Goal: Task Accomplishment & Management: Use online tool/utility

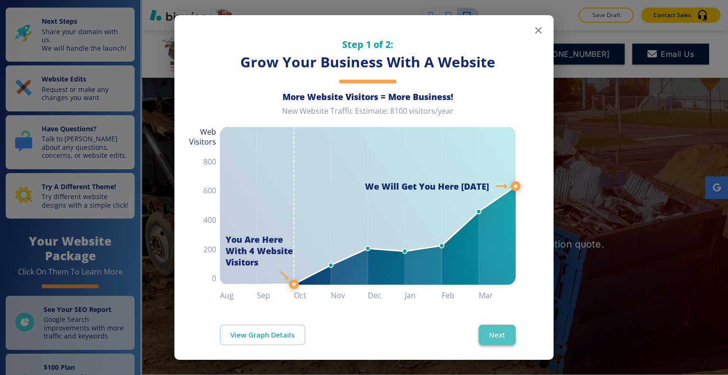
click at [492, 331] on button "Next" at bounding box center [496, 334] width 37 height 20
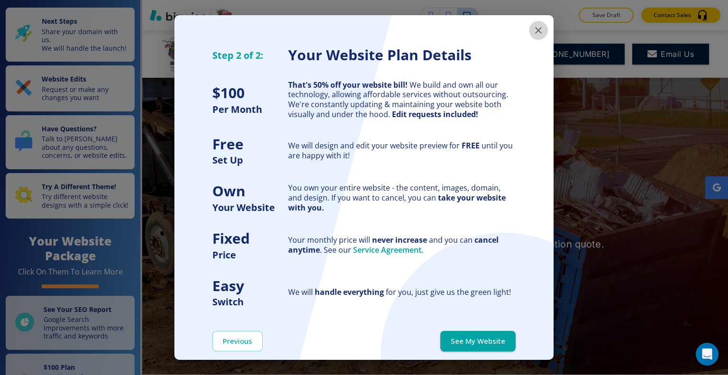
click at [535, 28] on icon "button" at bounding box center [537, 30] width 11 height 11
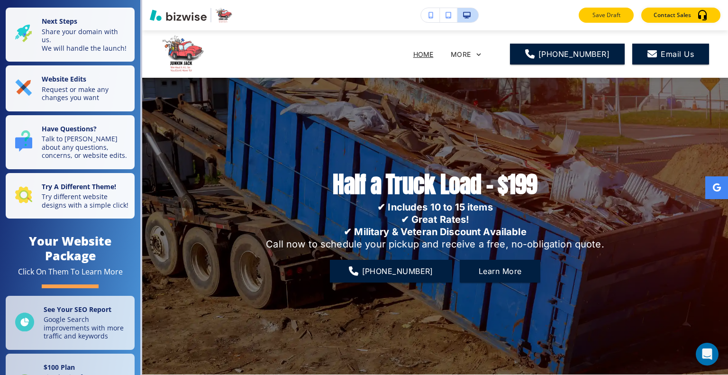
click at [613, 20] on button "Save Draft" at bounding box center [605, 15] width 55 height 15
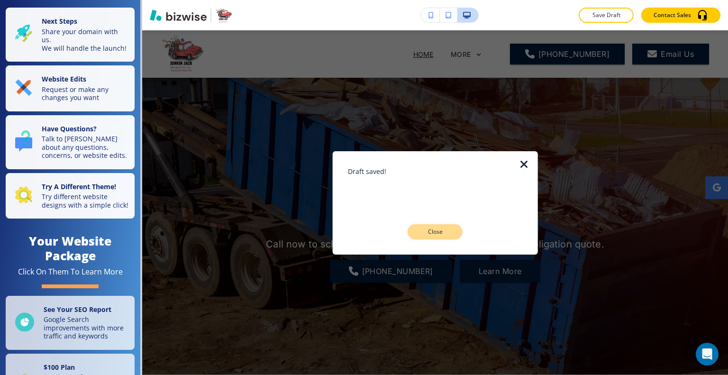
click at [440, 229] on p "Close" at bounding box center [435, 231] width 30 height 9
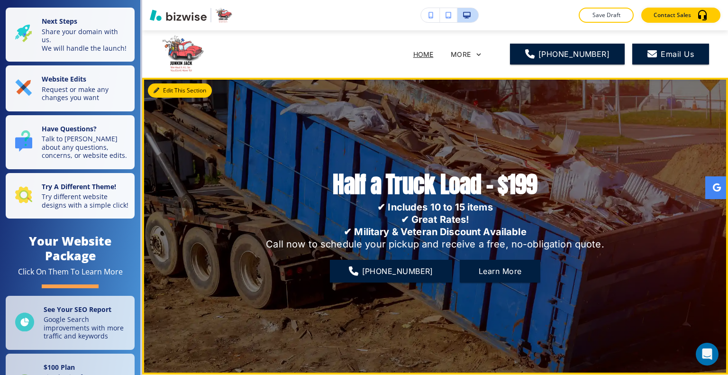
click at [169, 88] on button "Edit This Section" at bounding box center [180, 90] width 64 height 14
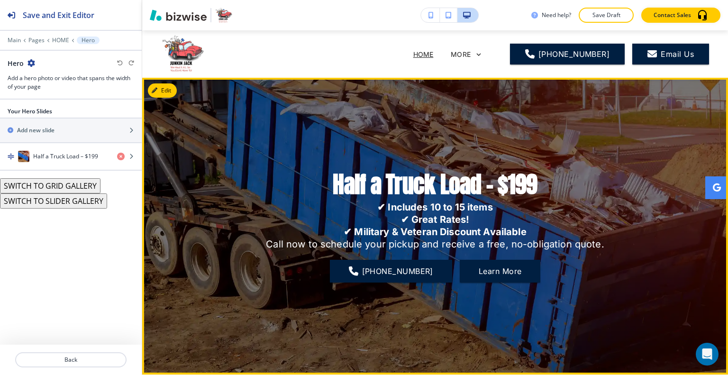
scroll to position [47, 0]
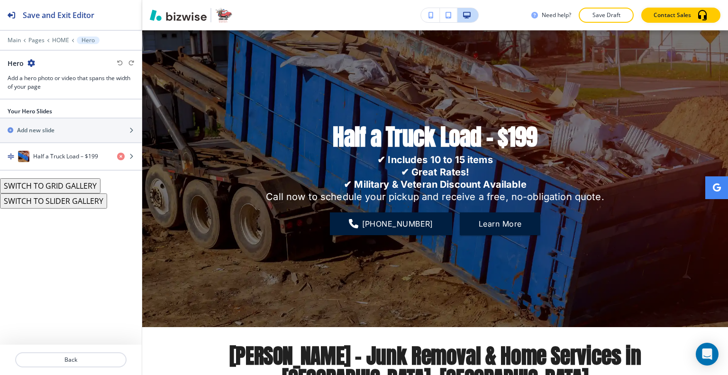
click at [13, 36] on div "Main Pages HOME Hero" at bounding box center [71, 40] width 126 height 8
click at [13, 37] on p "Main" at bounding box center [14, 40] width 13 height 7
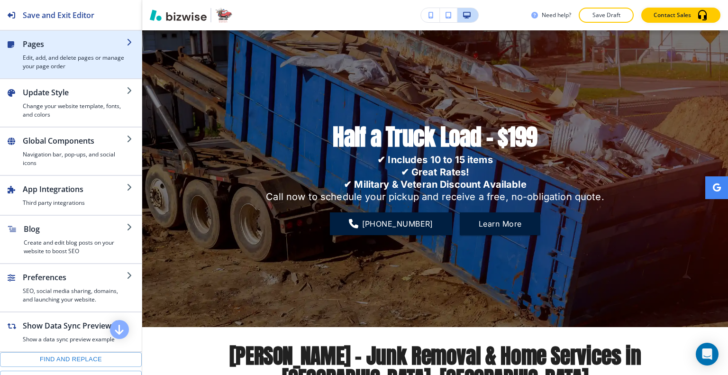
click at [57, 58] on h4 "Edit, add, and delete pages or manage your page order" at bounding box center [75, 62] width 104 height 17
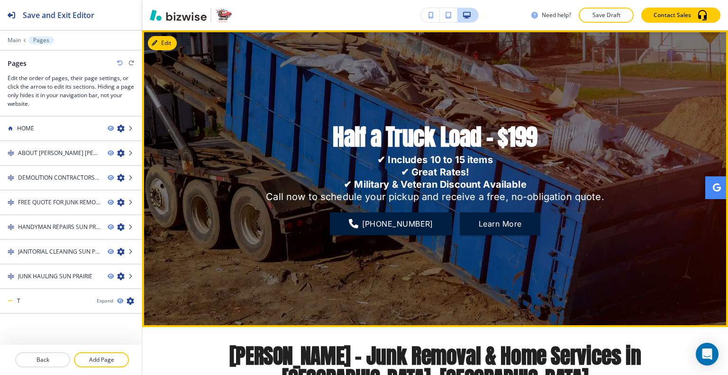
scroll to position [0, 0]
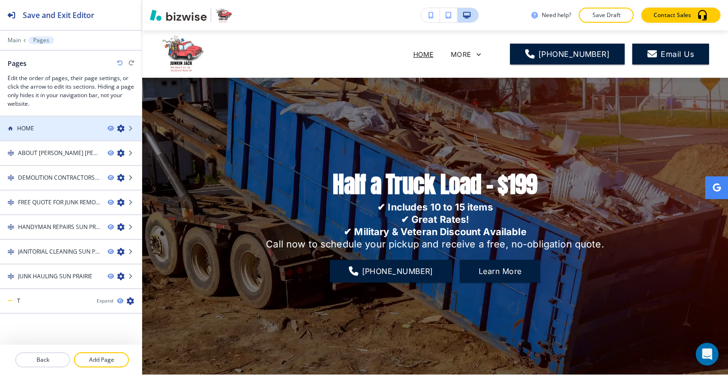
click at [53, 125] on div "HOME" at bounding box center [50, 128] width 100 height 9
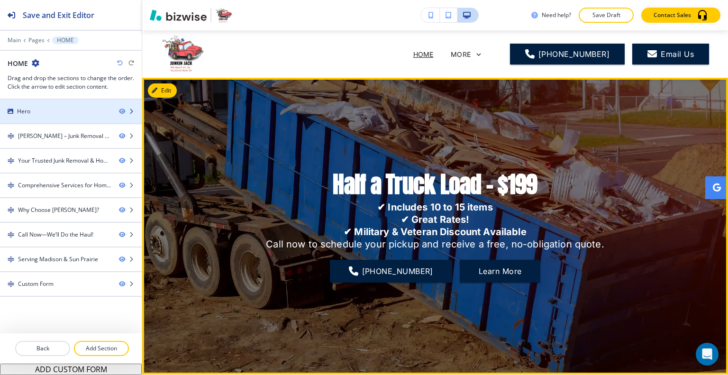
click at [63, 114] on div "Hero" at bounding box center [55, 111] width 111 height 9
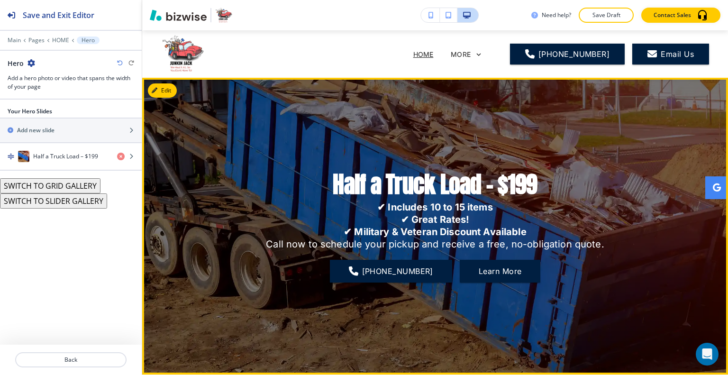
scroll to position [47, 0]
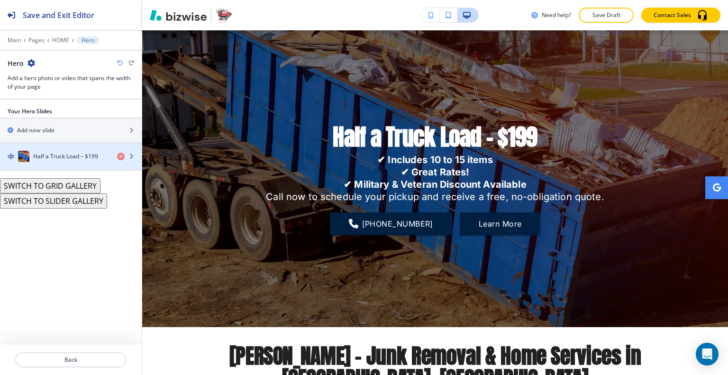
click at [69, 156] on h4 "Half a Truck Load – $199" at bounding box center [65, 156] width 65 height 9
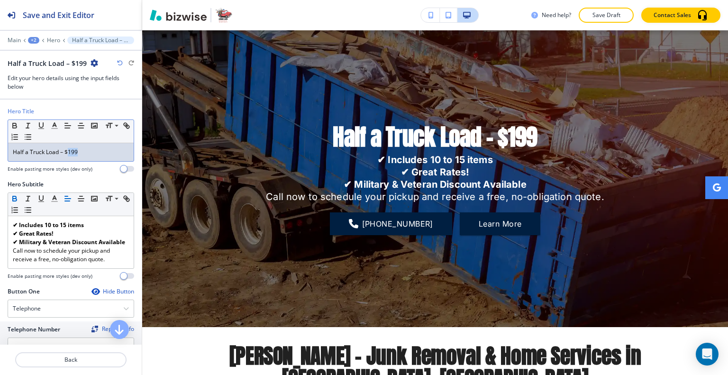
click at [69, 156] on div "Half a Truck Load – $199" at bounding box center [71, 152] width 126 height 18
click at [85, 157] on div "Half a Truck Load – $199" at bounding box center [71, 152] width 126 height 18
drag, startPoint x: 82, startPoint y: 153, endPoint x: 0, endPoint y: 142, distance: 83.2
click at [0, 142] on div "Hero Title Small Normal Large Huge Half a Truck Load – $199 Enable pasting more…" at bounding box center [71, 143] width 142 height 73
click at [18, 128] on icon "button" at bounding box center [14, 125] width 9 height 9
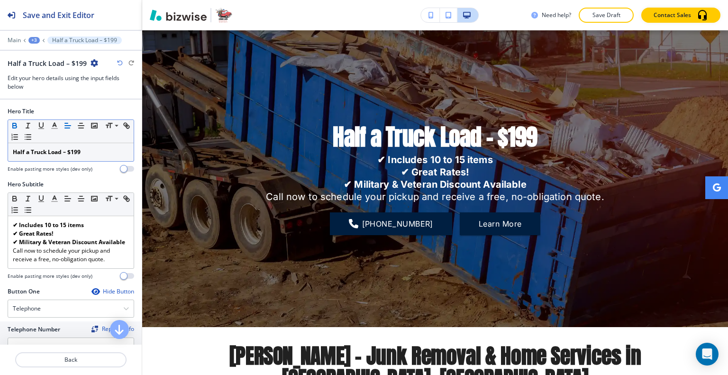
click at [14, 127] on icon "button" at bounding box center [15, 127] width 4 height 2
click at [97, 149] on p "Half a Truck Load – $199" at bounding box center [71, 152] width 116 height 9
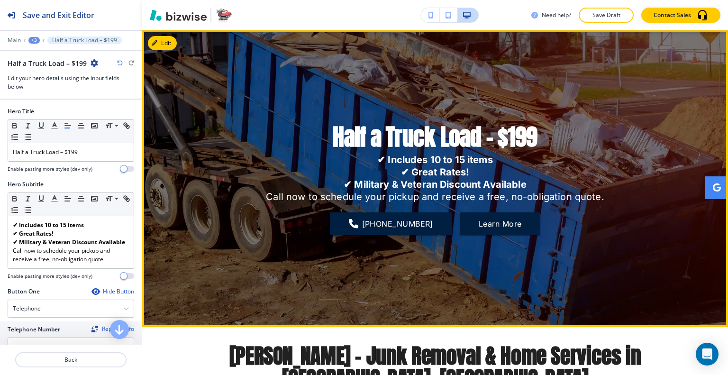
click at [360, 140] on p "Half a Truck Load – $199" at bounding box center [435, 136] width 204 height 29
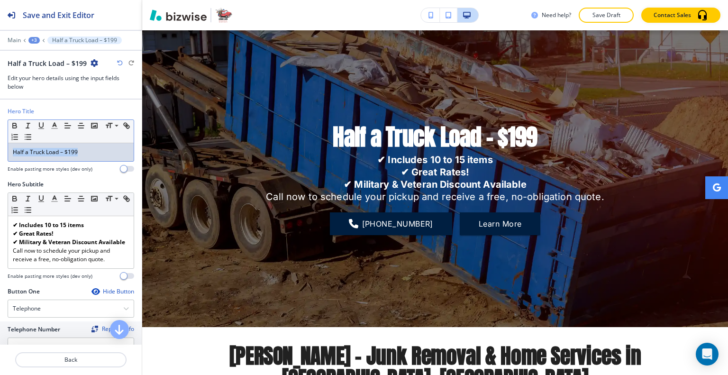
drag, startPoint x: 94, startPoint y: 153, endPoint x: 3, endPoint y: 145, distance: 91.7
click at [0, 144] on div "Hero Title Small Normal Large Huge Half a Truck Load – $199 Enable pasting more…" at bounding box center [71, 143] width 142 height 73
copy p "Half a Truck Load – $199"
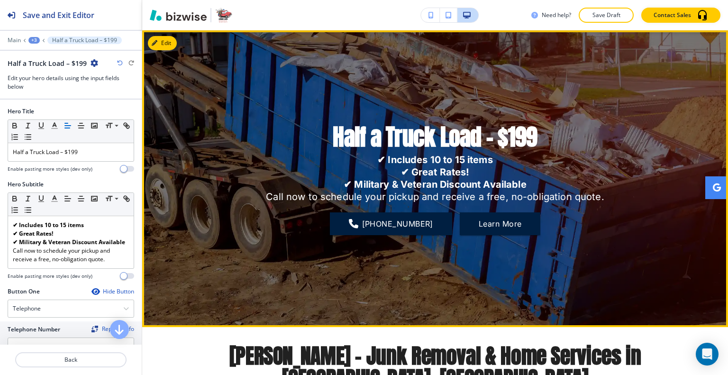
click at [349, 155] on p "✔ Includes 10 to 15 items" at bounding box center [435, 159] width 338 height 12
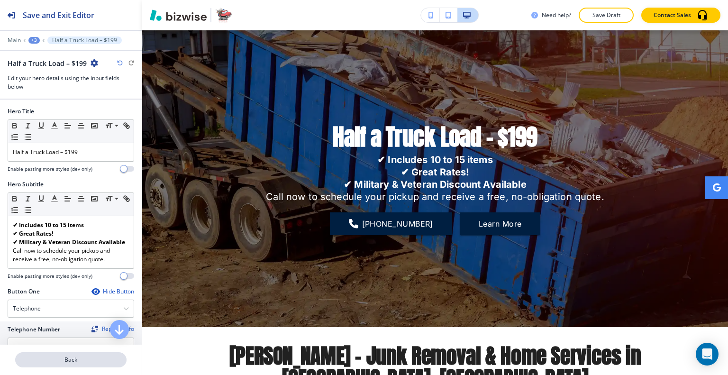
click at [70, 354] on button "Back" at bounding box center [70, 359] width 111 height 15
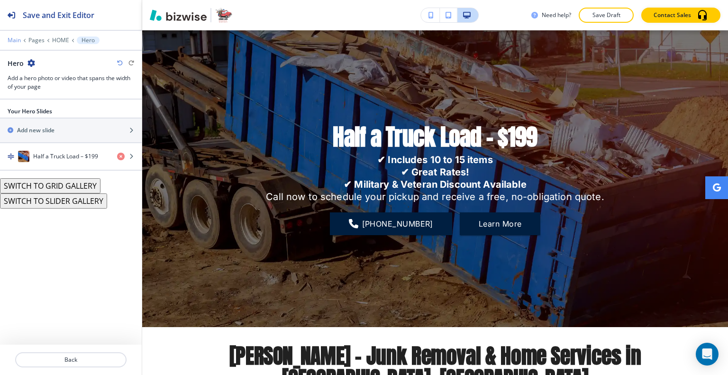
click at [12, 41] on p "Main" at bounding box center [14, 40] width 13 height 7
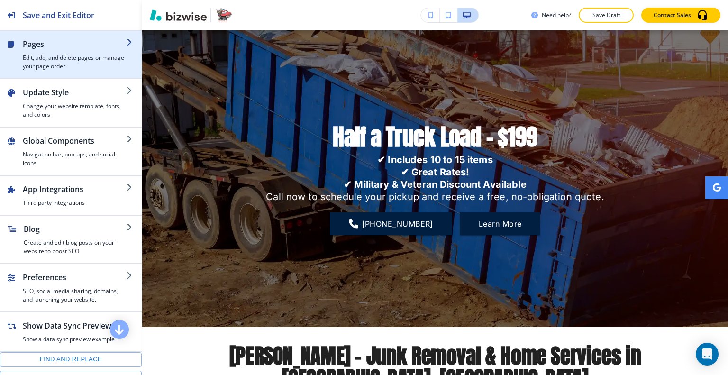
click at [49, 58] on h4 "Edit, add, and delete pages or manage your page order" at bounding box center [75, 62] width 104 height 17
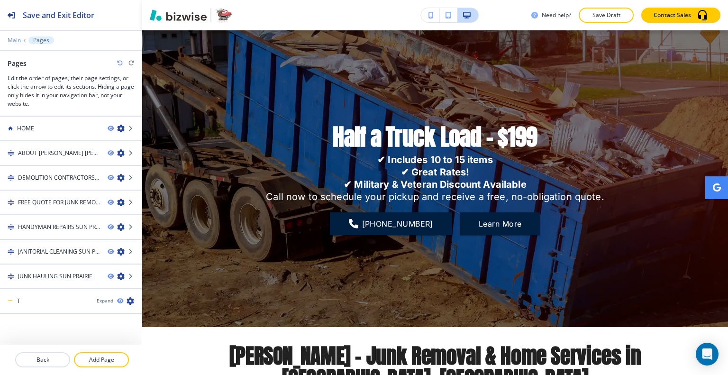
click at [11, 42] on p "Main" at bounding box center [14, 40] width 13 height 7
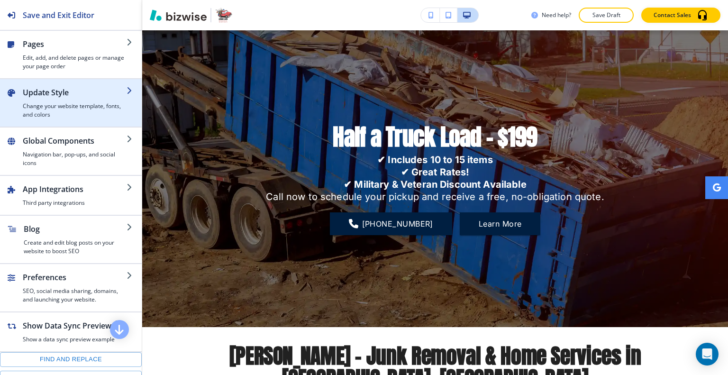
click at [51, 101] on div "button" at bounding box center [75, 100] width 104 height 4
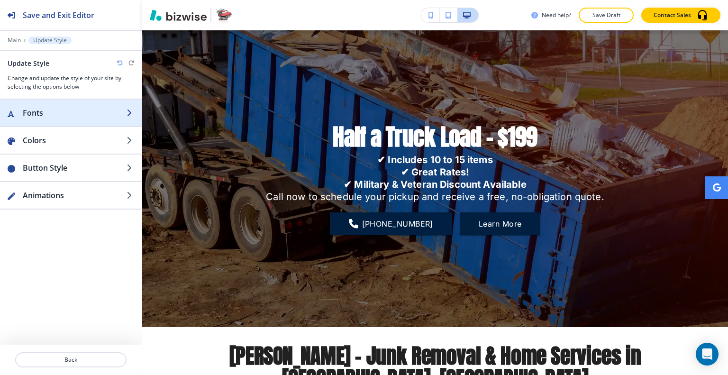
click at [58, 110] on h2 "Fonts" at bounding box center [75, 112] width 104 height 11
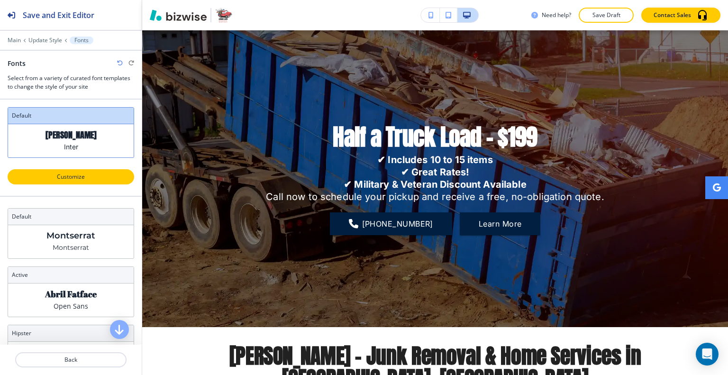
click at [79, 175] on p "Customize" at bounding box center [71, 176] width 102 height 9
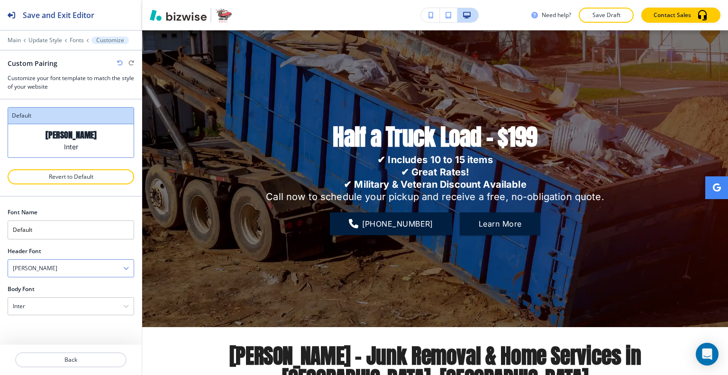
click at [59, 260] on div "[PERSON_NAME]" at bounding box center [71, 268] width 126 height 17
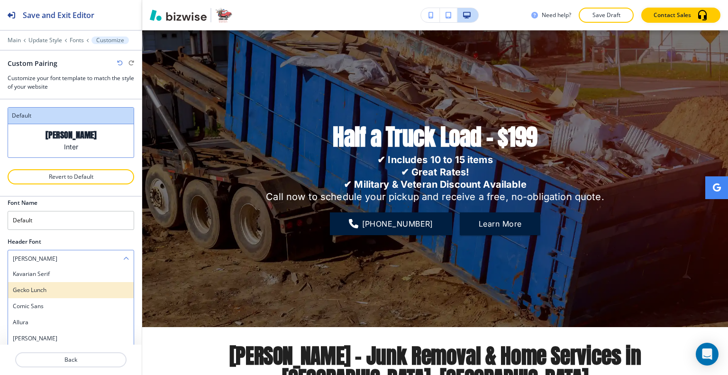
click at [58, 293] on div "Gecko Lunch" at bounding box center [71, 290] width 126 height 16
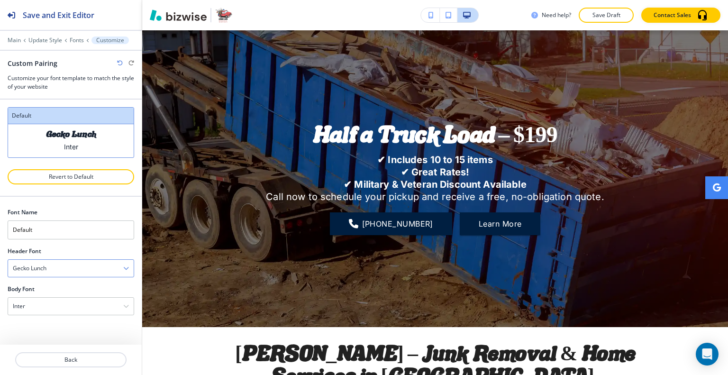
scroll to position [0, 0]
click at [62, 263] on div "Gecko Lunch" at bounding box center [71, 268] width 126 height 17
click at [57, 283] on h4 "Poppins" at bounding box center [71, 282] width 116 height 9
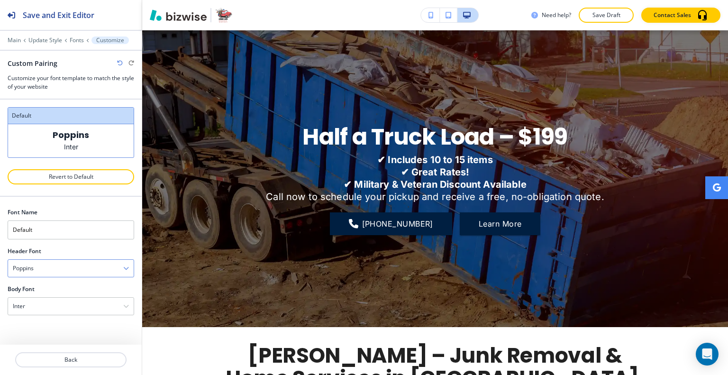
click at [65, 269] on div "Poppins" at bounding box center [71, 268] width 126 height 17
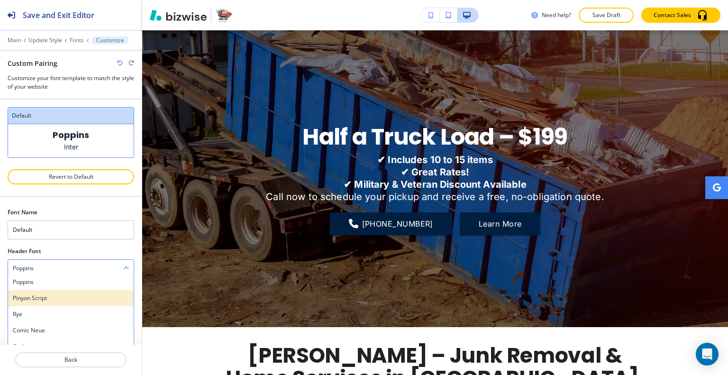
click at [66, 295] on h4 "Pinyon Script" at bounding box center [71, 298] width 116 height 9
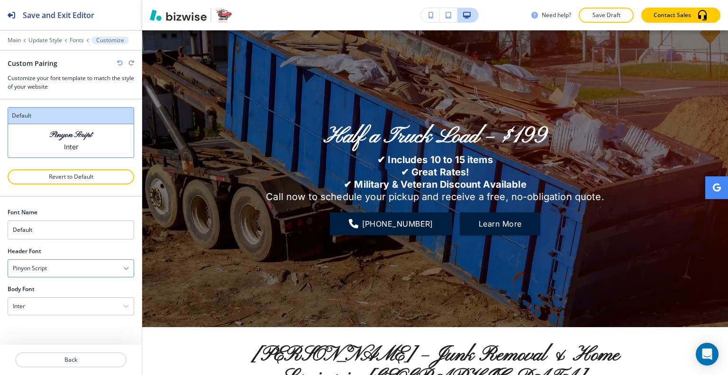
click at [77, 267] on div "Pinyon Script" at bounding box center [71, 268] width 126 height 17
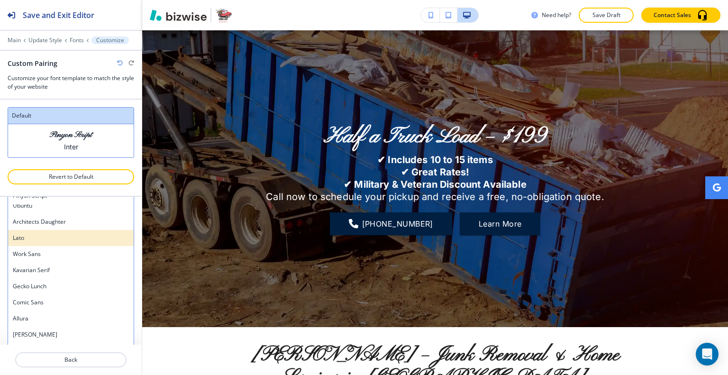
scroll to position [540, 0]
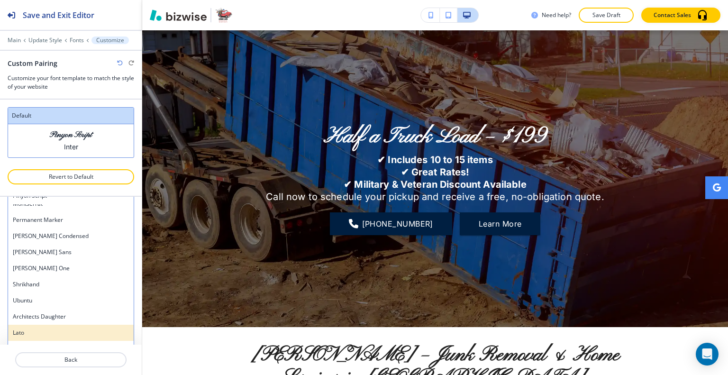
click at [61, 330] on h4 "Lato" at bounding box center [71, 332] width 116 height 9
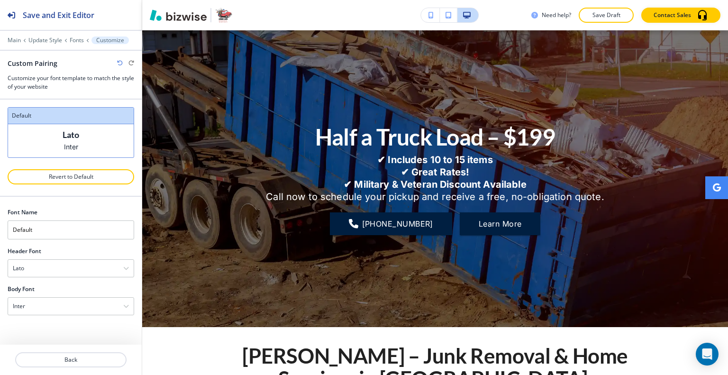
scroll to position [0, 0]
click at [60, 271] on div "Lato" at bounding box center [71, 268] width 126 height 17
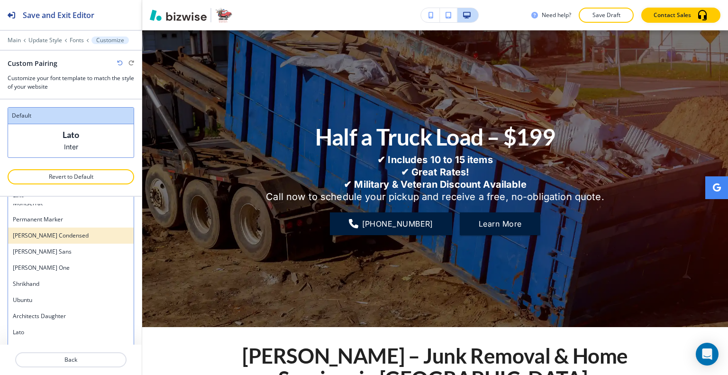
scroll to position [493, 0]
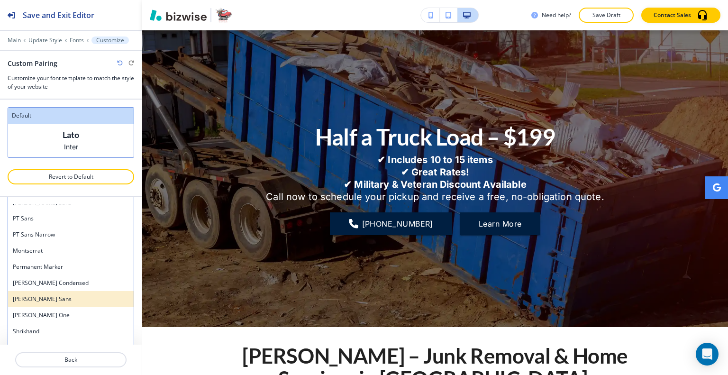
click at [71, 296] on h4 "[PERSON_NAME] Sans" at bounding box center [71, 299] width 116 height 9
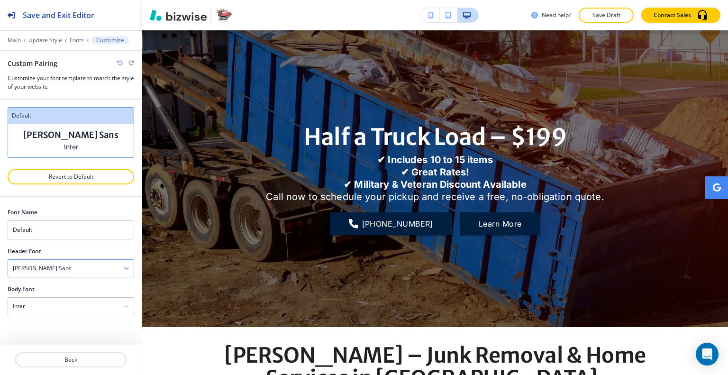
scroll to position [0, 0]
click at [75, 266] on div "[PERSON_NAME] Sans" at bounding box center [71, 268] width 126 height 17
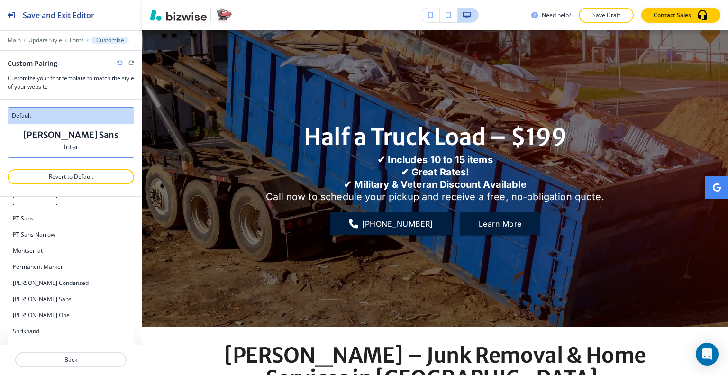
click at [72, 266] on h4 "Permanent Marker" at bounding box center [71, 266] width 116 height 9
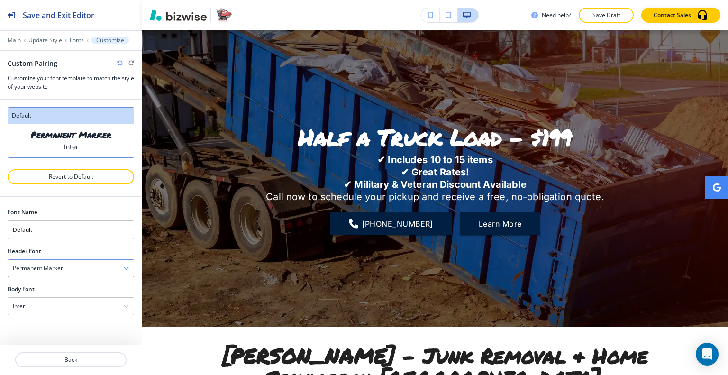
scroll to position [0, 0]
click at [67, 270] on div "Permanent Marker" at bounding box center [71, 268] width 126 height 17
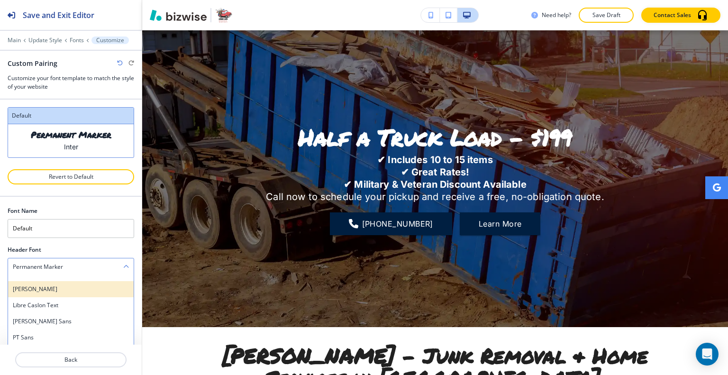
click at [60, 288] on h4 "[PERSON_NAME]" at bounding box center [71, 289] width 116 height 9
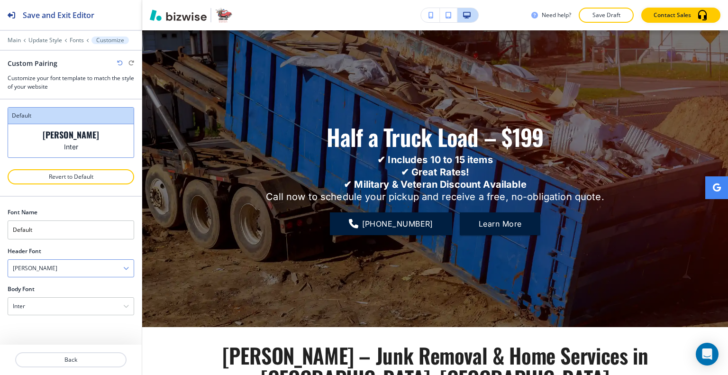
scroll to position [0, 0]
click at [72, 264] on div "[PERSON_NAME]" at bounding box center [71, 268] width 126 height 17
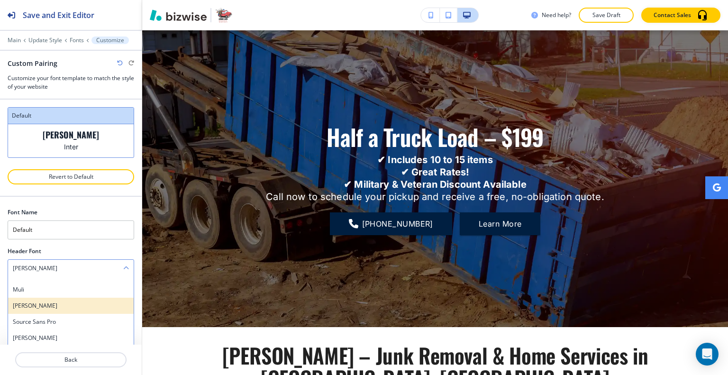
click at [72, 306] on h4 "[PERSON_NAME]" at bounding box center [71, 305] width 116 height 9
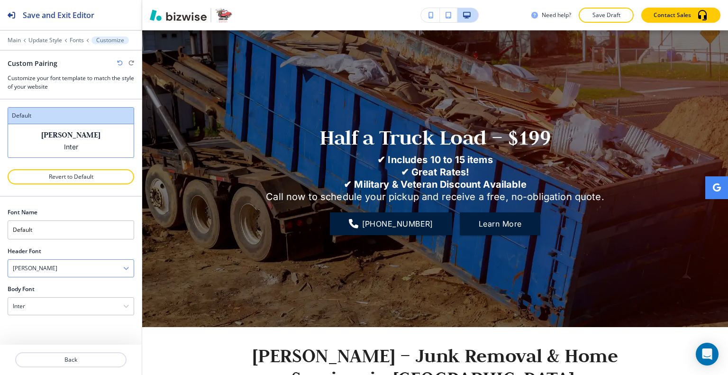
click at [78, 269] on div "[PERSON_NAME]" at bounding box center [71, 268] width 126 height 17
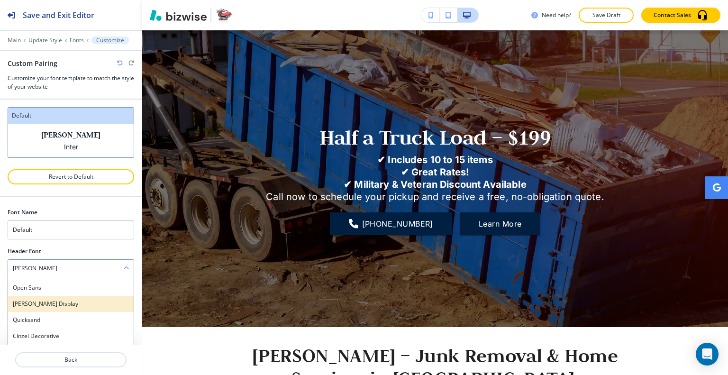
click at [73, 299] on h4 "[PERSON_NAME] Display" at bounding box center [71, 303] width 116 height 9
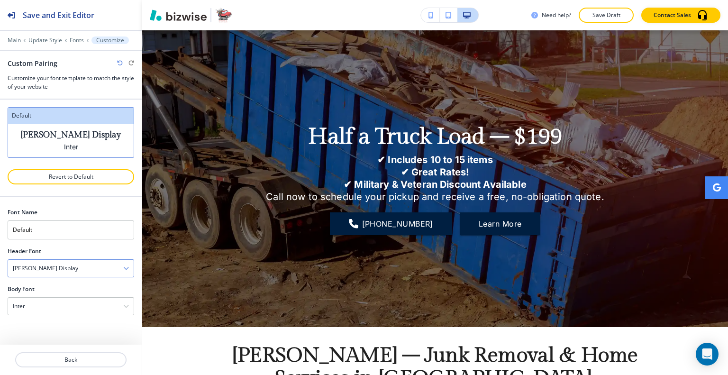
click at [85, 269] on div "[PERSON_NAME] Display" at bounding box center [71, 268] width 126 height 17
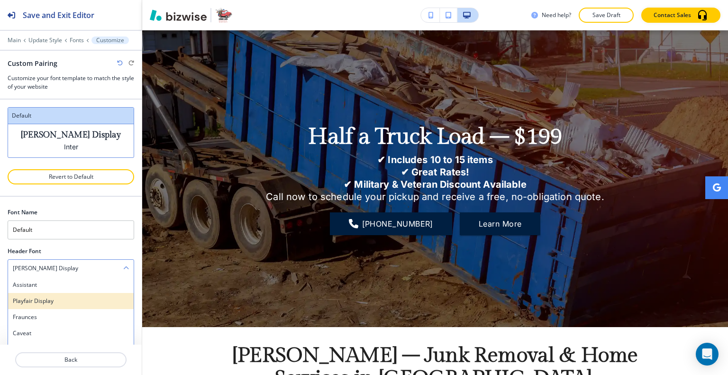
click at [72, 299] on h4 "Playfair Display" at bounding box center [71, 301] width 116 height 9
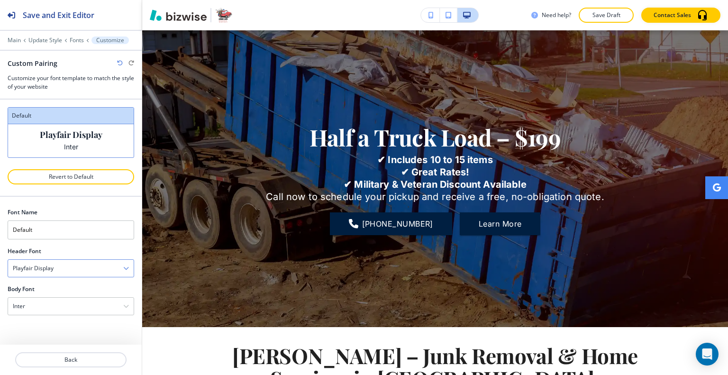
click at [87, 265] on div "Playfair Display" at bounding box center [71, 268] width 126 height 17
click at [66, 285] on h4 "Caveat" at bounding box center [71, 285] width 116 height 9
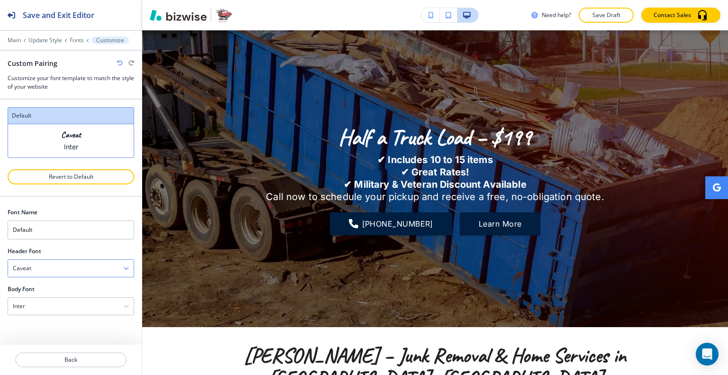
click at [74, 266] on div "Caveat" at bounding box center [71, 268] width 126 height 17
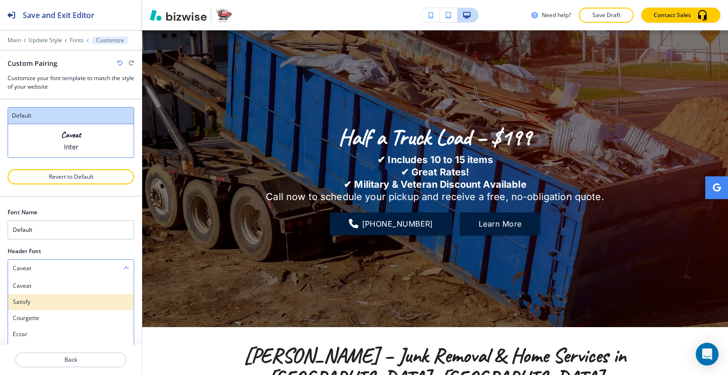
click at [64, 295] on div "Satisfy" at bounding box center [71, 302] width 126 height 16
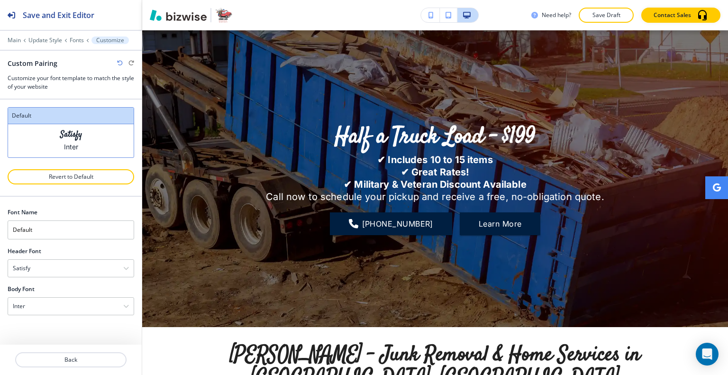
click at [80, 277] on div at bounding box center [71, 281] width 126 height 8
click at [81, 270] on div "Satisfy" at bounding box center [71, 268] width 126 height 17
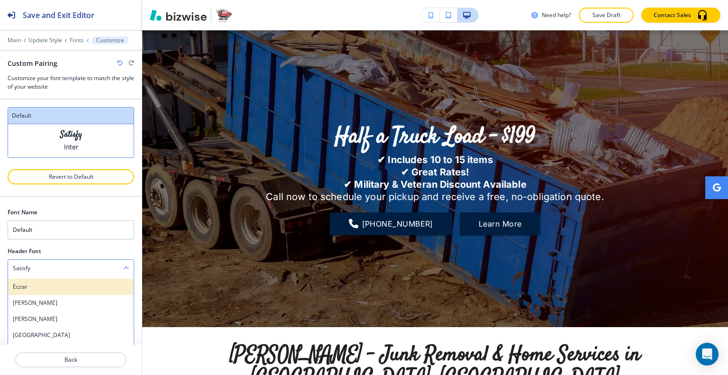
click at [68, 286] on h4 "Eczar" at bounding box center [71, 286] width 116 height 9
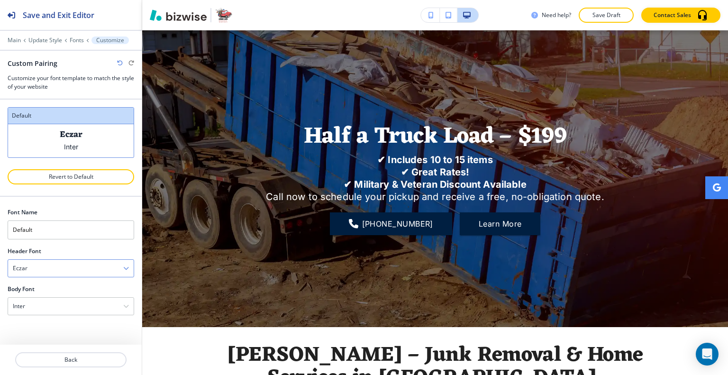
click at [80, 267] on div "Eczar" at bounding box center [71, 268] width 126 height 17
click at [60, 316] on h4 "[PERSON_NAME]" at bounding box center [71, 319] width 116 height 9
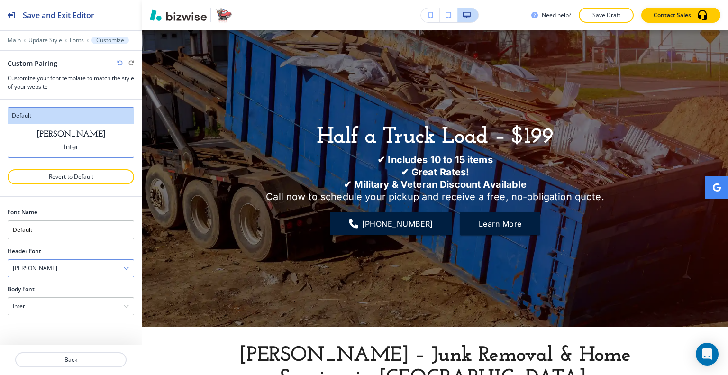
click at [76, 266] on div "[PERSON_NAME]" at bounding box center [71, 268] width 126 height 17
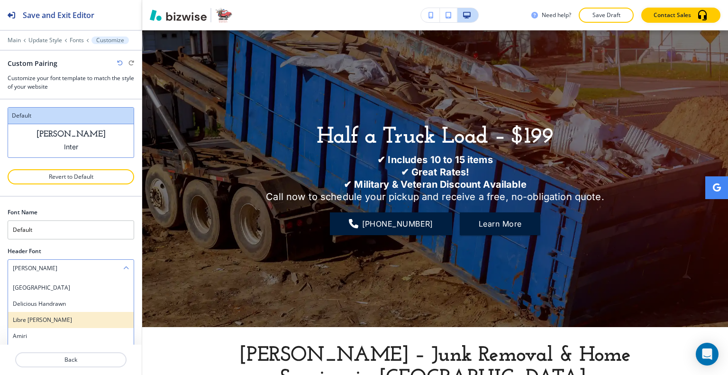
scroll to position [189, 0]
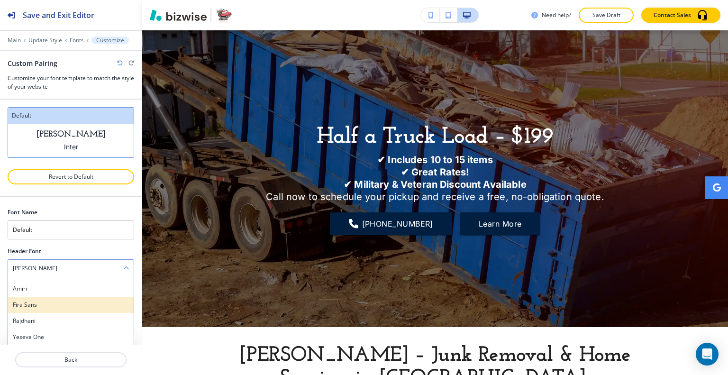
click at [53, 304] on h4 "Fira Sans" at bounding box center [71, 304] width 116 height 9
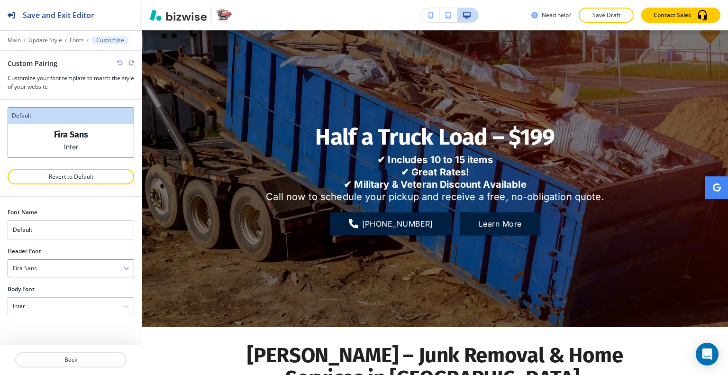
click at [79, 265] on div "Fira Sans" at bounding box center [71, 268] width 126 height 17
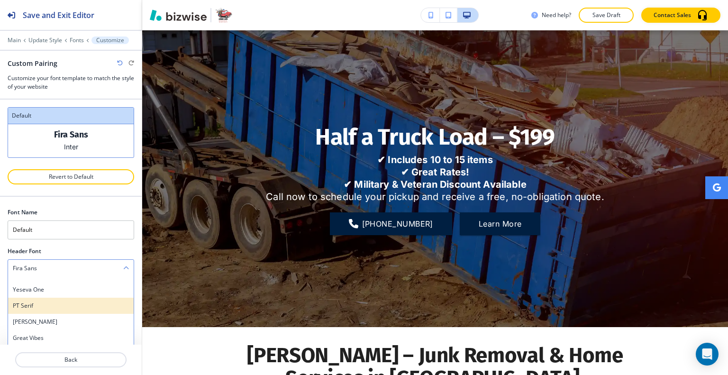
click at [62, 305] on h4 "PT Serif" at bounding box center [71, 305] width 116 height 9
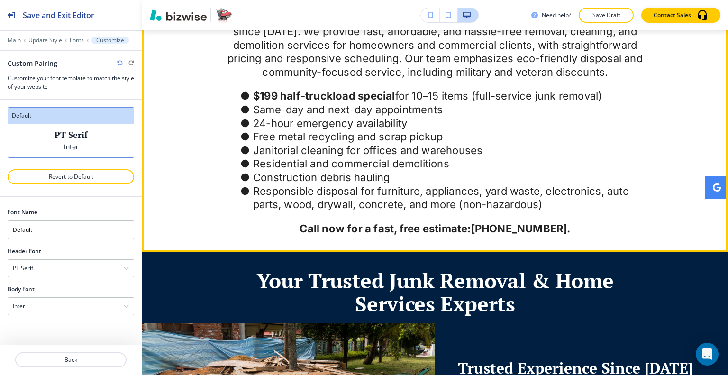
scroll to position [616, 0]
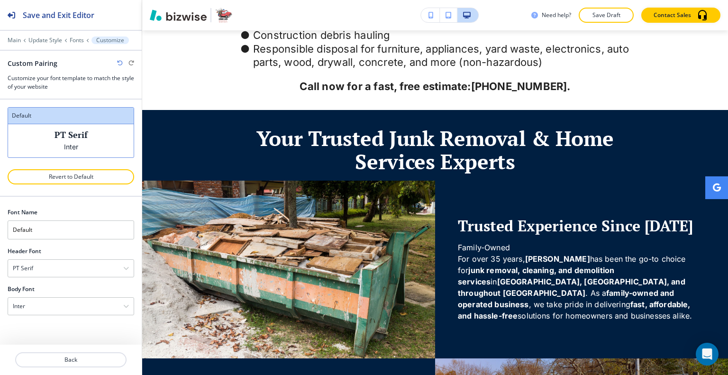
click at [81, 256] on div at bounding box center [71, 257] width 126 height 4
click at [81, 269] on div "PT Serif" at bounding box center [71, 268] width 126 height 17
click at [82, 323] on h4 "[PERSON_NAME]" at bounding box center [71, 321] width 116 height 9
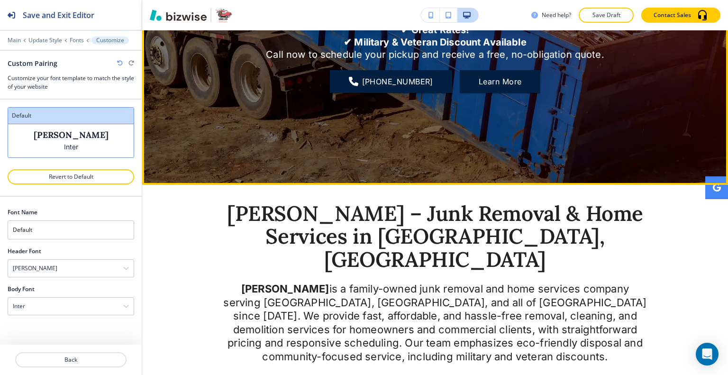
scroll to position [0, 0]
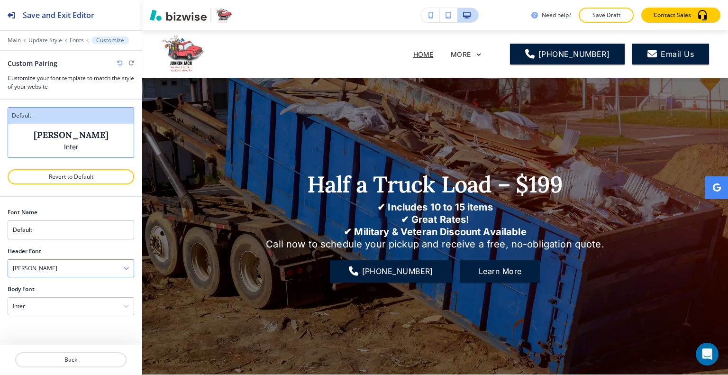
click at [90, 262] on div "[PERSON_NAME]" at bounding box center [71, 268] width 126 height 17
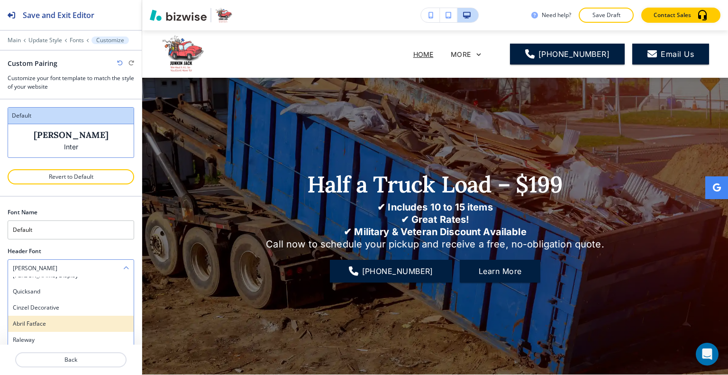
scroll to position [379, 0]
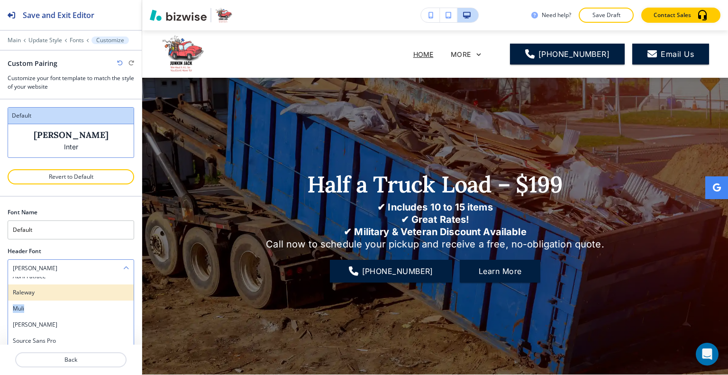
drag, startPoint x: 70, startPoint y: 299, endPoint x: 74, endPoint y: 289, distance: 10.6
click at [74, 289] on div "Assistant Playfair Display Fraunces Caveat Satisfy Courgette Eczar [PERSON_NAME…" at bounding box center [71, 348] width 126 height 142
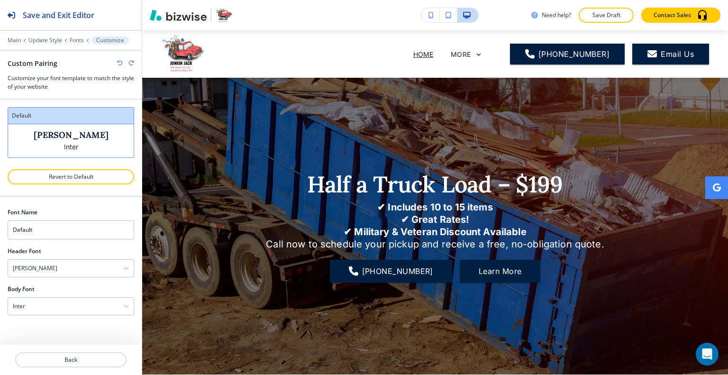
click at [74, 289] on div "Body Font" at bounding box center [71, 289] width 126 height 9
click at [85, 266] on div "[PERSON_NAME]" at bounding box center [71, 268] width 126 height 17
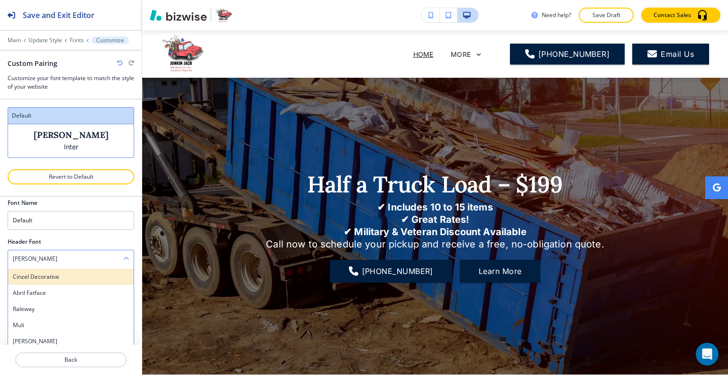
click at [70, 272] on h4 "Cinzel Decorative" at bounding box center [71, 276] width 116 height 9
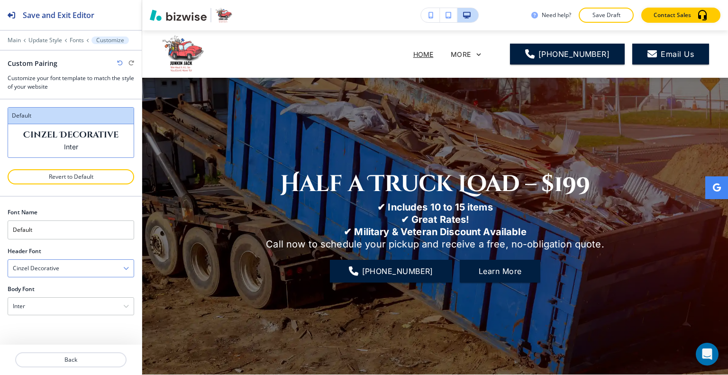
scroll to position [0, 0]
click at [77, 265] on div "Cinzel Decorative" at bounding box center [71, 268] width 126 height 17
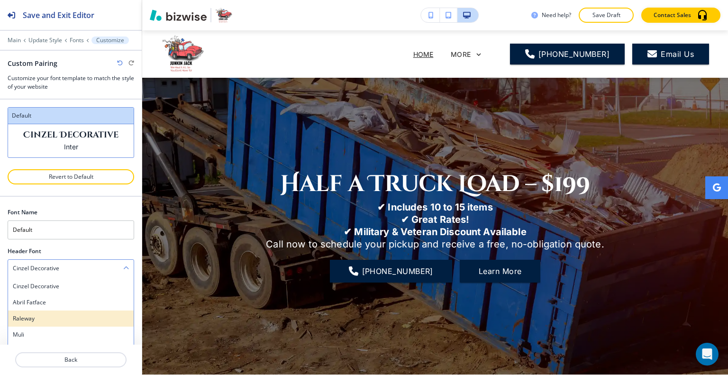
click at [62, 314] on h4 "Raleway" at bounding box center [71, 318] width 116 height 9
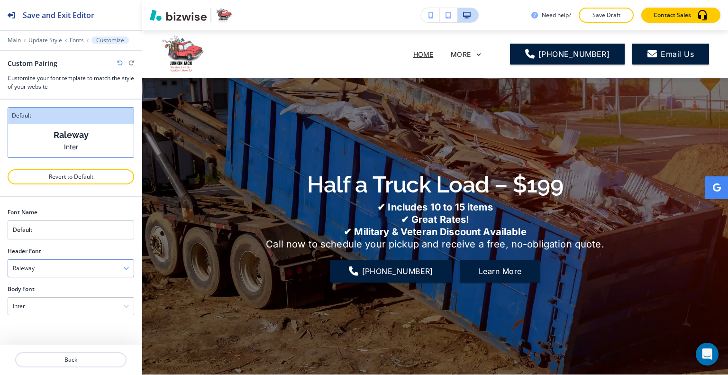
click at [91, 269] on div "Raleway" at bounding box center [71, 268] width 126 height 17
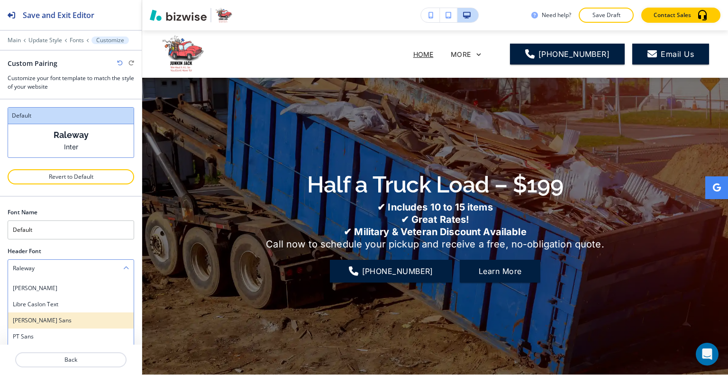
click at [65, 314] on div "[PERSON_NAME] Sans" at bounding box center [71, 320] width 126 height 16
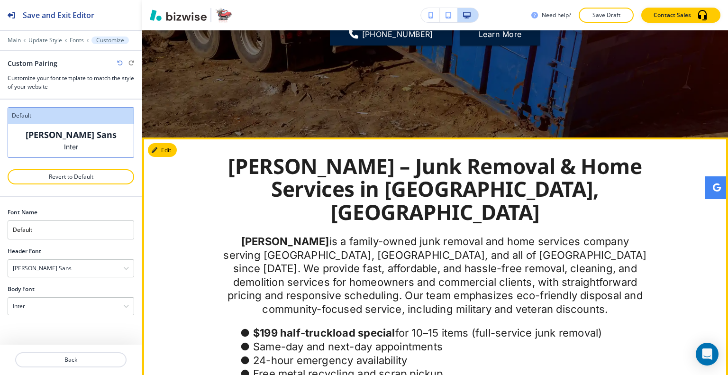
scroll to position [284, 0]
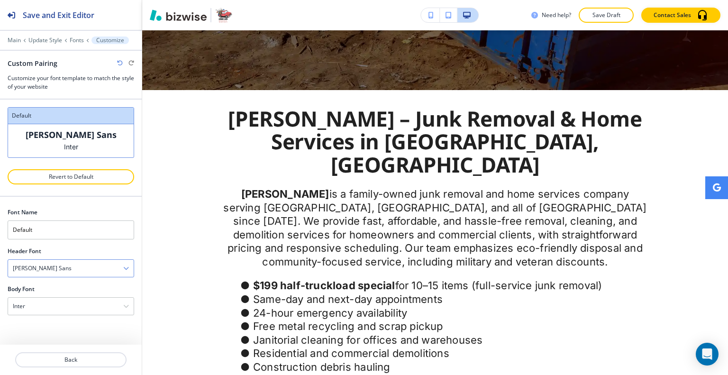
click at [91, 270] on div "[PERSON_NAME] Sans" at bounding box center [71, 268] width 126 height 17
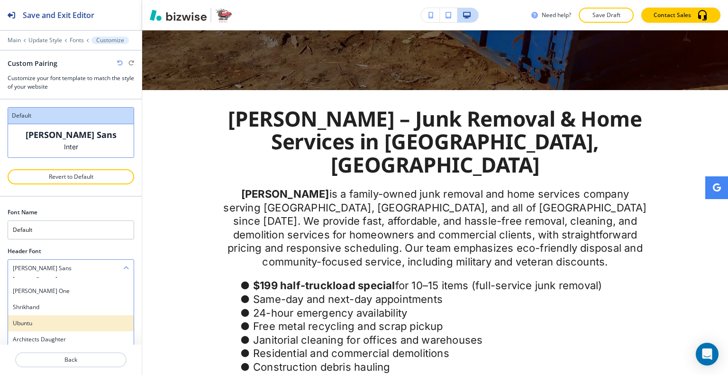
click at [47, 319] on h4 "Ubuntu" at bounding box center [71, 323] width 116 height 9
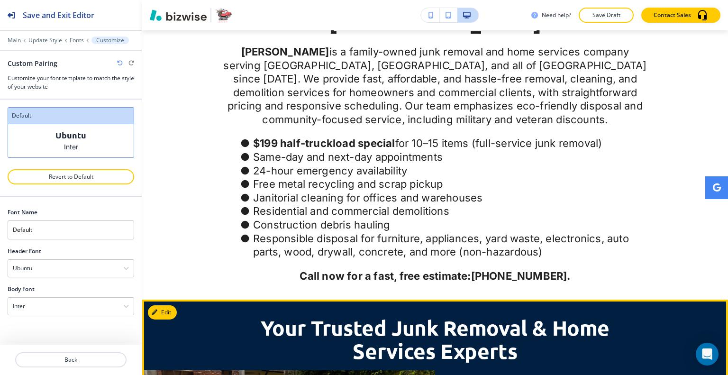
scroll to position [616, 0]
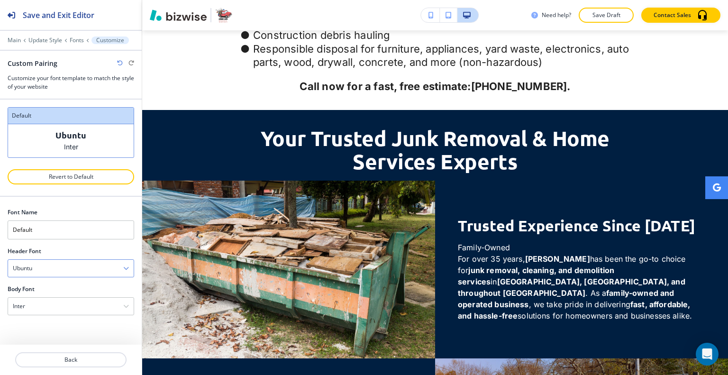
click at [58, 261] on div "Ubuntu" at bounding box center [71, 268] width 126 height 17
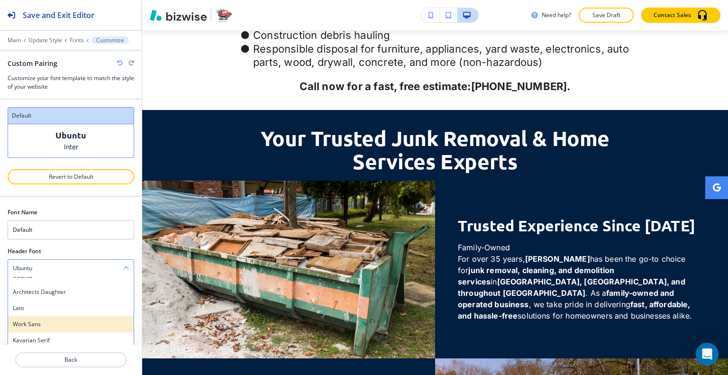
click at [53, 316] on div "Work Sans" at bounding box center [71, 324] width 126 height 16
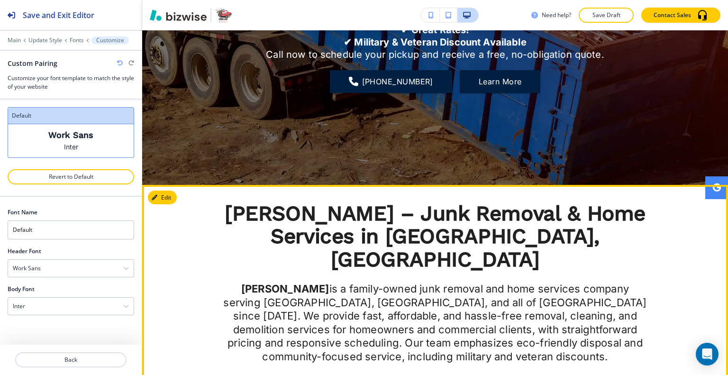
scroll to position [0, 0]
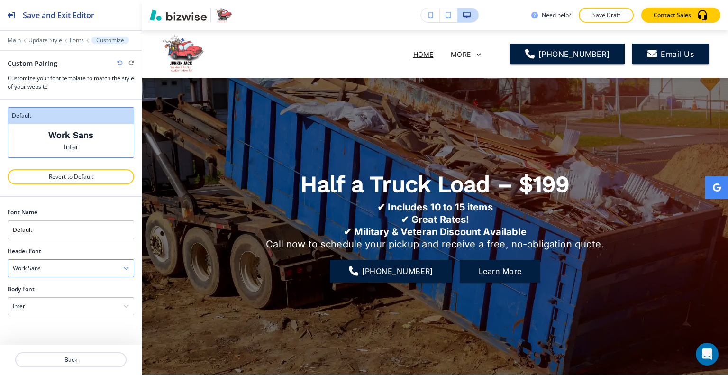
click at [56, 267] on div "Work Sans" at bounding box center [71, 268] width 126 height 17
click at [48, 328] on h4 "Comic Neue" at bounding box center [71, 330] width 116 height 9
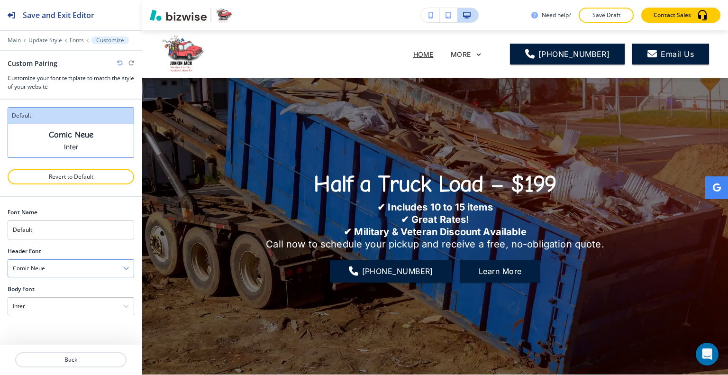
click at [66, 270] on div "Comic Neue" at bounding box center [71, 268] width 126 height 17
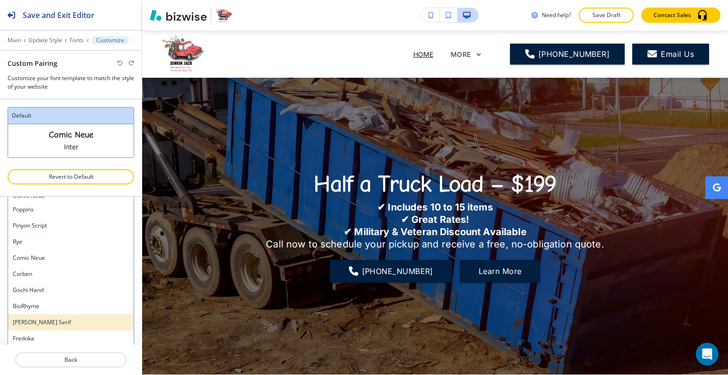
click at [51, 318] on h4 "[PERSON_NAME] Serif" at bounding box center [71, 322] width 116 height 9
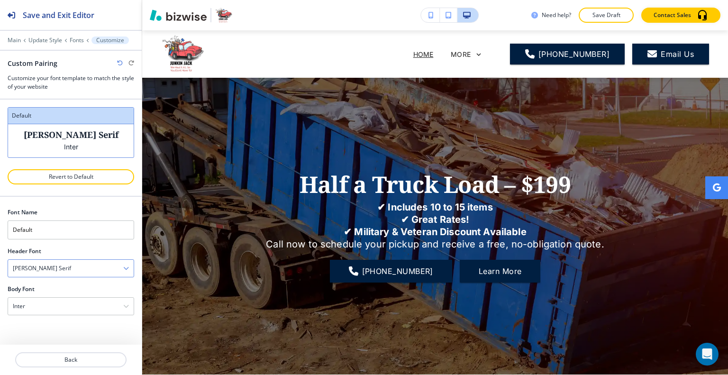
scroll to position [0, 0]
click at [73, 269] on div "[PERSON_NAME] Serif" at bounding box center [71, 268] width 126 height 17
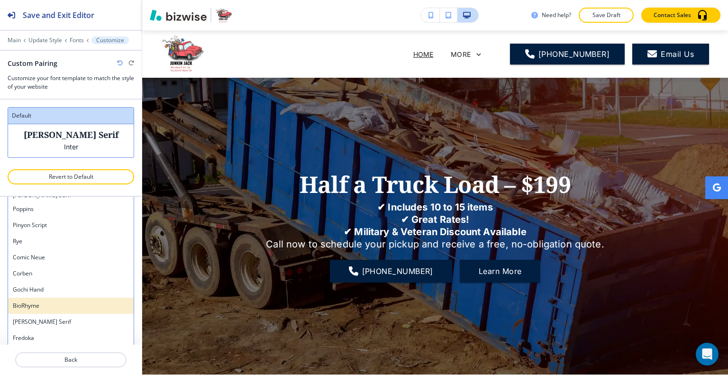
scroll to position [72, 0]
click at [60, 336] on h4 "Fredoka" at bounding box center [71, 338] width 116 height 9
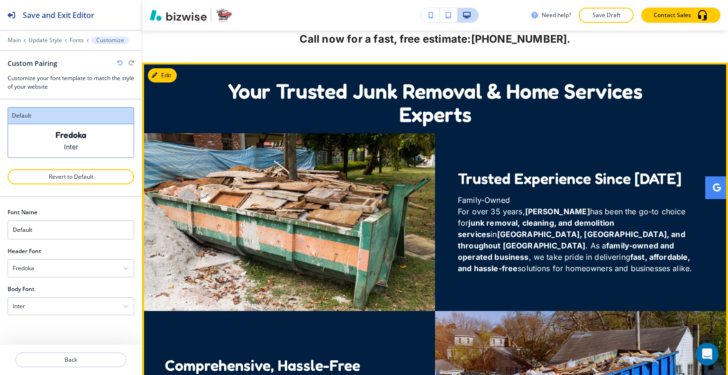
scroll to position [758, 0]
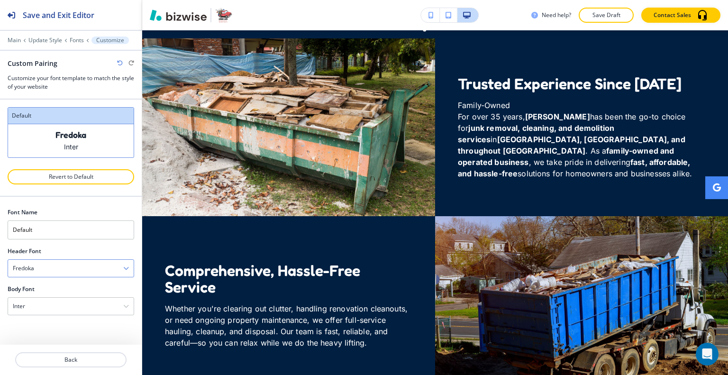
click at [65, 275] on div "Fredoka" at bounding box center [71, 268] width 126 height 17
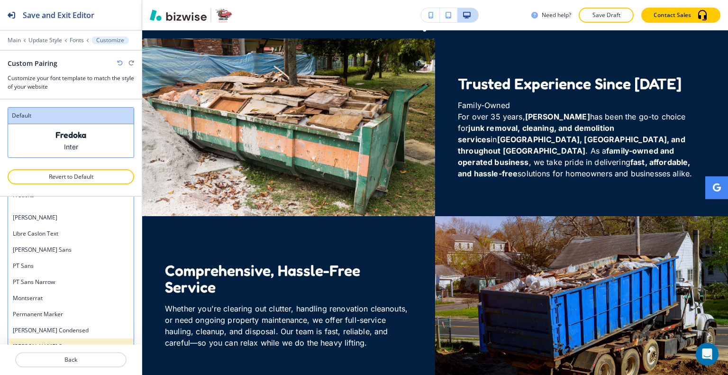
scroll to position [493, 0]
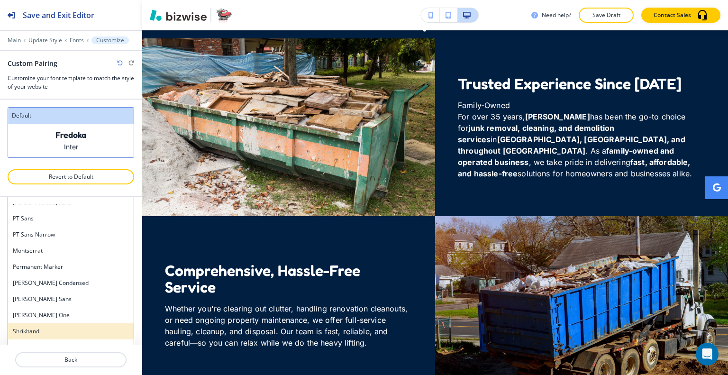
click at [52, 327] on h4 "Shrikhand" at bounding box center [71, 331] width 116 height 9
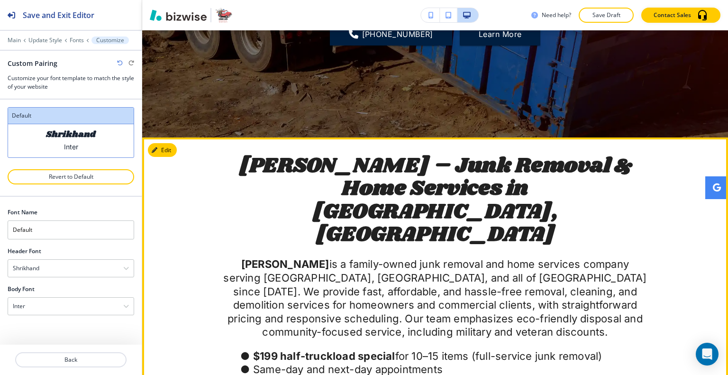
scroll to position [189, 0]
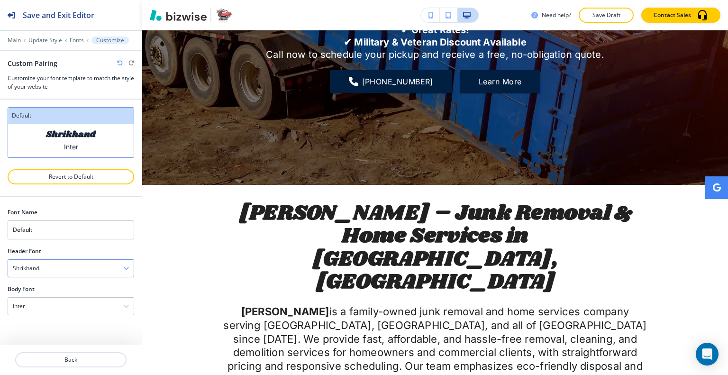
click at [84, 271] on div "Shrikhand" at bounding box center [71, 268] width 126 height 17
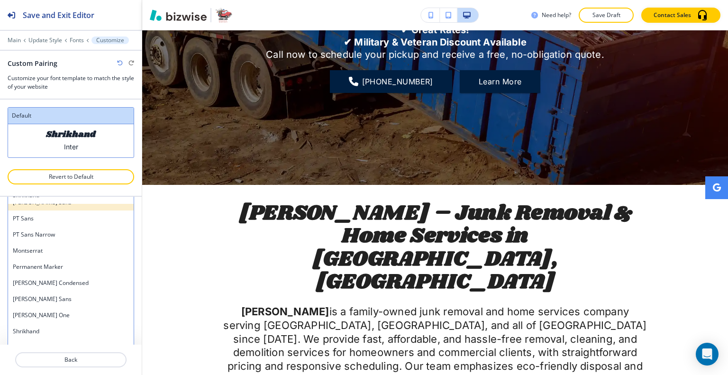
scroll to position [398, 0]
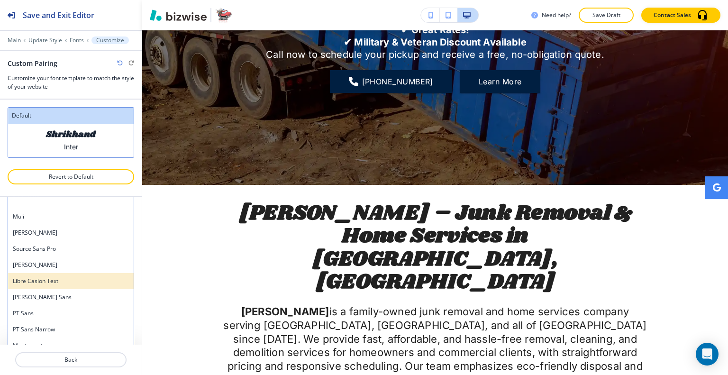
click at [79, 279] on h4 "Libre Caslon Text" at bounding box center [71, 281] width 116 height 9
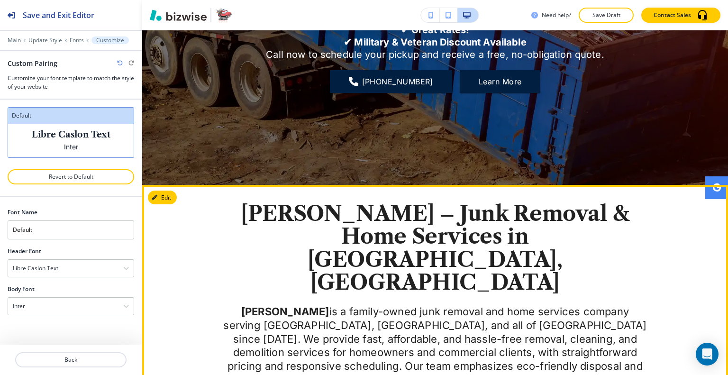
scroll to position [47, 0]
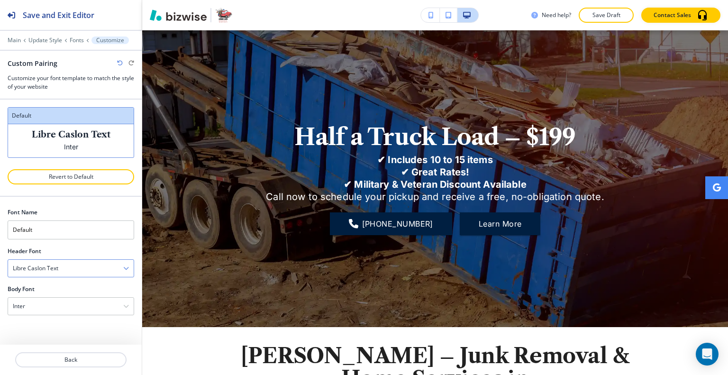
click at [69, 268] on div "Libre Caslon Text" at bounding box center [71, 268] width 126 height 17
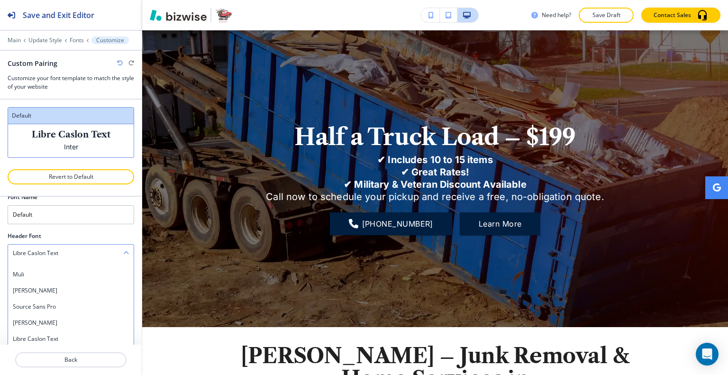
scroll to position [303, 0]
click at [70, 287] on h4 "[PERSON_NAME] Display" at bounding box center [71, 288] width 116 height 9
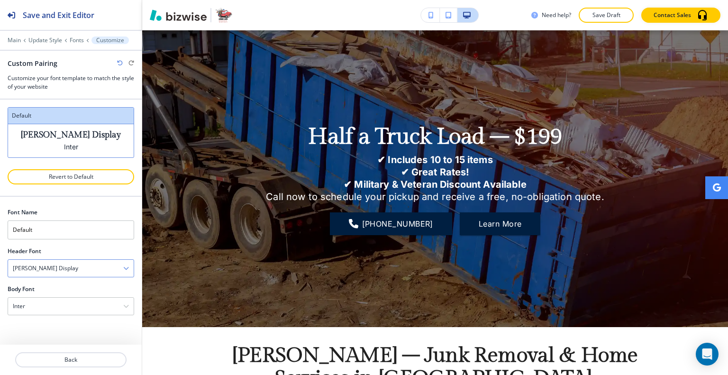
scroll to position [0, 0]
click at [74, 265] on div "[PERSON_NAME] Display" at bounding box center [71, 268] width 126 height 17
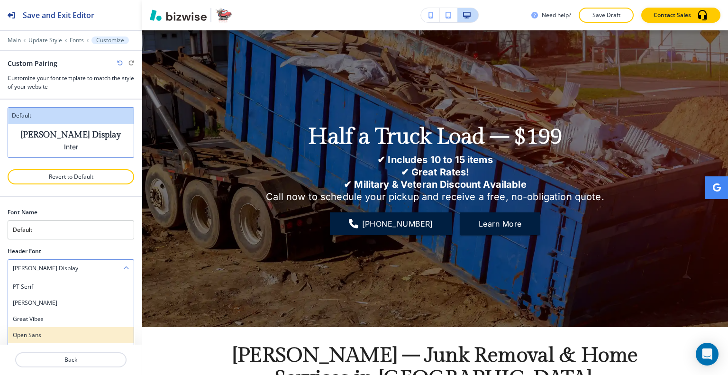
click at [63, 328] on div "Open Sans" at bounding box center [71, 335] width 126 height 16
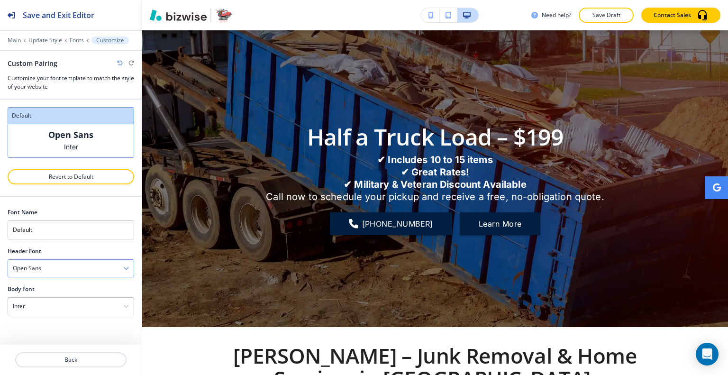
click at [69, 270] on div "Open Sans" at bounding box center [71, 268] width 126 height 17
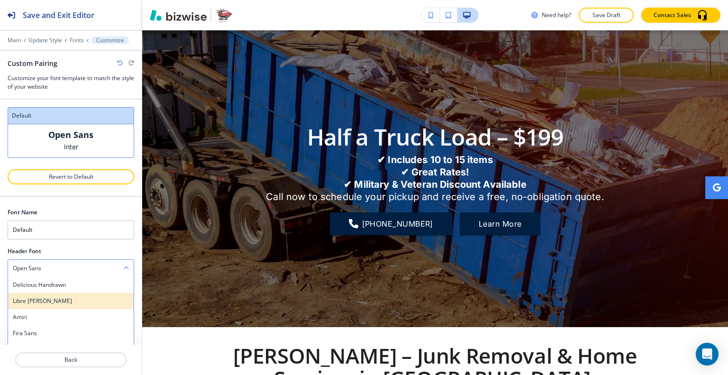
click at [66, 300] on h4 "Libre [PERSON_NAME]" at bounding box center [71, 301] width 116 height 9
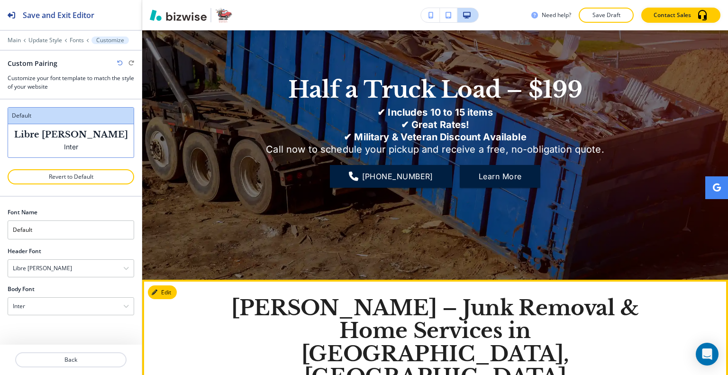
scroll to position [47, 0]
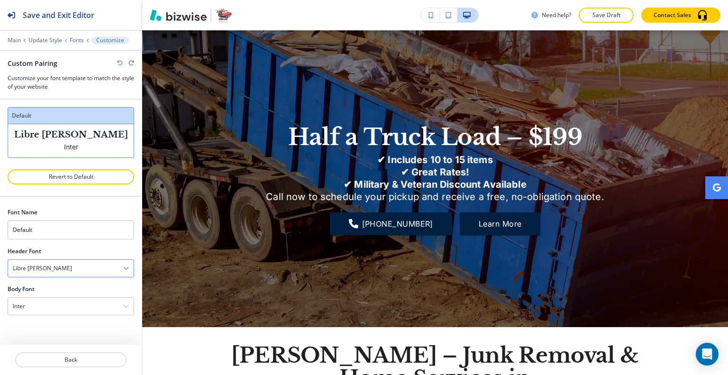
click at [98, 266] on div "Libre [PERSON_NAME]" at bounding box center [71, 268] width 126 height 17
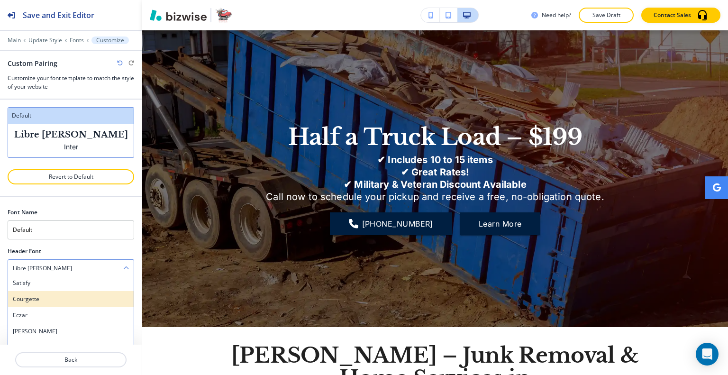
click at [83, 299] on h4 "Courgette" at bounding box center [71, 299] width 116 height 9
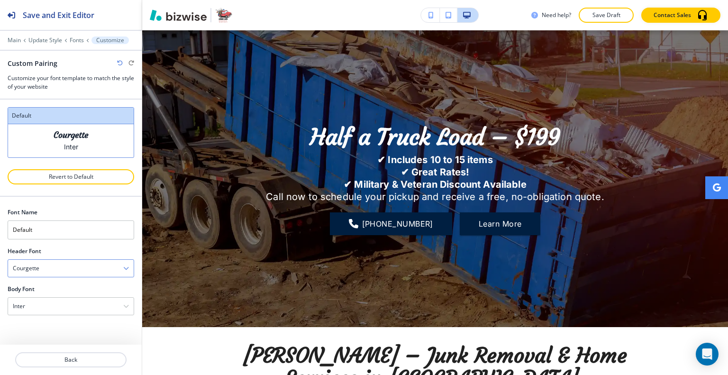
click at [85, 269] on div "Courgette" at bounding box center [71, 268] width 126 height 17
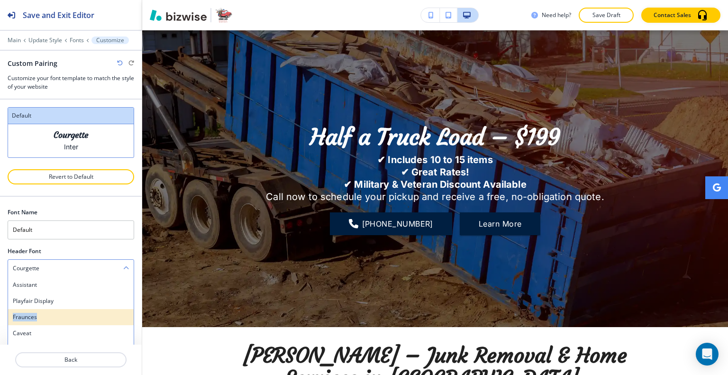
drag, startPoint x: 75, startPoint y: 300, endPoint x: 76, endPoint y: 311, distance: 10.9
click at [76, 311] on div "Assistant Playfair Display Fraunces Caveat Satisfy Courgette Eczar [PERSON_NAME…" at bounding box center [71, 348] width 126 height 142
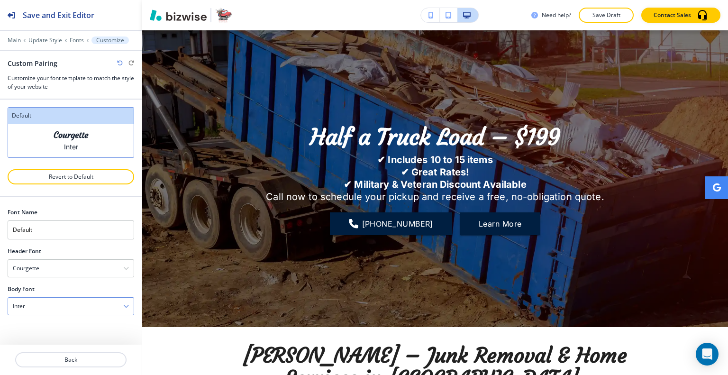
click at [76, 311] on div "Inter" at bounding box center [71, 305] width 126 height 17
click at [70, 299] on div "[PERSON_NAME]" at bounding box center [71, 306] width 126 height 16
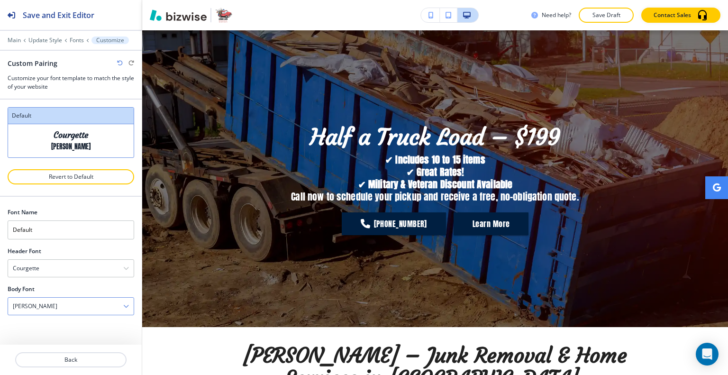
click at [72, 303] on div "[PERSON_NAME]" at bounding box center [71, 305] width 126 height 17
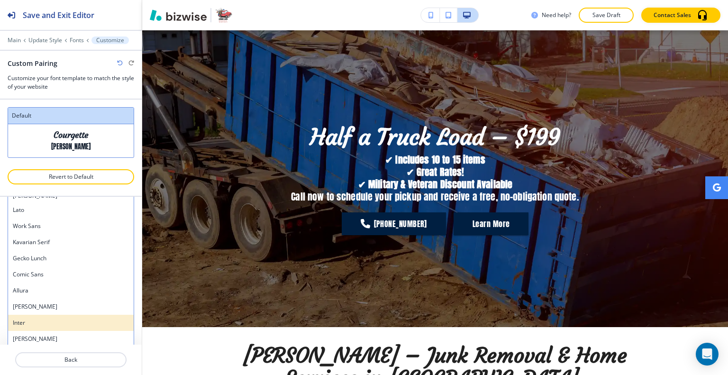
click at [67, 320] on h4 "Inter" at bounding box center [71, 322] width 116 height 9
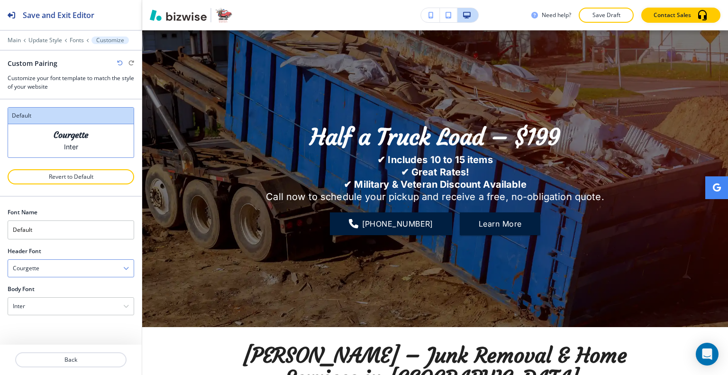
click at [80, 262] on div "Courgette" at bounding box center [71, 268] width 126 height 17
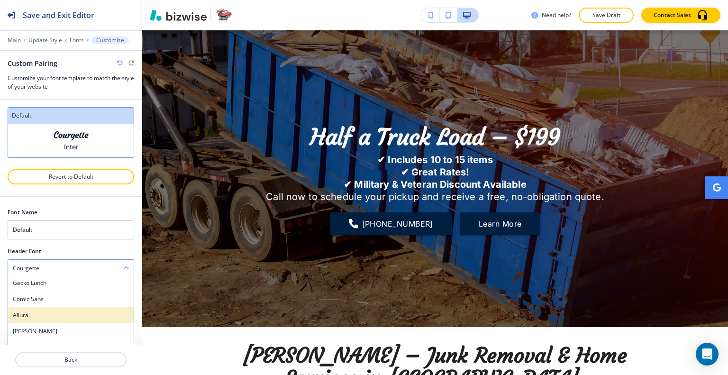
scroll to position [758, 0]
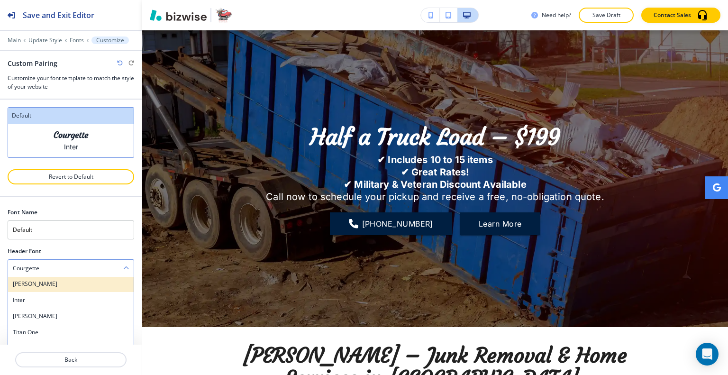
click at [60, 284] on h4 "[PERSON_NAME]" at bounding box center [71, 283] width 116 height 9
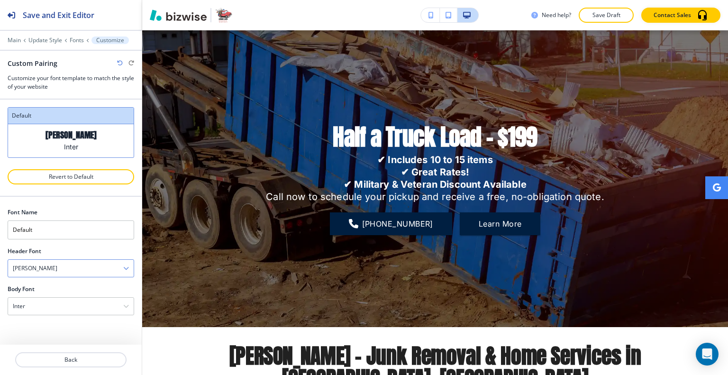
click at [74, 265] on div "[PERSON_NAME]" at bounding box center [71, 268] width 126 height 17
click at [64, 281] on h4 "Poppins" at bounding box center [71, 282] width 116 height 9
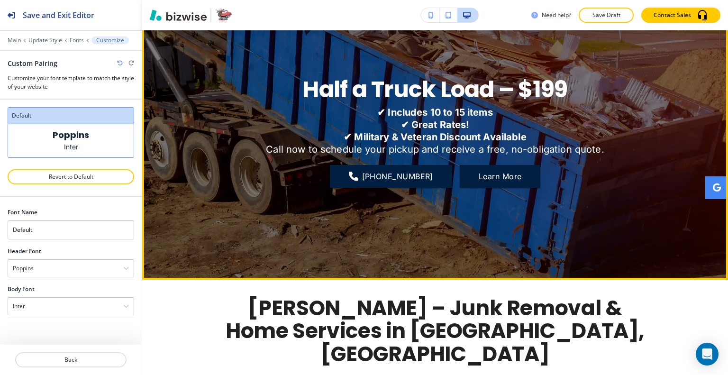
scroll to position [0, 0]
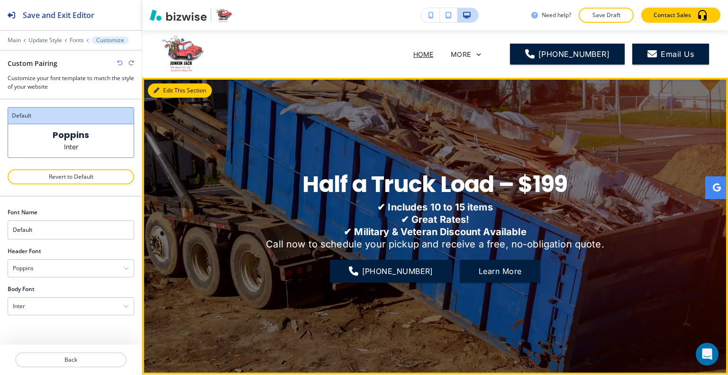
click at [165, 89] on button "Edit This Section" at bounding box center [180, 90] width 64 height 14
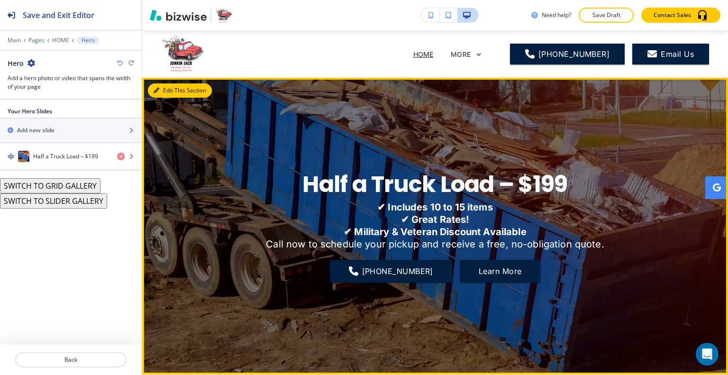
scroll to position [47, 0]
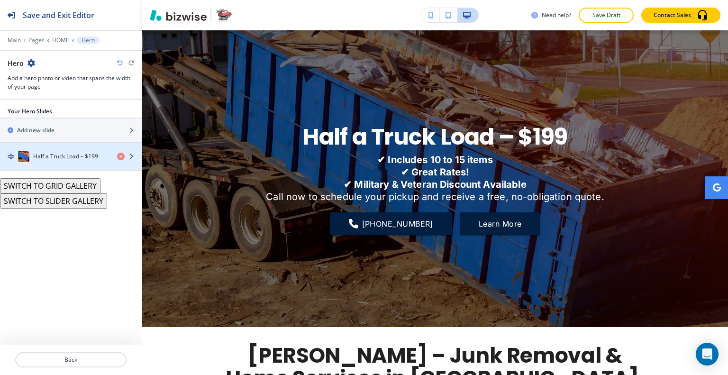
click at [56, 160] on div "Half a Truck Load – $199" at bounding box center [54, 156] width 109 height 11
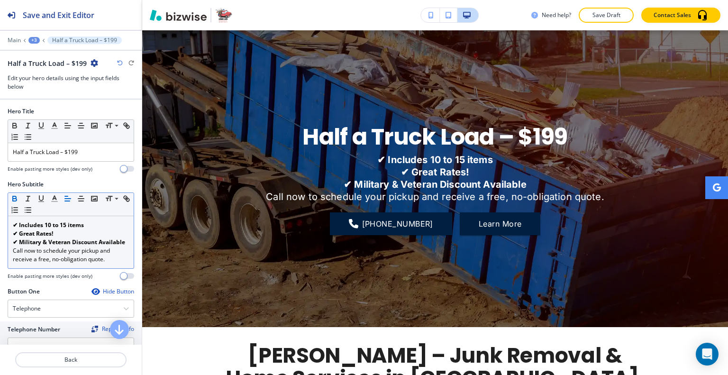
click at [20, 242] on strong "✔ Military & Veteran Discount Available" at bounding box center [69, 242] width 112 height 8
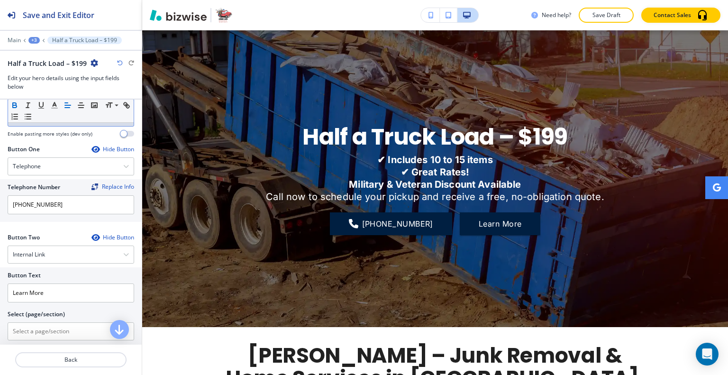
scroll to position [189, 0]
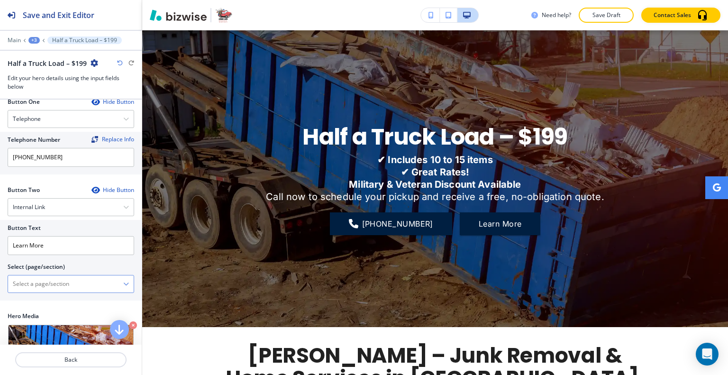
click at [60, 287] on \(page\/section\) "Manual Input" at bounding box center [65, 284] width 115 height 16
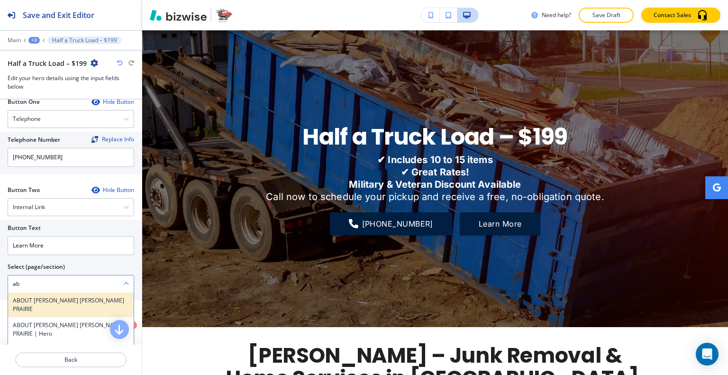
click at [57, 293] on div "ABOUT [PERSON_NAME] [PERSON_NAME] PRAIRIE" at bounding box center [71, 304] width 126 height 25
type \(page\/section\) "ABOUT [PERSON_NAME] [PERSON_NAME] PRAIRIE"
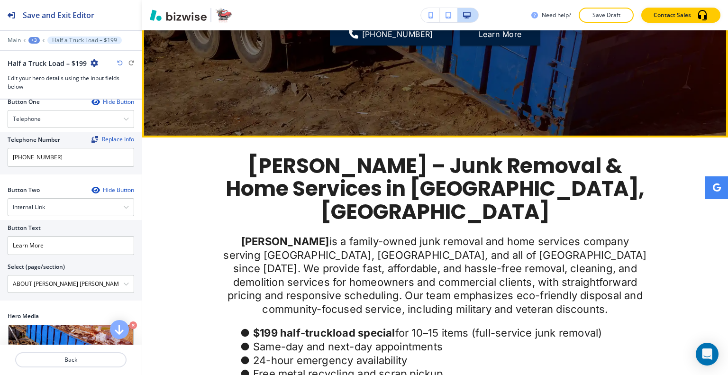
scroll to position [95, 0]
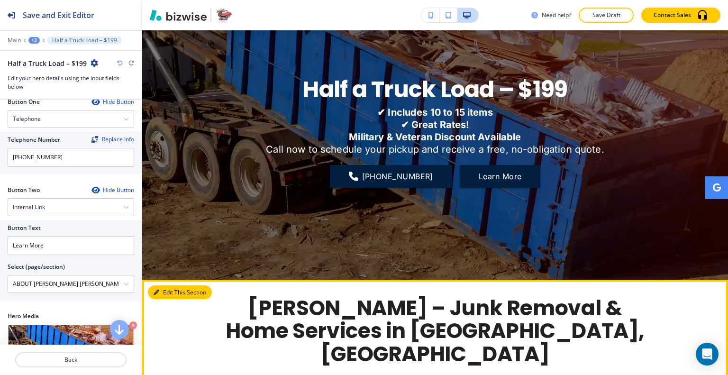
click at [160, 286] on button "Edit This Section" at bounding box center [180, 292] width 64 height 14
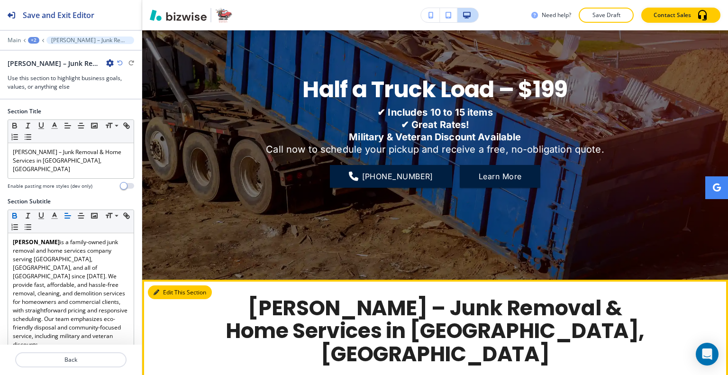
scroll to position [343, 0]
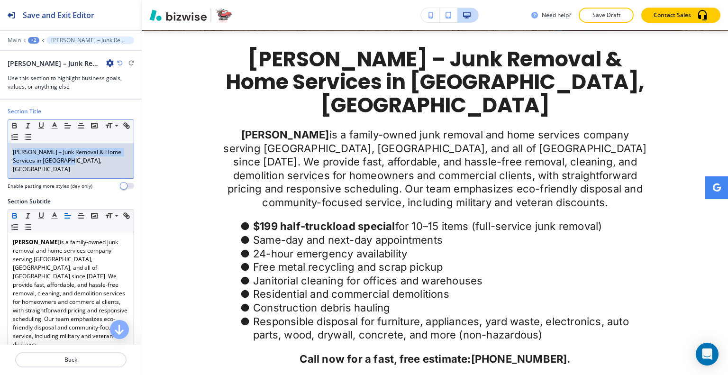
drag, startPoint x: 78, startPoint y: 161, endPoint x: 0, endPoint y: 139, distance: 81.0
click at [0, 139] on div "Section Title Small Normal Large Huge [PERSON_NAME] – Junk Removal & Home Servi…" at bounding box center [71, 152] width 142 height 90
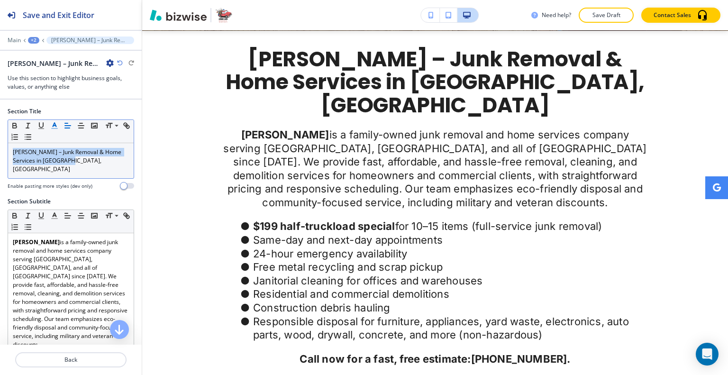
click at [50, 126] on icon "button" at bounding box center [54, 125] width 9 height 9
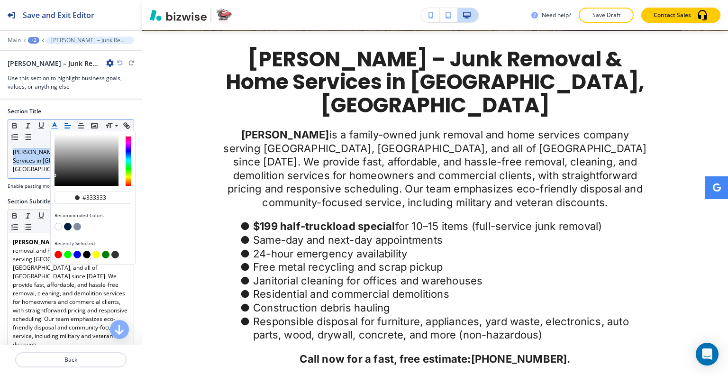
click at [66, 224] on button "button" at bounding box center [68, 227] width 8 height 8
type input "#001f41"
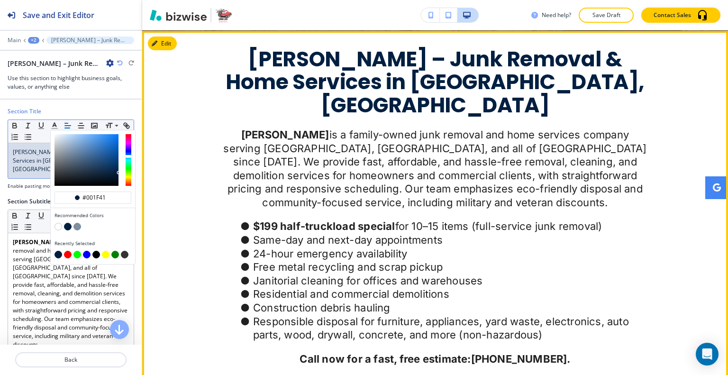
click at [213, 177] on div "[PERSON_NAME] – Junk Removal & Home Services in [GEOGRAPHIC_DATA], [GEOGRAPHIC_…" at bounding box center [435, 207] width 586 height 318
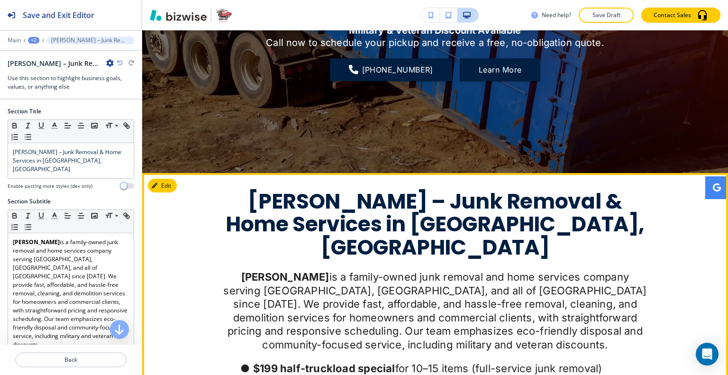
scroll to position [154, 0]
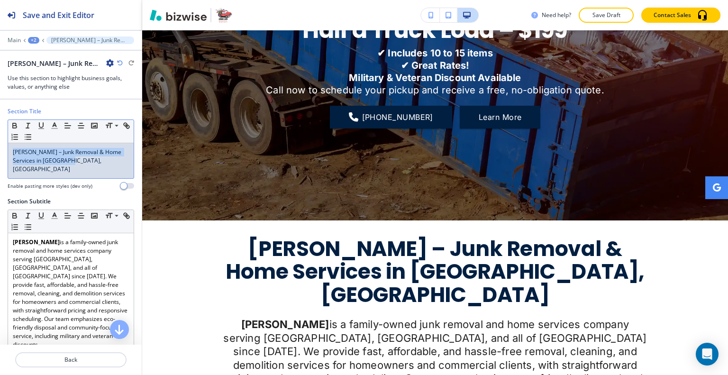
drag, startPoint x: 87, startPoint y: 165, endPoint x: 0, endPoint y: 151, distance: 88.4
click at [0, 151] on div "Section Title Small Normal Large Huge [PERSON_NAME] – Junk Removal & Home Servi…" at bounding box center [71, 152] width 142 height 90
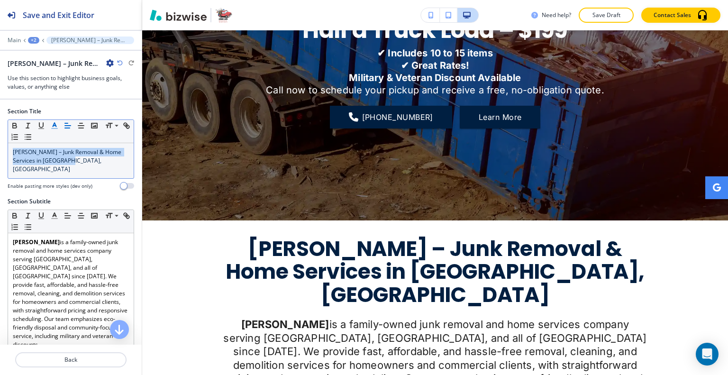
click at [58, 128] on icon "button" at bounding box center [54, 125] width 9 height 9
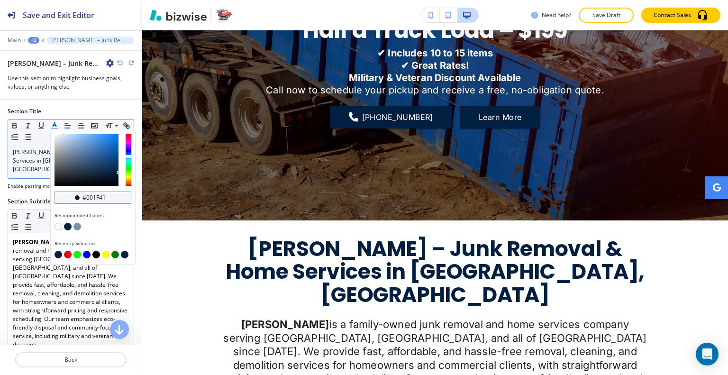
drag, startPoint x: 113, startPoint y: 195, endPoint x: 54, endPoint y: 195, distance: 58.7
click at [54, 195] on div "#001f41" at bounding box center [92, 197] width 77 height 12
paste input "93A6F"
type input "#093a6f"
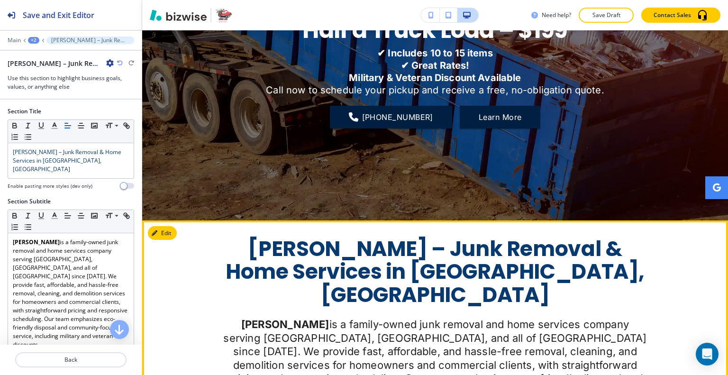
click at [251, 255] on span "[PERSON_NAME] – Junk Removal & Home Services in [GEOGRAPHIC_DATA], [GEOGRAPHIC_…" at bounding box center [436, 271] width 423 height 75
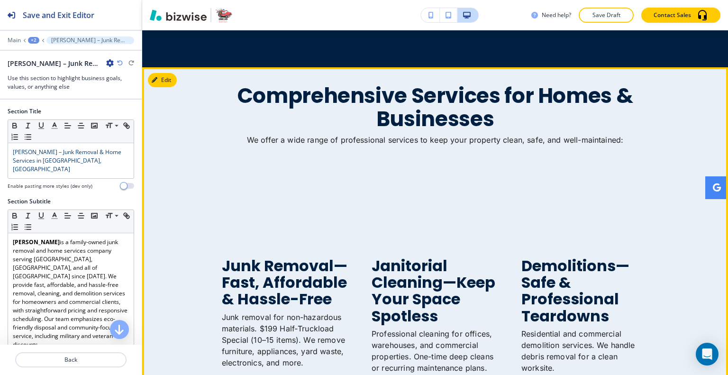
scroll to position [1232, 0]
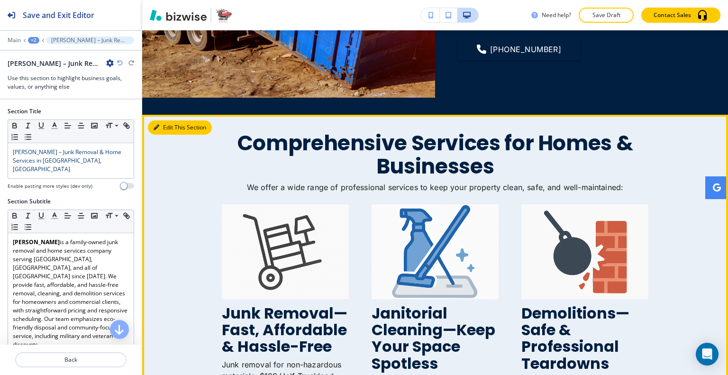
click at [161, 120] on button "Edit This Section" at bounding box center [180, 127] width 64 height 14
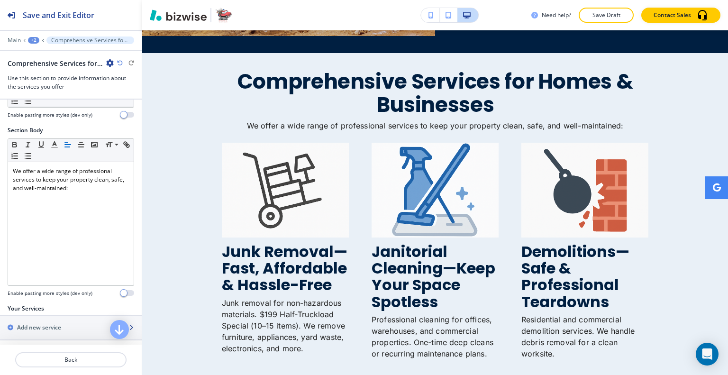
scroll to position [284, 0]
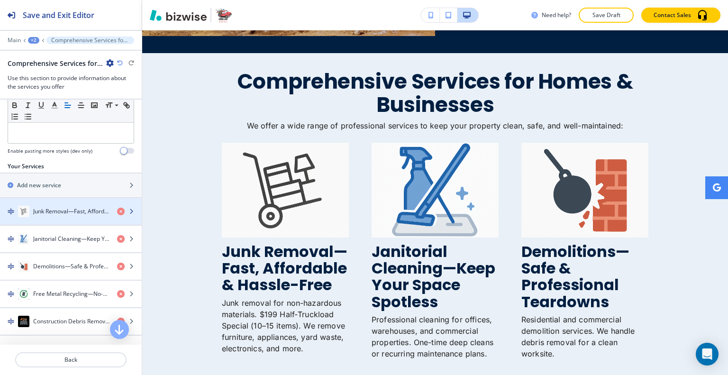
click at [62, 211] on h4 "Junk Removal—Fast, Affordable & Hassle-Free" at bounding box center [71, 211] width 76 height 9
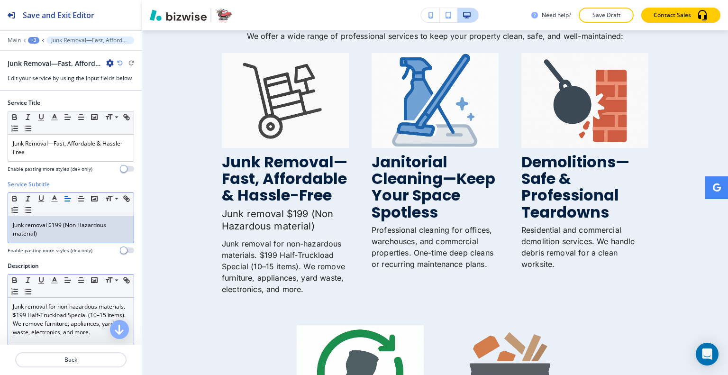
scroll to position [47, 0]
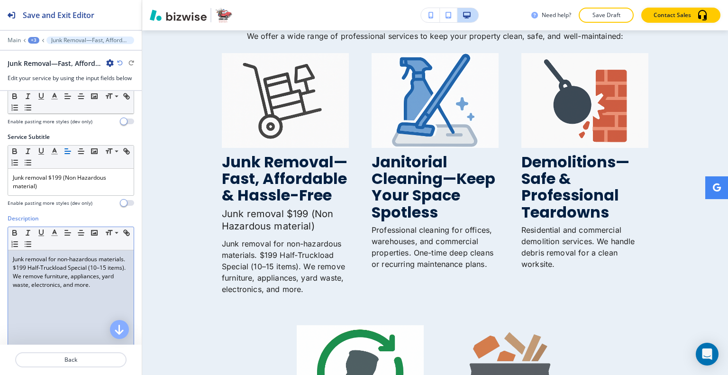
click at [67, 289] on p "Junk removal for non-hazardous materials. $199 Half‑Truckload Special (10–15 it…" at bounding box center [71, 272] width 116 height 34
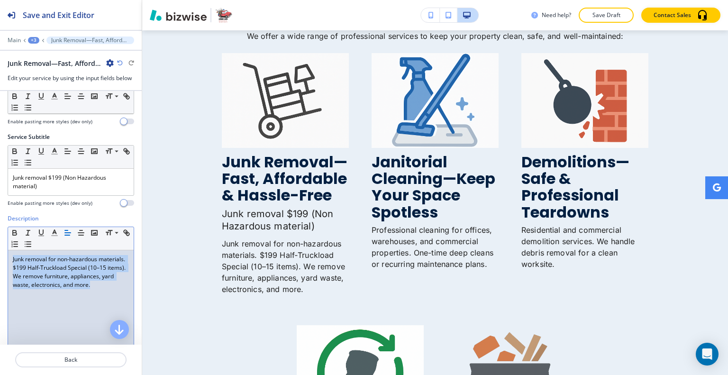
drag, startPoint x: 89, startPoint y: 305, endPoint x: 28, endPoint y: 269, distance: 70.5
click at [13, 254] on div "Junk removal for non-hazardous materials. $199 Half‑Truckload Special (10–15 it…" at bounding box center [71, 311] width 126 height 123
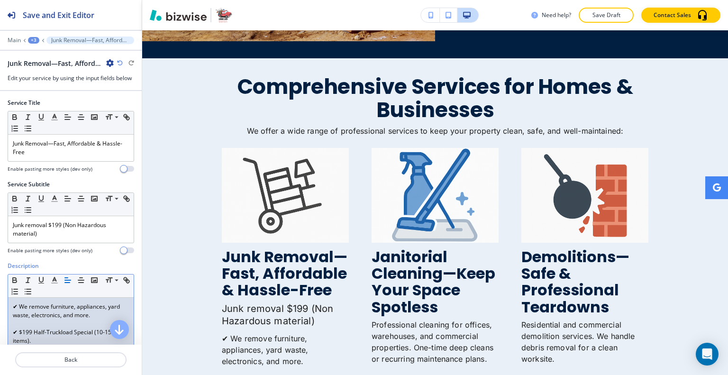
scroll to position [212, 0]
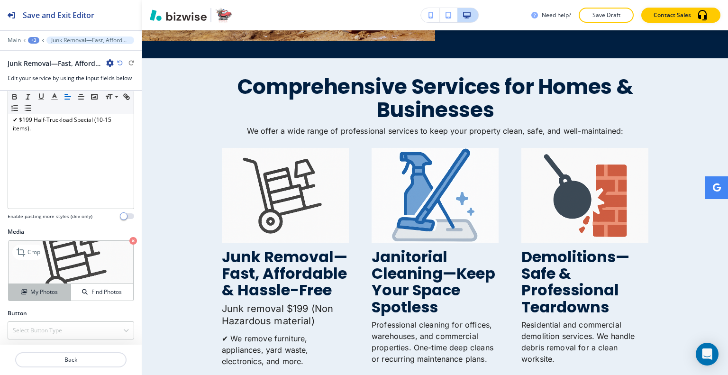
click at [44, 290] on h4 "My Photos" at bounding box center [43, 292] width 27 height 9
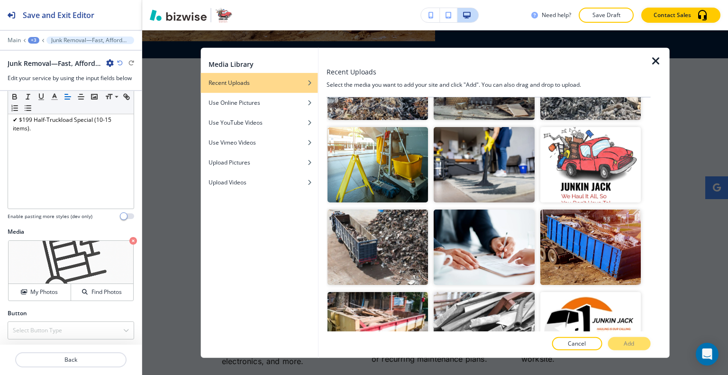
scroll to position [332, 0]
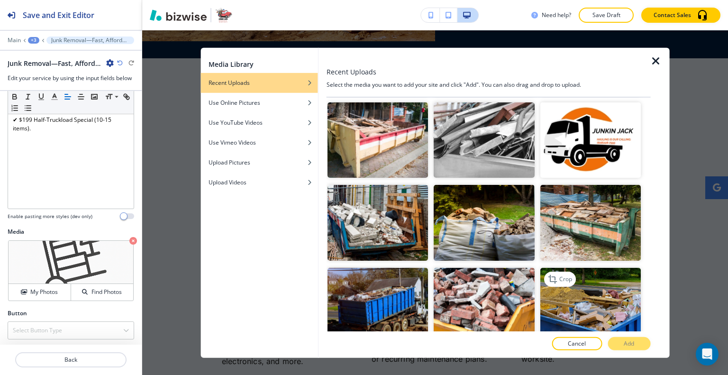
click at [572, 297] on img "button" at bounding box center [590, 304] width 100 height 75
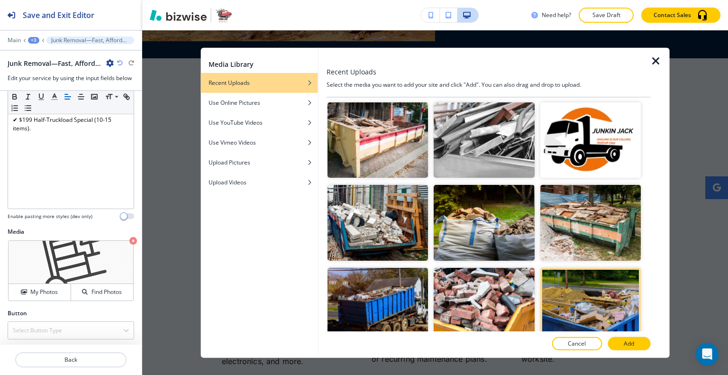
click at [619, 339] on button "Add" at bounding box center [628, 343] width 43 height 13
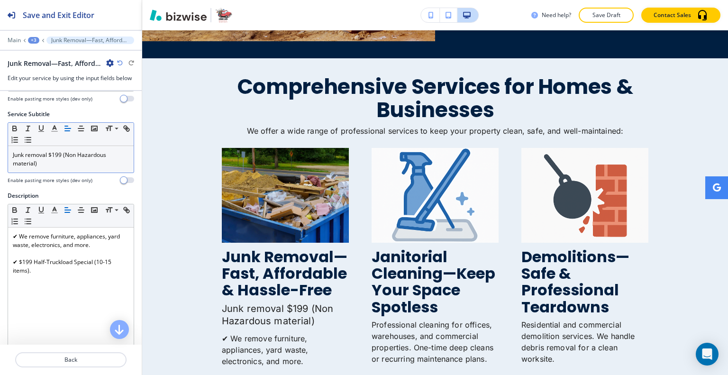
scroll to position [0, 0]
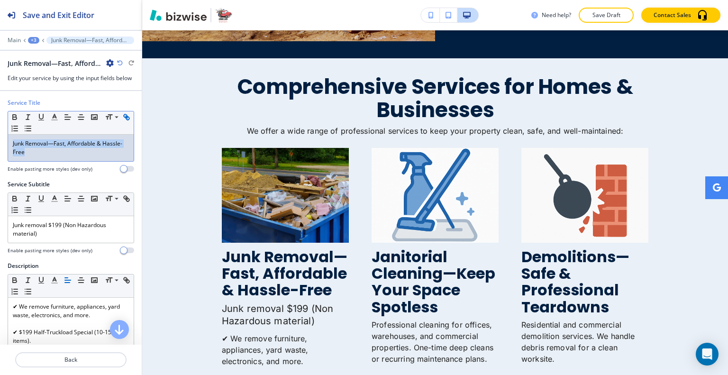
drag, startPoint x: 53, startPoint y: 150, endPoint x: 15, endPoint y: 128, distance: 44.0
click at [0, 132] on div "Service Title Small Normal Large Huge Junk Removal—Fast, Affordable & Hassle-Fr…" at bounding box center [71, 139] width 142 height 81
click at [50, 117] on icon "button" at bounding box center [54, 117] width 9 height 9
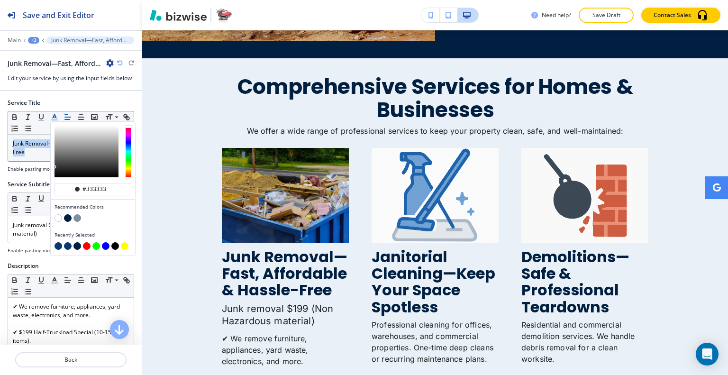
click at [58, 244] on button "button" at bounding box center [58, 246] width 8 height 8
type input "#093a6f"
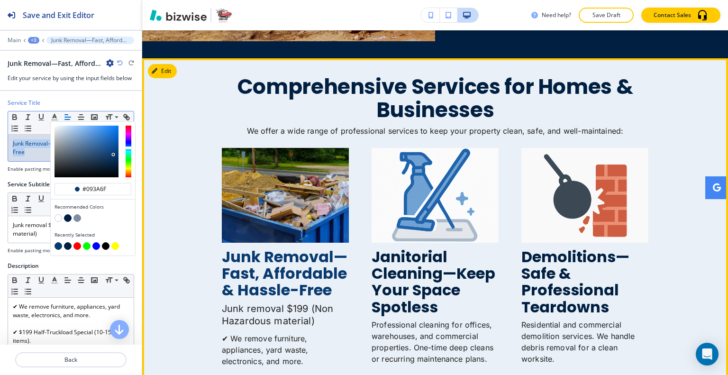
scroll to position [1241, 0]
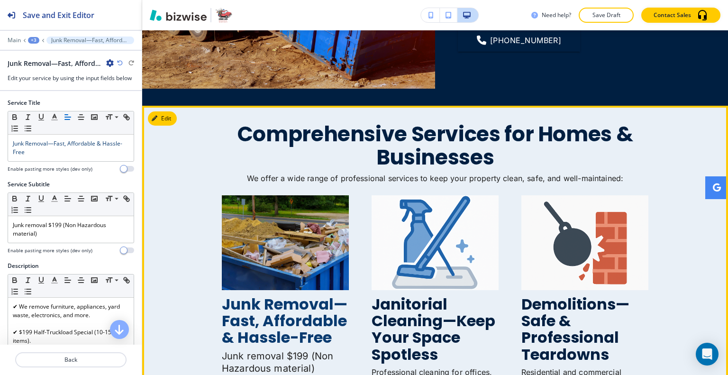
click at [356, 269] on div "Junk Removal—Fast, Affordable & Hassle-Free Junk removal $199 (Non Hazardous ma…" at bounding box center [435, 336] width 426 height 283
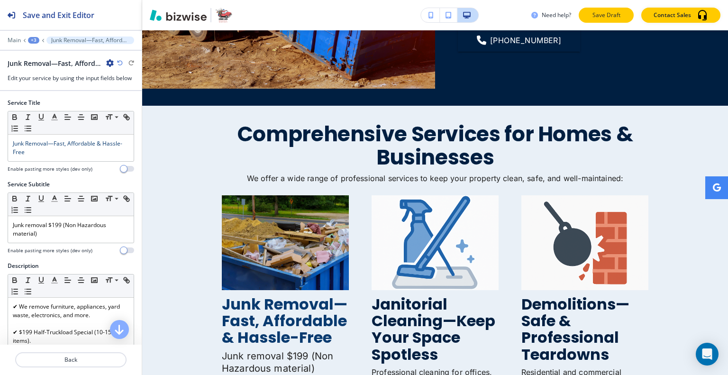
click at [609, 16] on p "Save Draft" at bounding box center [606, 15] width 30 height 9
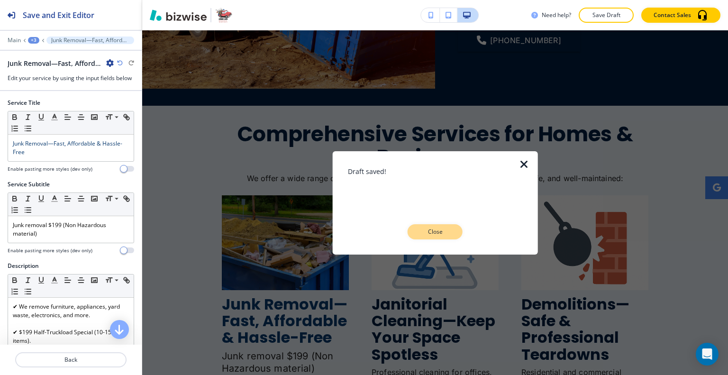
click at [459, 234] on button "Close" at bounding box center [434, 231] width 55 height 15
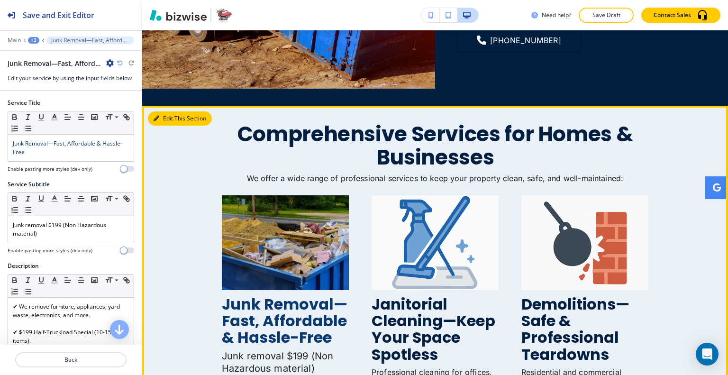
click at [169, 111] on button "Edit This Section" at bounding box center [180, 118] width 64 height 14
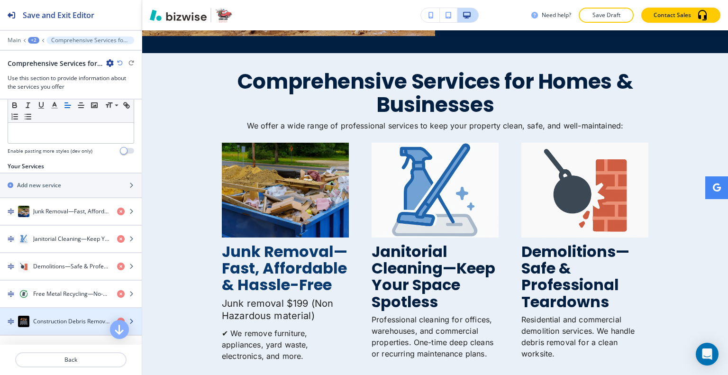
scroll to position [332, 0]
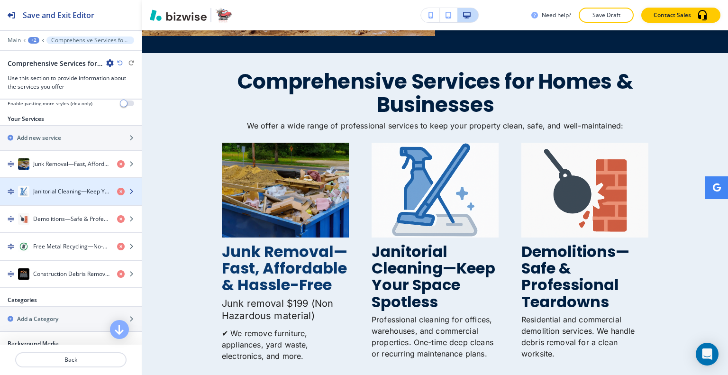
click at [52, 191] on h4 "Janitorial Cleaning—Keep Your Space Spotless" at bounding box center [71, 191] width 76 height 9
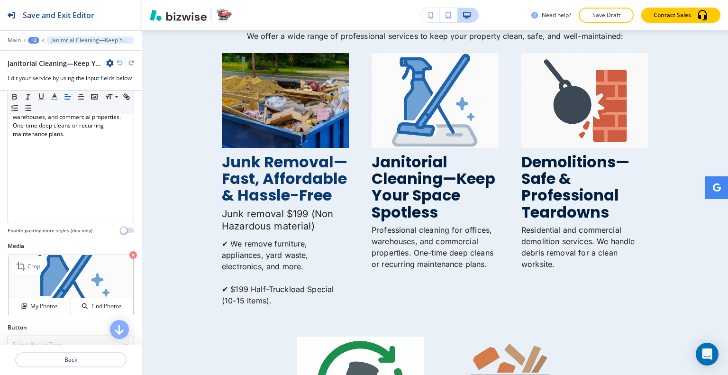
scroll to position [204, 0]
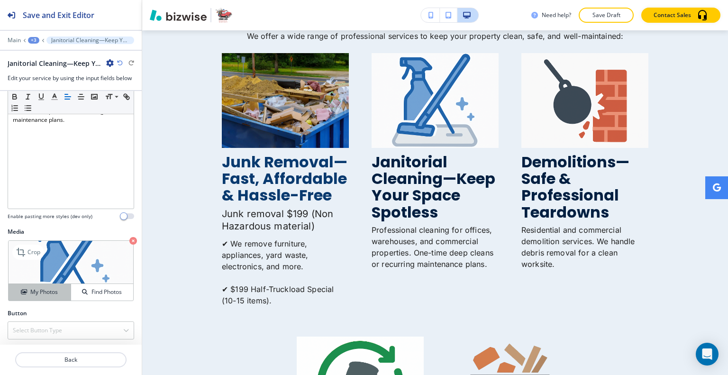
click at [47, 293] on h4 "My Photos" at bounding box center [43, 292] width 27 height 9
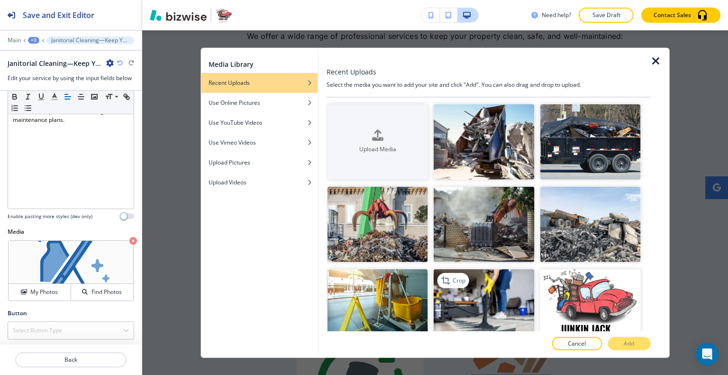
scroll to position [47, 0]
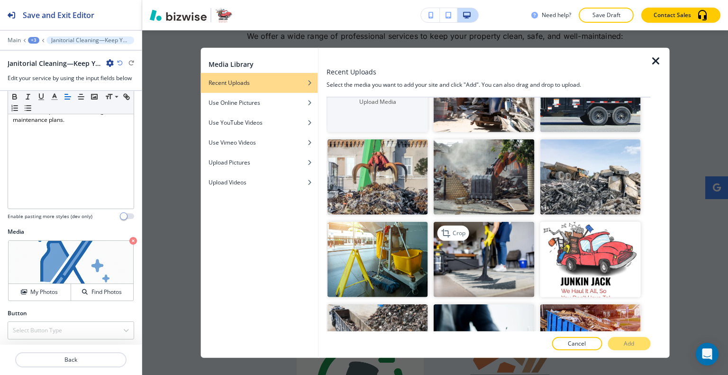
click at [508, 268] on img "button" at bounding box center [483, 259] width 100 height 75
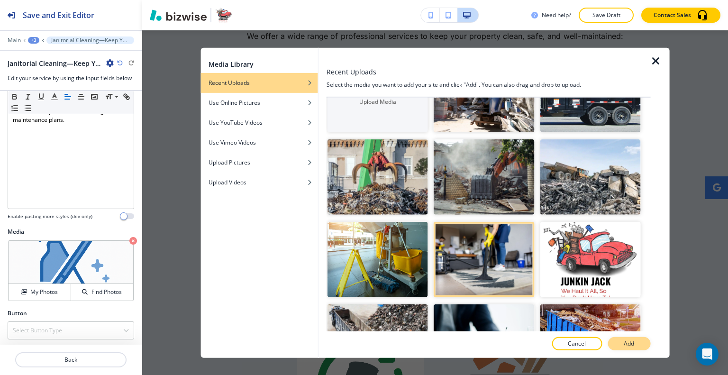
click at [629, 341] on p "Add" at bounding box center [628, 343] width 10 height 9
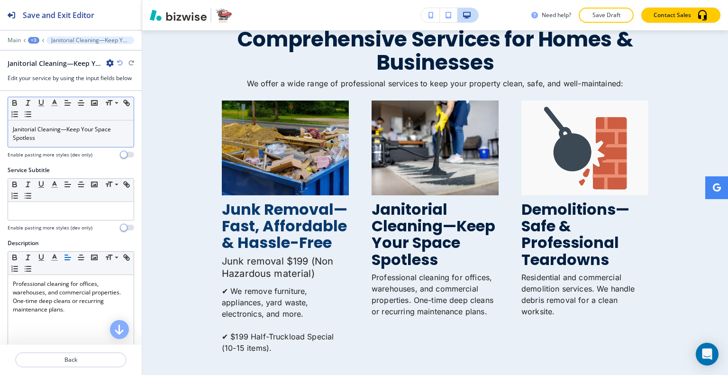
scroll to position [0, 0]
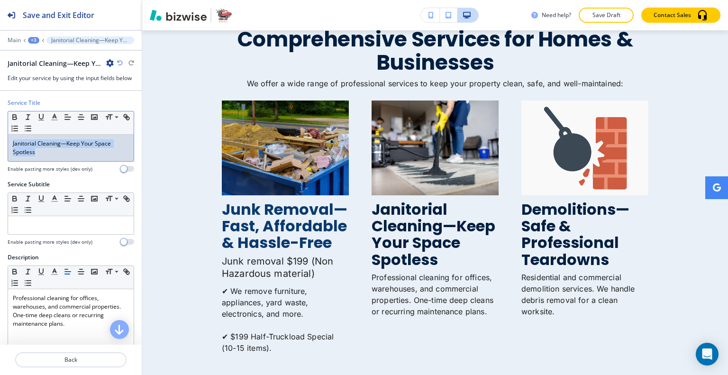
drag, startPoint x: 37, startPoint y: 155, endPoint x: 0, endPoint y: 139, distance: 40.7
click at [0, 139] on div "Service Title Small Normal Large Huge Janitorial Cleaning—Keep Your Space Spotl…" at bounding box center [71, 139] width 142 height 81
click at [54, 117] on icon "button" at bounding box center [54, 117] width 9 height 9
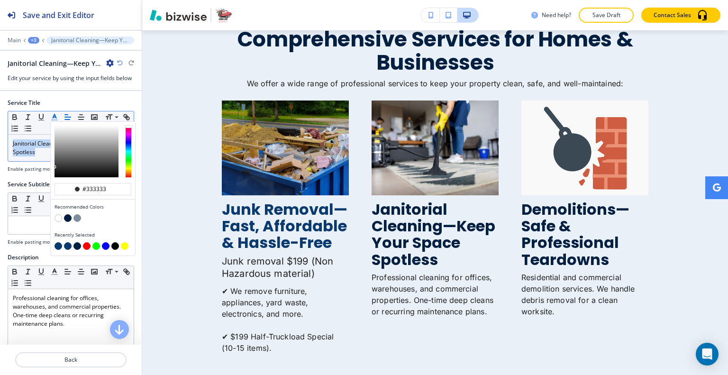
click at [60, 243] on button "button" at bounding box center [58, 246] width 8 height 8
type input "#093a6f"
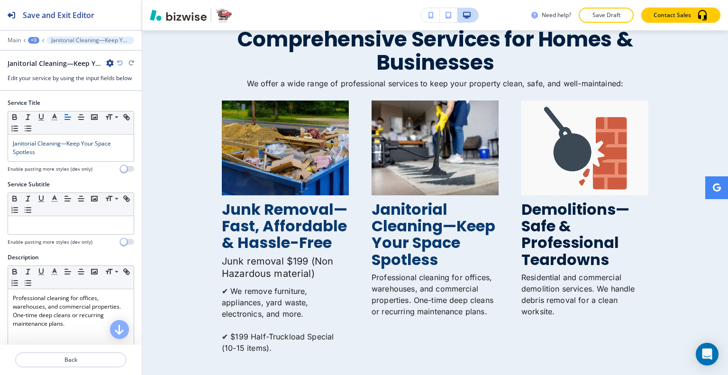
drag, startPoint x: 0, startPoint y: 40, endPoint x: 6, endPoint y: 40, distance: 5.2
click at [2, 40] on div "Main +3 Janitorial Cleaning—Keep Your Space Spotless" at bounding box center [71, 40] width 142 height 8
click at [9, 41] on p "Main" at bounding box center [14, 40] width 13 height 7
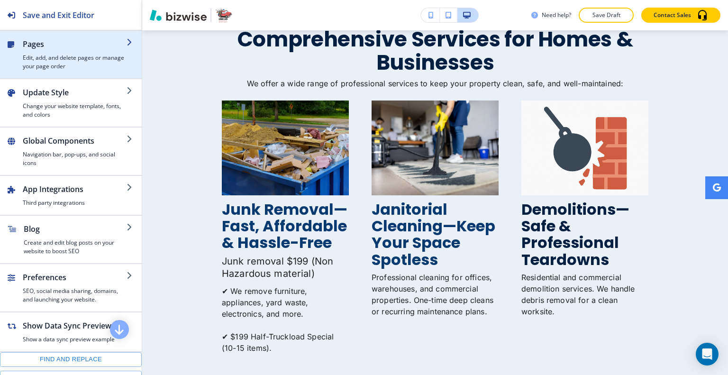
click at [47, 61] on h4 "Edit, add, and delete pages or manage your page order" at bounding box center [75, 62] width 104 height 17
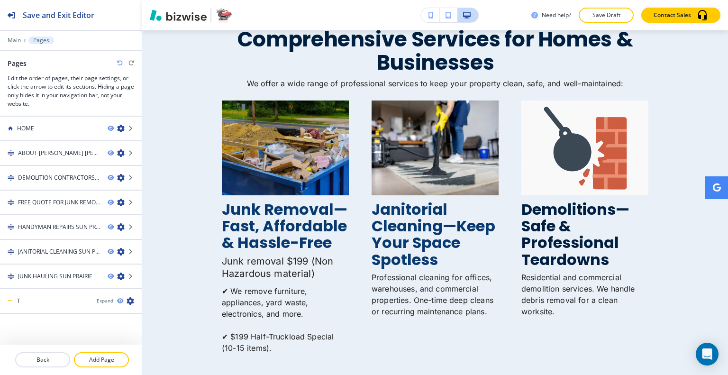
click at [9, 47] on div at bounding box center [71, 47] width 142 height 6
click at [10, 42] on p "Main" at bounding box center [14, 40] width 13 height 7
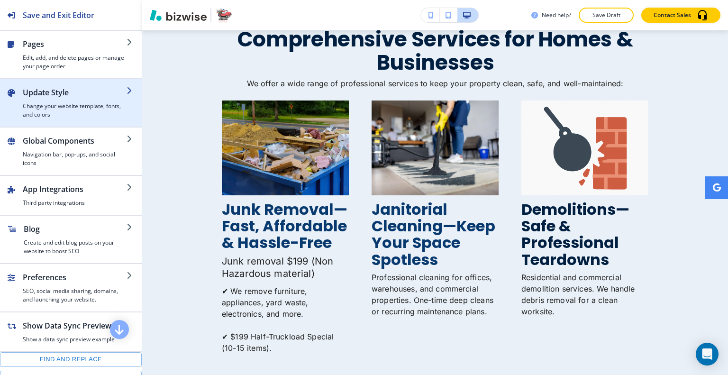
click at [61, 93] on h2 "Update Style" at bounding box center [75, 92] width 104 height 11
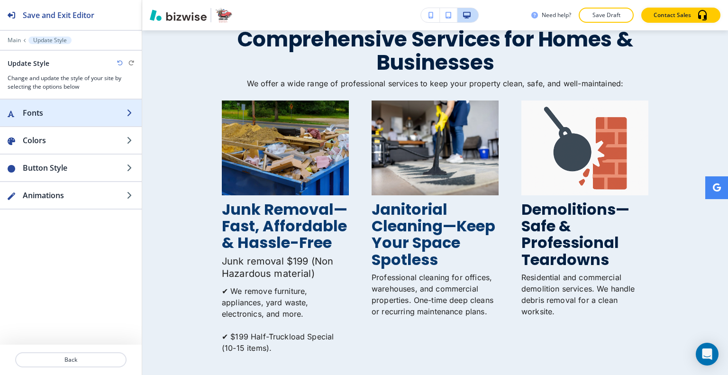
click at [62, 113] on h2 "Fonts" at bounding box center [75, 112] width 104 height 11
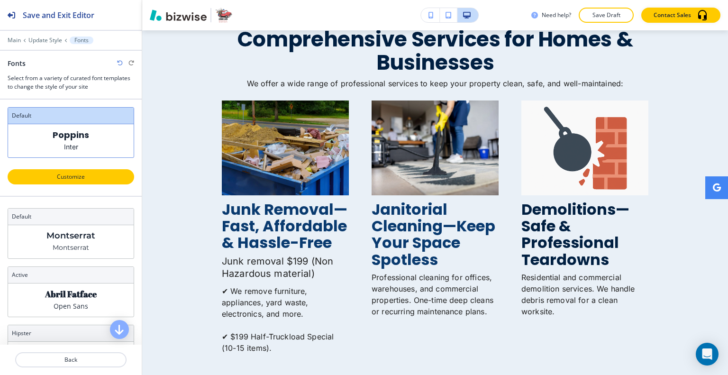
click at [79, 176] on p "Customize" at bounding box center [71, 176] width 102 height 9
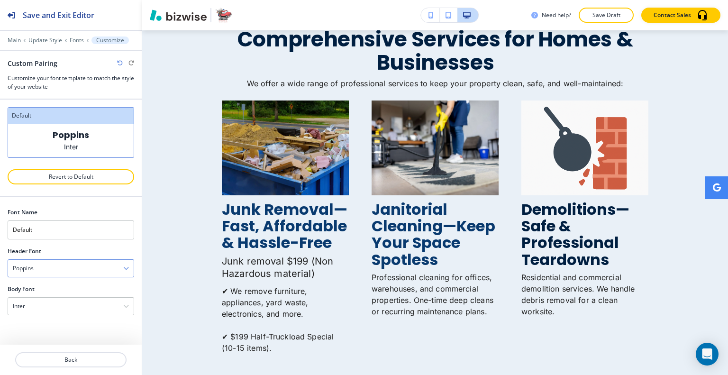
click at [71, 265] on div "Poppins" at bounding box center [71, 268] width 126 height 17
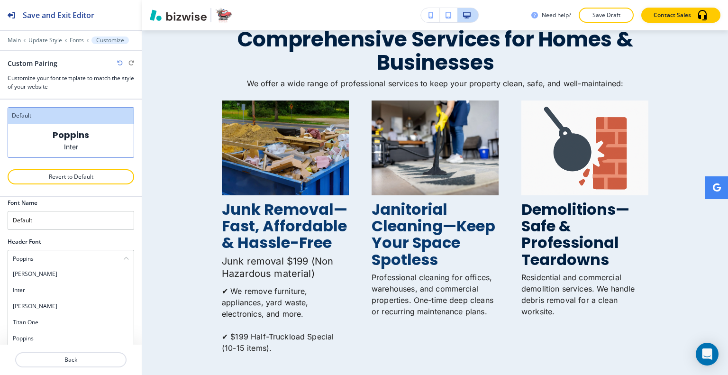
click at [65, 318] on h4 "Titan One" at bounding box center [71, 322] width 116 height 9
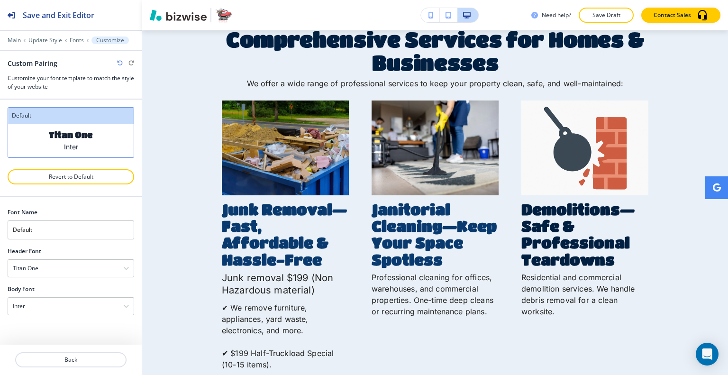
scroll to position [0, 0]
click at [66, 272] on div "Titan One" at bounding box center [71, 268] width 126 height 17
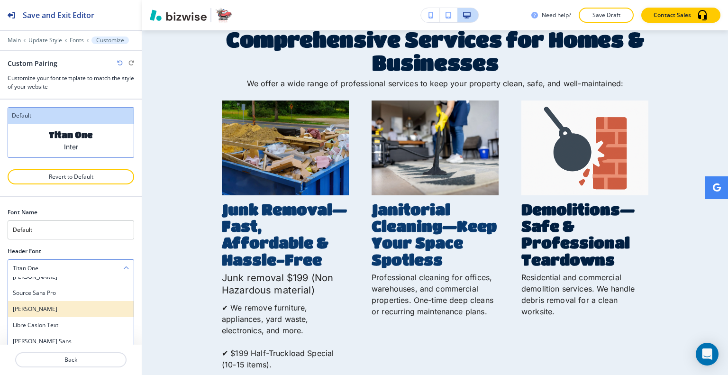
click at [67, 310] on h4 "[PERSON_NAME]" at bounding box center [71, 309] width 116 height 9
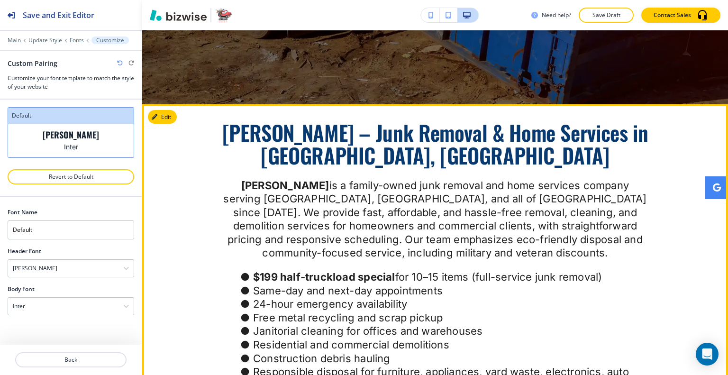
scroll to position [0, 0]
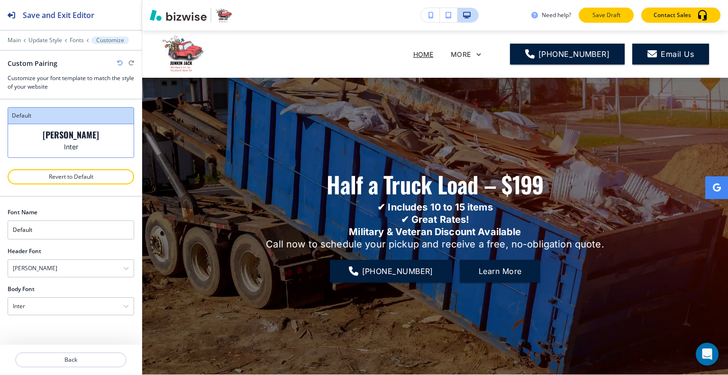
click at [612, 16] on p "Save Draft" at bounding box center [606, 15] width 30 height 9
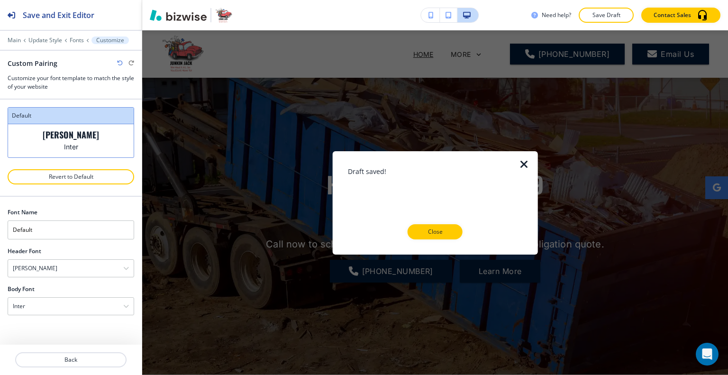
click at [440, 229] on p "Close" at bounding box center [435, 231] width 30 height 9
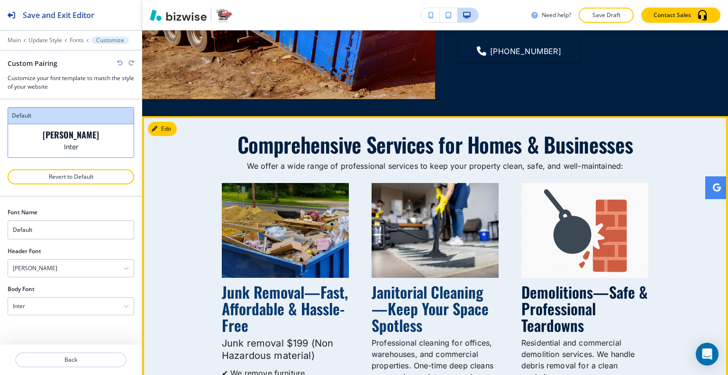
scroll to position [1232, 0]
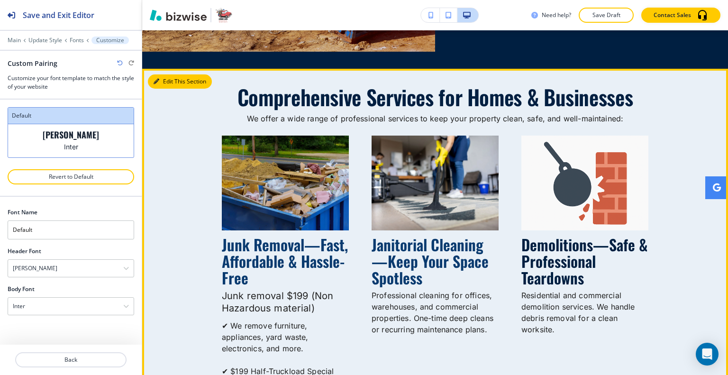
click at [162, 79] on button "Edit This Section" at bounding box center [180, 81] width 64 height 14
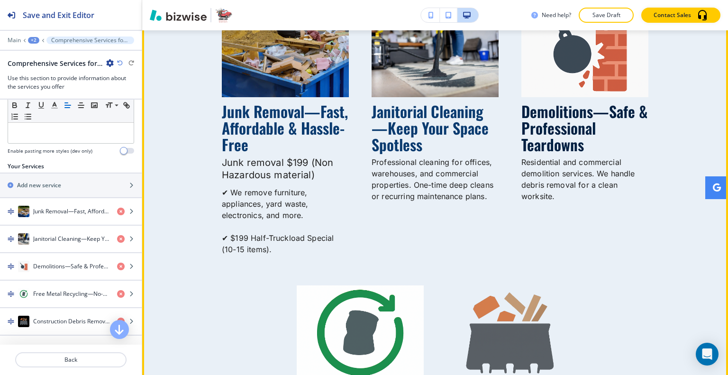
scroll to position [1317, 0]
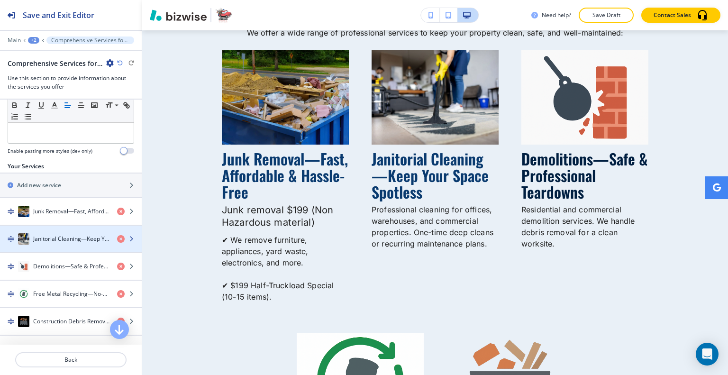
click at [55, 240] on h4 "Janitorial Cleaning—Keep Your Space Spotless" at bounding box center [71, 238] width 76 height 9
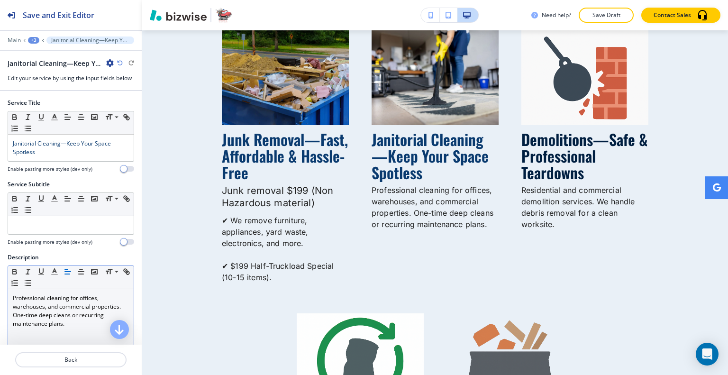
scroll to position [47, 0]
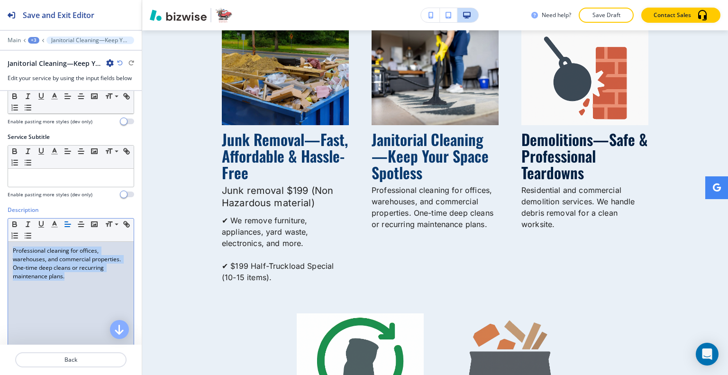
drag, startPoint x: 76, startPoint y: 291, endPoint x: 0, endPoint y: 250, distance: 86.3
click at [0, 250] on div "Description Small Normal Large Huge Professional cleaning for offices, warehous…" at bounding box center [71, 295] width 142 height 178
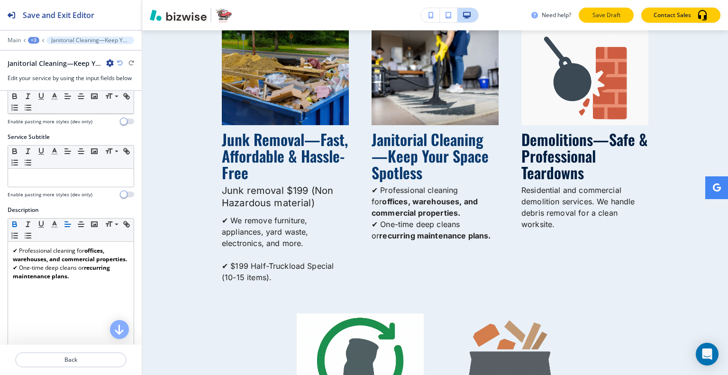
click at [623, 21] on button "Save Draft" at bounding box center [605, 15] width 55 height 15
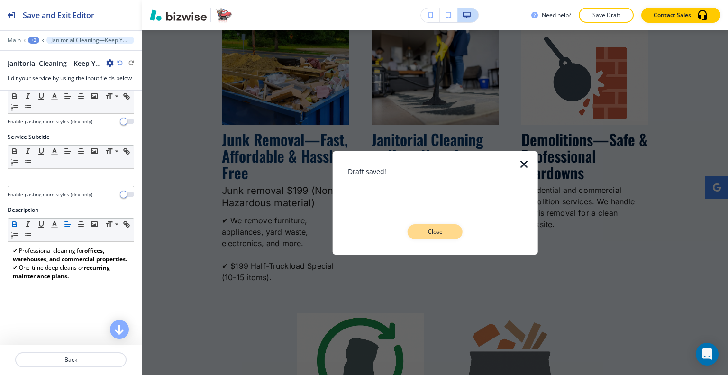
click at [441, 234] on p "Close" at bounding box center [435, 231] width 30 height 9
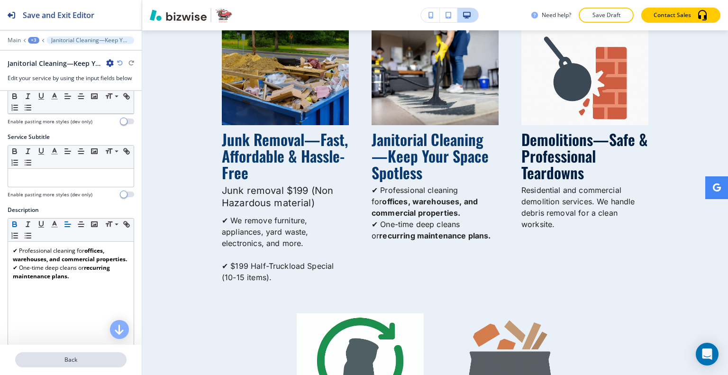
click at [94, 358] on p "Back" at bounding box center [70, 359] width 109 height 9
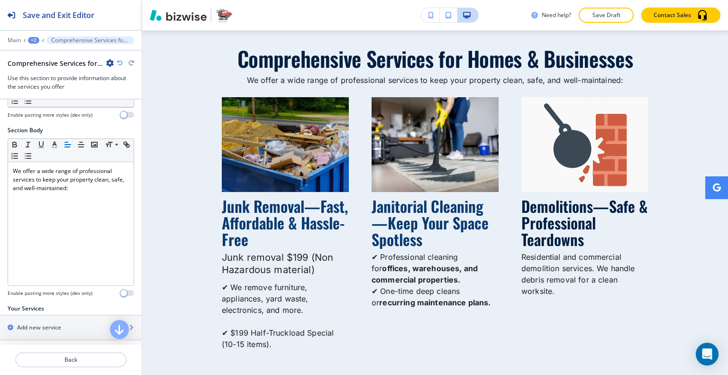
scroll to position [284, 0]
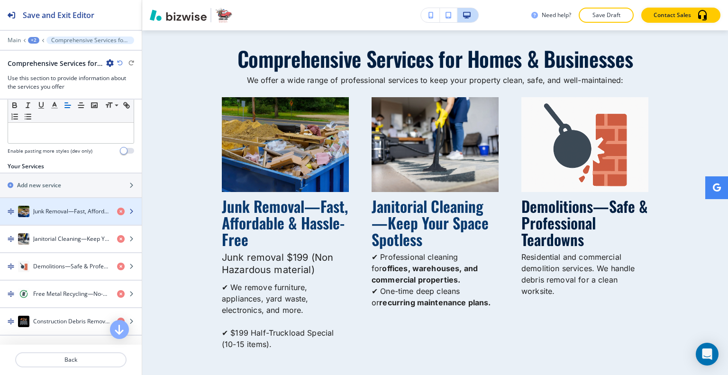
click at [56, 212] on h4 "Junk Removal—Fast, Affordable & Hassle-Free" at bounding box center [71, 211] width 76 height 9
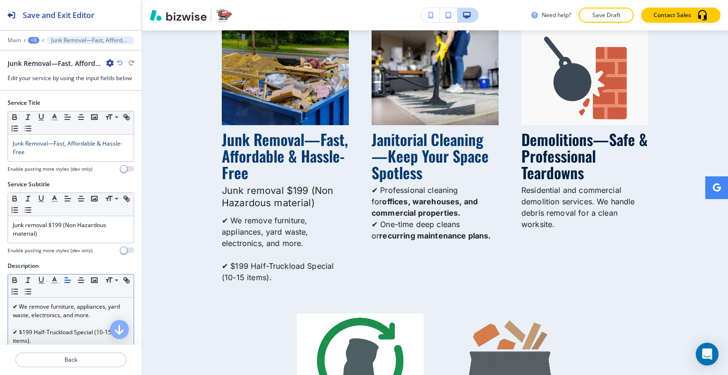
scroll to position [95, 0]
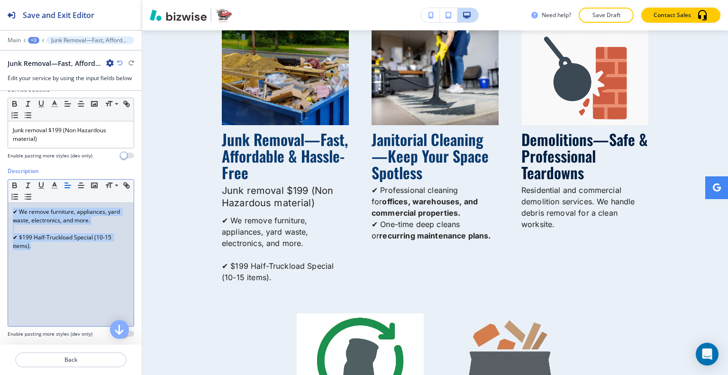
drag, startPoint x: 56, startPoint y: 262, endPoint x: 22, endPoint y: 230, distance: 46.9
click at [0, 198] on div "Description Small Normal Large Huge ✔ We remove furniture, appliances, yard was…" at bounding box center [71, 256] width 142 height 178
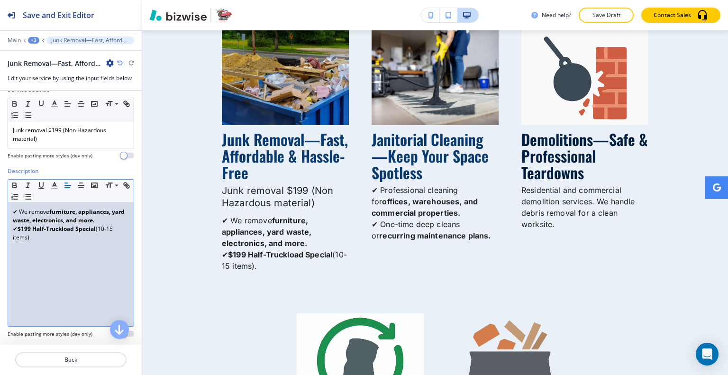
scroll to position [0, 0]
click at [117, 226] on p "✔ $199 Half-Truckload Special (10-15 items)." at bounding box center [71, 233] width 116 height 17
click at [116, 217] on p "✔ We remove furniture, appliances, yard waste, electronics, and more." at bounding box center [71, 215] width 116 height 17
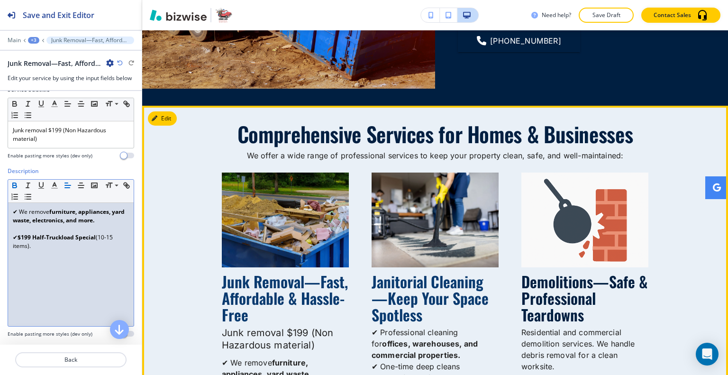
scroll to position [1289, 0]
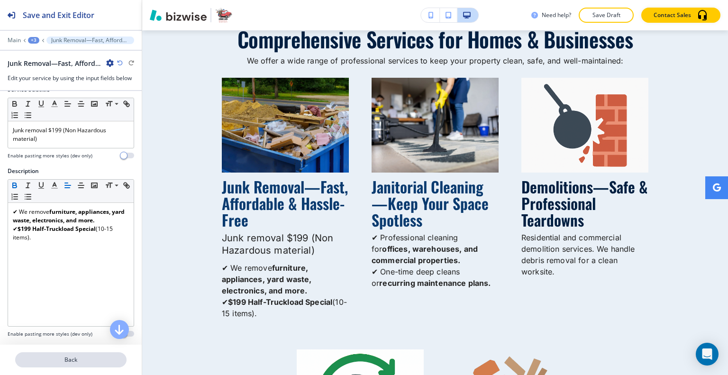
click at [91, 357] on p "Back" at bounding box center [70, 359] width 109 height 9
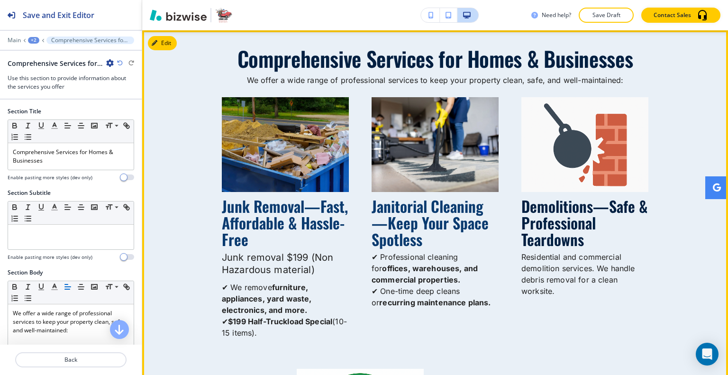
scroll to position [1175, 0]
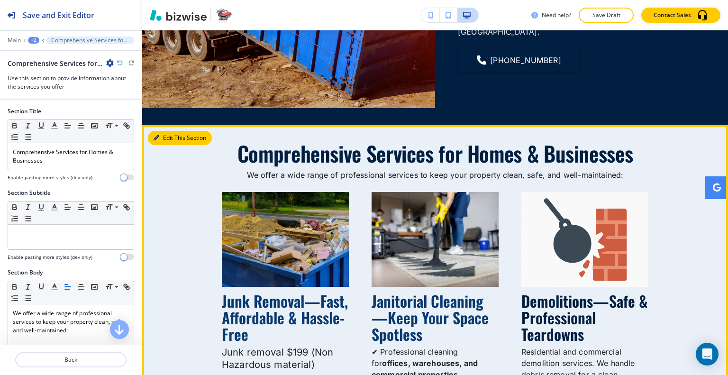
click at [170, 142] on button "Edit This Section" at bounding box center [180, 138] width 64 height 14
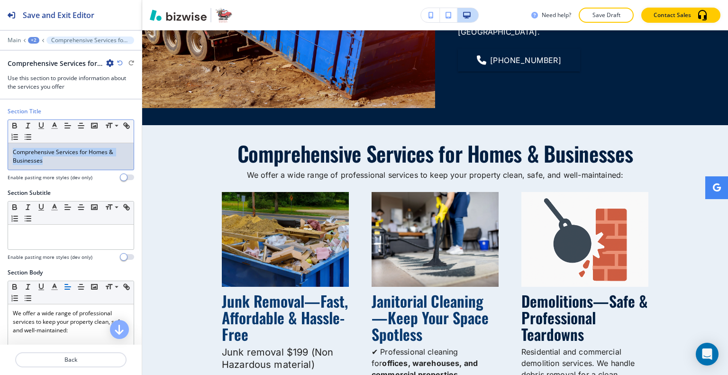
drag, startPoint x: 56, startPoint y: 163, endPoint x: 0, endPoint y: 130, distance: 65.0
click at [0, 130] on div "Section Title Small Normal Large Huge Comprehensive Services for Homes & Busine…" at bounding box center [71, 147] width 142 height 81
click at [56, 126] on icon "button" at bounding box center [54, 125] width 9 height 9
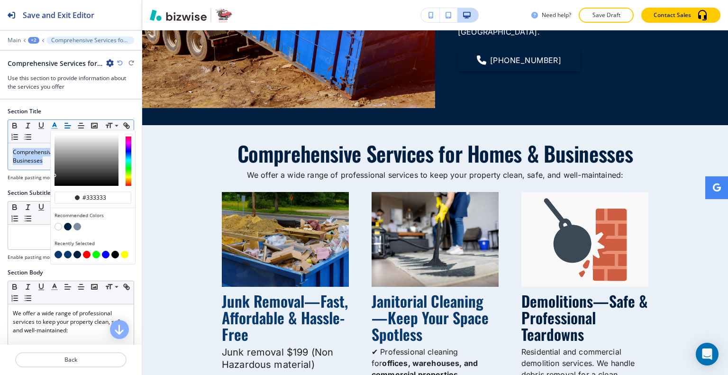
click at [58, 253] on button "button" at bounding box center [58, 255] width 8 height 8
type input "#093a6f"
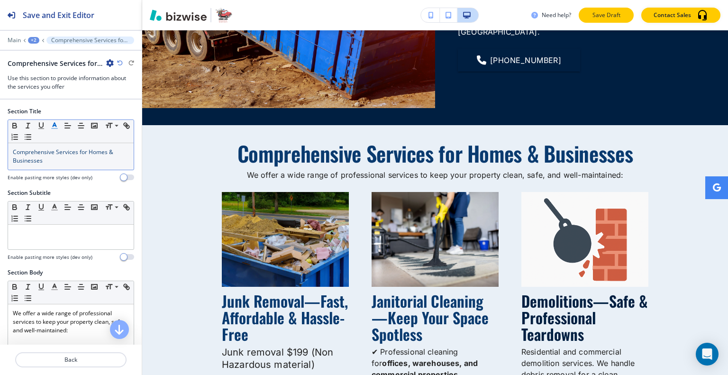
click at [610, 12] on p "Save Draft" at bounding box center [606, 15] width 30 height 9
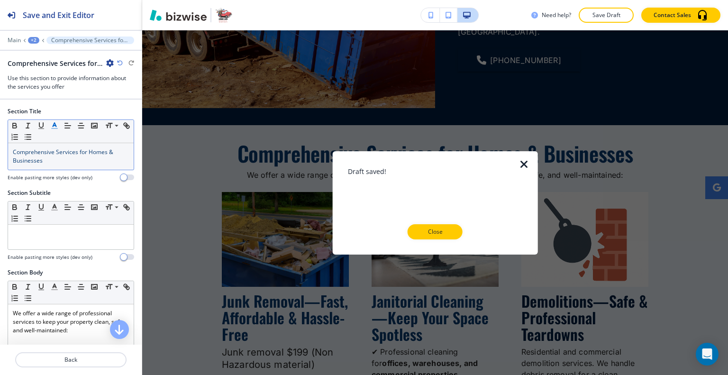
click at [436, 239] on div at bounding box center [435, 246] width 175 height 15
click at [430, 226] on div "Draft saved! Close" at bounding box center [435, 202] width 175 height 73
click at [435, 231] on p "Close" at bounding box center [435, 231] width 30 height 9
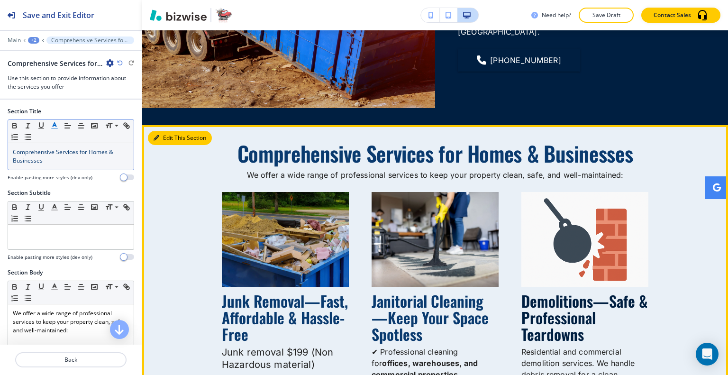
click at [165, 136] on button "Edit This Section" at bounding box center [180, 138] width 64 height 14
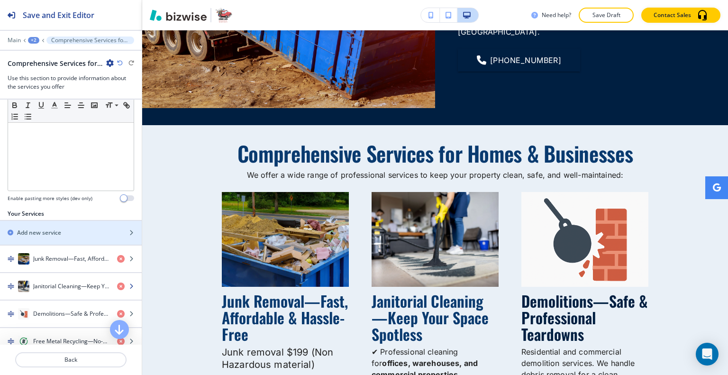
scroll to position [284, 0]
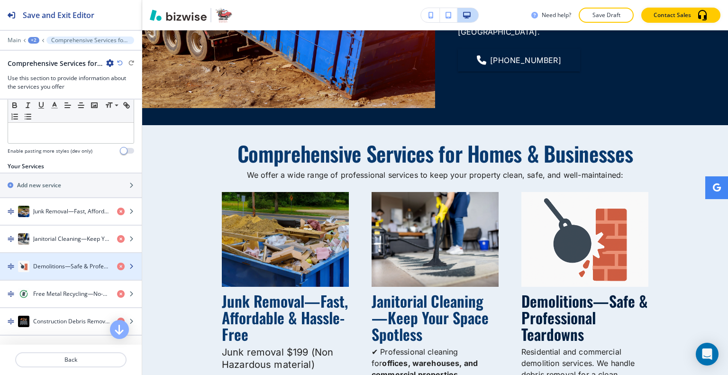
click at [64, 268] on h4 "Demolitions—Safe & Professional Teardowns" at bounding box center [71, 266] width 76 height 9
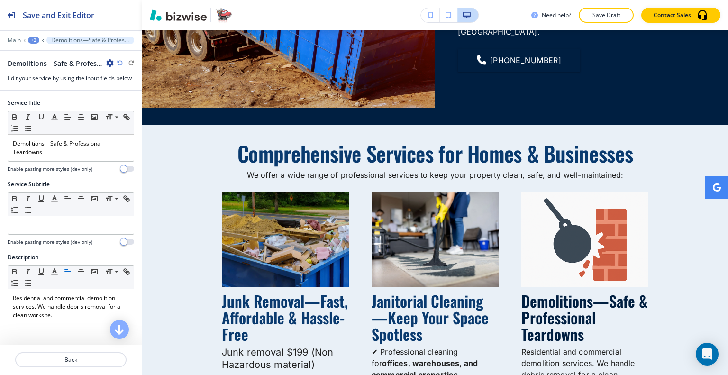
scroll to position [1337, 0]
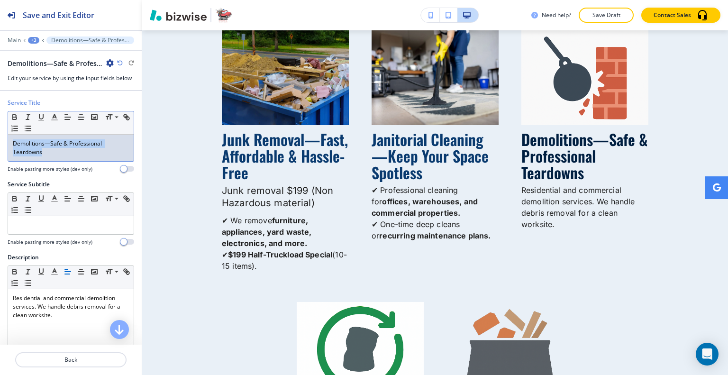
drag, startPoint x: 49, startPoint y: 157, endPoint x: 5, endPoint y: 136, distance: 49.2
click at [1, 136] on div "Service Title Small Normal Large Huge Demolitions—Safe & Professional Teardowns…" at bounding box center [71, 139] width 142 height 81
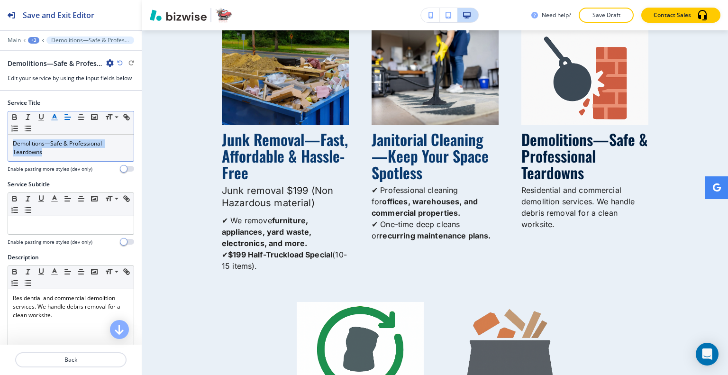
click at [54, 115] on polyline "button" at bounding box center [54, 116] width 3 height 4
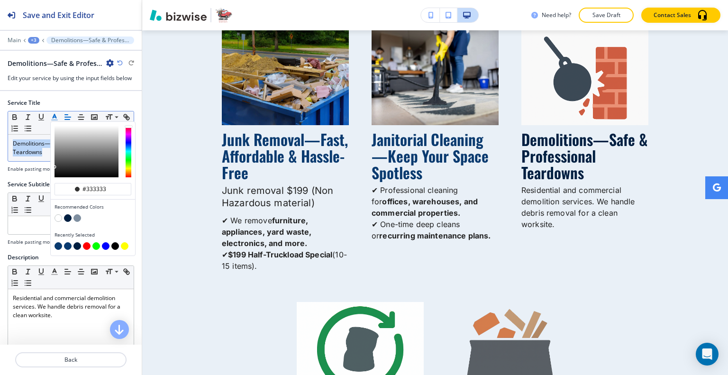
click at [59, 243] on button "button" at bounding box center [58, 246] width 8 height 8
type input "#093a6f"
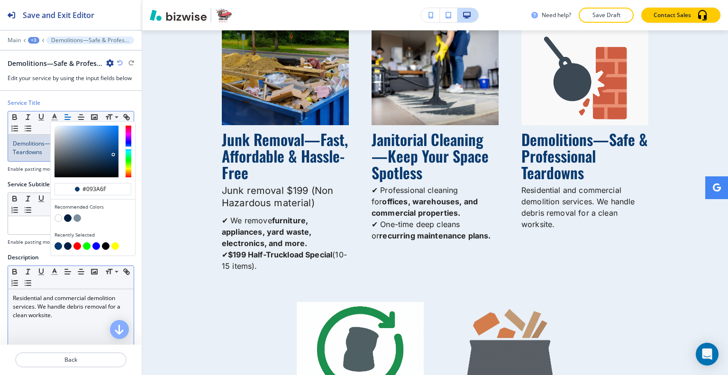
click at [45, 317] on p "Residential and commercial demolition services. We handle debris removal for a …" at bounding box center [71, 307] width 116 height 26
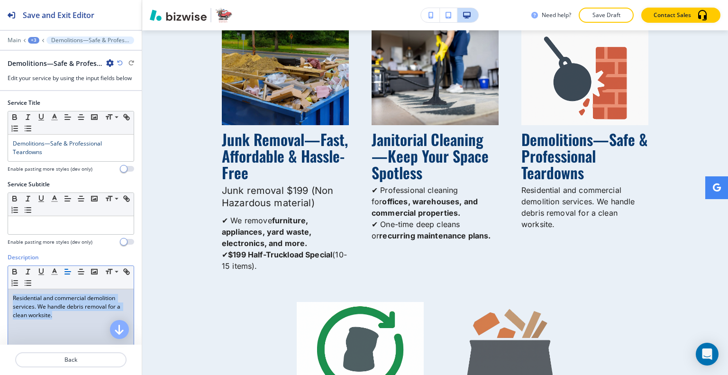
drag, startPoint x: 76, startPoint y: 320, endPoint x: 3, endPoint y: 291, distance: 78.3
click at [3, 291] on div "Description Small Normal Large Huge Residential and commercial demolition servi…" at bounding box center [71, 342] width 142 height 178
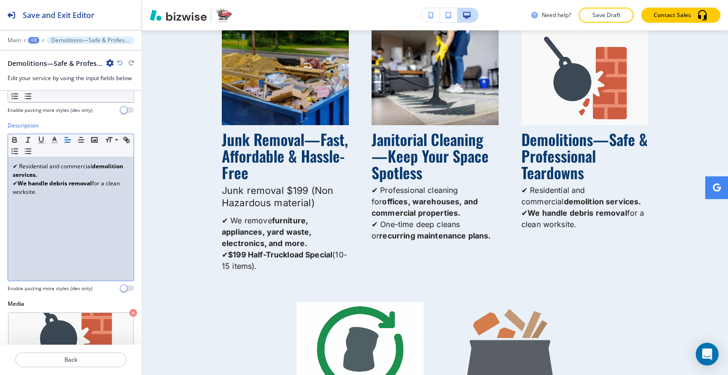
scroll to position [204, 0]
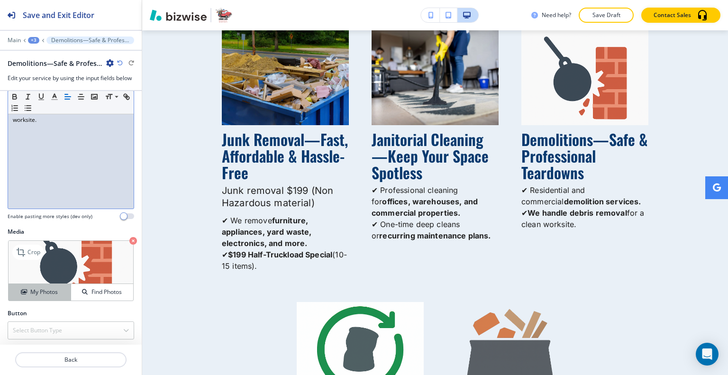
click at [42, 293] on h4 "My Photos" at bounding box center [43, 292] width 27 height 9
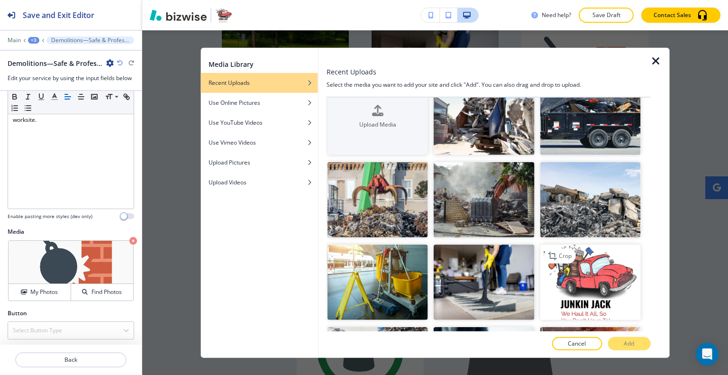
scroll to position [0, 0]
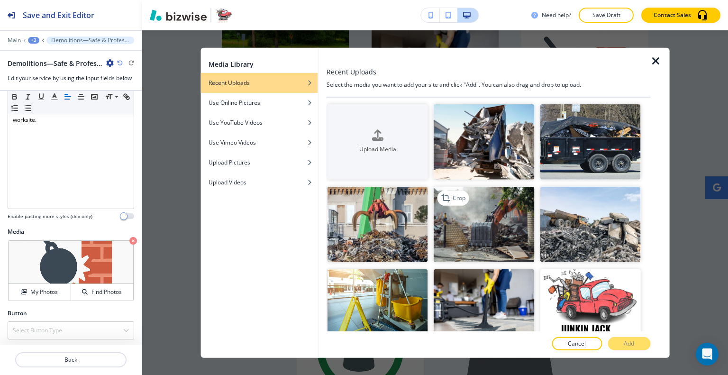
click at [490, 234] on img "button" at bounding box center [483, 224] width 100 height 75
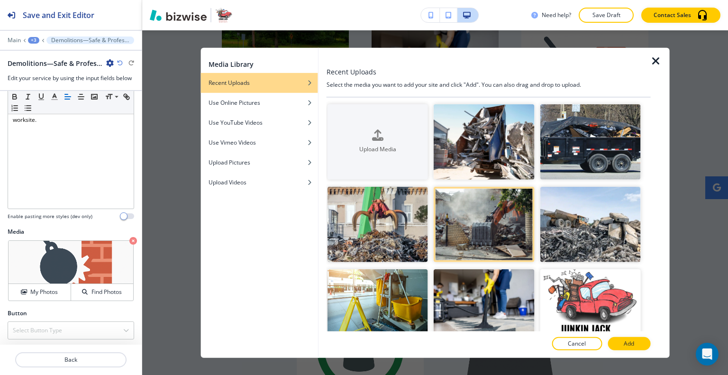
click at [631, 346] on p "Add" at bounding box center [628, 343] width 10 height 9
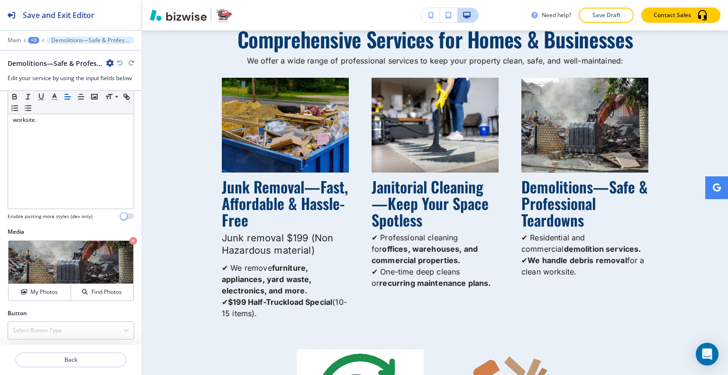
scroll to position [1242, 0]
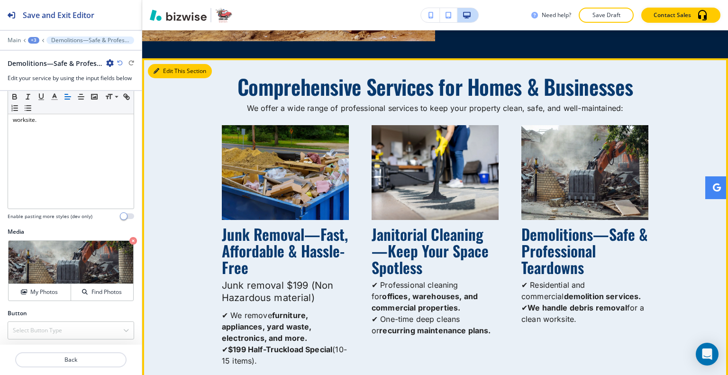
click at [168, 69] on button "Edit This Section" at bounding box center [180, 71] width 64 height 14
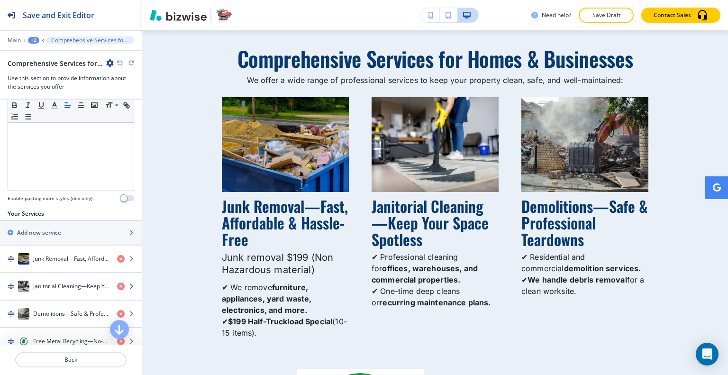
scroll to position [332, 0]
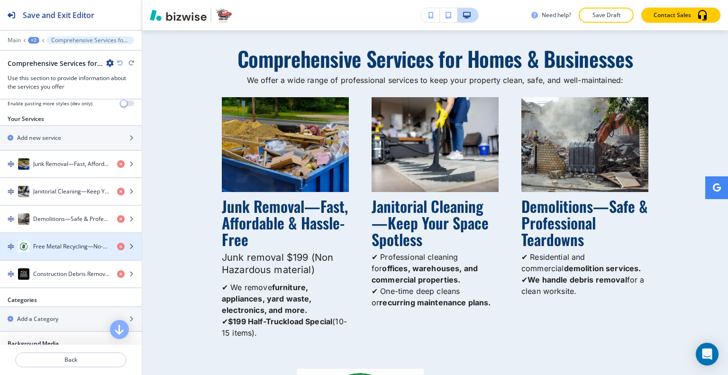
click at [60, 247] on h4 "Free Metal Recycling—No-Cost Scrap Hauling" at bounding box center [71, 246] width 76 height 9
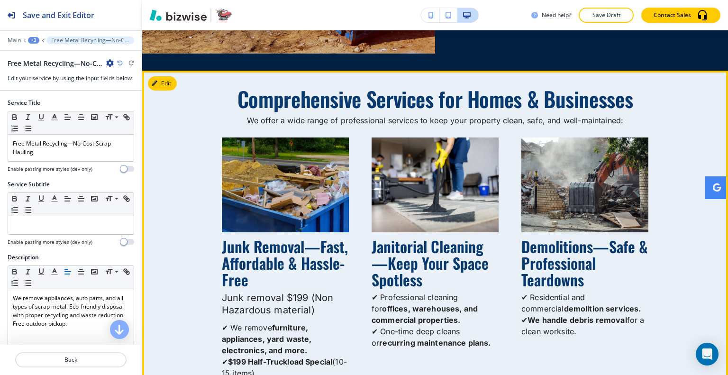
scroll to position [1182, 0]
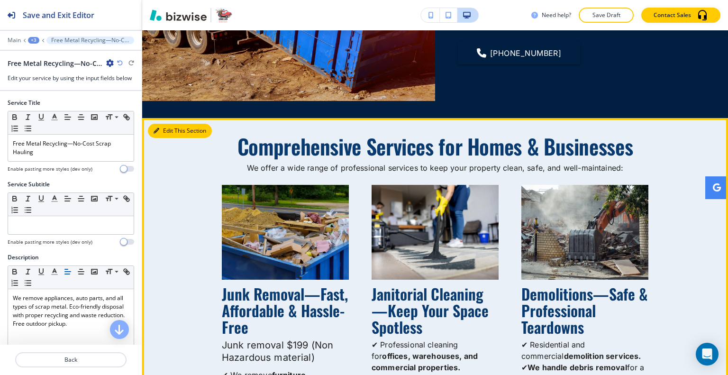
click at [171, 126] on button "Edit This Section" at bounding box center [180, 131] width 64 height 14
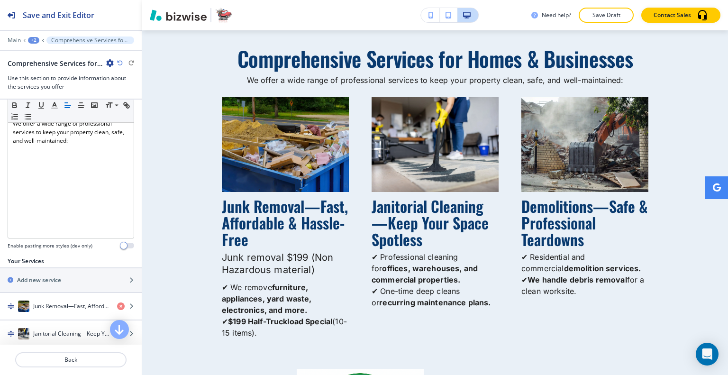
scroll to position [284, 0]
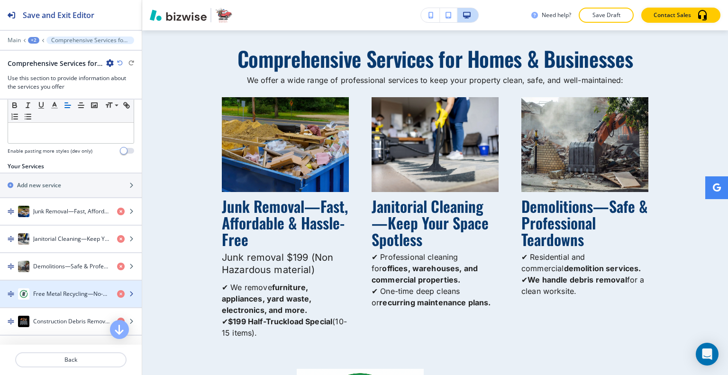
click at [55, 294] on h4 "Free Metal Recycling—No-Cost Scrap Hauling" at bounding box center [71, 293] width 76 height 9
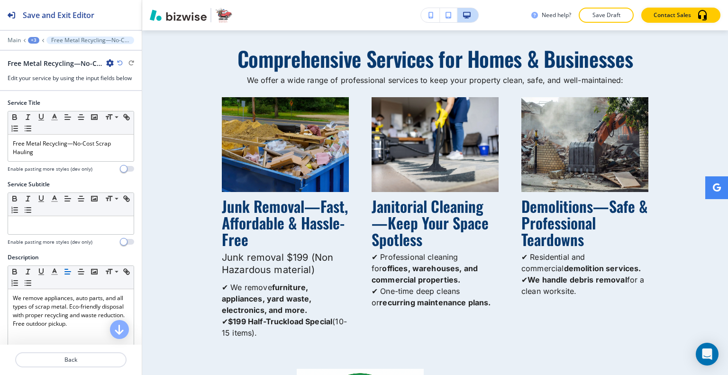
scroll to position [1609, 0]
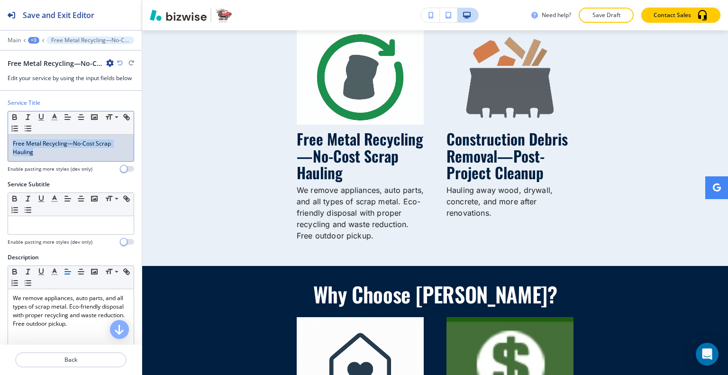
drag, startPoint x: 49, startPoint y: 158, endPoint x: 0, endPoint y: 139, distance: 52.3
click at [0, 139] on div "Service Title Small Normal Large Huge Free Metal Recycling—No-Cost Scrap Haulin…" at bounding box center [71, 139] width 142 height 81
drag, startPoint x: 51, startPoint y: 153, endPoint x: 9, endPoint y: 136, distance: 45.9
click at [9, 136] on div "Free Metal Recycling – No-Cost Scrap Hauling" at bounding box center [71, 148] width 126 height 27
click at [51, 117] on icon "button" at bounding box center [54, 117] width 9 height 9
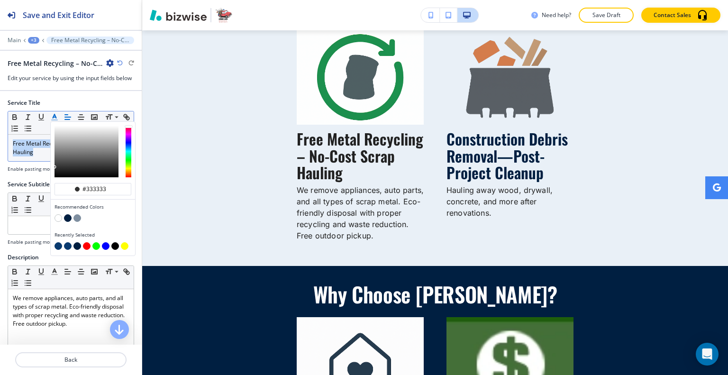
click at [58, 246] on button "button" at bounding box center [58, 246] width 8 height 8
type input "#093a6f"
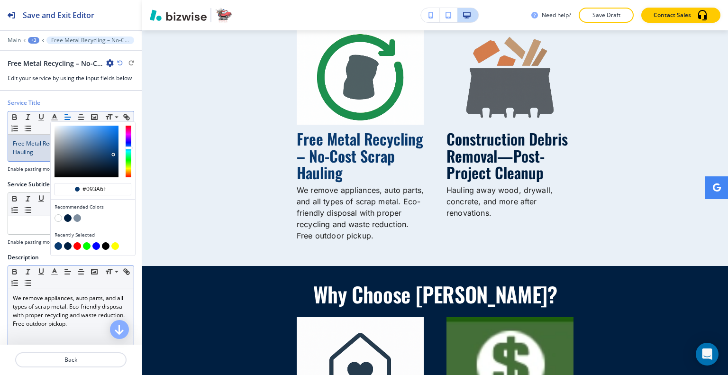
click at [74, 324] on p "We remove appliances, auto parts, and all types of scrap metal. Eco-friendly di…" at bounding box center [71, 311] width 116 height 34
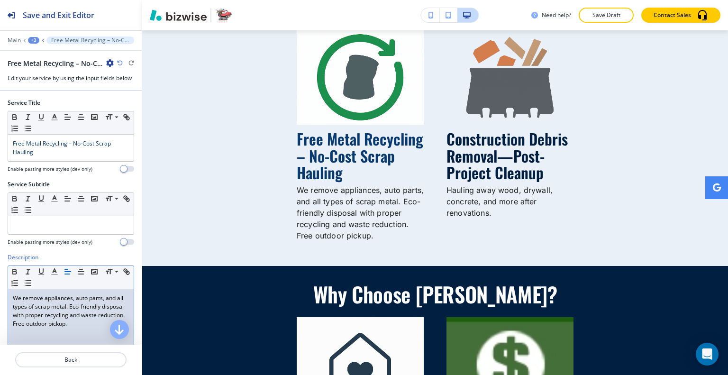
scroll to position [47, 0]
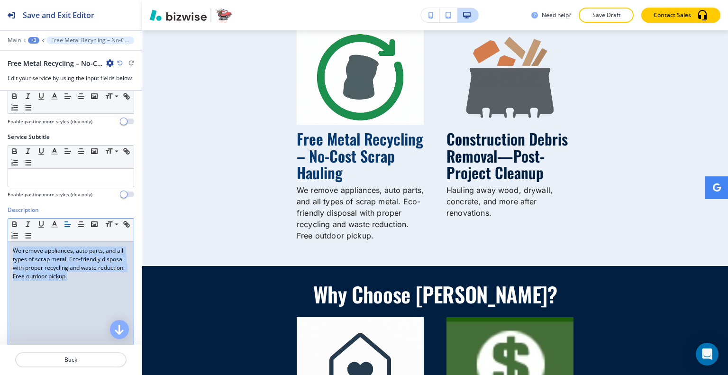
drag, startPoint x: 103, startPoint y: 273, endPoint x: 0, endPoint y: 236, distance: 109.5
click at [0, 236] on div "Description Small Normal Large Huge We remove appliances, auto parts, and all t…" at bounding box center [71, 295] width 142 height 178
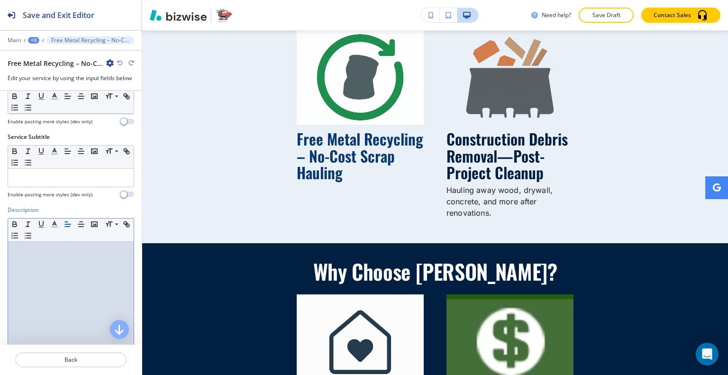
drag, startPoint x: 53, startPoint y: 265, endPoint x: 45, endPoint y: 263, distance: 7.7
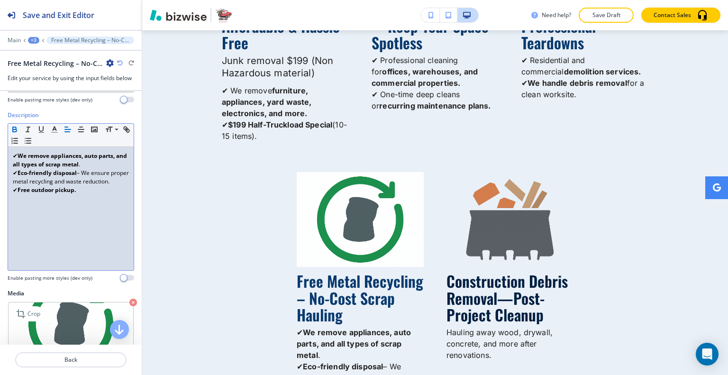
scroll to position [189, 0]
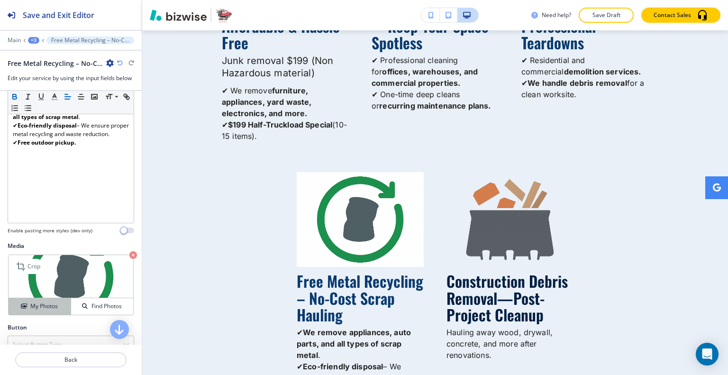
click at [47, 308] on h4 "My Photos" at bounding box center [43, 306] width 27 height 9
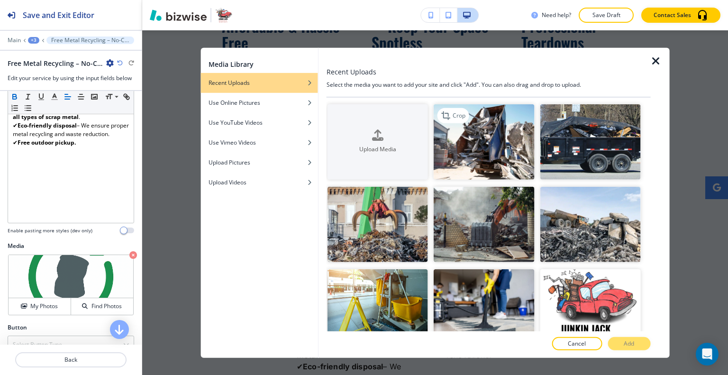
click at [496, 152] on img "button" at bounding box center [483, 141] width 100 height 75
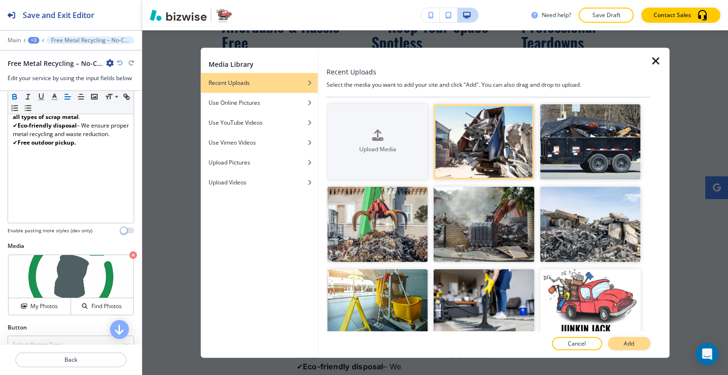
click at [631, 337] on button "Add" at bounding box center [628, 343] width 43 height 13
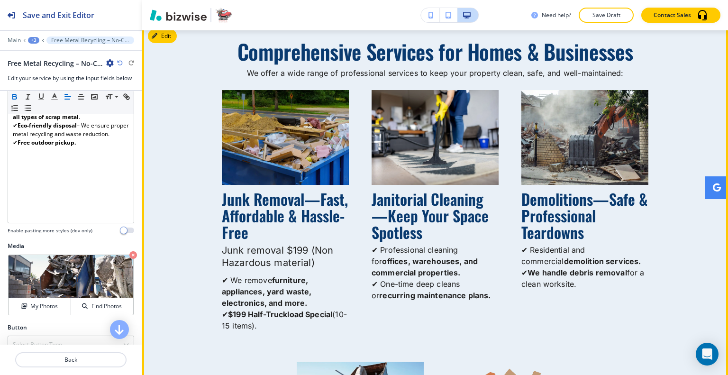
scroll to position [1230, 0]
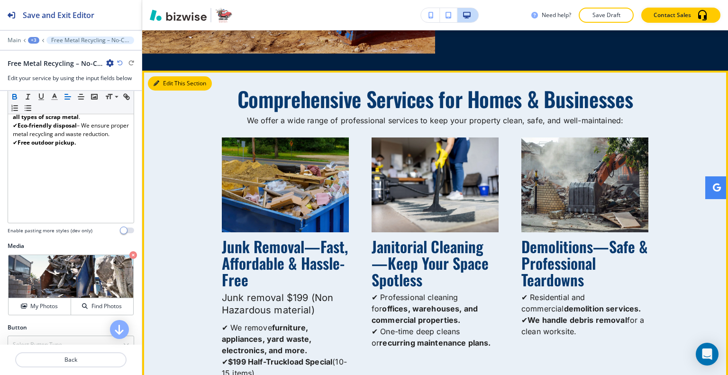
drag, startPoint x: 171, startPoint y: 83, endPoint x: 200, endPoint y: 91, distance: 30.5
click at [169, 83] on button "Edit This Section" at bounding box center [180, 83] width 64 height 14
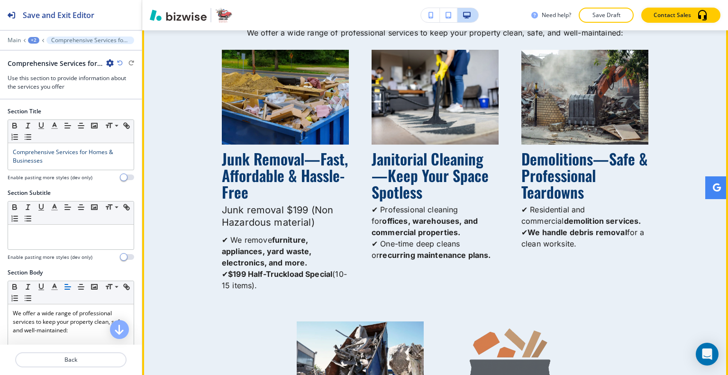
scroll to position [1223, 0]
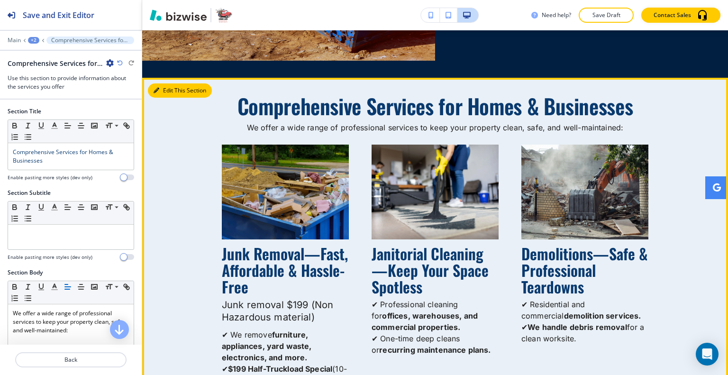
click at [158, 92] on icon "button" at bounding box center [156, 91] width 6 height 6
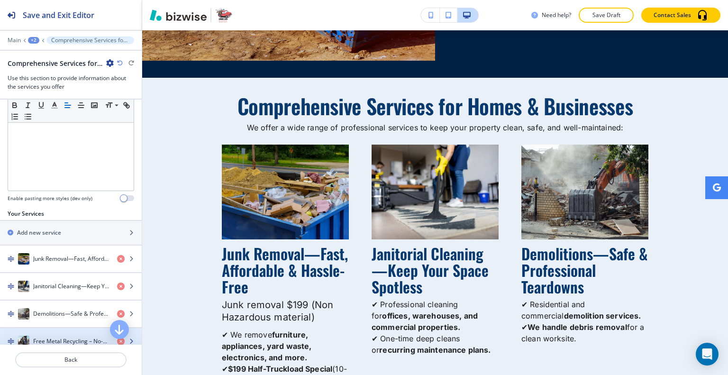
scroll to position [284, 0]
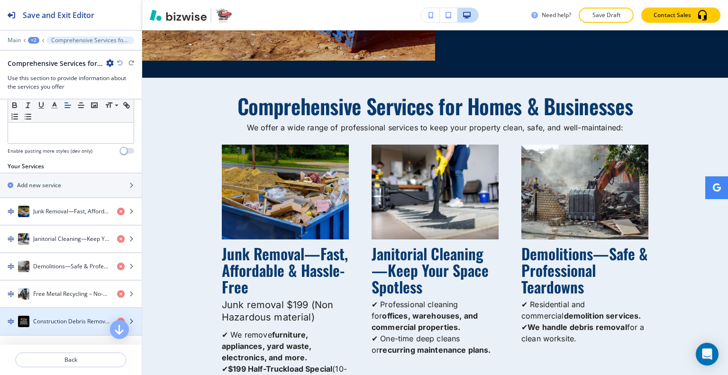
click at [64, 322] on h4 "Construction Debris Removal—Post-Project Cleanup" at bounding box center [71, 321] width 76 height 9
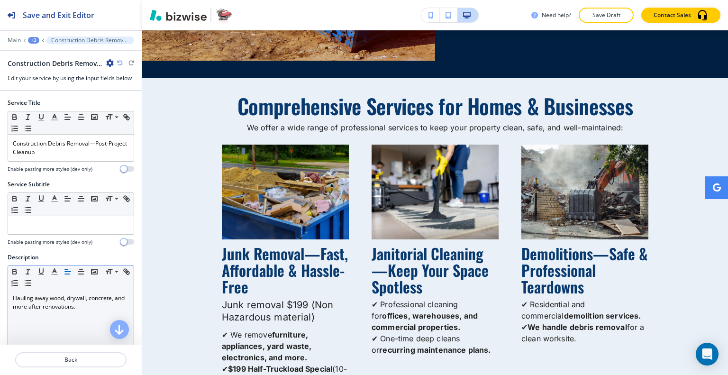
scroll to position [1609, 0]
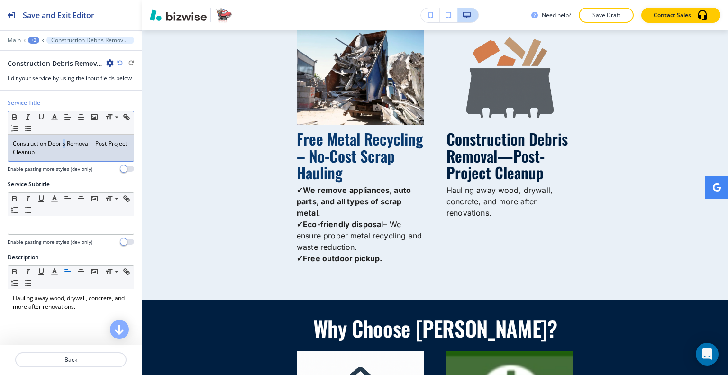
click at [63, 143] on p "Construction Debris Removal—Post-Project Cleanup" at bounding box center [71, 147] width 116 height 17
drag, startPoint x: 68, startPoint y: 162, endPoint x: 31, endPoint y: 143, distance: 41.3
click at [31, 143] on div "Service Title Small Normal Large Huge Construction Debris Removal—Post-Project …" at bounding box center [71, 136] width 126 height 74
click at [54, 157] on div "Construction Debris Removal—Post-Project Cleanup" at bounding box center [71, 148] width 126 height 27
drag, startPoint x: 59, startPoint y: 156, endPoint x: 0, endPoint y: 141, distance: 60.7
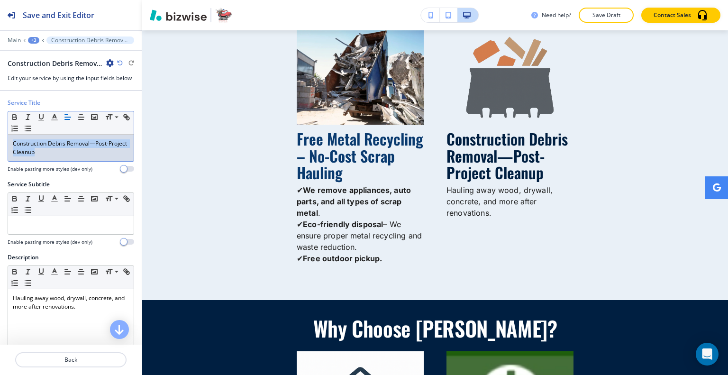
click at [0, 141] on div "Service Title Small Normal Large Huge Construction Debris Removal—Post-Project …" at bounding box center [71, 139] width 142 height 81
drag, startPoint x: 56, startPoint y: 157, endPoint x: 0, endPoint y: 136, distance: 59.5
click at [0, 136] on div "Service Title Small Normal Large Huge Construction Debris Removal—Post-Project …" at bounding box center [71, 139] width 142 height 81
click at [55, 117] on icon "button" at bounding box center [54, 117] width 9 height 9
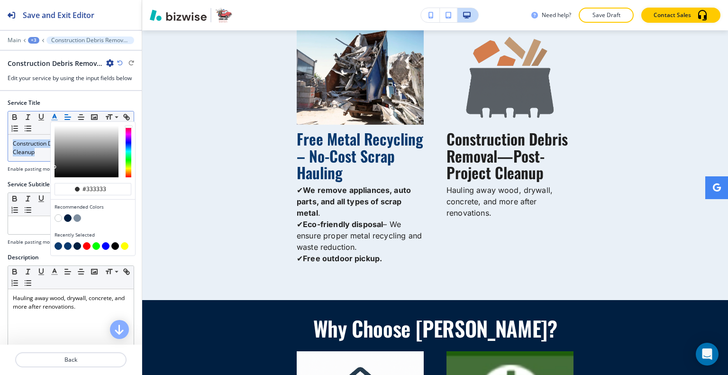
click at [58, 244] on button "button" at bounding box center [58, 246] width 8 height 8
type input "#093a6f"
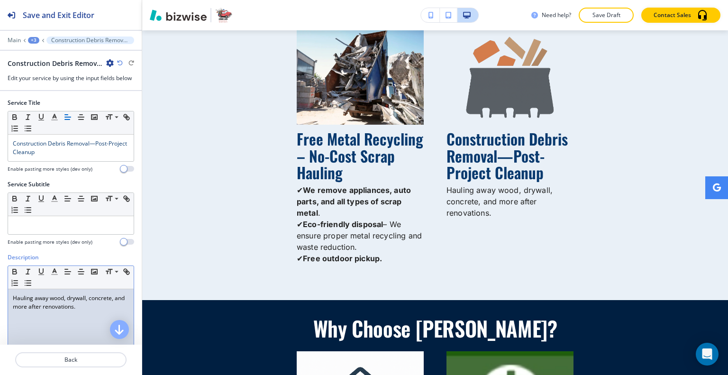
click at [74, 310] on div "Hauling away wood, drywall, concrete, and more after renovations." at bounding box center [71, 350] width 126 height 123
drag, startPoint x: 104, startPoint y: 310, endPoint x: 2, endPoint y: 295, distance: 103.5
click at [2, 295] on div "Description Small Normal Large Huge Hauling away wood, drywall, concrete, and m…" at bounding box center [71, 342] width 142 height 178
drag, startPoint x: 32, startPoint y: 300, endPoint x: 28, endPoint y: 305, distance: 6.4
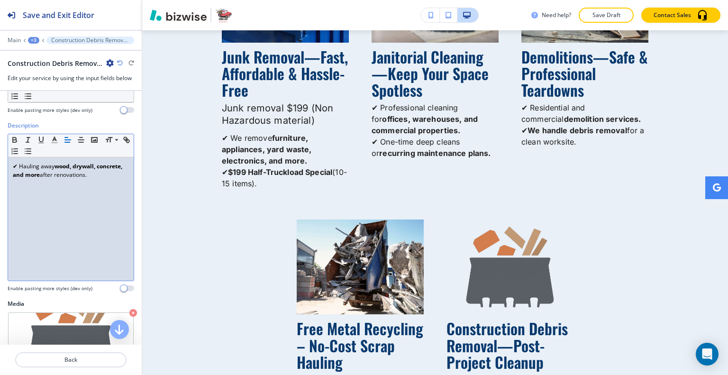
scroll to position [204, 0]
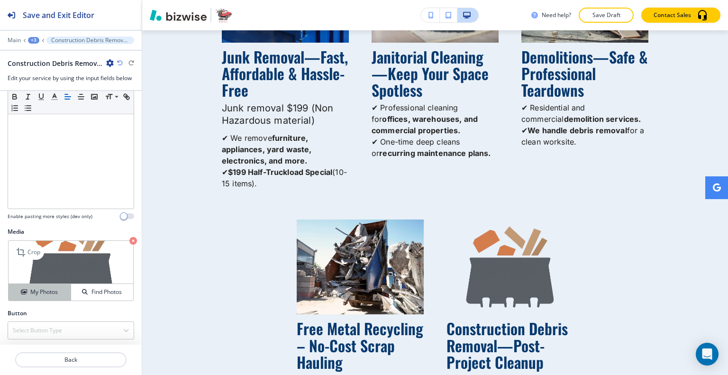
click at [53, 290] on h4 "My Photos" at bounding box center [43, 292] width 27 height 9
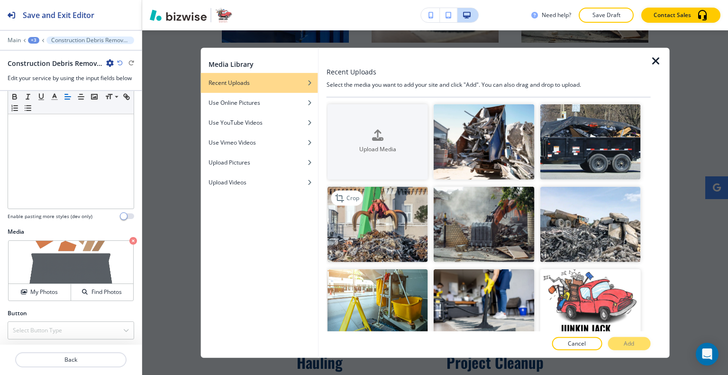
click at [370, 231] on img "button" at bounding box center [377, 224] width 100 height 75
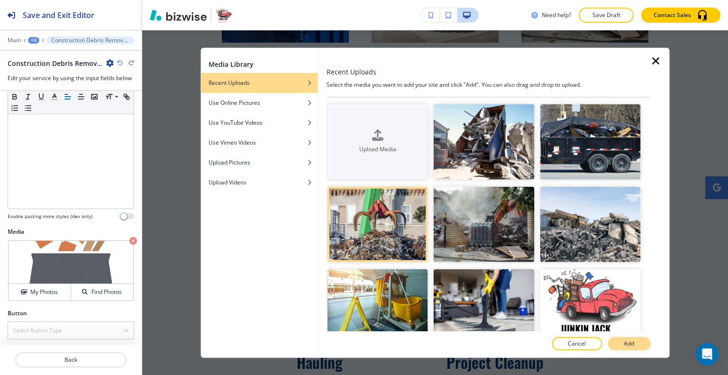
click at [621, 340] on button "Add" at bounding box center [628, 343] width 43 height 13
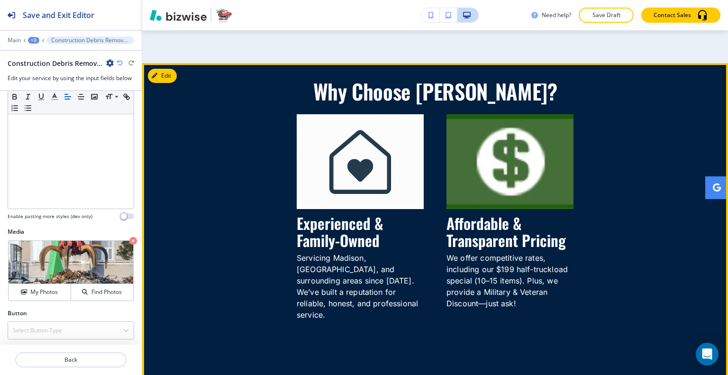
scroll to position [1751, 0]
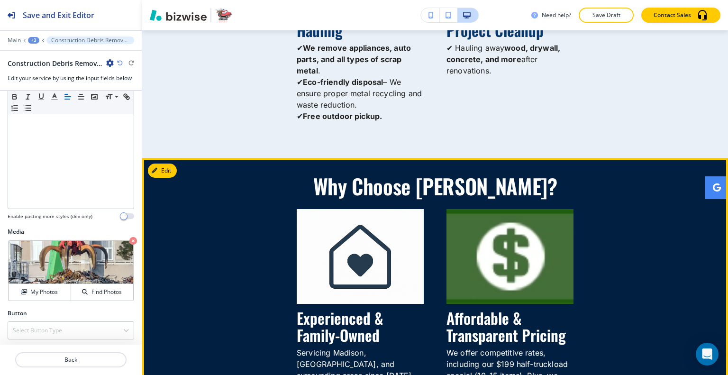
click at [166, 174] on button "Edit This Section" at bounding box center [180, 170] width 64 height 14
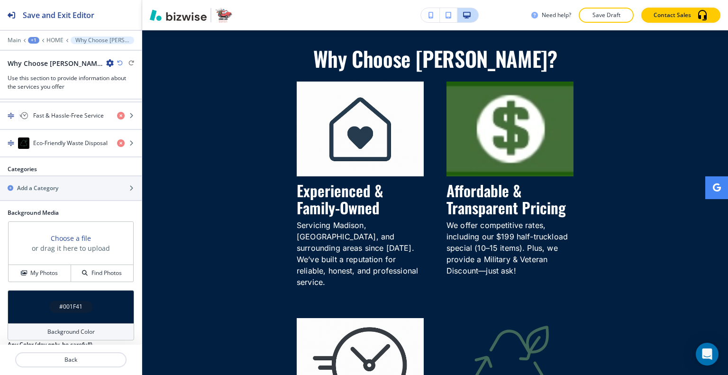
scroll to position [518, 0]
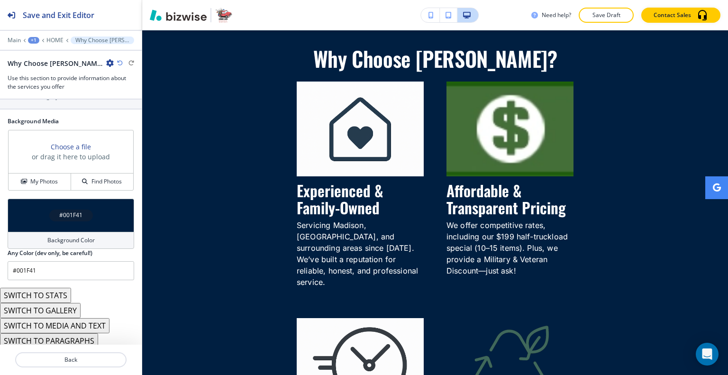
click at [54, 290] on button "SWITCH TO STATS" at bounding box center [35, 295] width 71 height 15
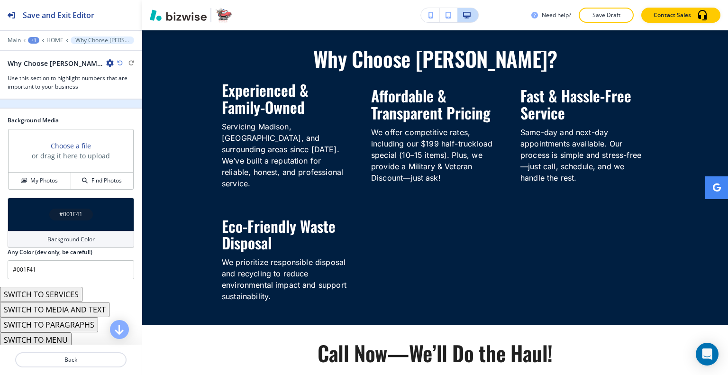
scroll to position [144, 0]
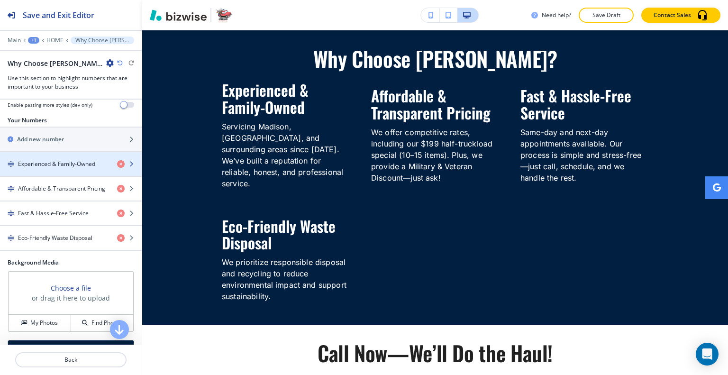
click at [55, 162] on h4 "Experienced & Family-Owned" at bounding box center [56, 164] width 77 height 9
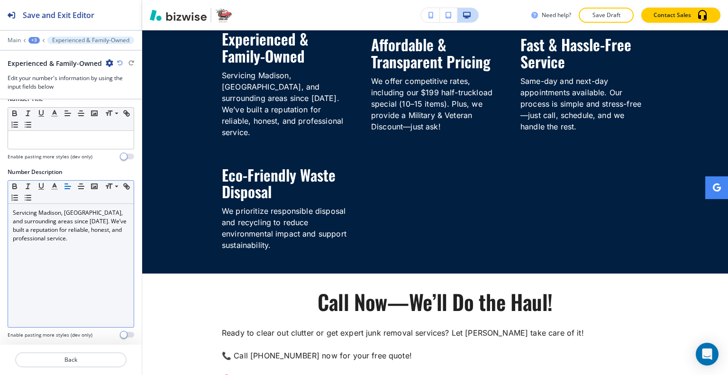
scroll to position [0, 0]
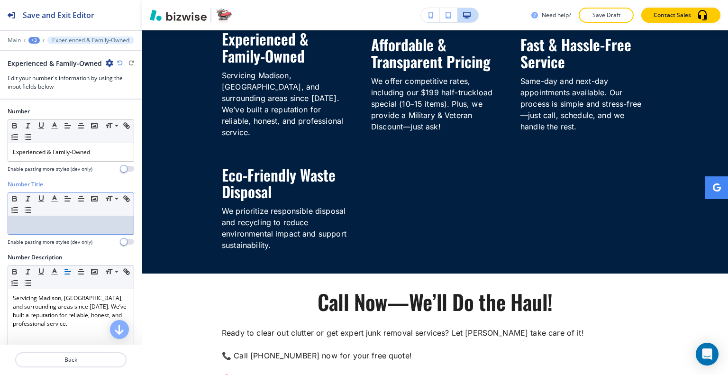
click at [64, 216] on div at bounding box center [71, 225] width 126 height 18
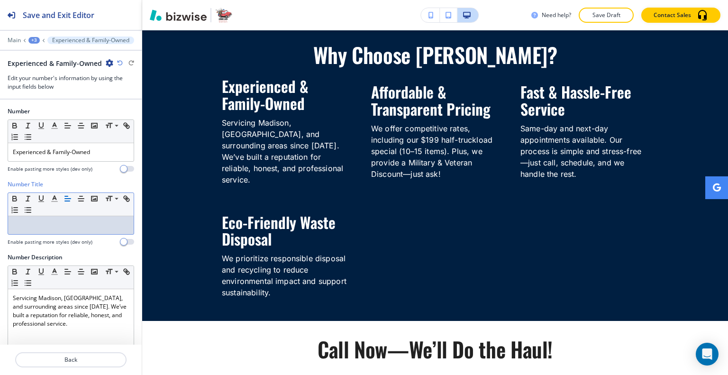
scroll to position [85, 0]
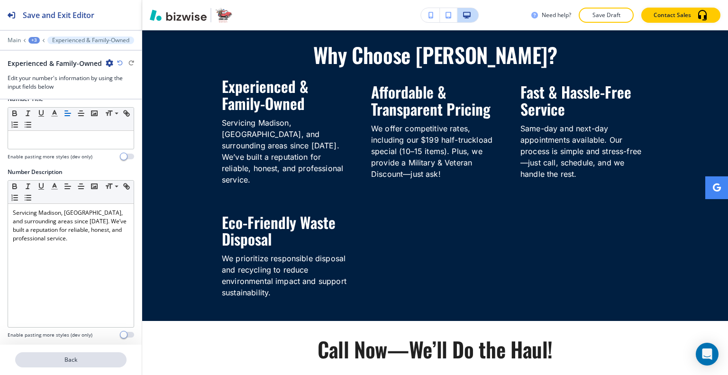
click at [97, 360] on p "Back" at bounding box center [70, 359] width 109 height 9
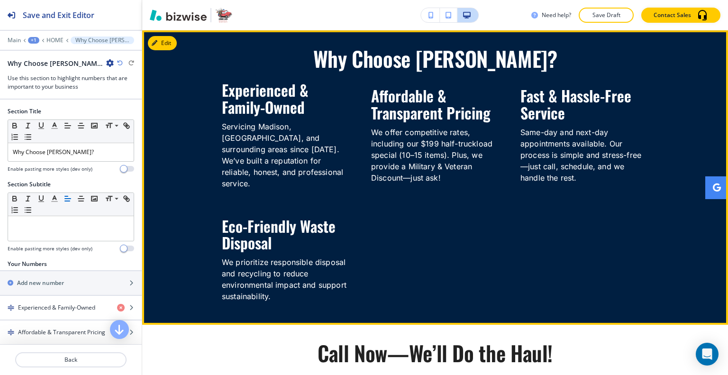
scroll to position [1784, 0]
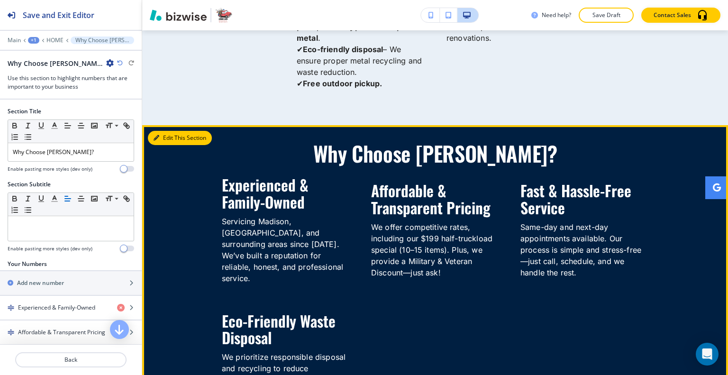
click at [166, 138] on button "Edit This Section" at bounding box center [180, 138] width 64 height 14
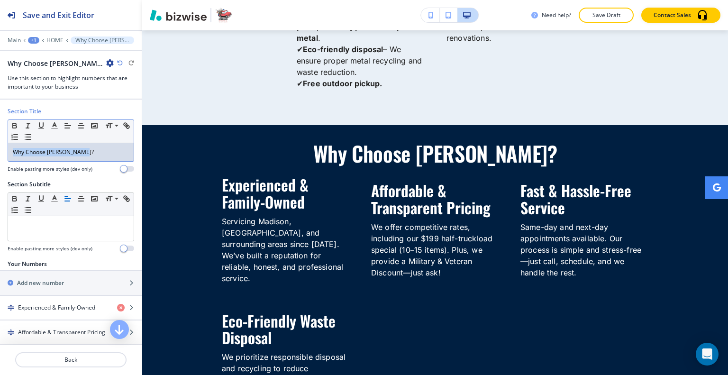
drag, startPoint x: 89, startPoint y: 149, endPoint x: 0, endPoint y: 149, distance: 89.1
click at [0, 149] on div "Section Title Small Normal Large Huge Why Choose [PERSON_NAME]? Enable pasting …" at bounding box center [71, 143] width 142 height 73
click at [51, 126] on icon "button" at bounding box center [54, 125] width 9 height 9
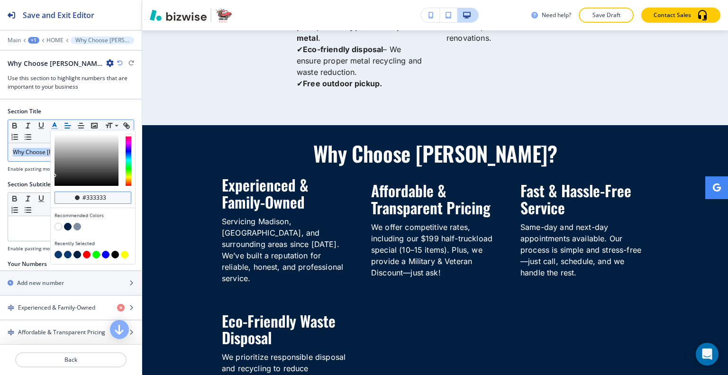
drag, startPoint x: 110, startPoint y: 192, endPoint x: 60, endPoint y: 192, distance: 50.2
click at [60, 192] on div "#333333" at bounding box center [92, 197] width 77 height 12
click at [110, 195] on input "#333333" at bounding box center [97, 198] width 33 height 8
drag, startPoint x: 112, startPoint y: 195, endPoint x: 51, endPoint y: 193, distance: 61.1
click at [51, 193] on div "#333333" at bounding box center [93, 199] width 84 height 17
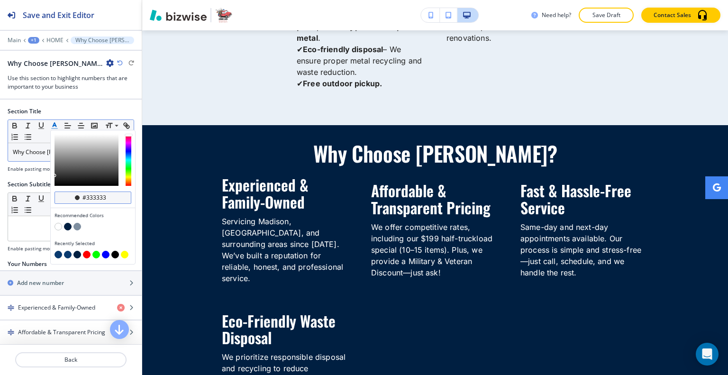
paste input "F7AB55"
type input "#f7ab55"
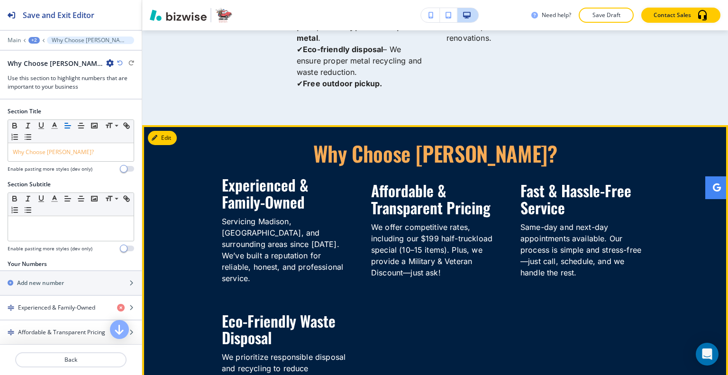
click at [340, 214] on div "Experienced & Family-Owned Servicing [GEOGRAPHIC_DATA], [GEOGRAPHIC_DATA], and …" at bounding box center [286, 229] width 128 height 107
click at [171, 144] on button "Edit This Section" at bounding box center [180, 138] width 64 height 14
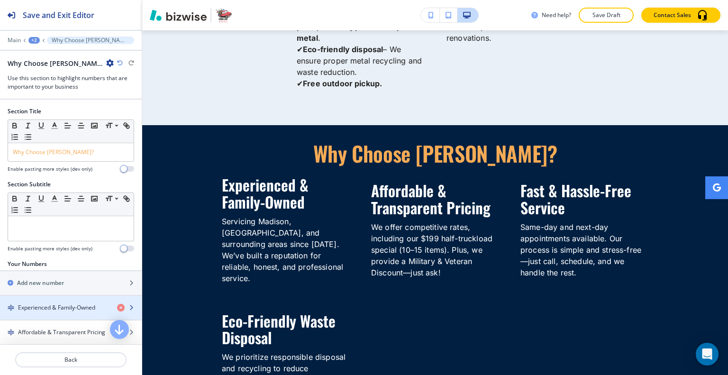
scroll to position [47, 0]
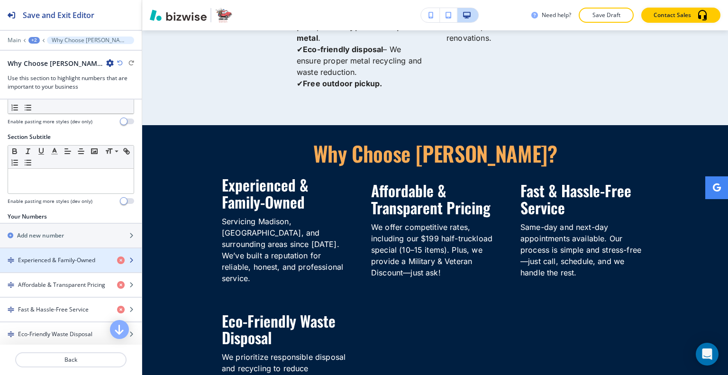
click at [64, 258] on h4 "Experienced & Family-Owned" at bounding box center [56, 260] width 77 height 9
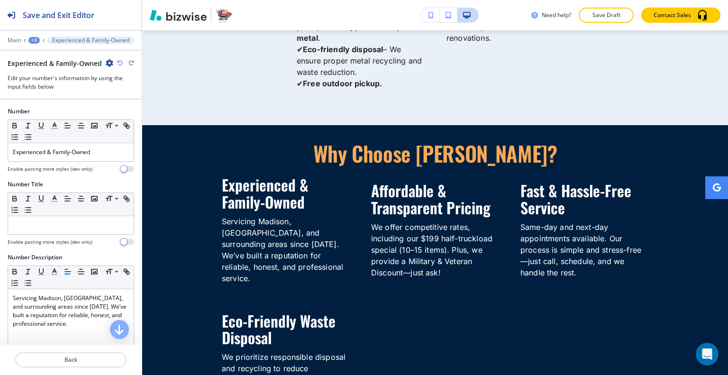
scroll to position [1929, 0]
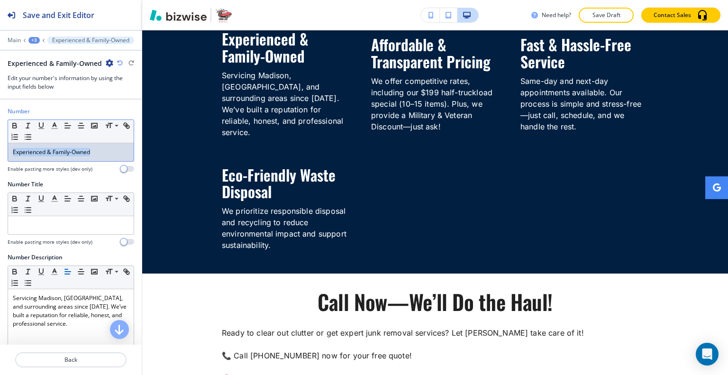
drag, startPoint x: 92, startPoint y: 145, endPoint x: 6, endPoint y: 137, distance: 86.1
click at [0, 142] on div "Number Small Normal Large Huge Experienced & Family-Owned Enable pasting more s…" at bounding box center [71, 143] width 142 height 73
click at [58, 120] on button "button" at bounding box center [54, 125] width 13 height 11
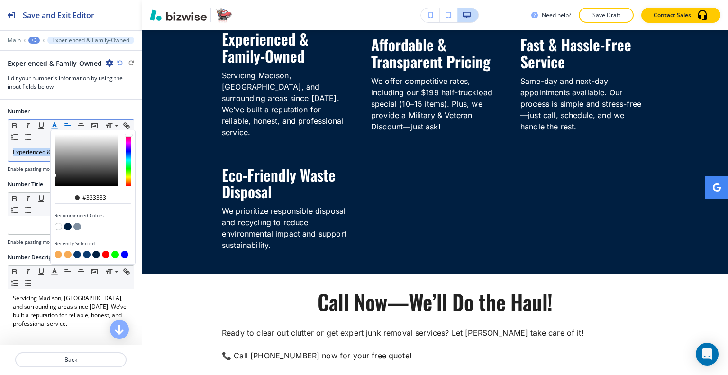
click at [59, 252] on button "button" at bounding box center [58, 255] width 8 height 8
type input "#f7ab55"
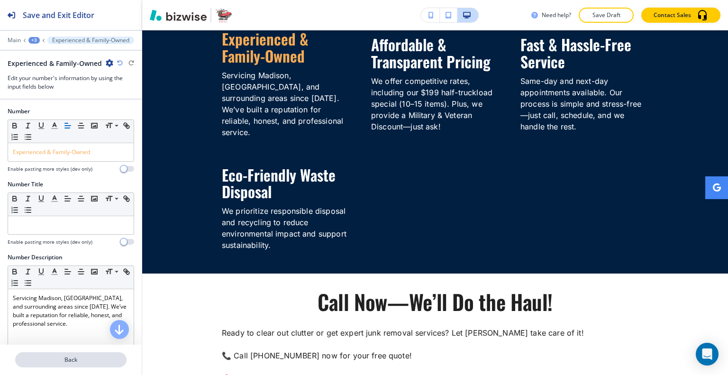
click at [89, 361] on p "Back" at bounding box center [70, 359] width 109 height 9
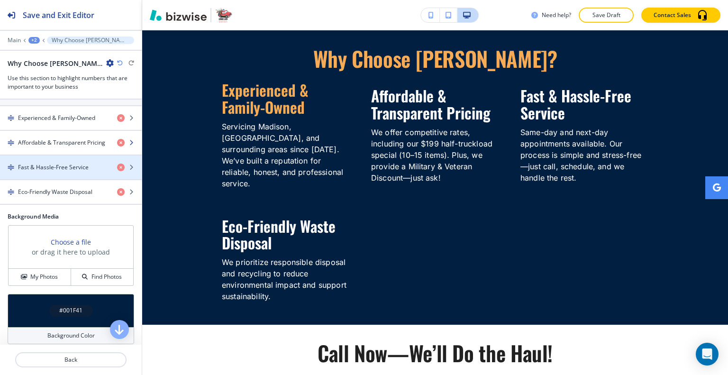
scroll to position [142, 0]
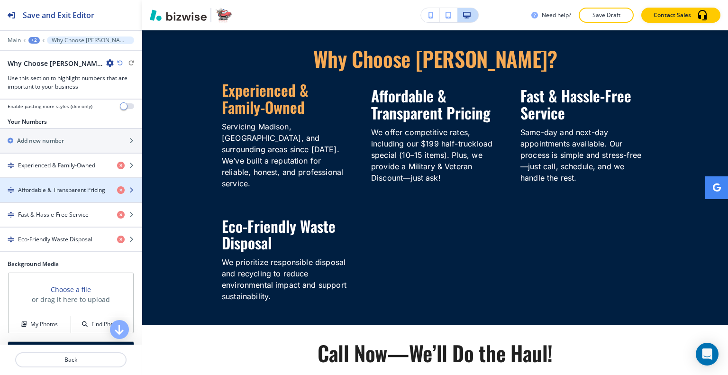
click at [54, 178] on div "button" at bounding box center [71, 182] width 142 height 8
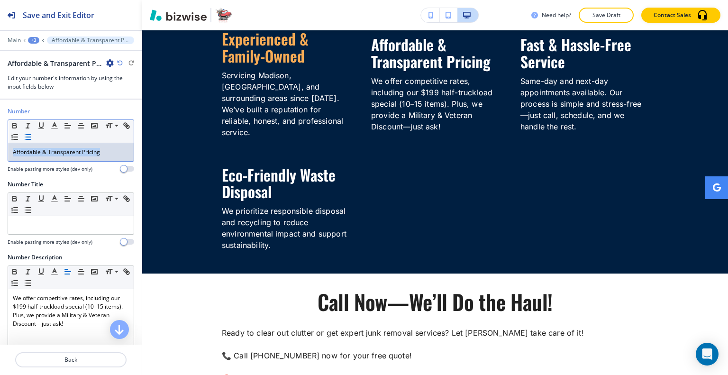
drag, startPoint x: 108, startPoint y: 151, endPoint x: 35, endPoint y: 134, distance: 74.9
click at [0, 148] on div "Number Small Normal Large Huge Affordable & Transparent Pricing Enable pasting …" at bounding box center [71, 143] width 142 height 73
click at [54, 124] on icon "button" at bounding box center [54, 125] width 9 height 9
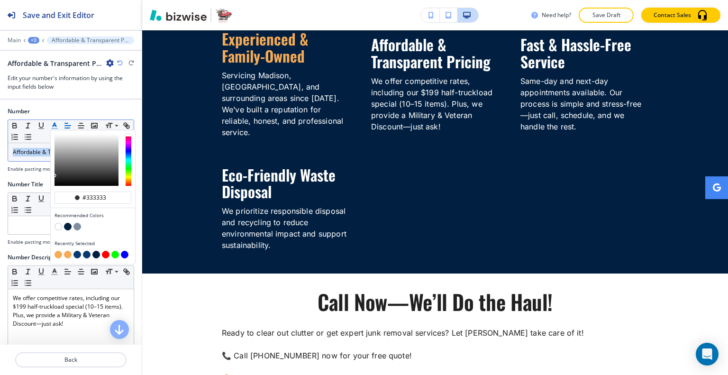
click at [57, 254] on button "button" at bounding box center [58, 255] width 8 height 8
type input "#f7ab55"
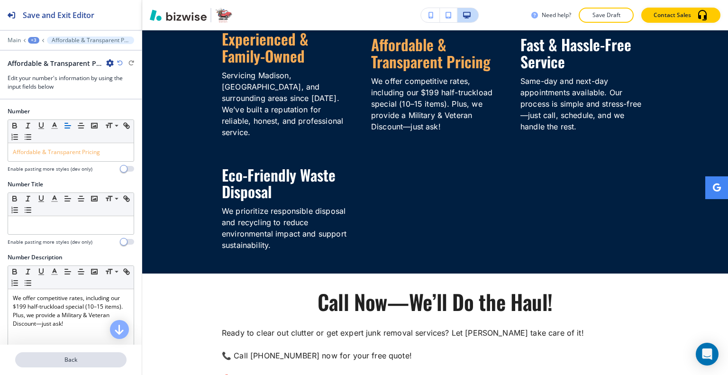
click at [91, 355] on button "Back" at bounding box center [70, 359] width 111 height 15
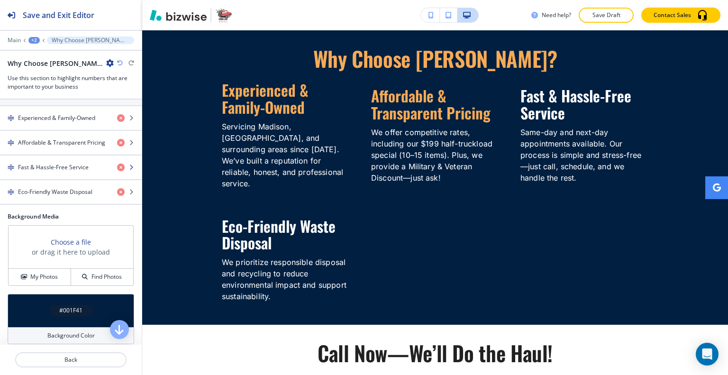
scroll to position [142, 0]
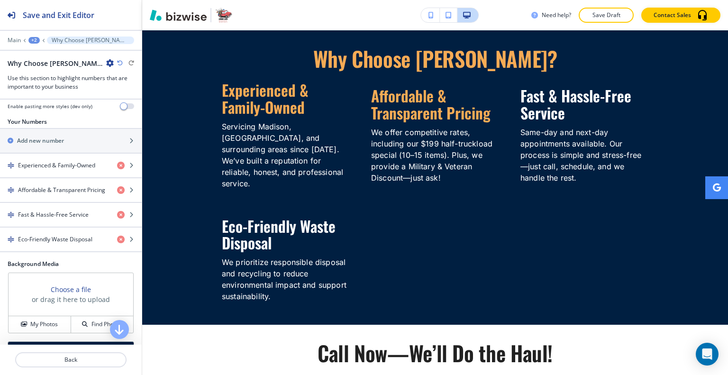
click at [58, 226] on div "button" at bounding box center [71, 226] width 142 height 1
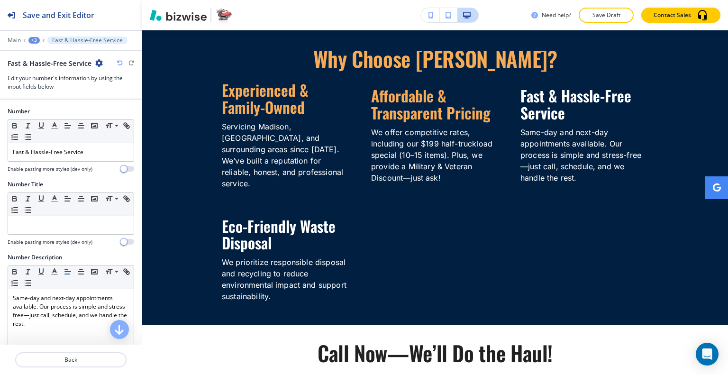
scroll to position [1929, 0]
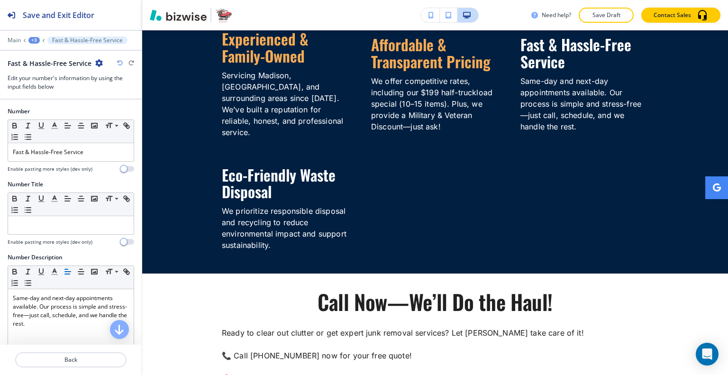
click at [58, 225] on p at bounding box center [71, 225] width 116 height 9
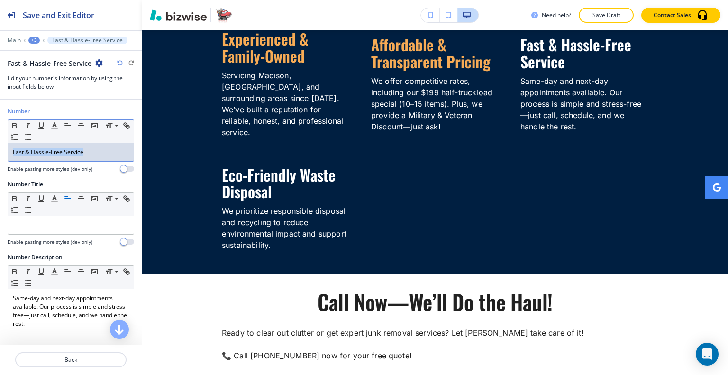
drag, startPoint x: 99, startPoint y: 148, endPoint x: 0, endPoint y: 142, distance: 99.2
click at [0, 142] on div "Number Small Normal Large Huge Fast & Hassle-Free Service Enable pasting more s…" at bounding box center [71, 143] width 142 height 73
click at [52, 122] on icon "button" at bounding box center [54, 125] width 9 height 9
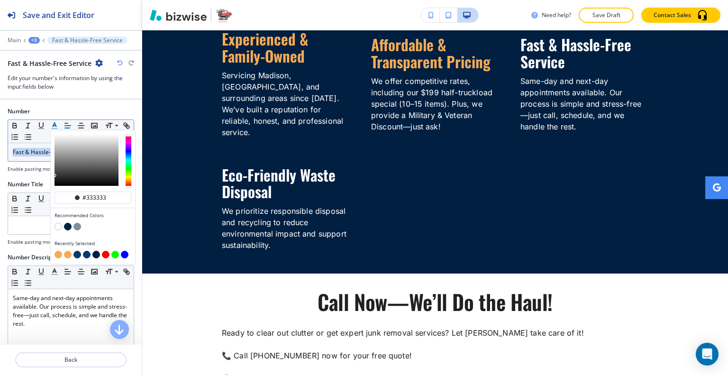
click at [56, 253] on button "button" at bounding box center [58, 255] width 8 height 8
type input "#f7ab55"
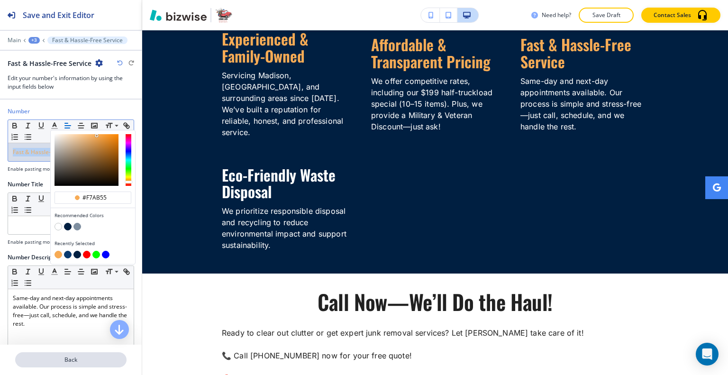
click at [80, 363] on p "Back" at bounding box center [70, 359] width 109 height 9
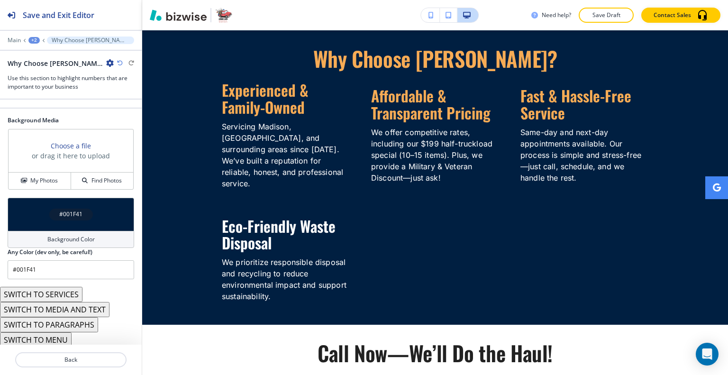
scroll to position [144, 0]
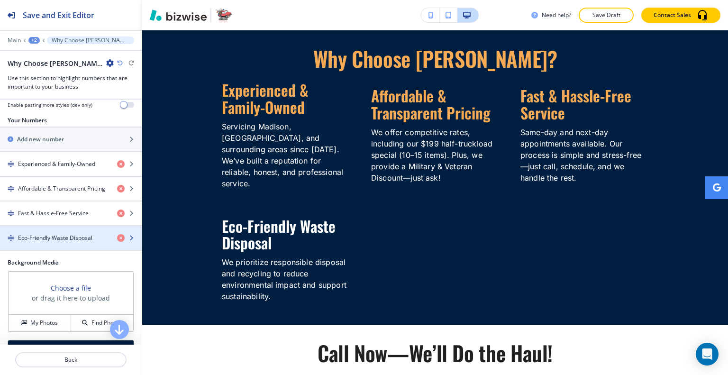
click at [64, 242] on div "button" at bounding box center [71, 246] width 142 height 8
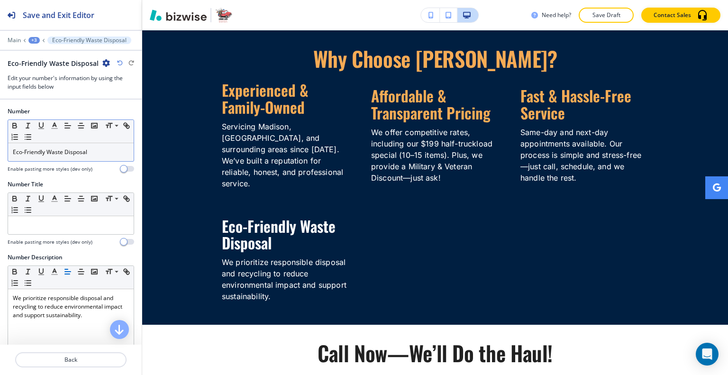
scroll to position [2054, 0]
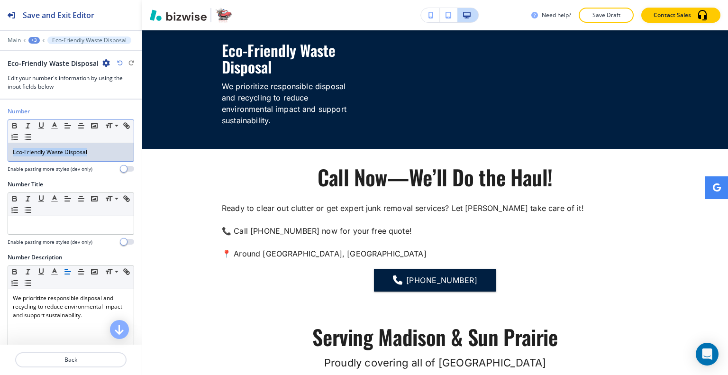
drag, startPoint x: 101, startPoint y: 148, endPoint x: 49, endPoint y: 128, distance: 56.2
click at [2, 139] on div "Number Small Normal Large Huge Eco-Friendly Waste Disposal Enable pasting more …" at bounding box center [71, 143] width 142 height 73
click at [55, 123] on polyline "button" at bounding box center [54, 125] width 3 height 4
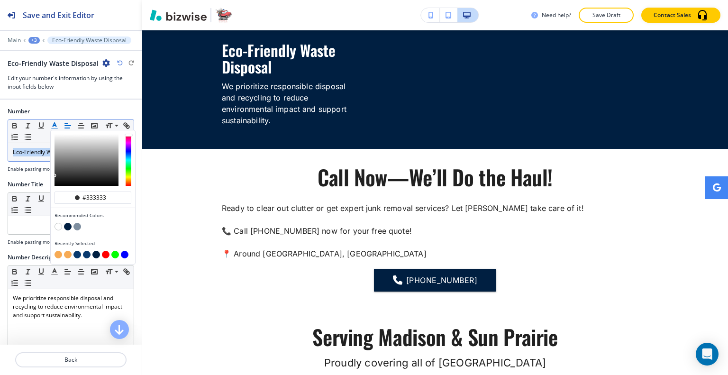
click at [60, 253] on button "button" at bounding box center [58, 255] width 8 height 8
type input "#f7ab55"
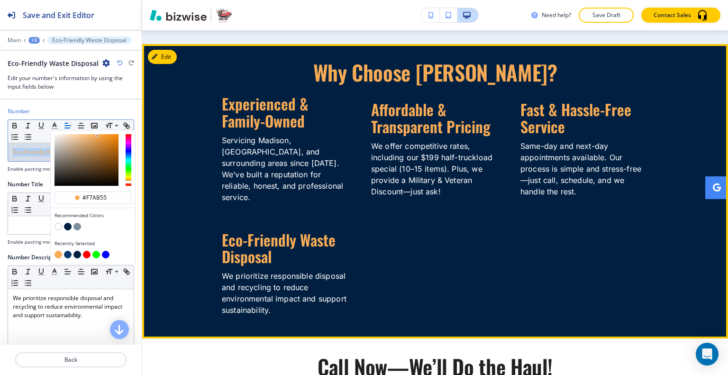
scroll to position [1817, 0]
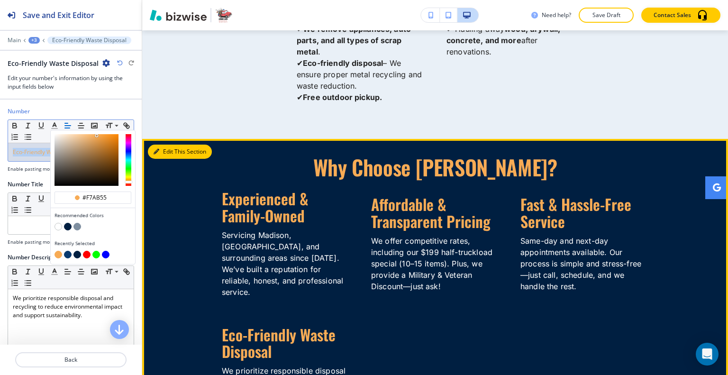
click at [168, 150] on button "Edit This Section" at bounding box center [180, 151] width 64 height 14
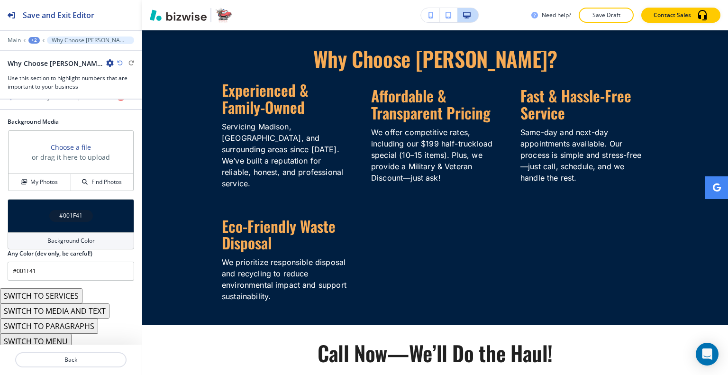
scroll to position [189, 0]
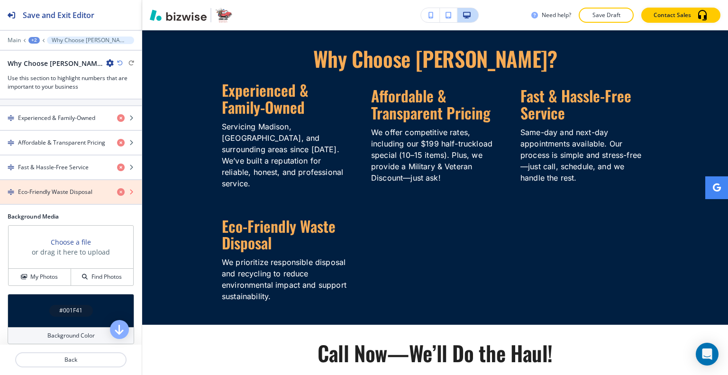
click at [117, 189] on icon "button" at bounding box center [121, 192] width 8 height 8
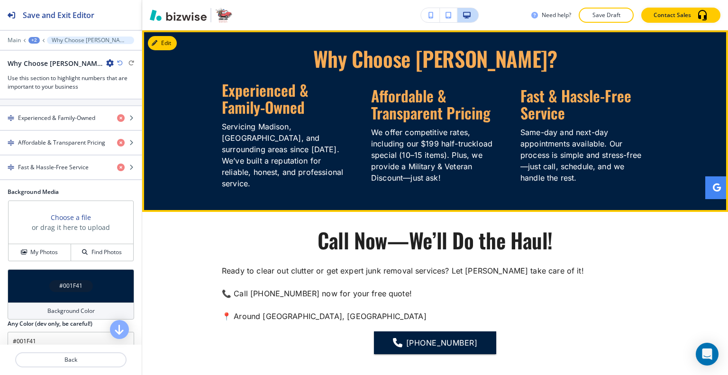
scroll to position [1784, 0]
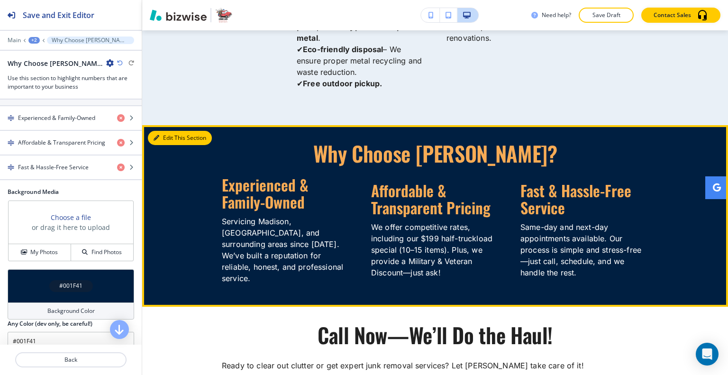
click at [162, 137] on button "Edit This Section" at bounding box center [180, 138] width 64 height 14
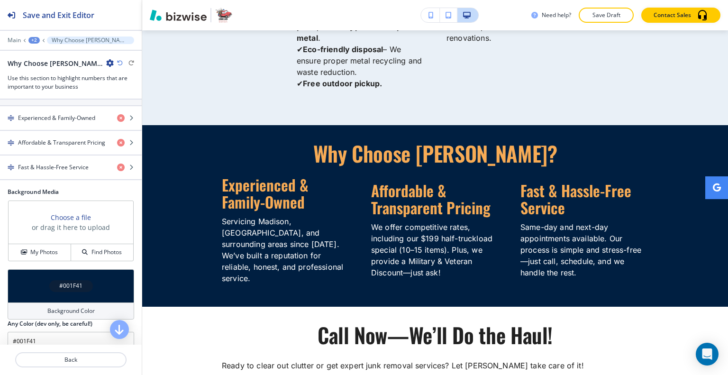
scroll to position [261, 0]
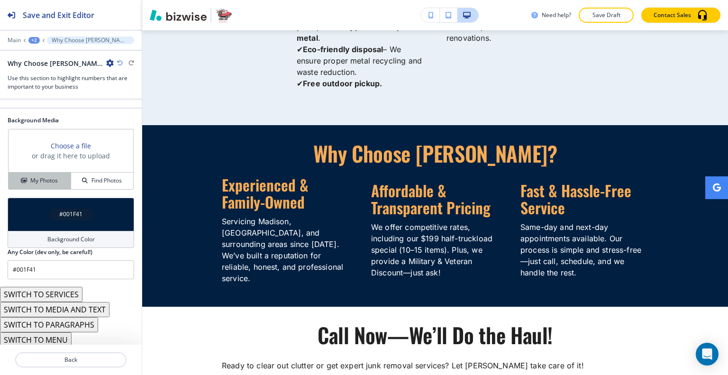
click at [44, 181] on h4 "My Photos" at bounding box center [43, 180] width 27 height 9
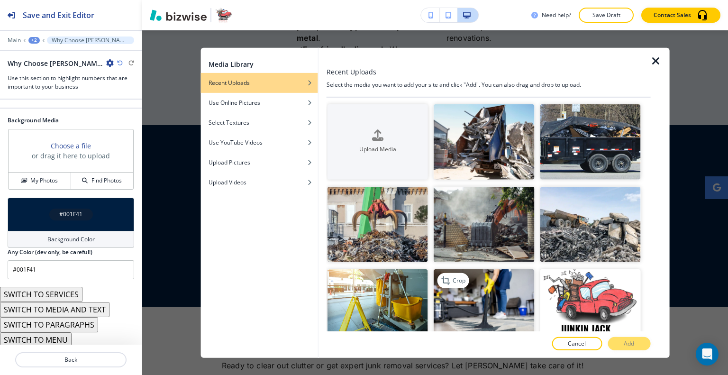
click at [483, 294] on img "button" at bounding box center [483, 306] width 100 height 75
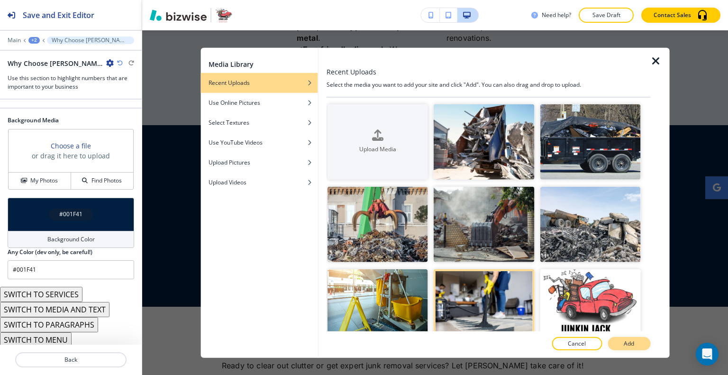
click at [636, 343] on button "Add" at bounding box center [628, 343] width 43 height 13
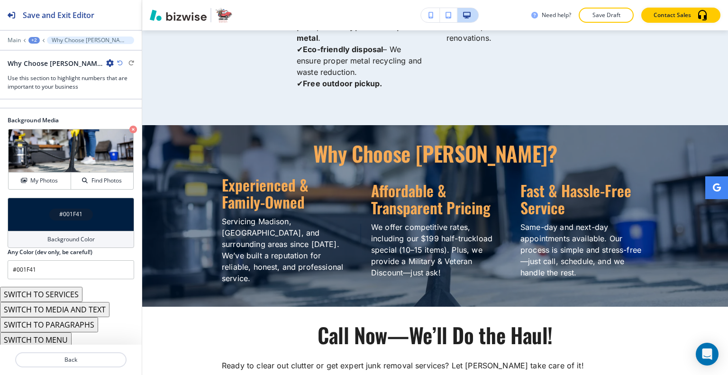
click at [36, 211] on div "#001F41" at bounding box center [71, 214] width 126 height 33
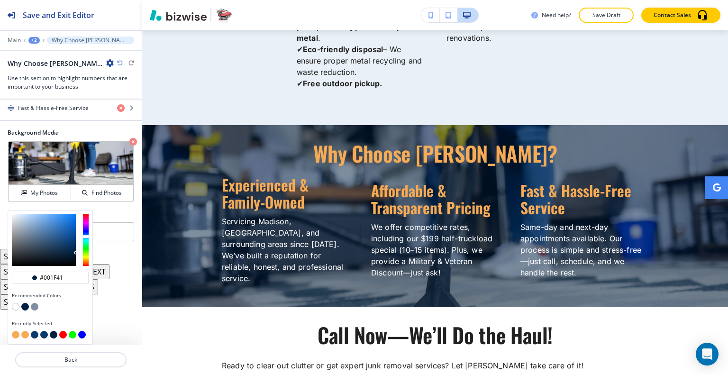
scroll to position [246, 0]
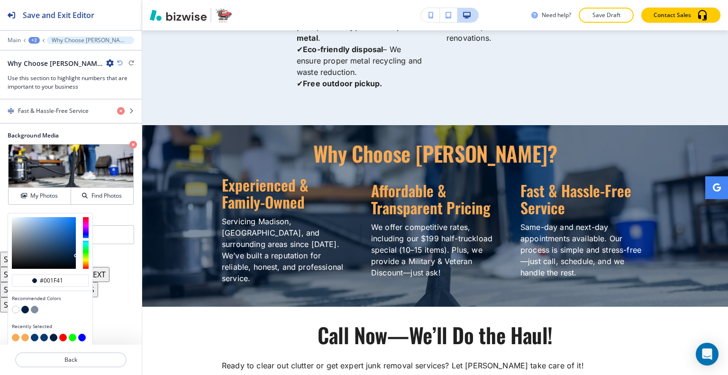
click at [55, 333] on button "button" at bounding box center [54, 337] width 8 height 8
type input "#001f41"
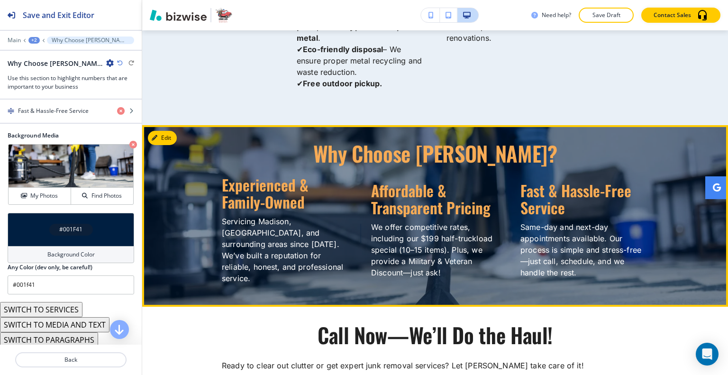
click at [243, 257] on p "Servicing Madison, [GEOGRAPHIC_DATA], and surrounding areas since [DATE]. We’ve…" at bounding box center [286, 250] width 128 height 68
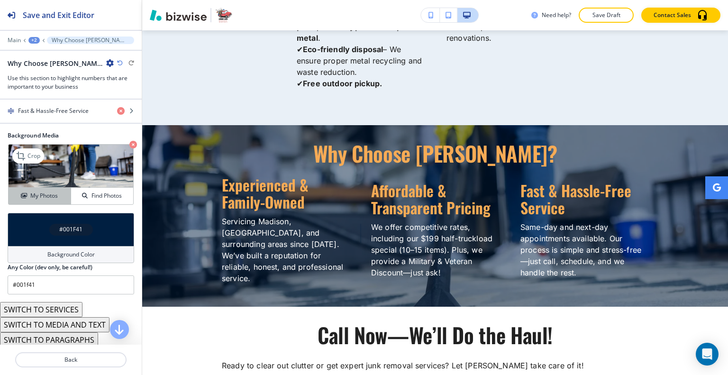
click at [37, 191] on h4 "My Photos" at bounding box center [43, 195] width 27 height 9
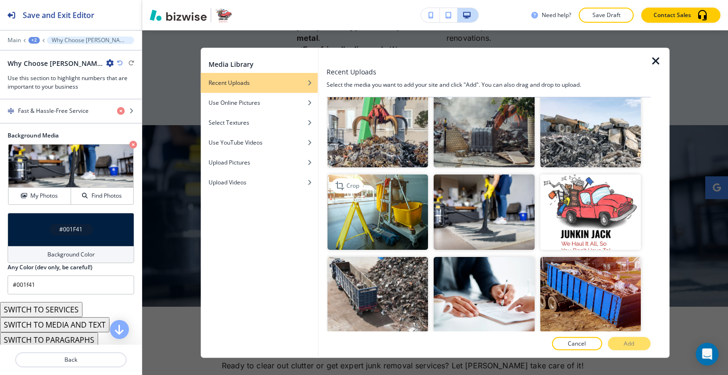
scroll to position [142, 0]
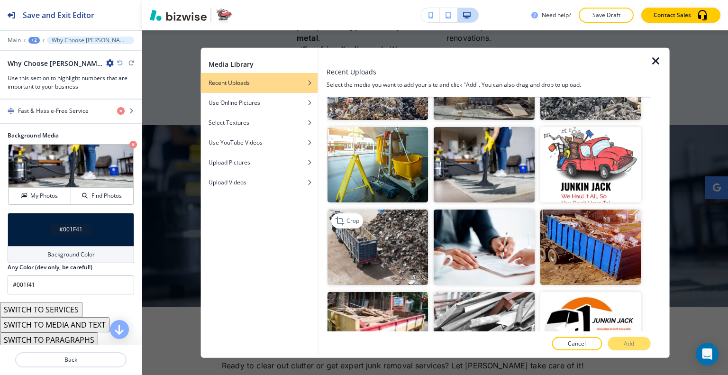
click at [398, 236] on img "button" at bounding box center [377, 246] width 100 height 75
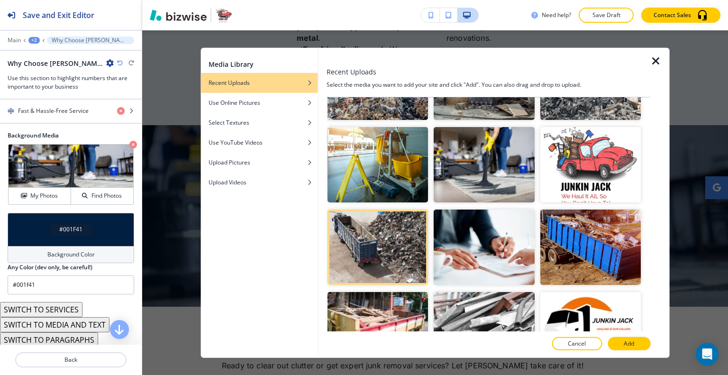
click at [631, 346] on p "Add" at bounding box center [628, 343] width 10 height 9
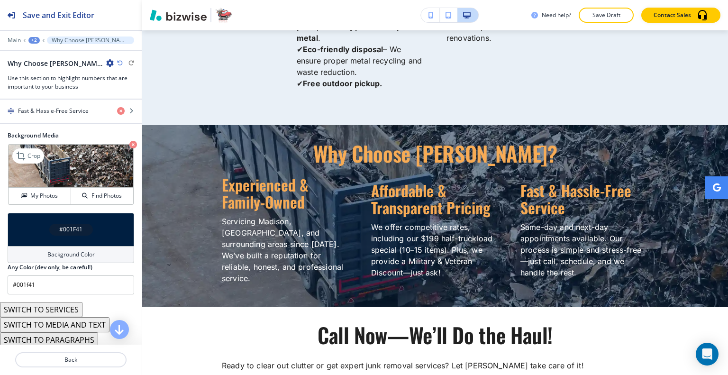
click at [47, 181] on img at bounding box center [71, 165] width 125 height 43
click at [49, 193] on h4 "My Photos" at bounding box center [43, 195] width 27 height 9
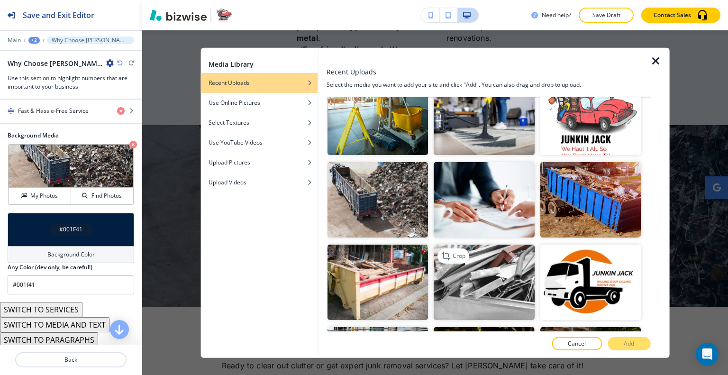
scroll to position [379, 0]
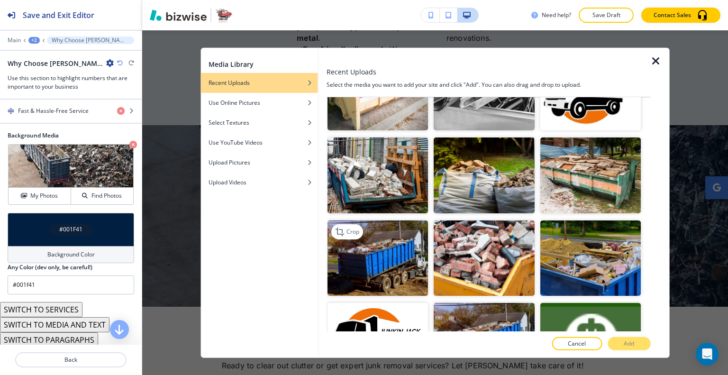
click at [371, 257] on img "button" at bounding box center [377, 257] width 100 height 75
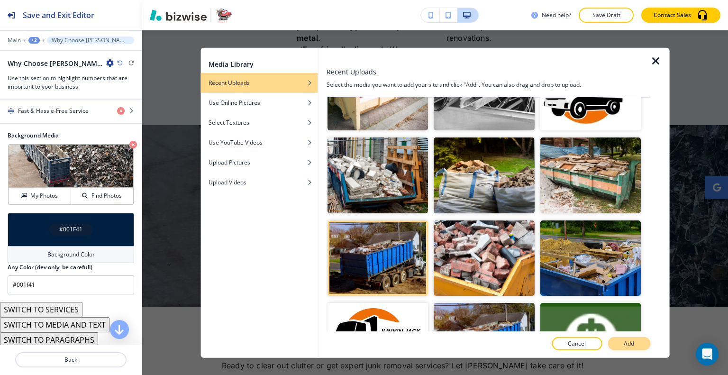
click at [631, 344] on p "Add" at bounding box center [628, 343] width 10 height 9
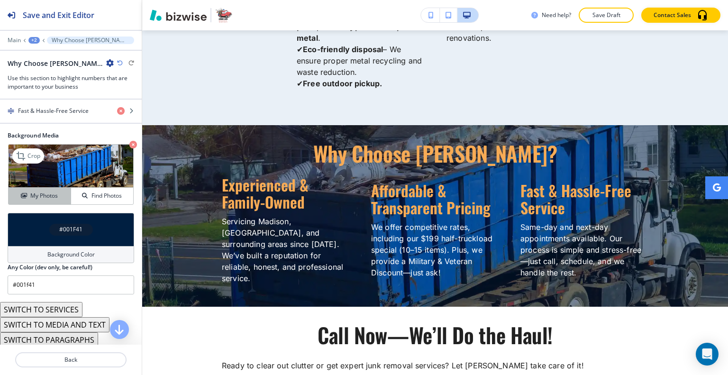
click at [58, 193] on div "My Photos" at bounding box center [40, 195] width 62 height 9
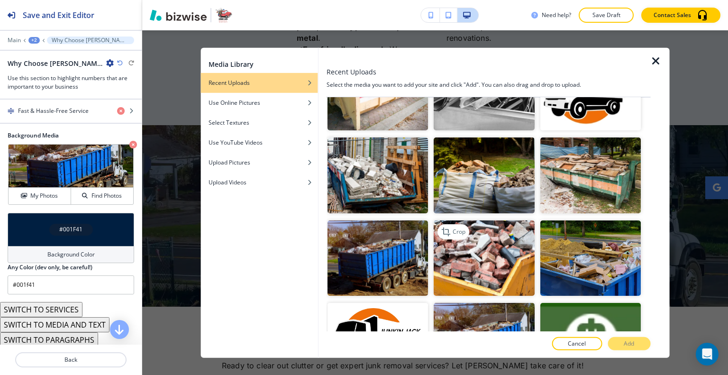
click at [512, 270] on img "button" at bounding box center [483, 257] width 100 height 75
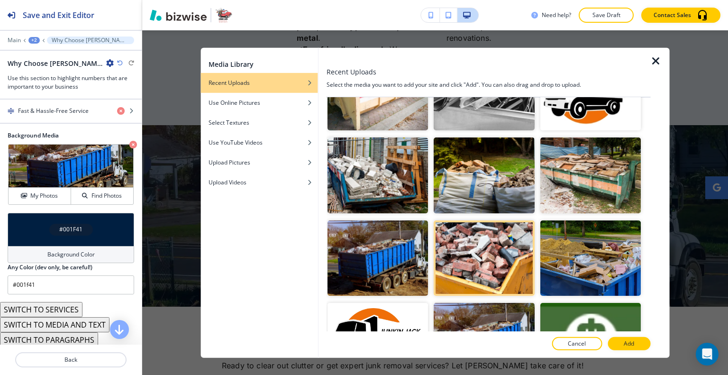
click at [635, 342] on button "Add" at bounding box center [628, 343] width 43 height 13
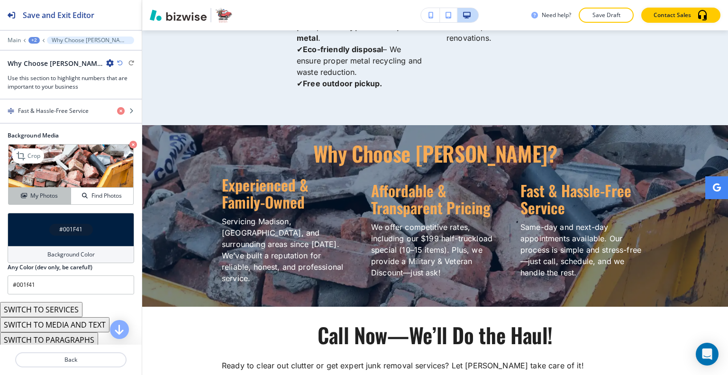
click at [47, 200] on button "My Photos" at bounding box center [40, 196] width 63 height 17
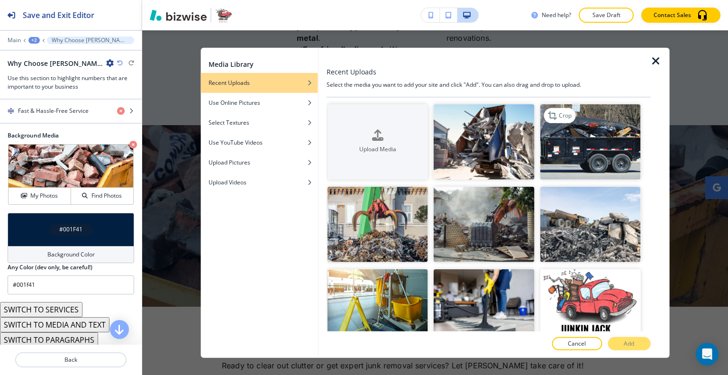
click at [581, 160] on img "button" at bounding box center [590, 141] width 100 height 75
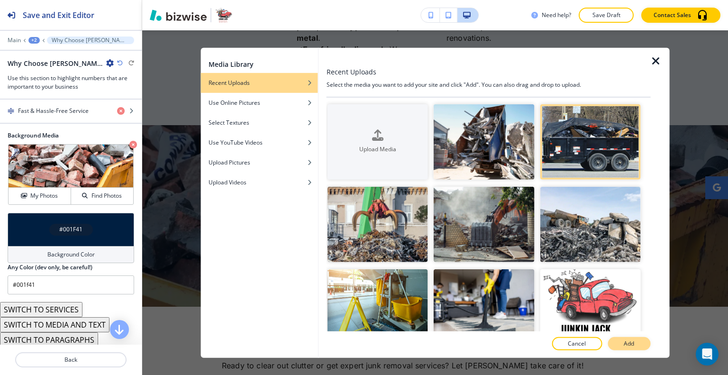
click at [639, 341] on button "Add" at bounding box center [628, 343] width 43 height 13
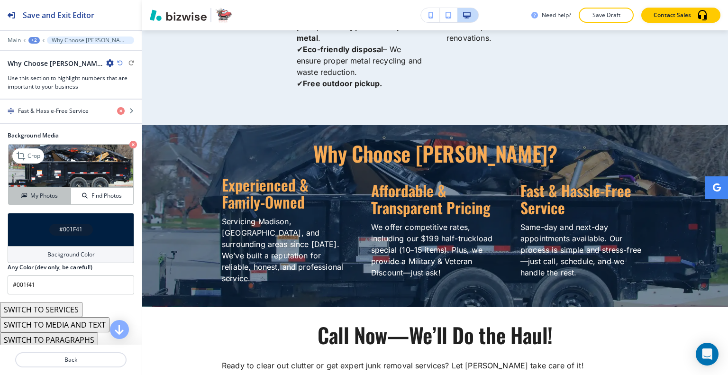
click at [41, 191] on h4 "My Photos" at bounding box center [43, 195] width 27 height 9
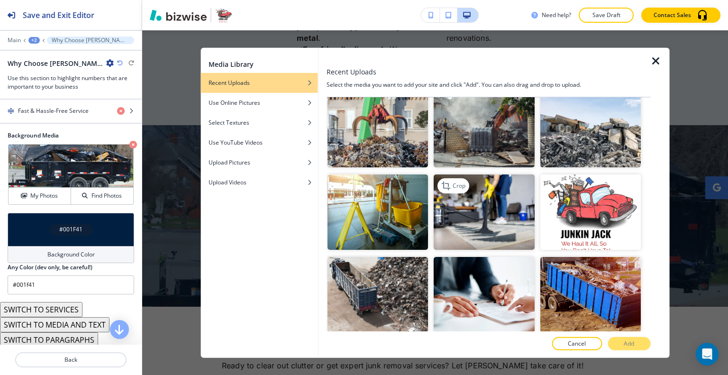
scroll to position [142, 0]
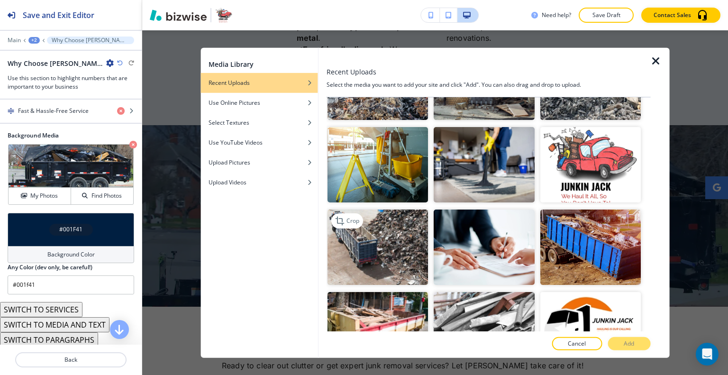
click at [383, 233] on img "button" at bounding box center [377, 246] width 100 height 75
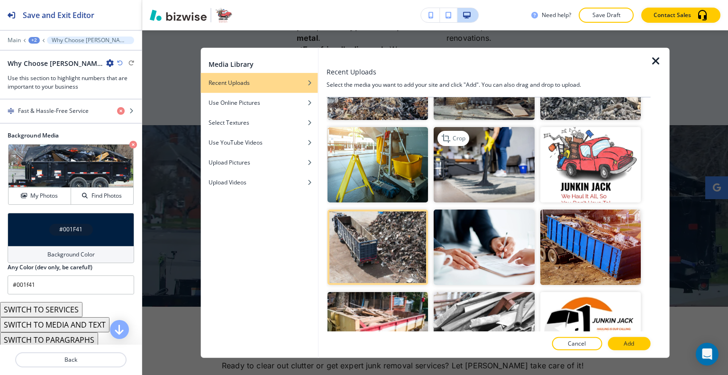
click at [478, 168] on img "button" at bounding box center [483, 164] width 100 height 75
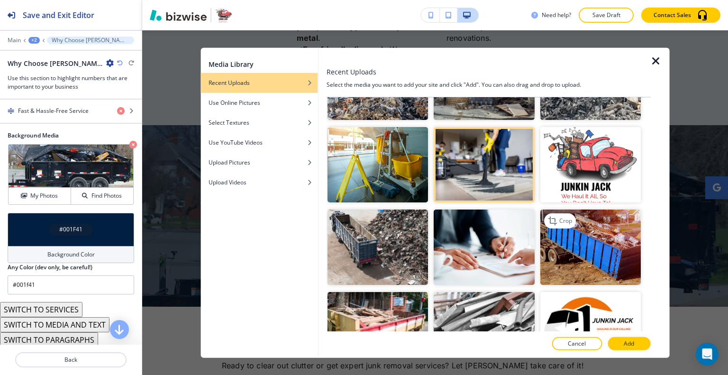
click at [602, 247] on img "button" at bounding box center [590, 246] width 100 height 75
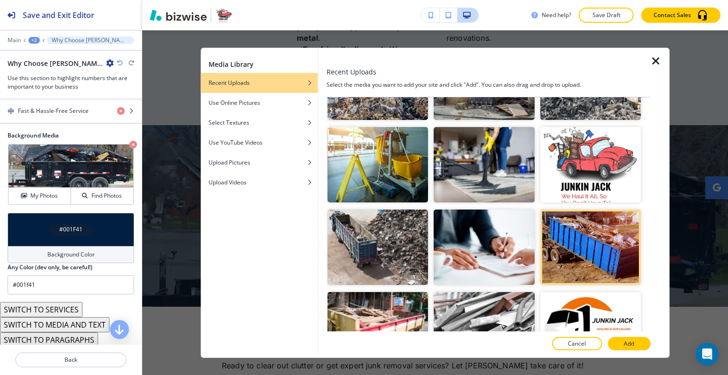
click at [644, 342] on button "Add" at bounding box center [628, 343] width 43 height 13
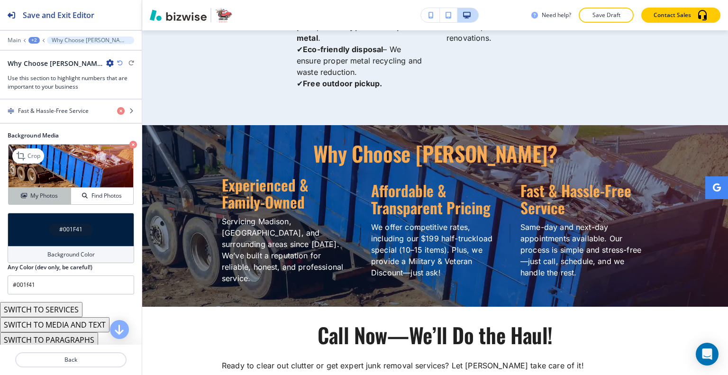
click at [38, 197] on h4 "My Photos" at bounding box center [43, 195] width 27 height 9
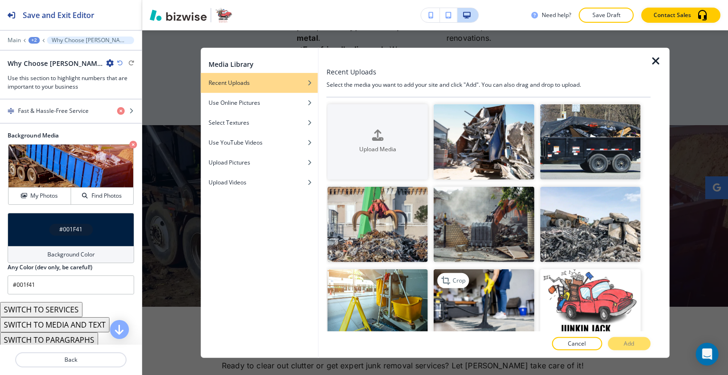
click at [483, 279] on img "button" at bounding box center [483, 306] width 100 height 75
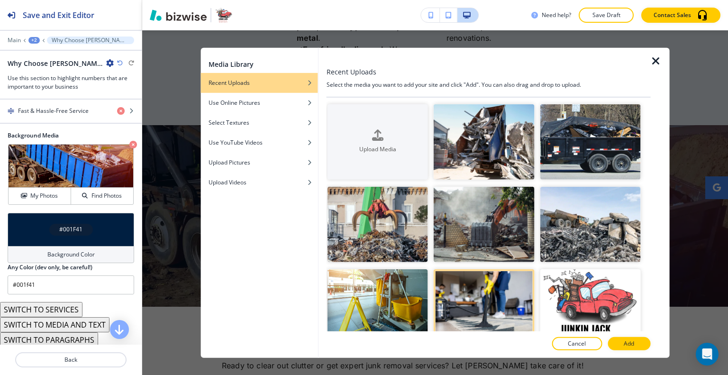
click at [631, 344] on p "Add" at bounding box center [628, 343] width 10 height 9
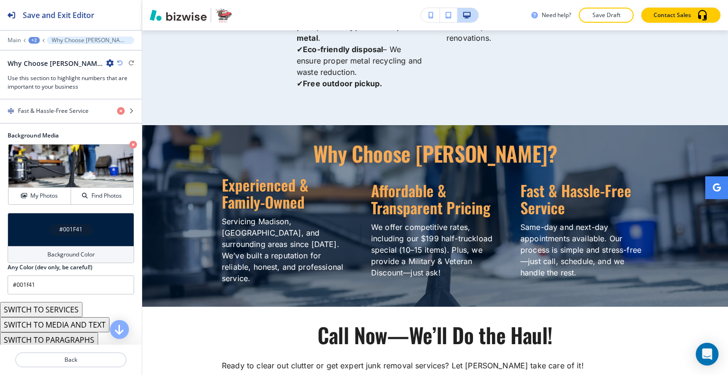
click at [43, 231] on div "#001F41" at bounding box center [71, 229] width 126 height 33
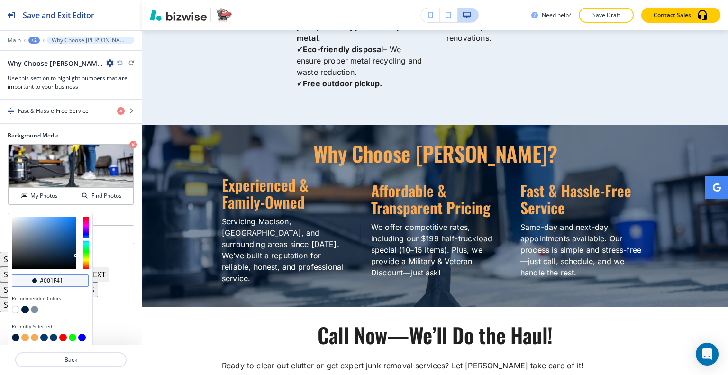
drag, startPoint x: 69, startPoint y: 279, endPoint x: 44, endPoint y: 276, distance: 24.9
click at [44, 277] on input "#001f41" at bounding box center [55, 281] width 33 height 8
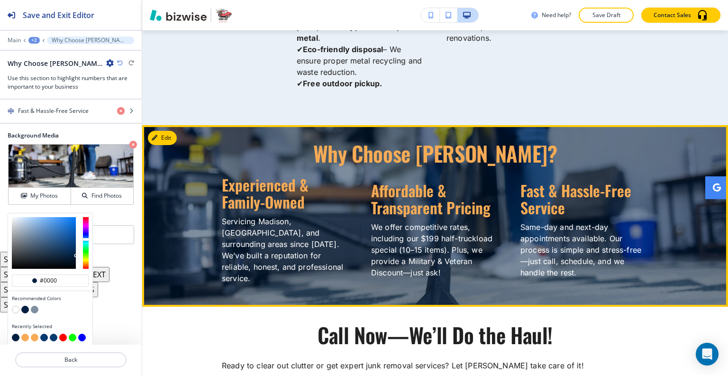
type input "#00000"
type input "#000000"
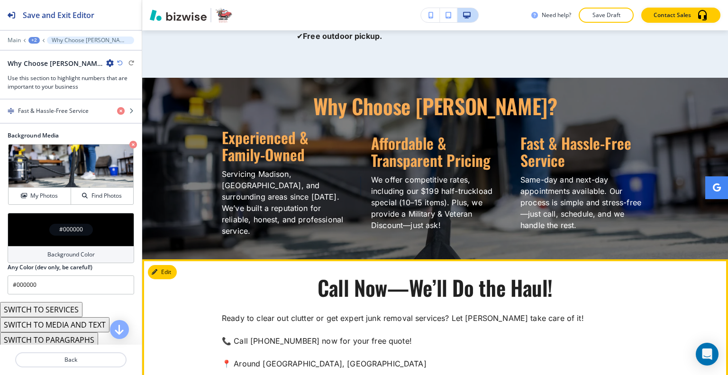
scroll to position [1973, 0]
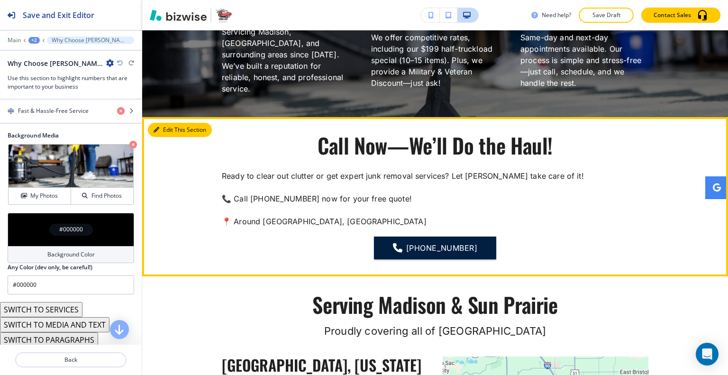
click at [161, 123] on button "Edit This Section" at bounding box center [180, 130] width 64 height 14
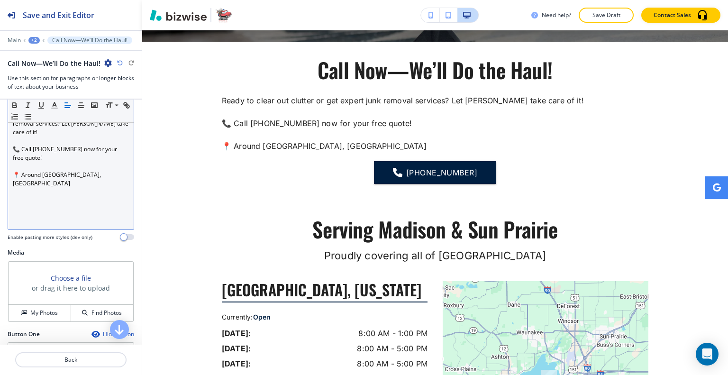
scroll to position [237, 0]
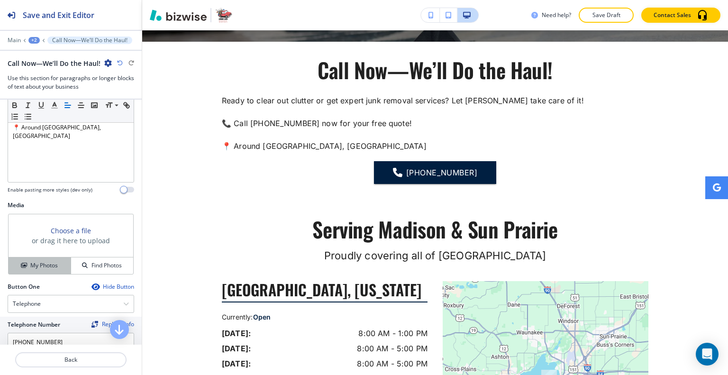
click at [43, 262] on h4 "My Photos" at bounding box center [43, 265] width 27 height 9
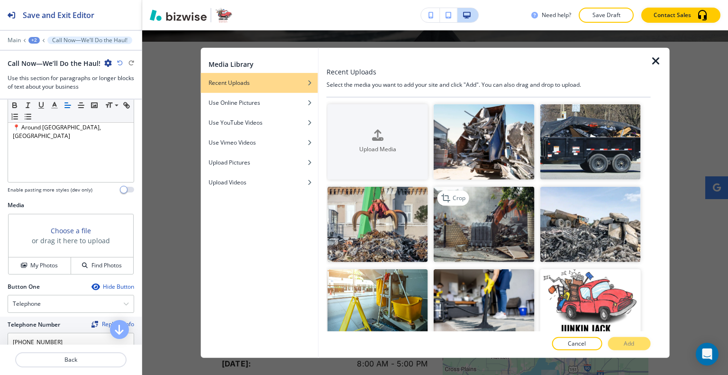
click at [493, 237] on img "button" at bounding box center [483, 224] width 100 height 75
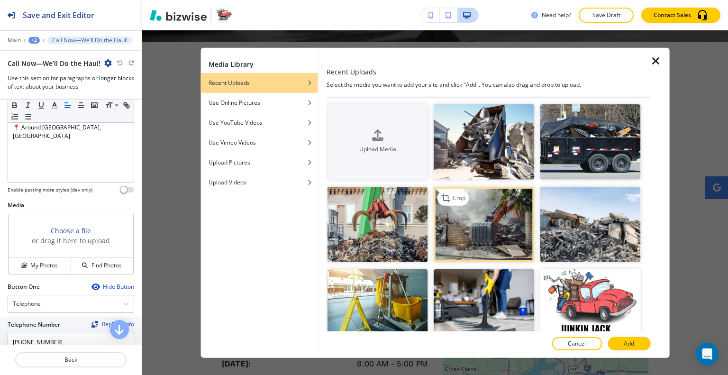
click at [497, 238] on img "button" at bounding box center [483, 224] width 100 height 75
click at [627, 341] on p "Add" at bounding box center [628, 343] width 10 height 9
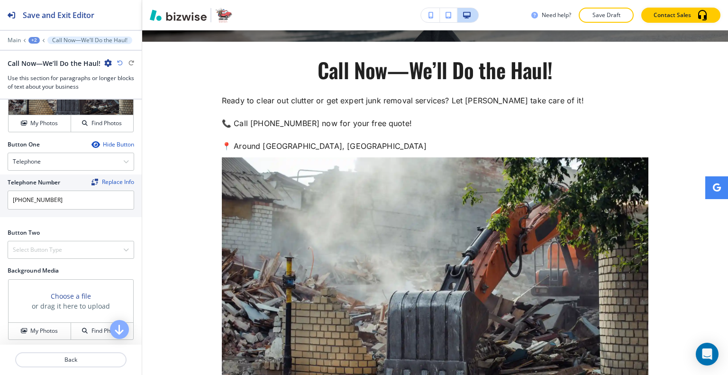
scroll to position [474, 0]
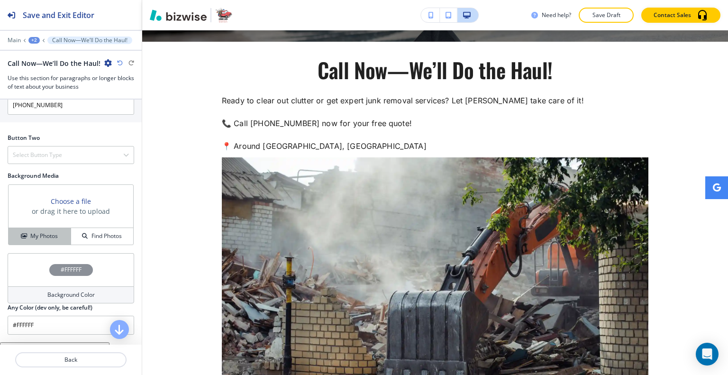
click at [45, 234] on h4 "My Photos" at bounding box center [43, 236] width 27 height 9
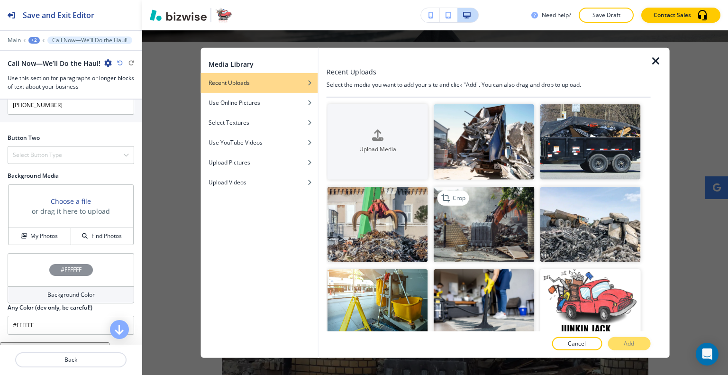
click at [490, 229] on img "button" at bounding box center [483, 224] width 100 height 75
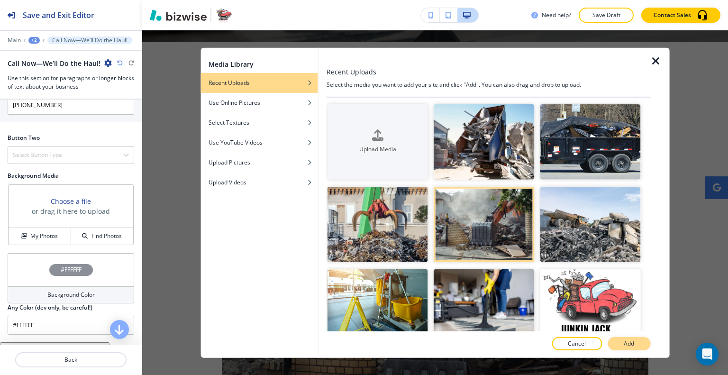
click at [624, 344] on p "Add" at bounding box center [628, 343] width 10 height 9
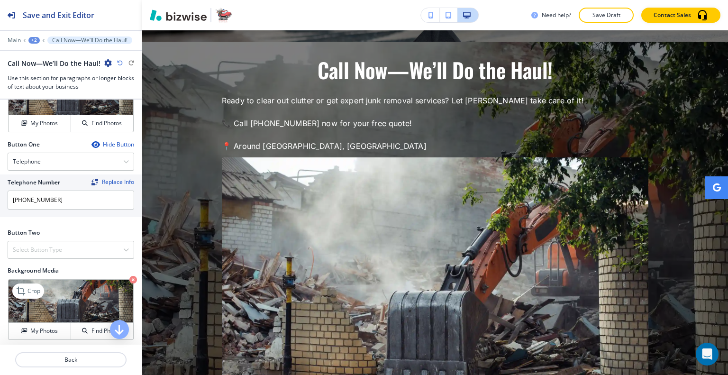
scroll to position [284, 0]
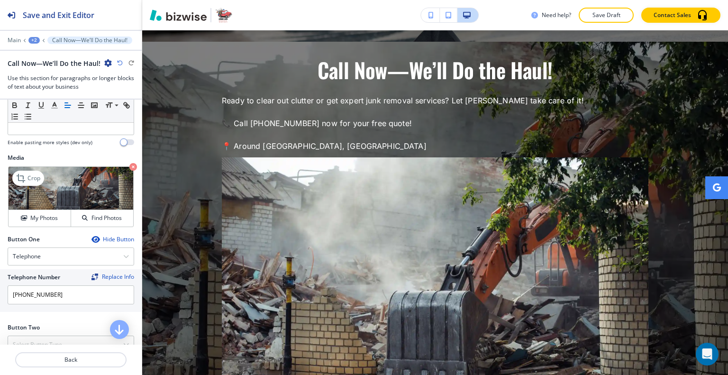
click at [129, 164] on icon "button" at bounding box center [133, 167] width 8 height 8
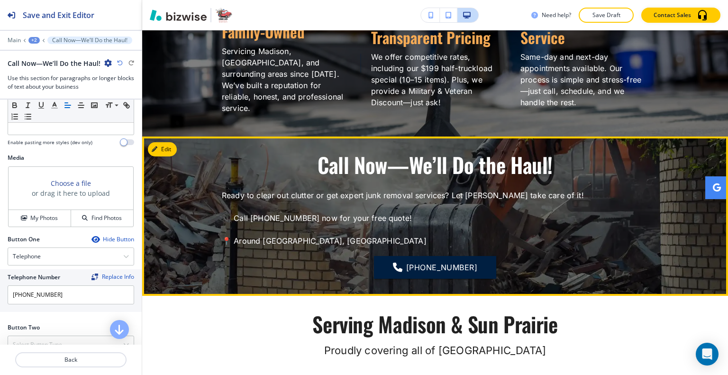
scroll to position [1906, 0]
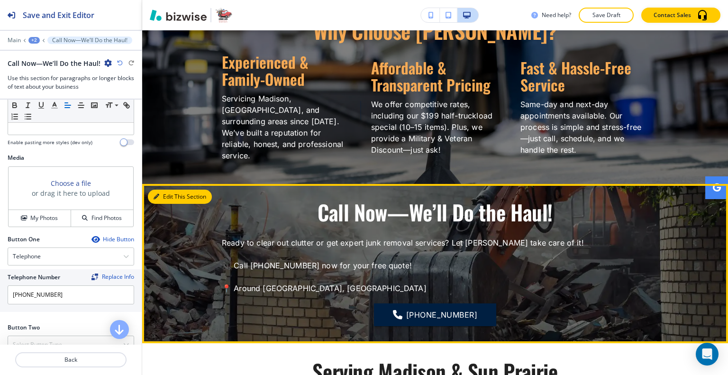
click at [166, 189] on button "Edit This Section" at bounding box center [180, 196] width 64 height 14
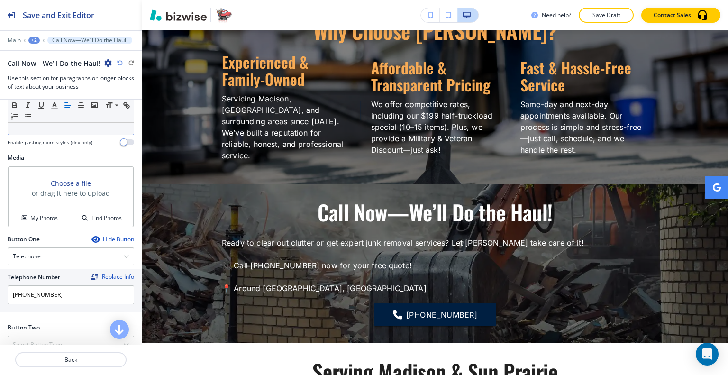
scroll to position [95, 0]
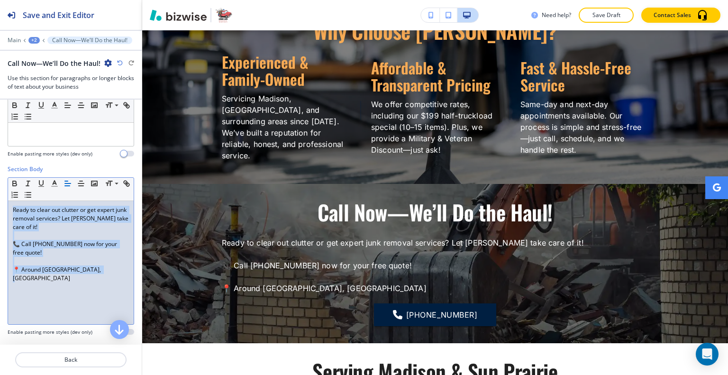
drag, startPoint x: 106, startPoint y: 270, endPoint x: 5, endPoint y: 181, distance: 134.3
click at [1, 181] on div "Section Body Small Normal Large Huge Ready to clear out clutter or get expert j…" at bounding box center [71, 254] width 142 height 178
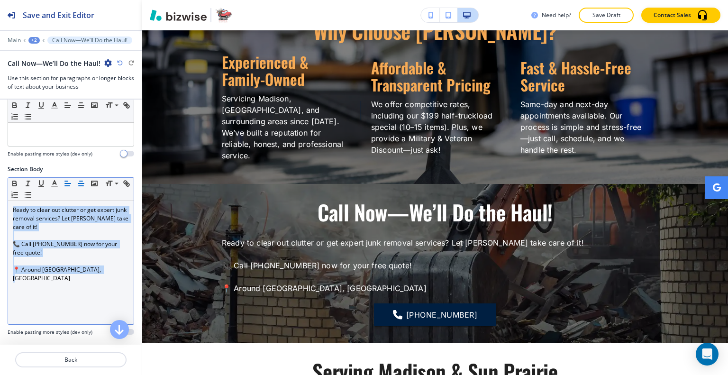
click at [81, 186] on line "button" at bounding box center [81, 186] width 5 height 0
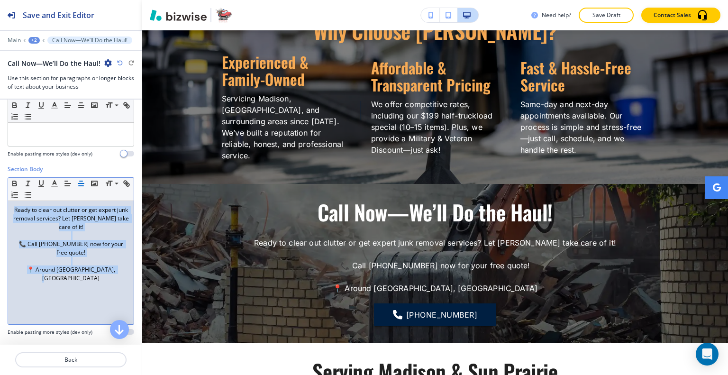
click at [40, 234] on p at bounding box center [71, 235] width 116 height 9
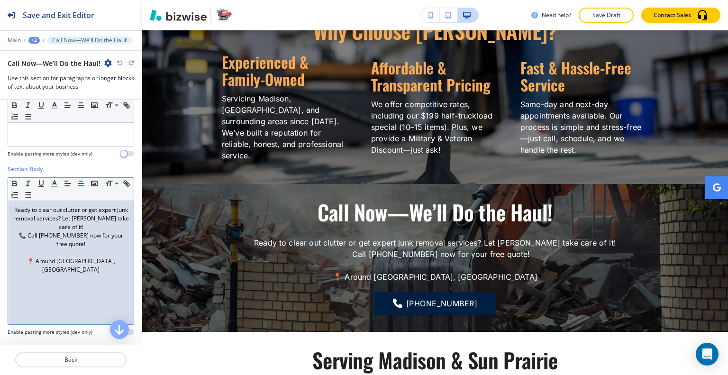
click at [48, 251] on p at bounding box center [71, 252] width 116 height 9
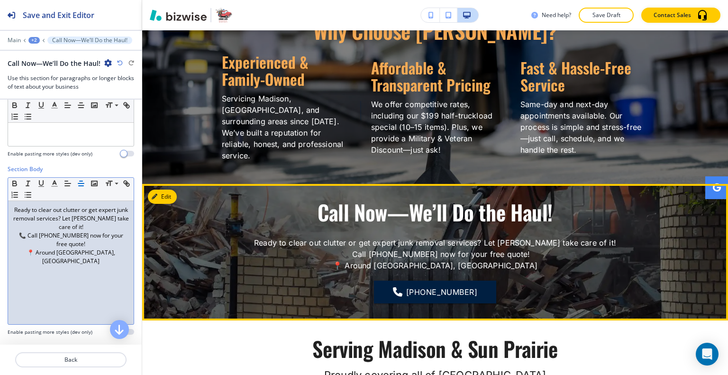
scroll to position [2001, 0]
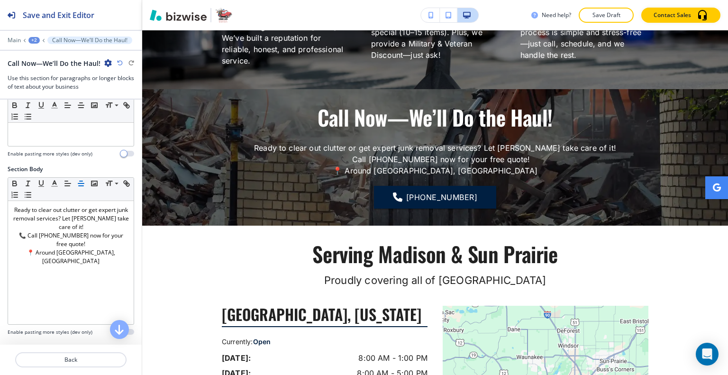
click at [36, 40] on div "+2" at bounding box center [33, 40] width 11 height 7
click at [49, 68] on p "HOME" at bounding box center [59, 72] width 48 height 9
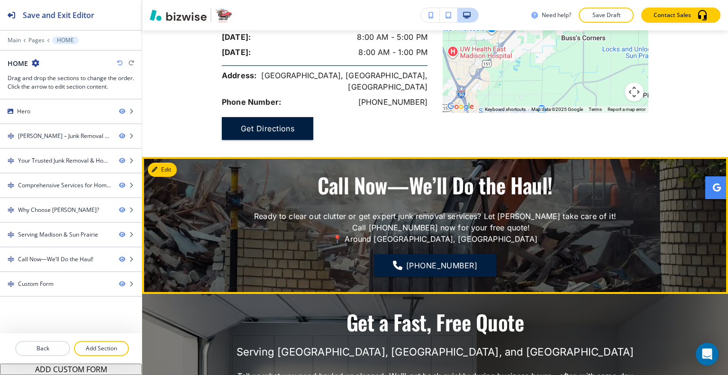
scroll to position [2664, 0]
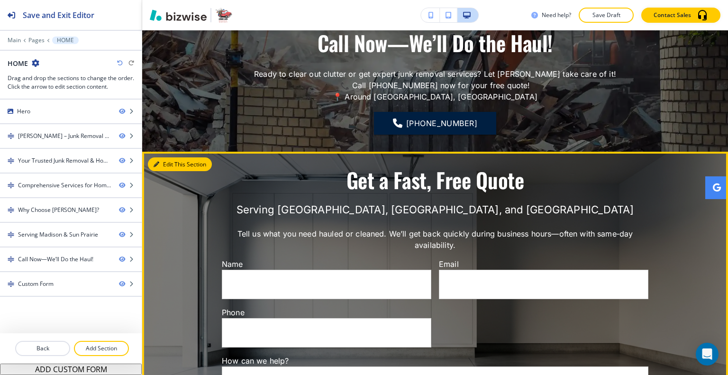
click at [167, 157] on button "Edit This Section" at bounding box center [180, 164] width 64 height 14
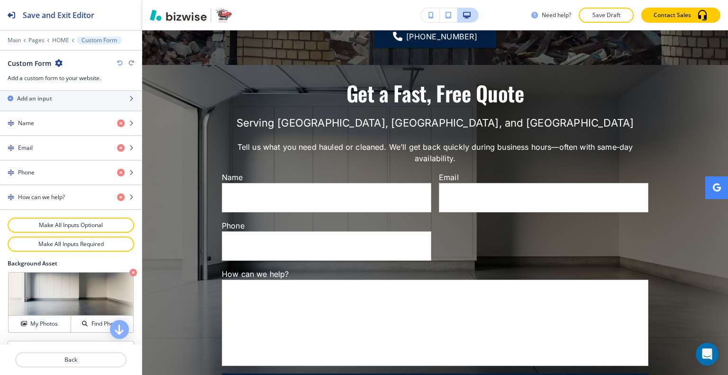
scroll to position [499, 0]
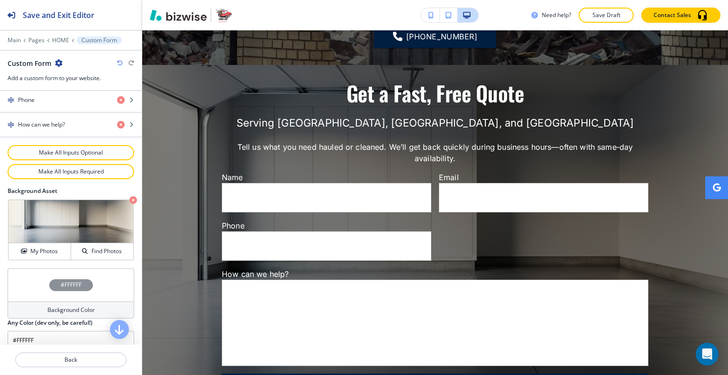
click at [38, 272] on div "#FFFFFF" at bounding box center [71, 284] width 126 height 33
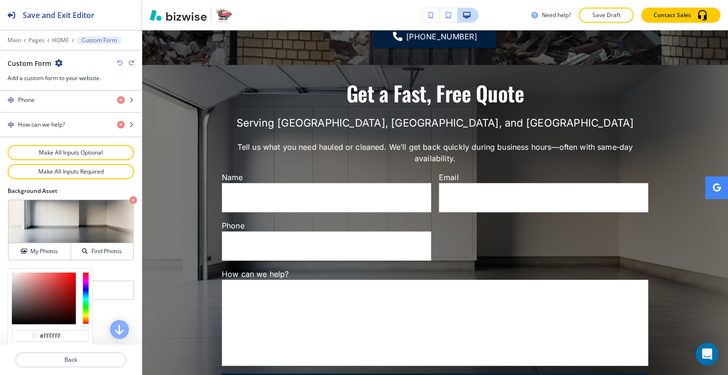
scroll to position [544, 0]
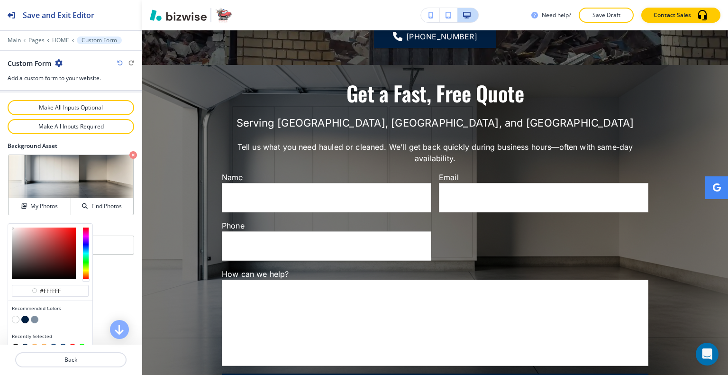
click at [24, 315] on button "button" at bounding box center [25, 319] width 8 height 8
type input "#001f41"
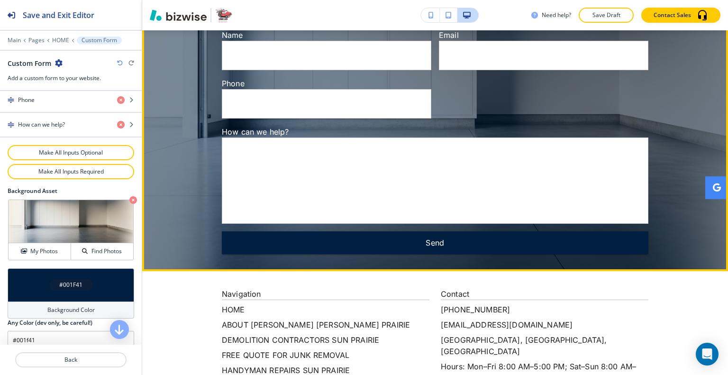
scroll to position [2976, 0]
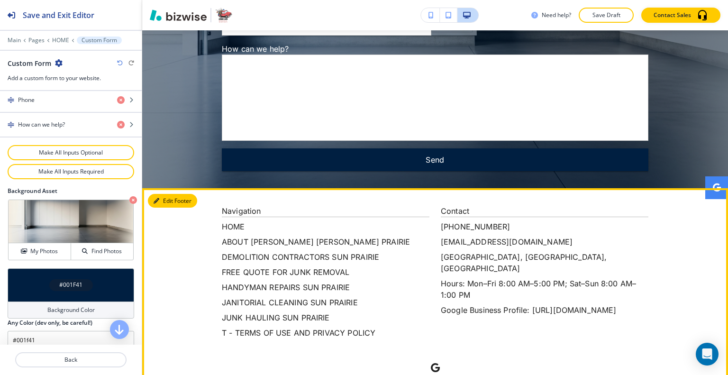
click at [162, 194] on button "Edit Footer" at bounding box center [172, 201] width 49 height 14
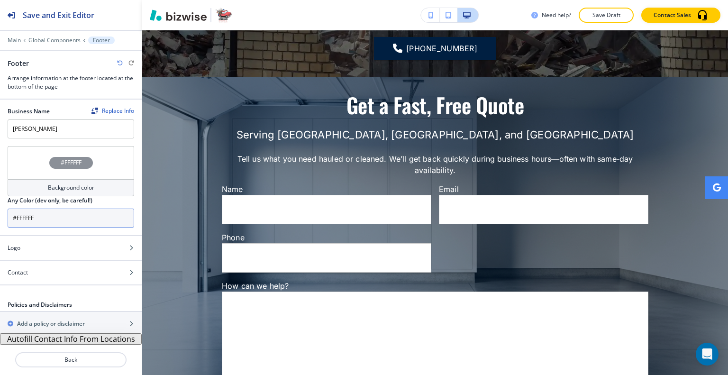
scroll to position [0, 0]
click at [39, 174] on div "#FFFFFF" at bounding box center [71, 161] width 126 height 33
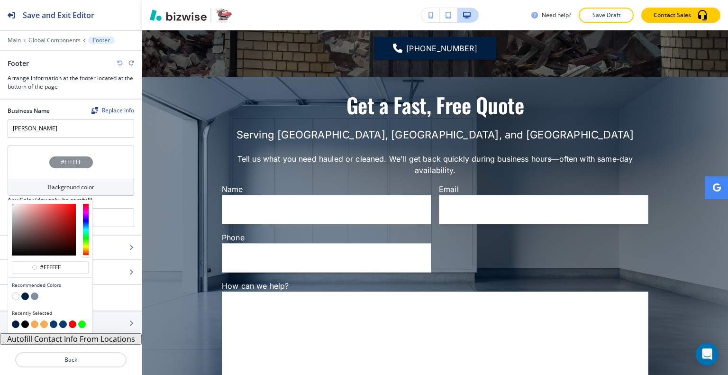
click at [35, 293] on button "button" at bounding box center [35, 296] width 8 height 8
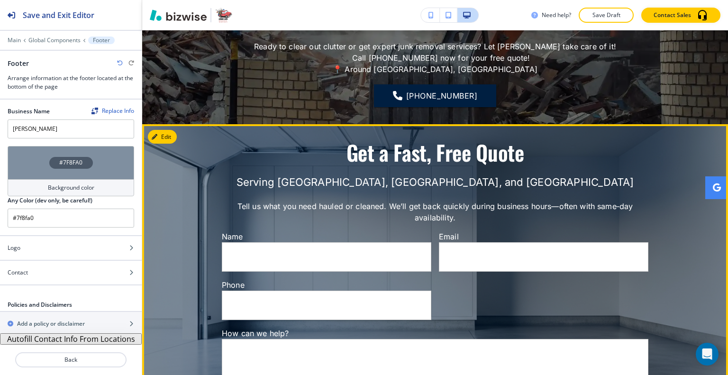
scroll to position [2976, 0]
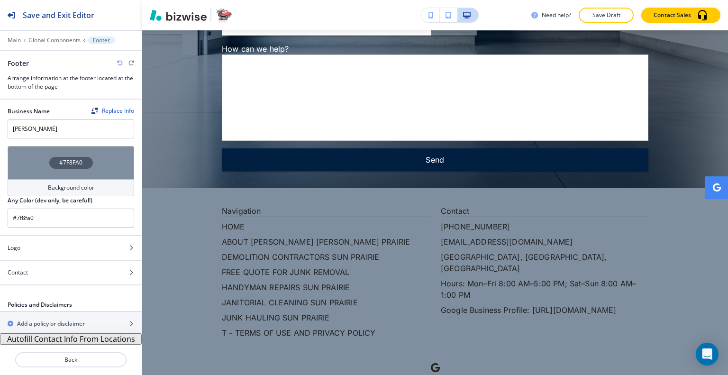
click at [116, 62] on div "Footer" at bounding box center [71, 63] width 126 height 10
click at [119, 63] on icon "button" at bounding box center [120, 63] width 6 height 6
type input "#FFFFFF"
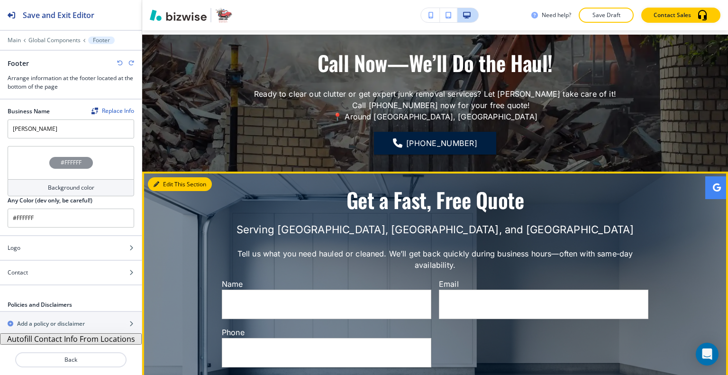
click at [170, 177] on button "Edit This Section" at bounding box center [180, 184] width 64 height 14
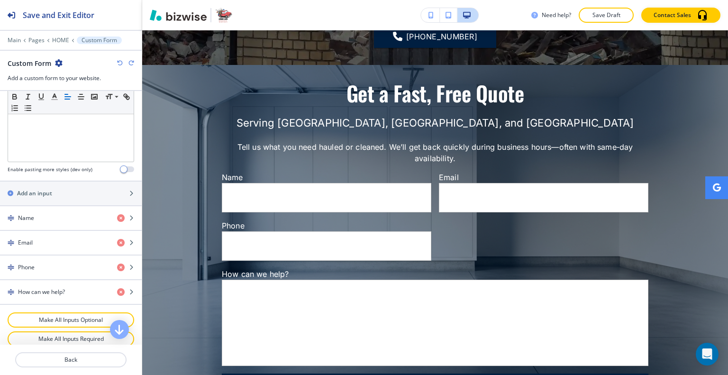
scroll to position [499, 0]
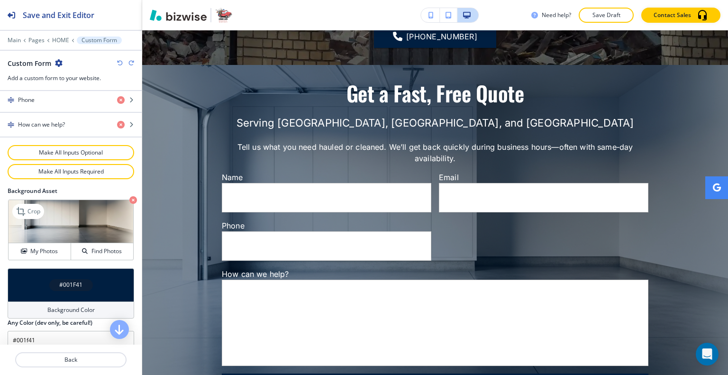
click at [129, 196] on icon "button" at bounding box center [133, 200] width 8 height 8
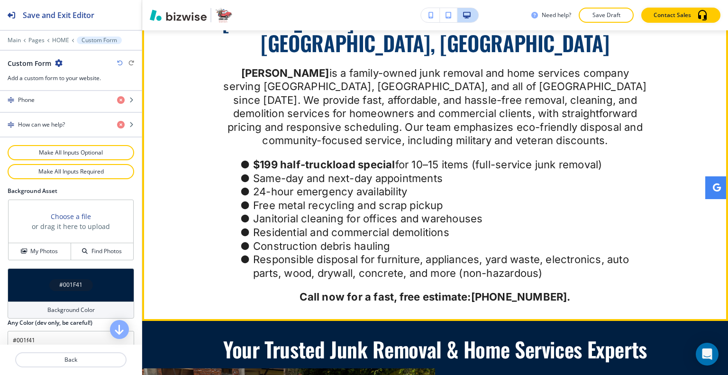
scroll to position [335, 0]
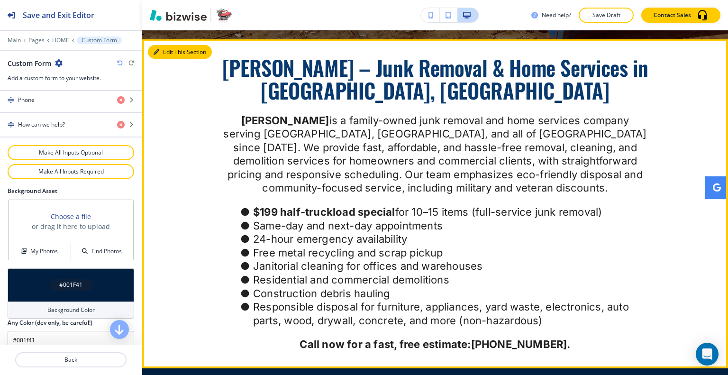
click at [170, 53] on button "Edit This Section" at bounding box center [180, 52] width 64 height 14
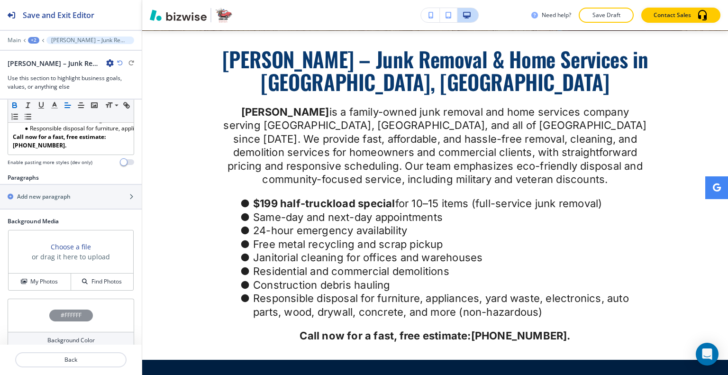
scroll to position [376, 0]
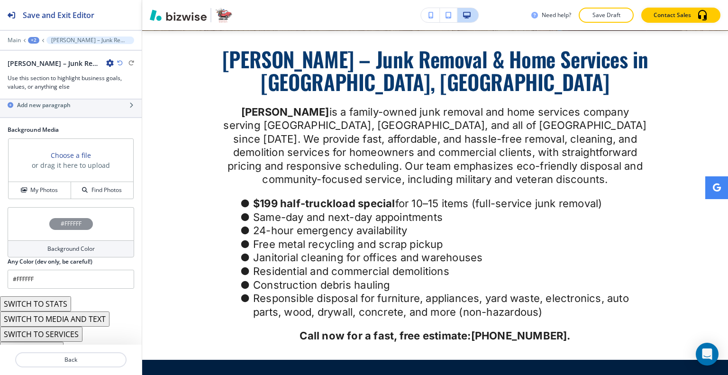
click at [36, 212] on div "#FFFFFF" at bounding box center [71, 223] width 126 height 33
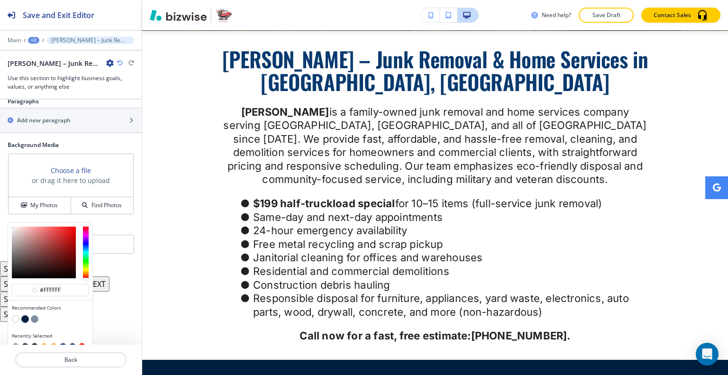
scroll to position [360, 0]
click at [23, 315] on button "button" at bounding box center [25, 319] width 8 height 8
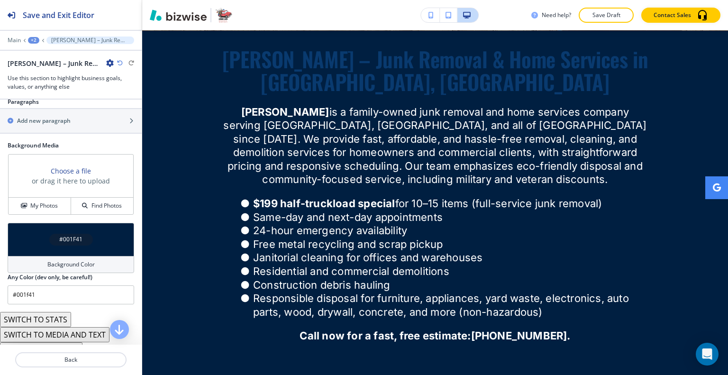
click at [120, 60] on icon "button" at bounding box center [120, 63] width 6 height 6
type input "#FFFFFF"
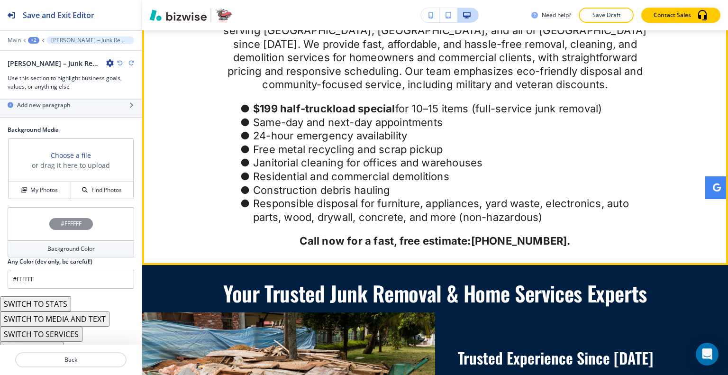
scroll to position [391, 0]
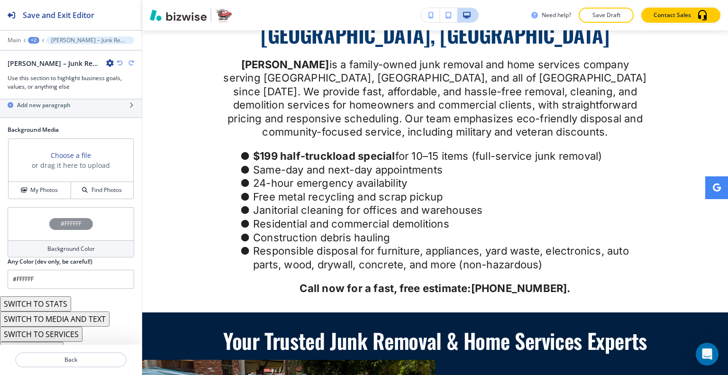
click at [36, 34] on div at bounding box center [71, 34] width 142 height 6
click at [36, 38] on div "+2" at bounding box center [33, 40] width 11 height 7
click at [40, 70] on p "HOME" at bounding box center [58, 72] width 48 height 9
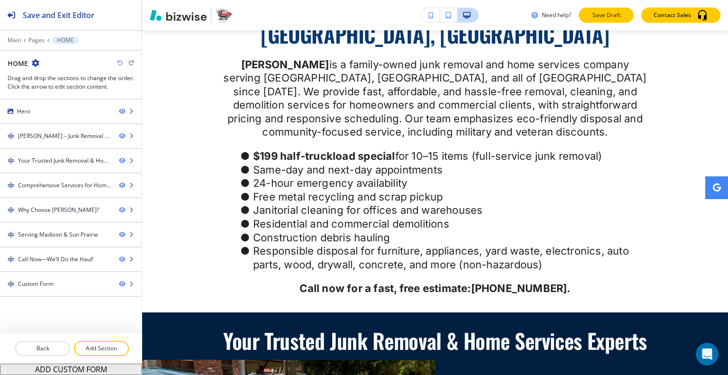
click at [595, 9] on button "Save Draft" at bounding box center [605, 15] width 55 height 15
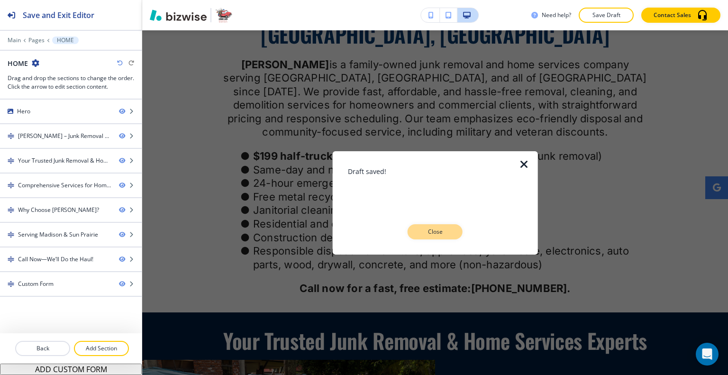
click at [443, 232] on p "Close" at bounding box center [435, 231] width 30 height 9
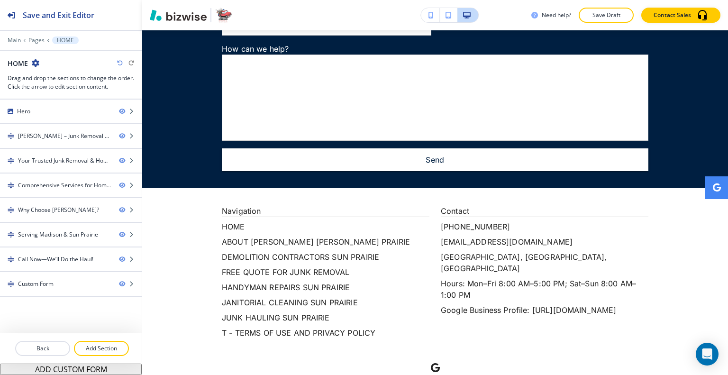
scroll to position [2545, 0]
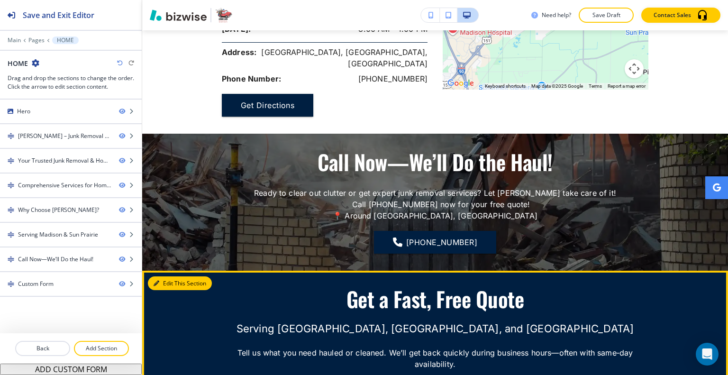
click at [173, 276] on button "Edit This Section" at bounding box center [180, 283] width 64 height 14
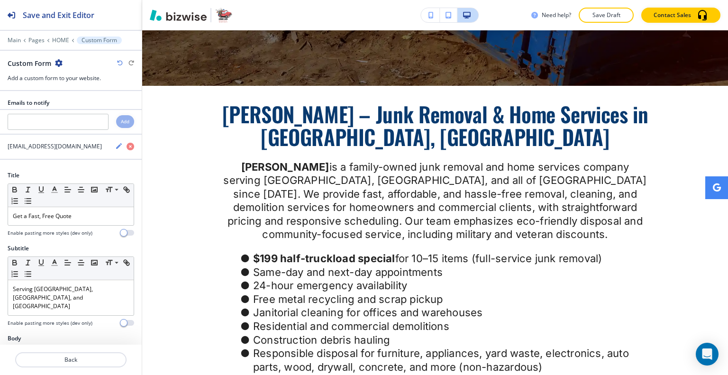
scroll to position [0, 0]
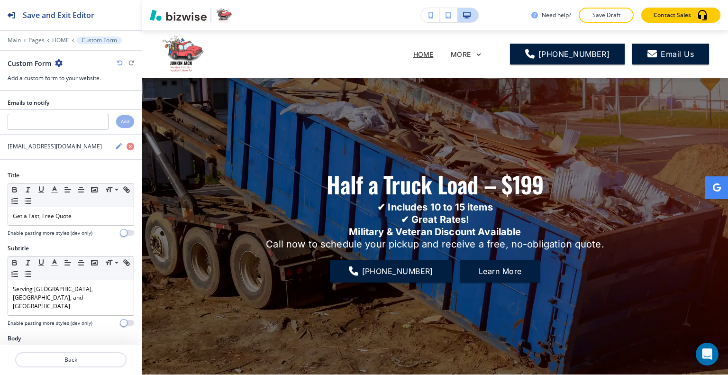
click at [36, 43] on div "Main Pages HOME Custom Form" at bounding box center [71, 40] width 126 height 8
click at [39, 37] on p "Pages" at bounding box center [36, 40] width 16 height 7
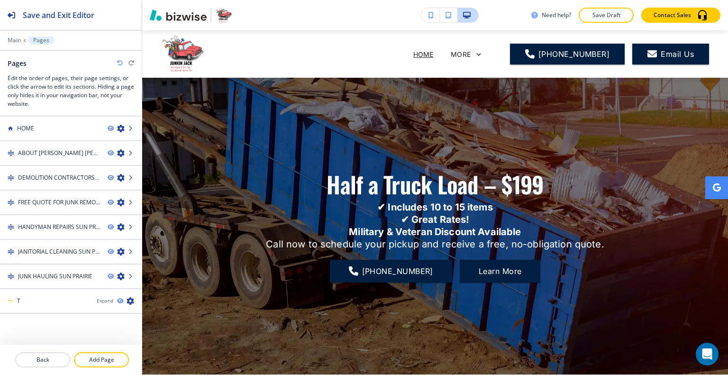
click at [56, 144] on div at bounding box center [71, 145] width 142 height 8
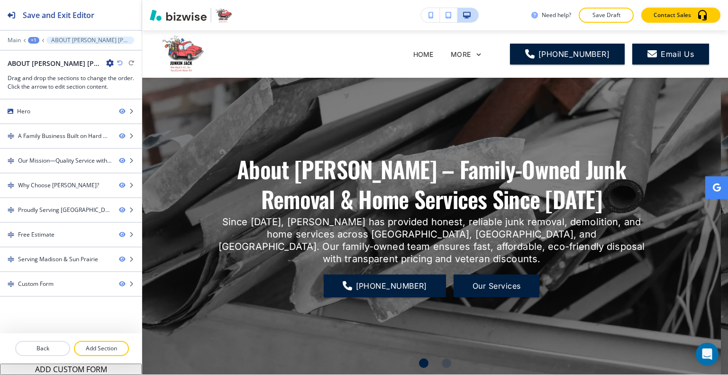
click at [31, 43] on div "+1" at bounding box center [33, 40] width 11 height 7
click at [35, 64] on h2 "ABOUT [PERSON_NAME] [PERSON_NAME] PRAIRIE" at bounding box center [55, 63] width 95 height 10
click at [38, 41] on div "+1" at bounding box center [33, 40] width 11 height 7
click at [45, 61] on button "Pages" at bounding box center [58, 55] width 61 height 17
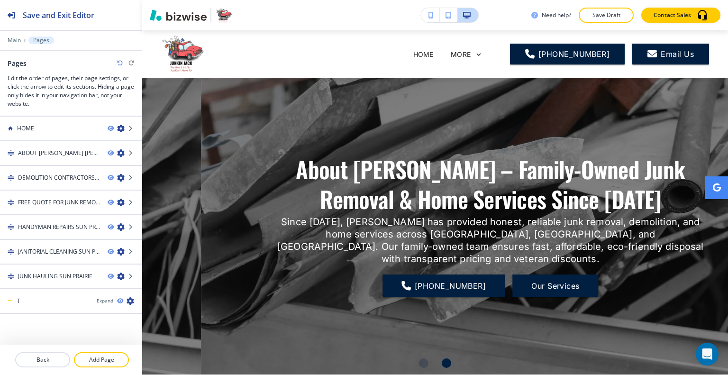
click at [63, 198] on h4 "FREE QUOTE FOR JUNK REMOVAL" at bounding box center [59, 202] width 82 height 9
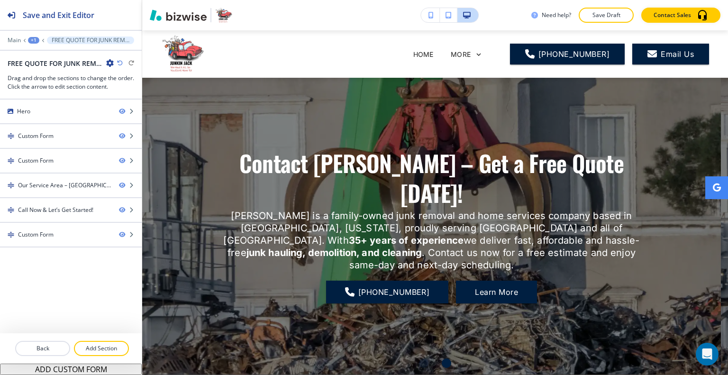
click at [30, 39] on div "+1" at bounding box center [33, 40] width 11 height 7
click at [39, 56] on p "Pages" at bounding box center [58, 55] width 48 height 9
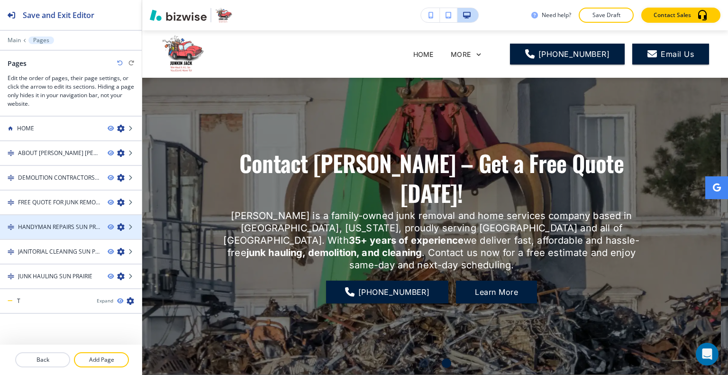
click at [43, 225] on h4 "HANDYMAN REPAIRS SUN PRAIRIE" at bounding box center [59, 227] width 82 height 9
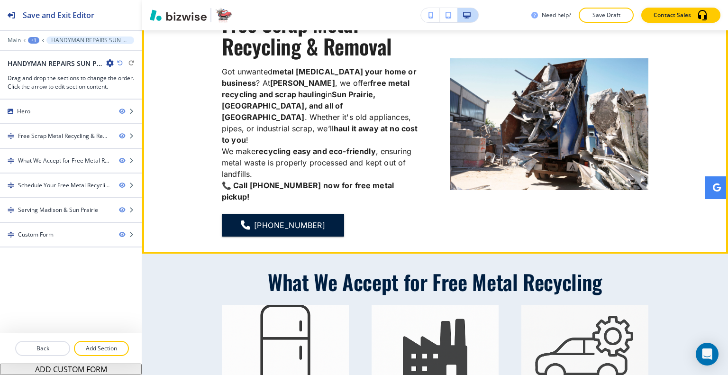
scroll to position [284, 0]
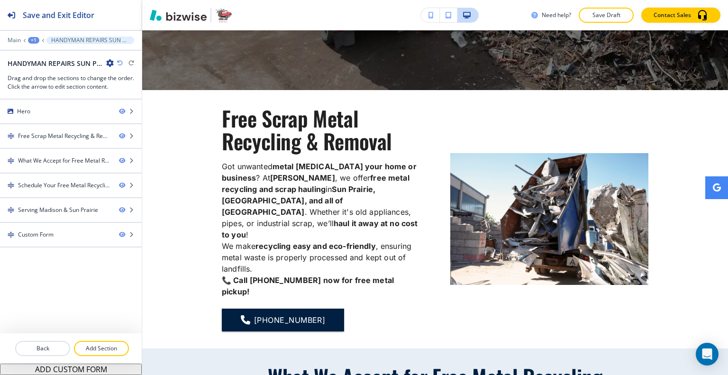
click at [32, 42] on div "+1" at bounding box center [33, 40] width 11 height 7
click at [42, 57] on p "Pages" at bounding box center [58, 55] width 48 height 9
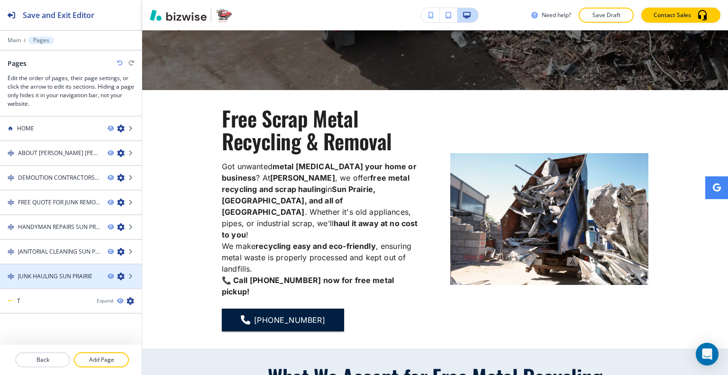
click at [49, 272] on h4 "JUNK HAULING SUN PRAIRIE" at bounding box center [55, 276] width 74 height 9
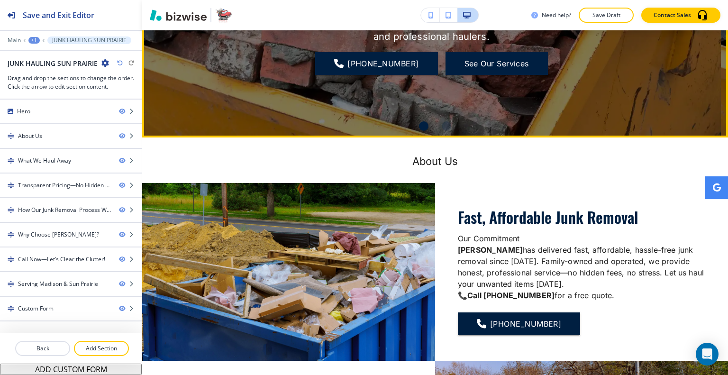
scroll to position [142, 0]
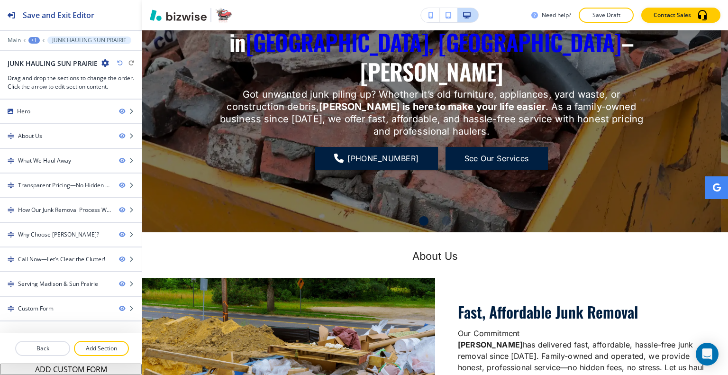
click at [103, 62] on icon "button" at bounding box center [105, 63] width 8 height 8
click at [130, 76] on p "Edit Page Settings" at bounding box center [132, 79] width 48 height 9
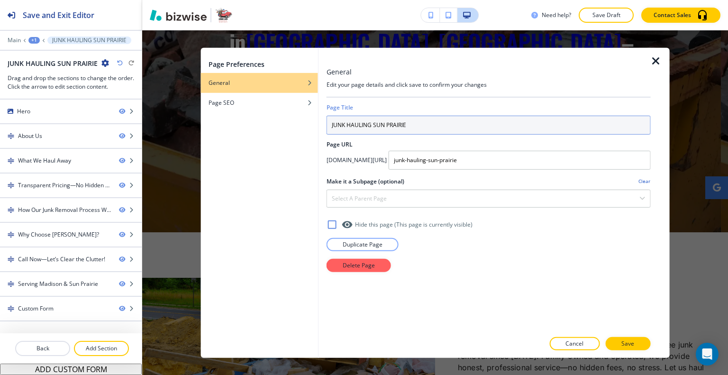
drag, startPoint x: 417, startPoint y: 124, endPoint x: 324, endPoint y: 128, distance: 93.4
click at [324, 128] on div "General Edit your page details and click save to confirm your changes Page Titl…" at bounding box center [494, 202] width 351 height 310
paste input "Junk Removal"
click at [330, 124] on input "Junk Removal" at bounding box center [488, 124] width 324 height 19
click at [332, 129] on input "Junk Removal" at bounding box center [488, 124] width 324 height 19
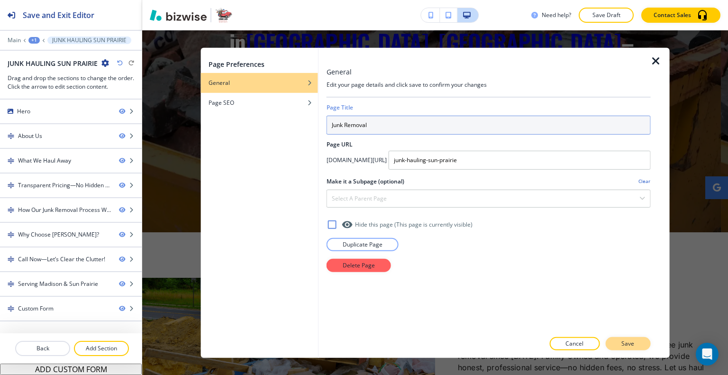
type input "Junk Removal"
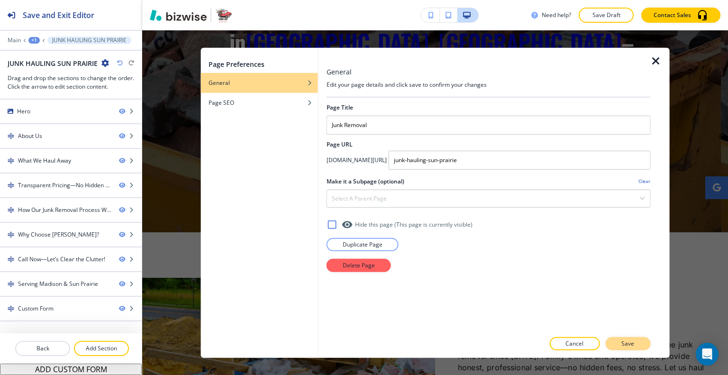
click at [640, 342] on button "Save" at bounding box center [627, 343] width 45 height 13
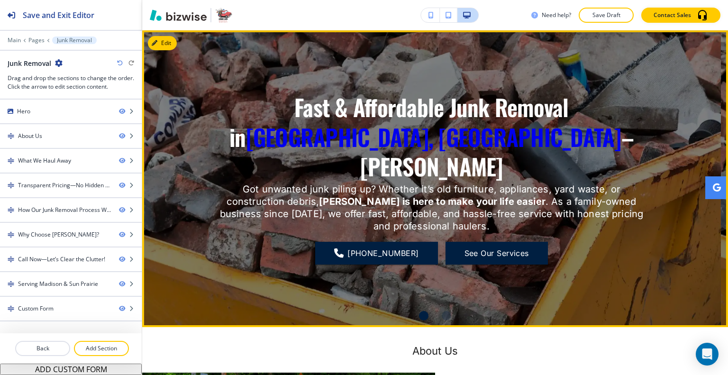
scroll to position [0, 0]
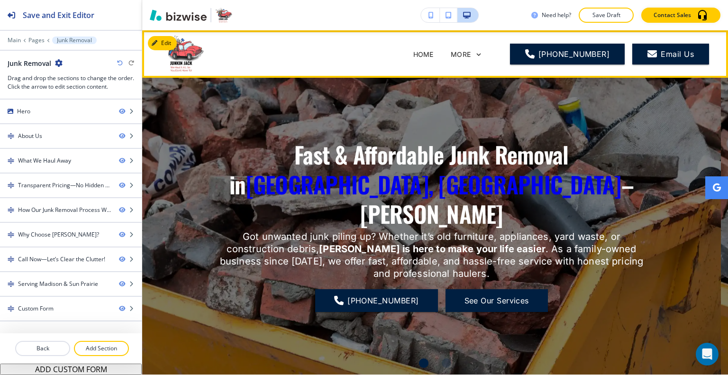
click at [483, 54] on icon at bounding box center [478, 54] width 9 height 9
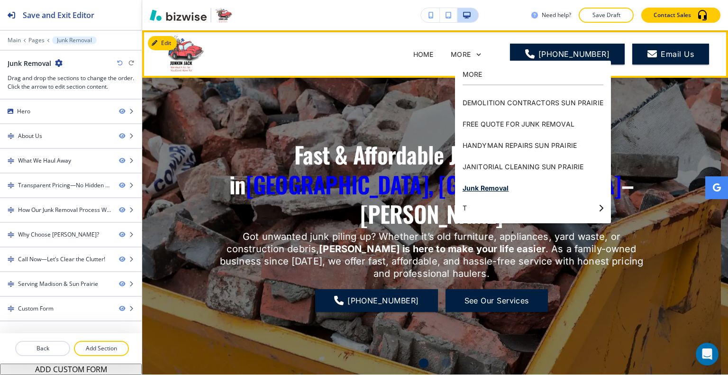
click at [496, 187] on p "Junk Removal" at bounding box center [532, 187] width 141 height 21
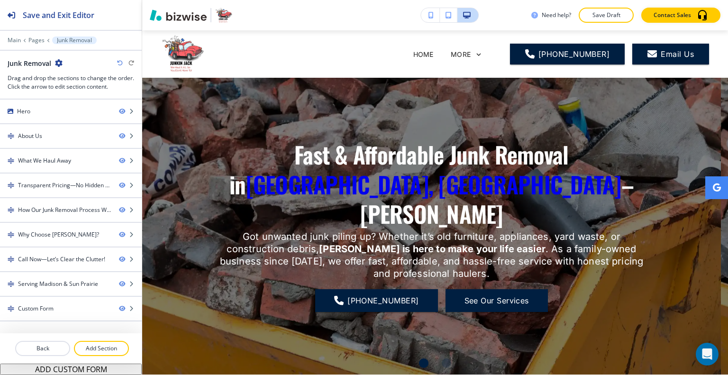
click at [58, 63] on icon "button" at bounding box center [59, 63] width 8 height 8
click at [82, 76] on p "Edit Page Settings" at bounding box center [85, 79] width 48 height 9
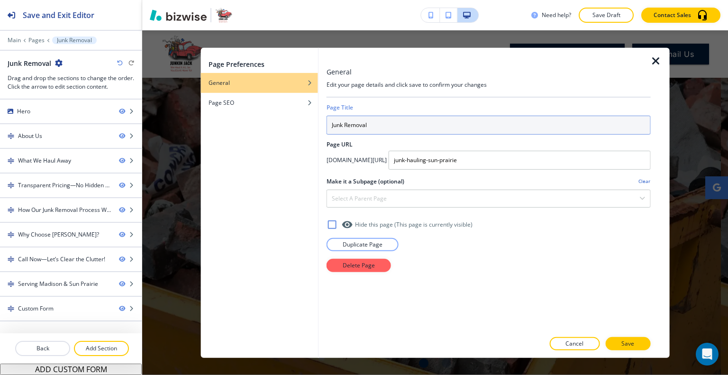
drag, startPoint x: 374, startPoint y: 118, endPoint x: 252, endPoint y: 123, distance: 122.8
click at [252, 123] on div "Page Preferences General Page SEO General Edit your page details and click save…" at bounding box center [435, 202] width 469 height 310
type input "JUNK REMOVAL"
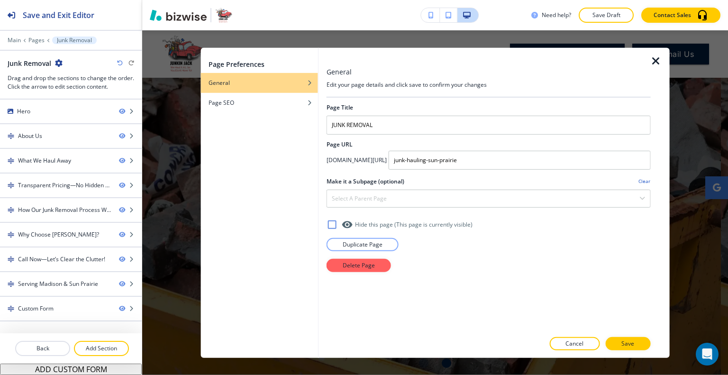
click at [625, 343] on p "Save" at bounding box center [627, 343] width 13 height 9
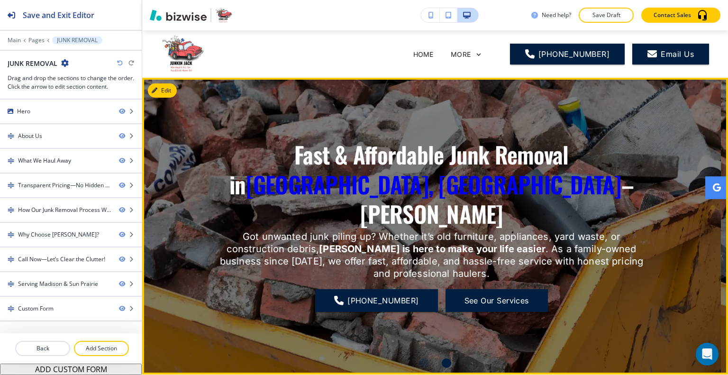
click at [165, 97] on button "Edit" at bounding box center [162, 90] width 29 height 14
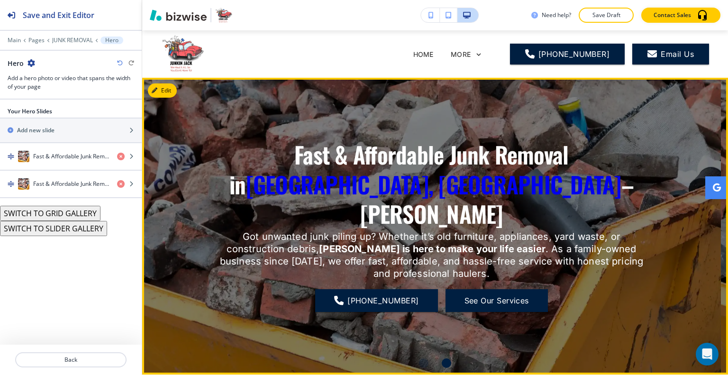
scroll to position [47, 0]
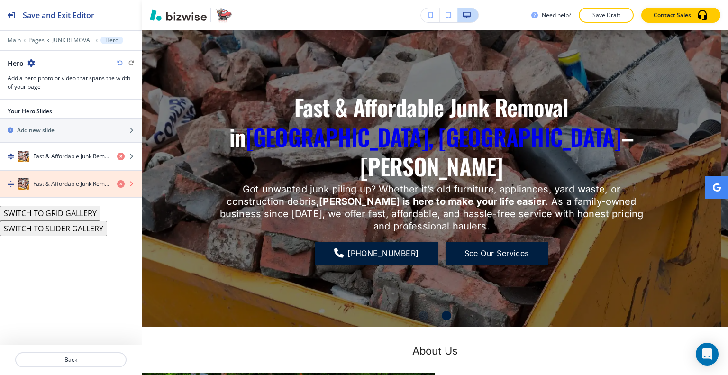
click at [120, 181] on icon "button" at bounding box center [121, 184] width 8 height 8
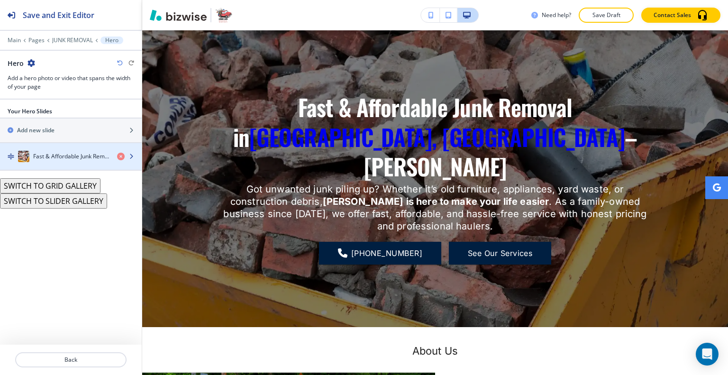
click at [63, 156] on h4 "Fast & Affordable Junk Removal in [GEOGRAPHIC_DATA], [GEOGRAPHIC_DATA] – [PERSO…" at bounding box center [71, 156] width 76 height 9
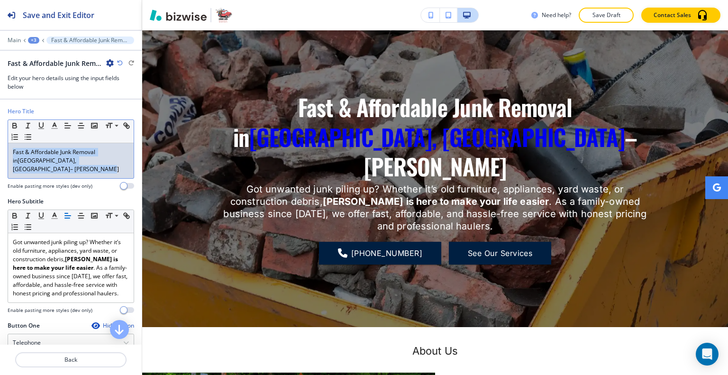
drag, startPoint x: 100, startPoint y: 156, endPoint x: 0, endPoint y: 144, distance: 101.1
click at [0, 144] on div "Hero Title Small Normal Large Huge Fast & Affordable Junk Removal in [GEOGRAPHI…" at bounding box center [71, 152] width 142 height 90
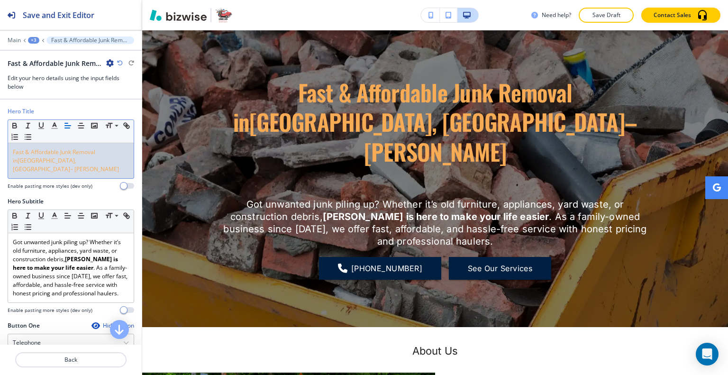
click at [112, 159] on p "Fast & Affordable Junk Removal in [GEOGRAPHIC_DATA], [GEOGRAPHIC_DATA] – [PERSO…" at bounding box center [71, 161] width 116 height 26
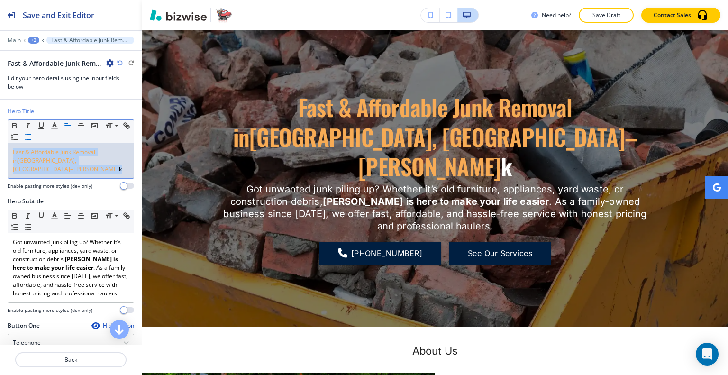
drag, startPoint x: 93, startPoint y: 161, endPoint x: 45, endPoint y: 140, distance: 52.4
click at [0, 145] on div "Hero Title Small Normal Large Huge Fast & Affordable Junk Removal in [GEOGRAPHI…" at bounding box center [71, 152] width 142 height 90
click at [53, 126] on icon "button" at bounding box center [54, 125] width 9 height 9
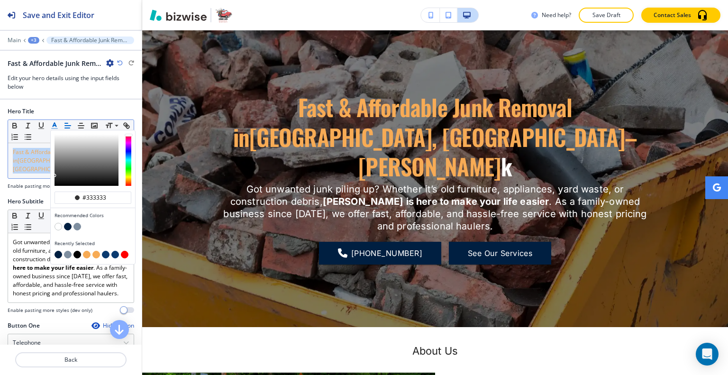
click at [69, 226] on button "button" at bounding box center [68, 227] width 8 height 8
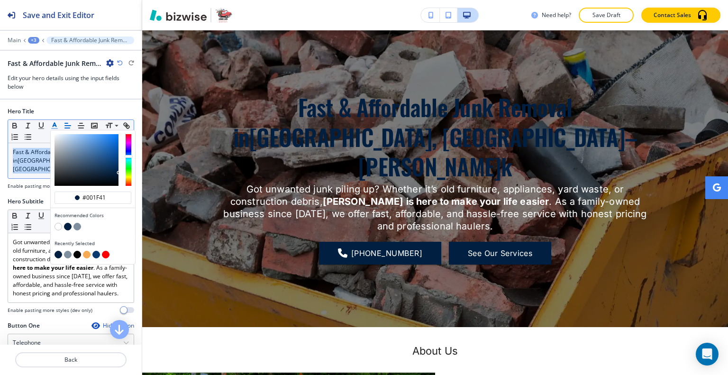
click at [79, 254] on button "button" at bounding box center [77, 255] width 8 height 8
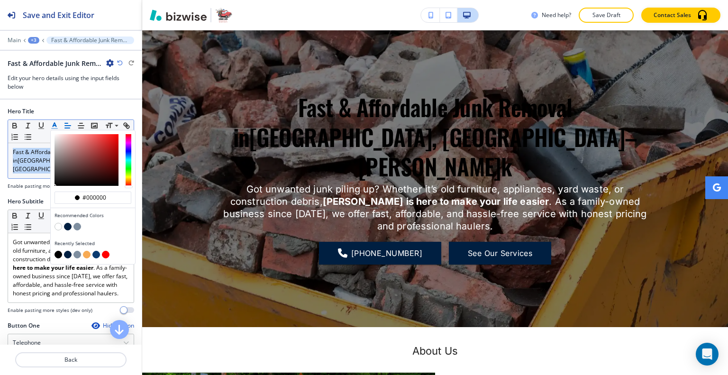
click at [57, 226] on button "button" at bounding box center [58, 227] width 8 height 8
type input "#ffffff"
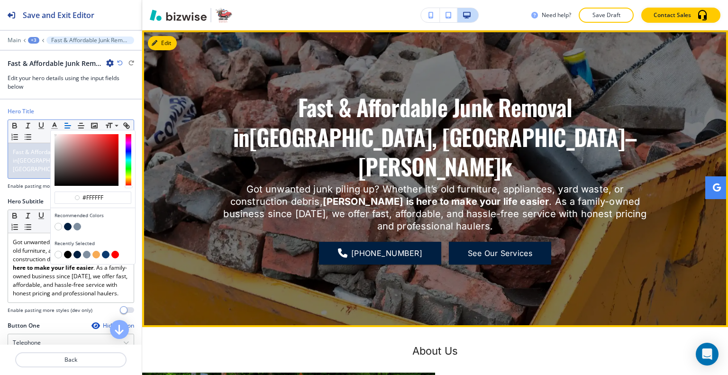
click at [214, 140] on div "Fast & Affordable Junk Removal in [GEOGRAPHIC_DATA], [GEOGRAPHIC_DATA] – [PERSO…" at bounding box center [435, 178] width 586 height 262
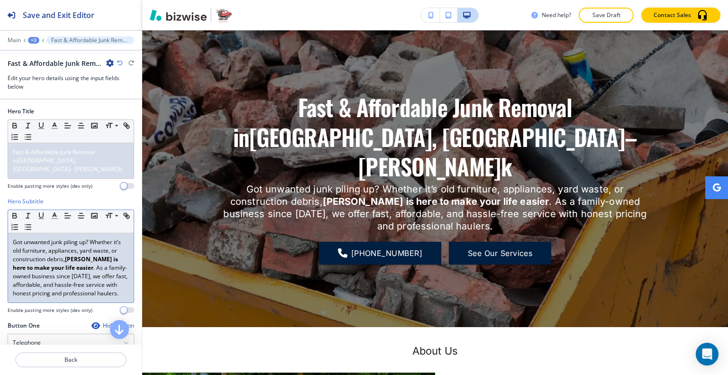
click at [83, 301] on div "Got unwanted junk piling up? Whether it’s old furniture, appliances, yard waste…" at bounding box center [71, 267] width 126 height 69
click at [87, 299] on div "Hero Subtitle Small Normal Large Huge Got unwanted junk piling up? Whether it’s…" at bounding box center [71, 255] width 126 height 117
drag, startPoint x: 89, startPoint y: 297, endPoint x: 101, endPoint y: 262, distance: 37.2
click at [98, 261] on div "Got unwanted junk piling up? Whether it’s old furniture, appliances, yard waste…" at bounding box center [71, 267] width 126 height 69
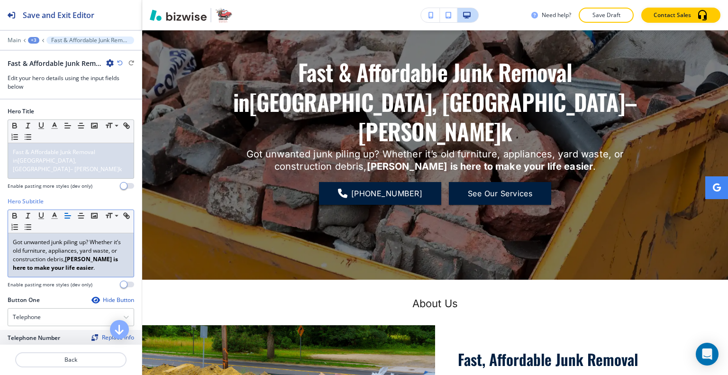
scroll to position [189, 0]
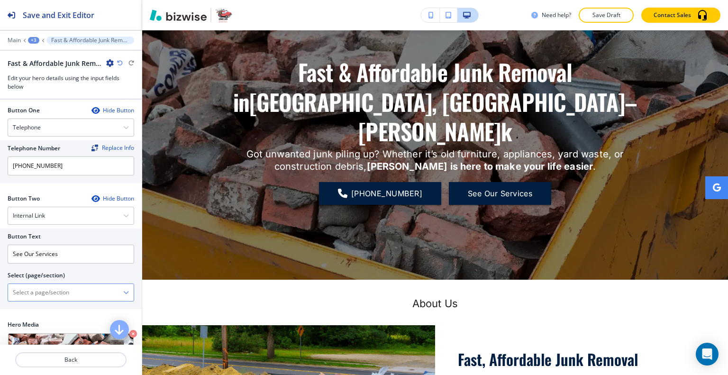
click at [54, 284] on \(page\/section\) "Manual Input" at bounding box center [65, 292] width 115 height 16
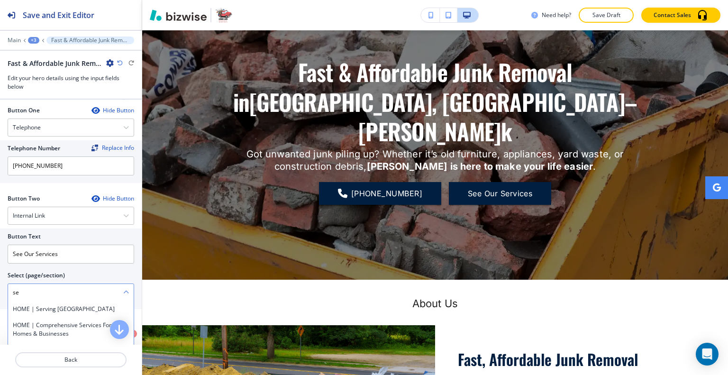
type \(page\/section\) "s"
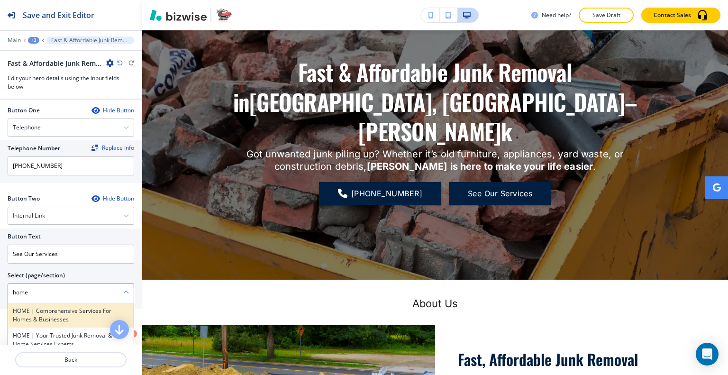
click at [73, 319] on h4 "HOME | Comprehensive Services for Homes & Businesses" at bounding box center [71, 314] width 116 height 17
type \(page\/section\) "HOME | Comprehensive Services for Homes & Businesses"
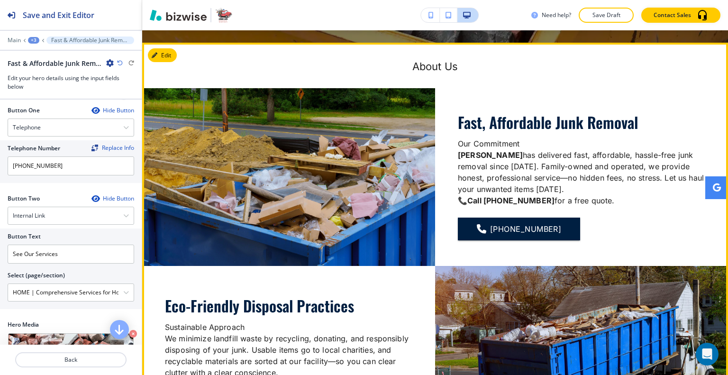
scroll to position [284, 0]
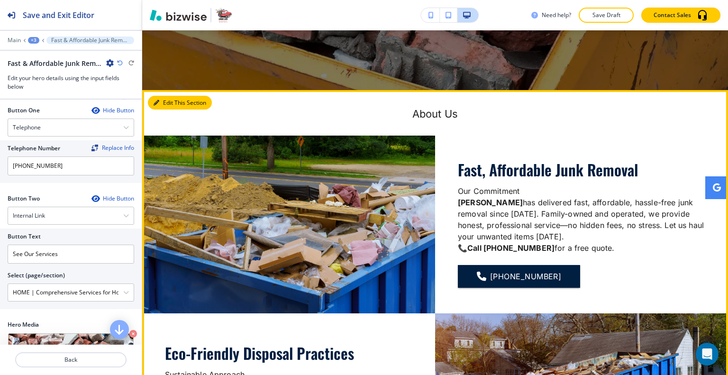
click at [166, 99] on button "Edit This Section" at bounding box center [180, 103] width 64 height 14
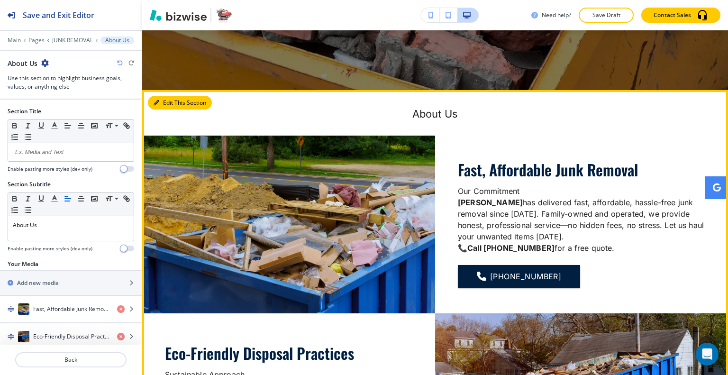
scroll to position [343, 0]
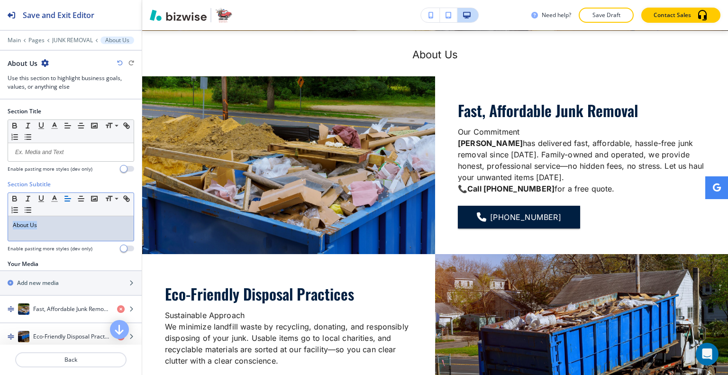
drag, startPoint x: 64, startPoint y: 222, endPoint x: 1, endPoint y: 225, distance: 63.0
click at [1, 225] on div "Section Subtitle Small Normal Large Huge About Us Enable pasting more styles (d…" at bounding box center [71, 220] width 142 height 80
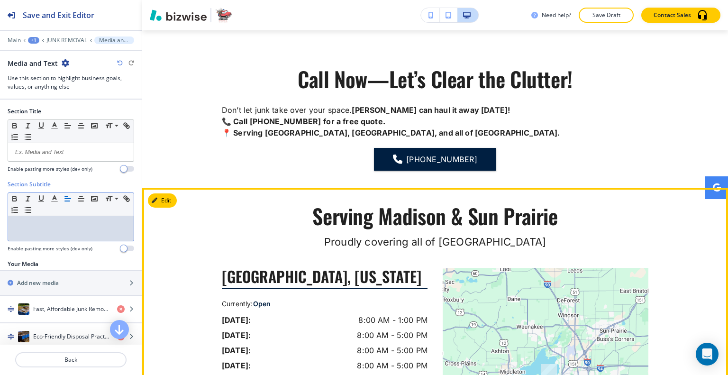
scroll to position [2380, 0]
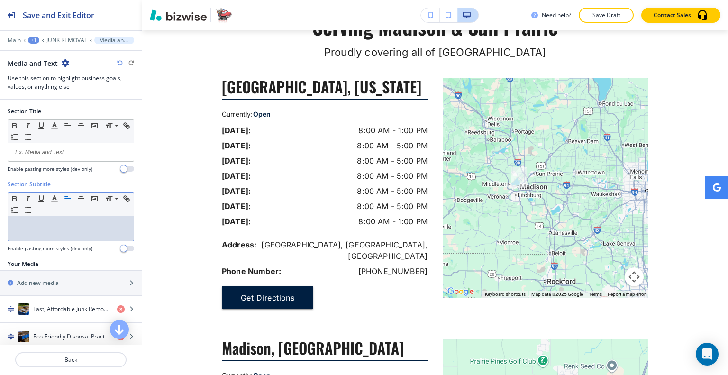
click at [612, 14] on p "Save Draft" at bounding box center [606, 15] width 30 height 9
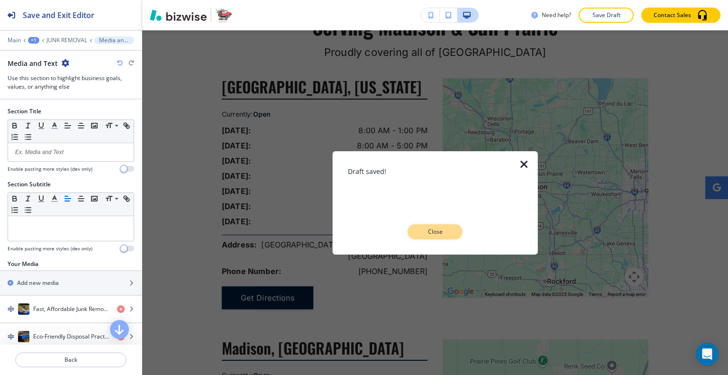
click at [451, 236] on button "Close" at bounding box center [434, 231] width 55 height 15
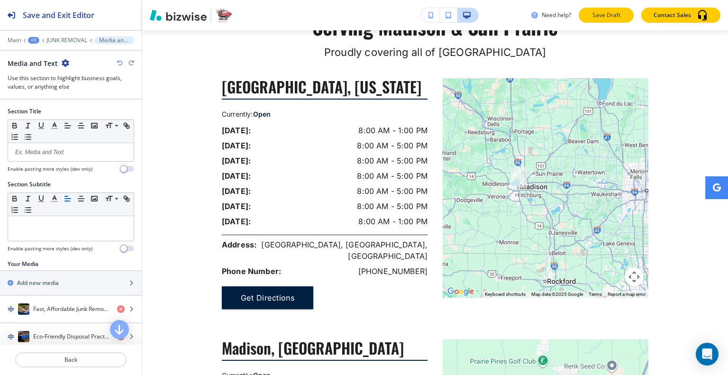
click at [604, 19] on p "Save Draft" at bounding box center [606, 15] width 30 height 9
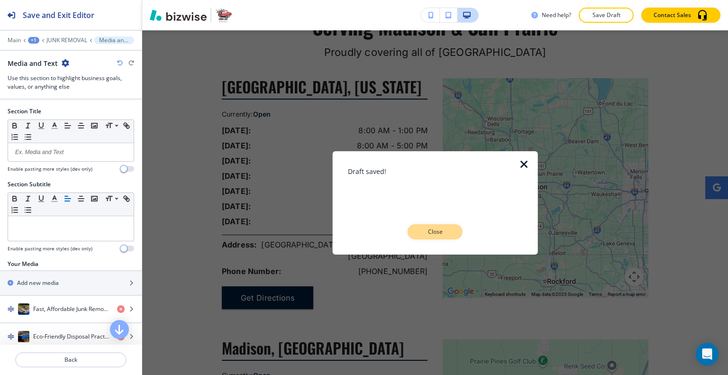
click at [440, 232] on p "Close" at bounding box center [435, 231] width 30 height 9
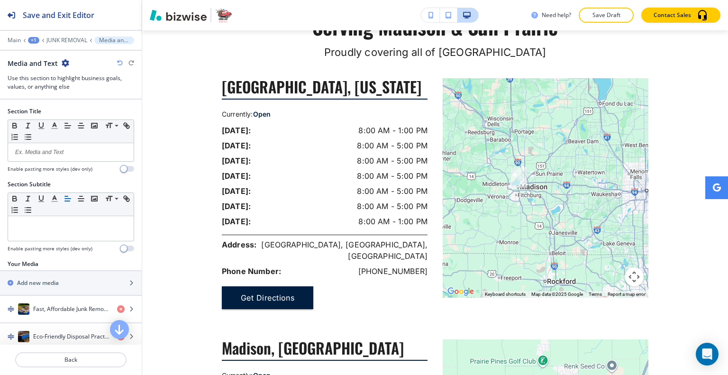
click at [604, 6] on div "Need help? Save Draft Contact Sales" at bounding box center [435, 15] width 586 height 30
click at [601, 13] on p "Save Draft" at bounding box center [606, 15] width 30 height 9
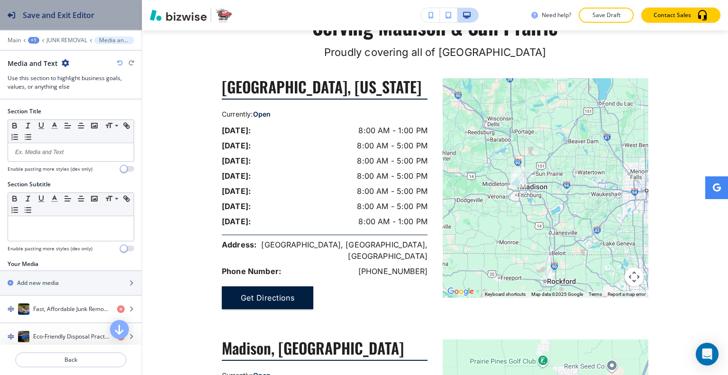
click at [74, 17] on h2 "Save and Exit Editor" at bounding box center [59, 14] width 72 height 11
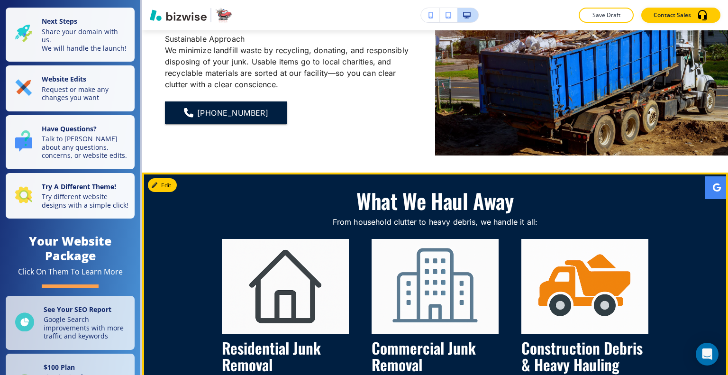
scroll to position [686, 0]
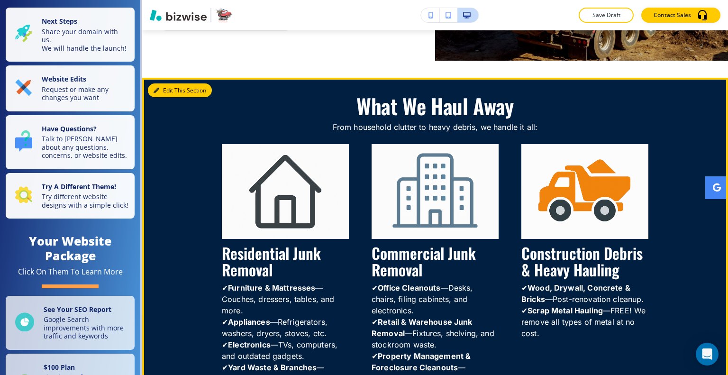
click at [169, 91] on button "Edit This Section" at bounding box center [180, 90] width 64 height 14
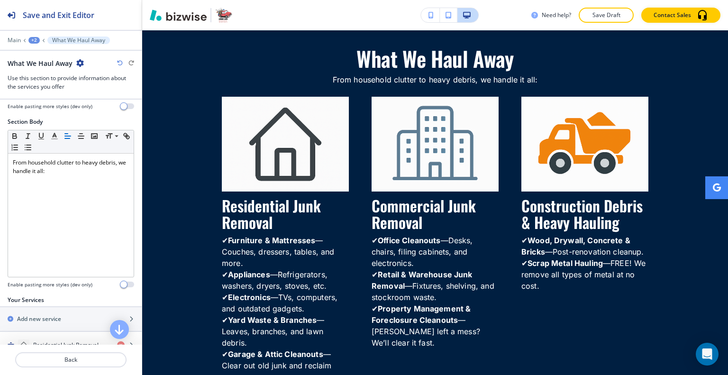
scroll to position [332, 0]
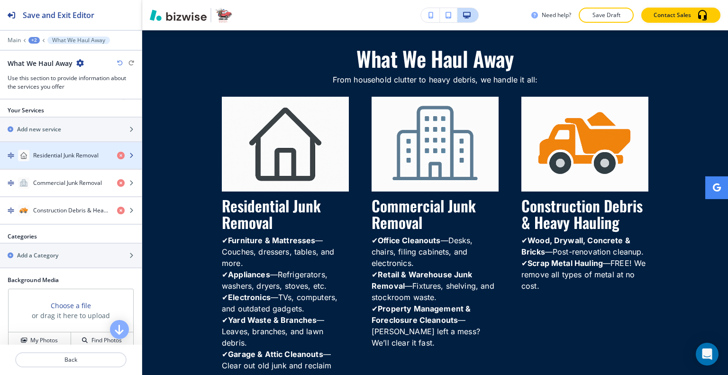
click at [61, 158] on div "Residential Junk Removal" at bounding box center [54, 155] width 109 height 11
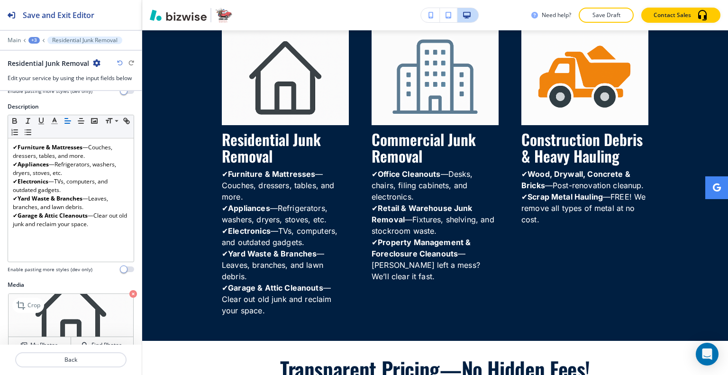
scroll to position [195, 0]
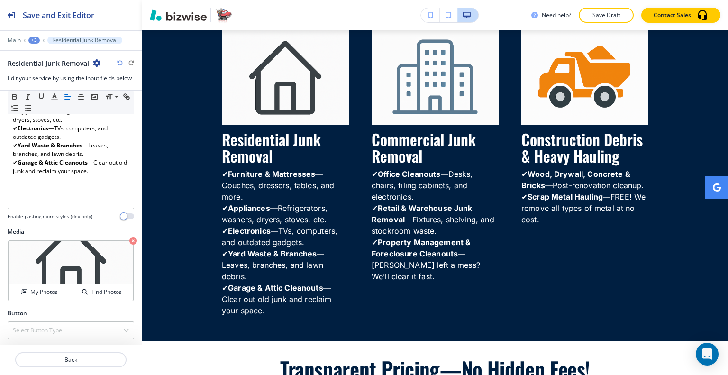
click at [50, 299] on div "Crop My Photos Find Photos" at bounding box center [71, 271] width 126 height 62
click at [51, 291] on h4 "My Photos" at bounding box center [43, 292] width 27 height 9
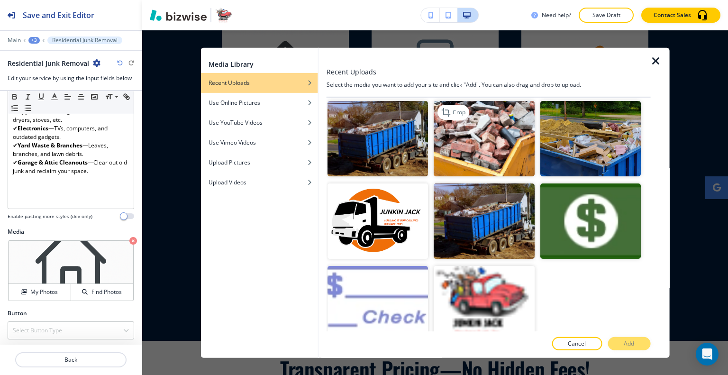
scroll to position [356, 0]
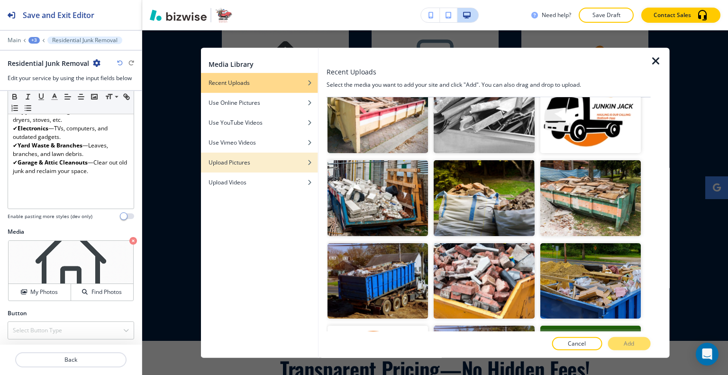
click at [261, 161] on div "Upload Pictures" at bounding box center [259, 162] width 117 height 9
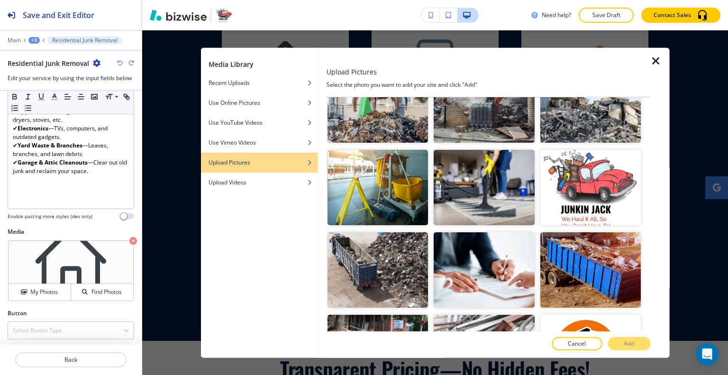
scroll to position [0, 0]
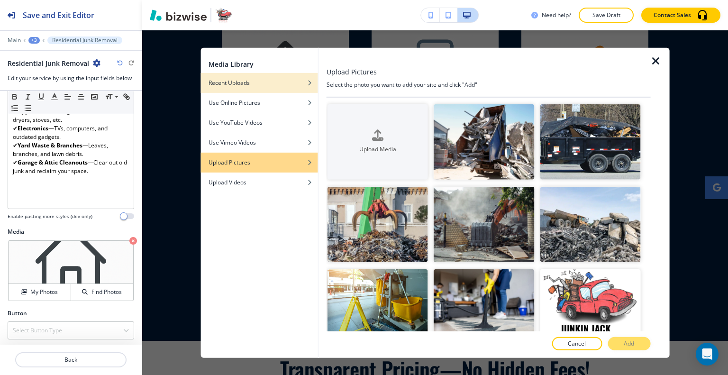
click at [260, 79] on div "Recent Uploads" at bounding box center [259, 82] width 117 height 9
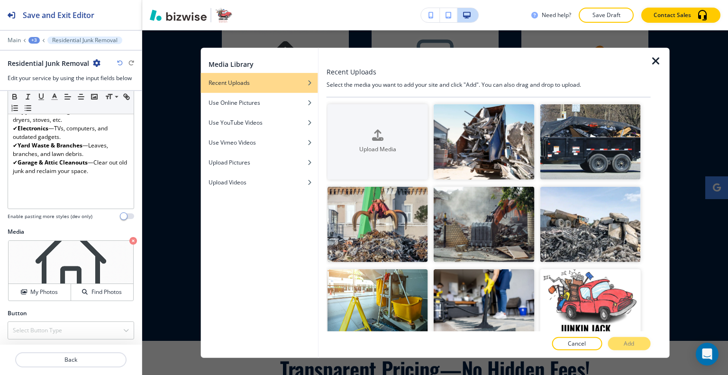
click at [657, 56] on icon "button" at bounding box center [655, 60] width 11 height 11
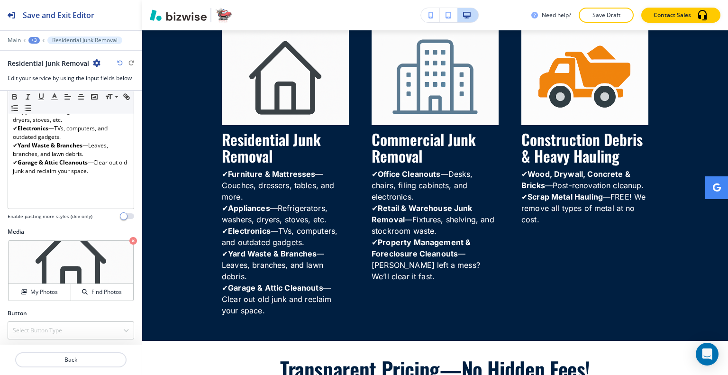
scroll to position [705, 0]
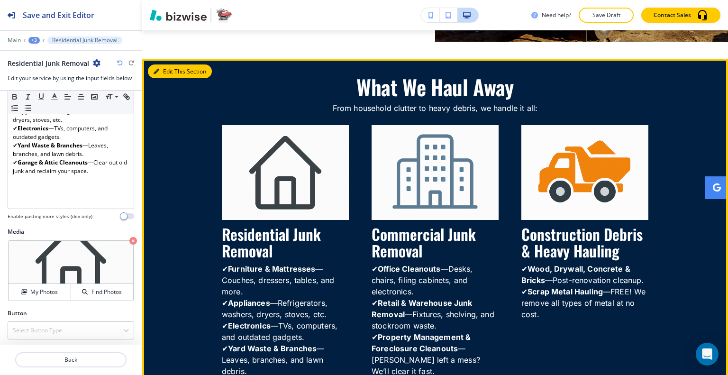
click at [167, 73] on button "Edit This Section" at bounding box center [180, 71] width 64 height 14
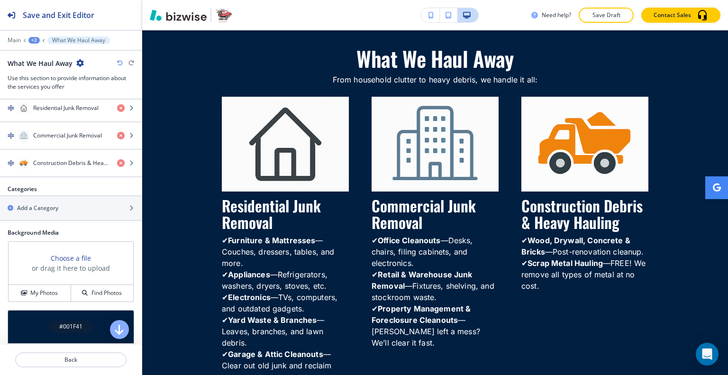
scroll to position [491, 0]
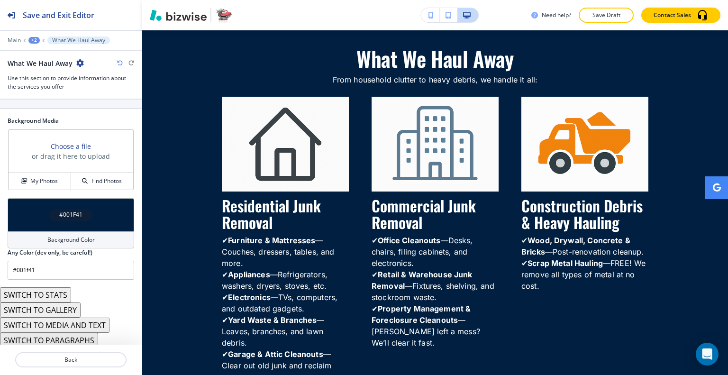
click at [61, 293] on button "SWITCH TO STATS" at bounding box center [35, 294] width 71 height 15
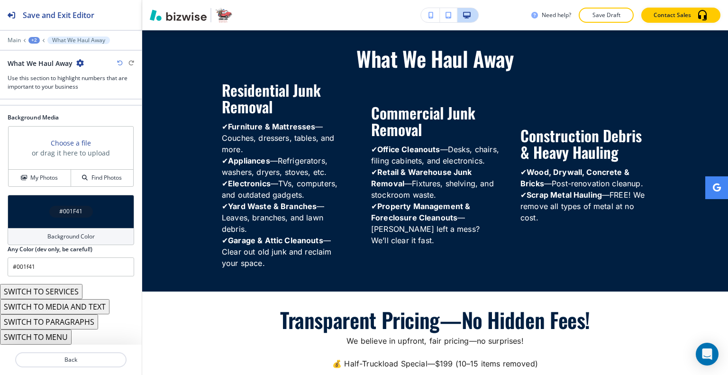
scroll to position [261, 0]
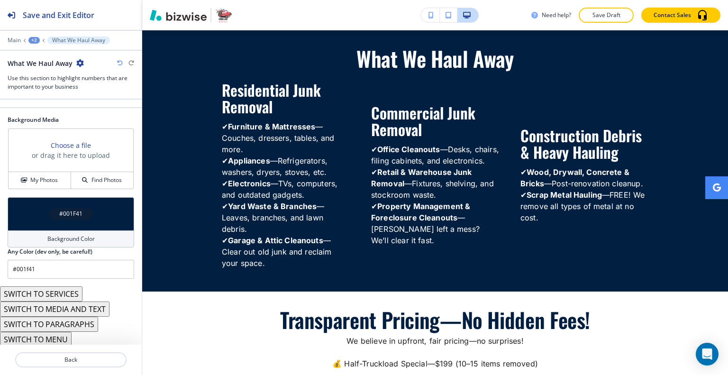
click at [121, 60] on div at bounding box center [125, 63] width 17 height 6
click at [120, 60] on icon "button" at bounding box center [120, 63] width 6 height 6
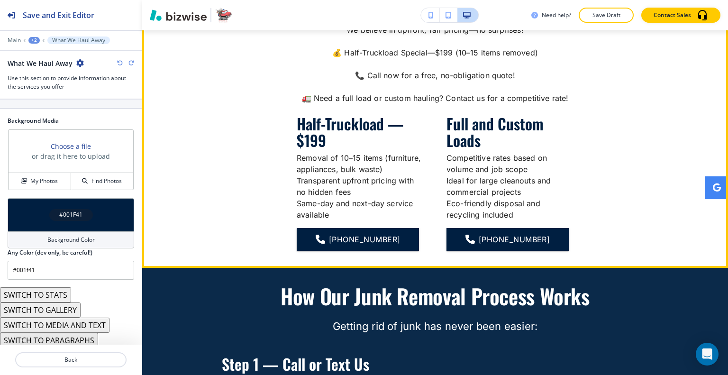
scroll to position [1018, 0]
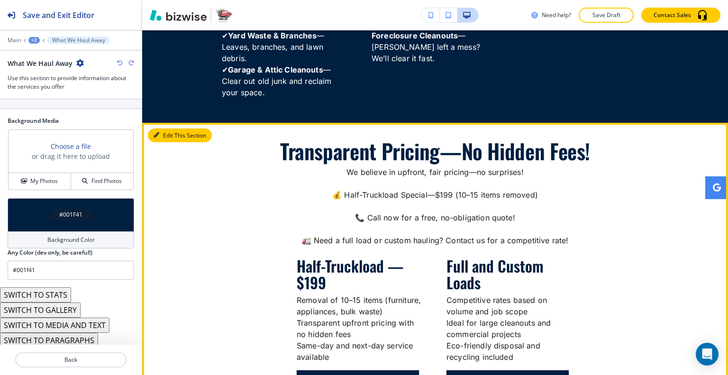
click at [164, 136] on button "Edit This Section" at bounding box center [180, 135] width 64 height 14
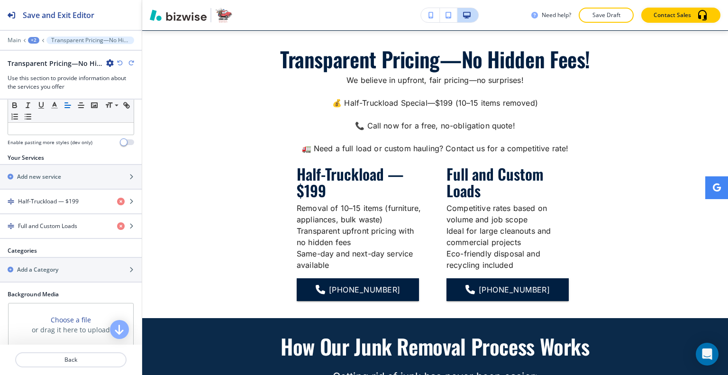
scroll to position [332, 0]
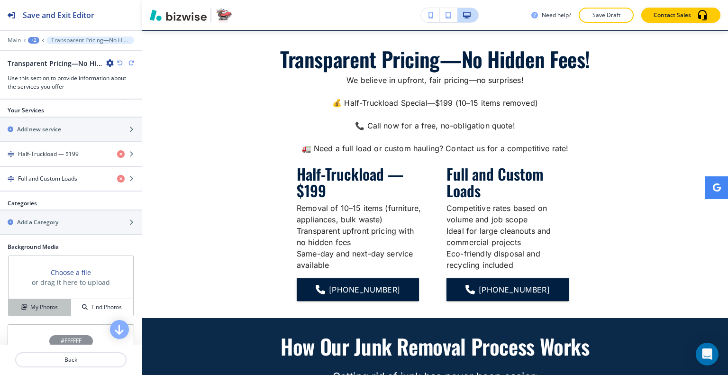
click at [49, 303] on h4 "My Photos" at bounding box center [43, 307] width 27 height 9
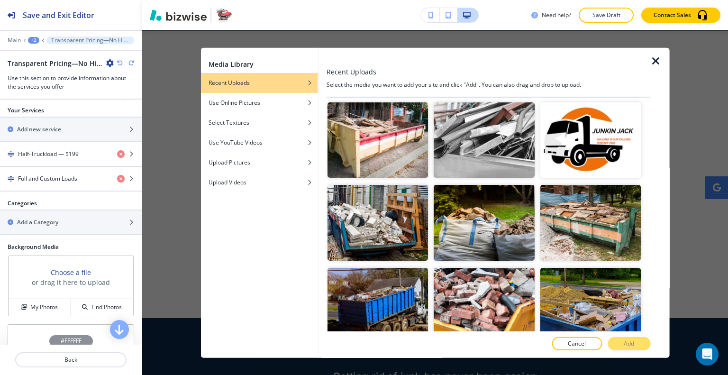
scroll to position [379, 0]
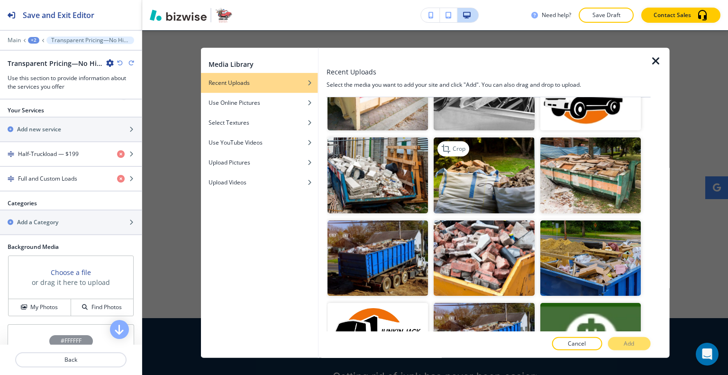
click at [487, 169] on img "button" at bounding box center [483, 174] width 100 height 75
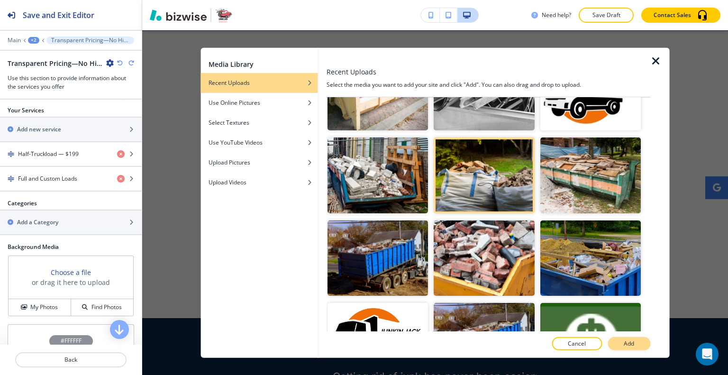
click at [631, 348] on button "Add" at bounding box center [628, 343] width 43 height 13
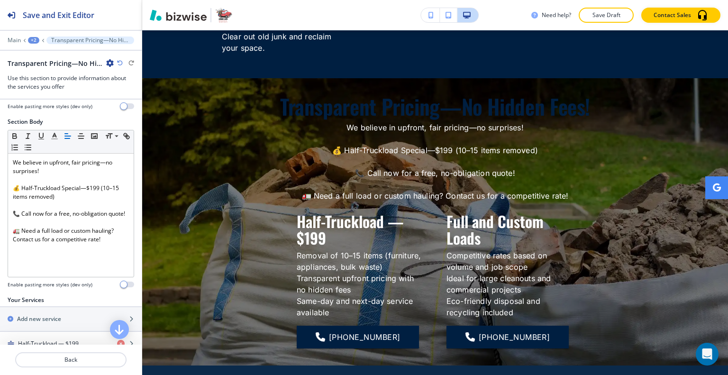
scroll to position [0, 0]
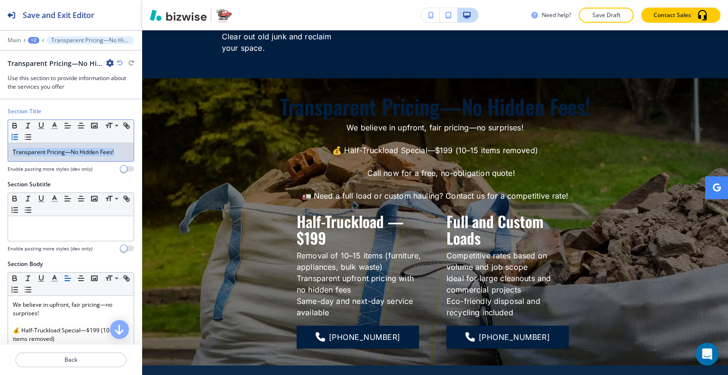
drag, startPoint x: 120, startPoint y: 155, endPoint x: 32, endPoint y: 137, distance: 89.8
click at [2, 145] on div "Section Title Small Normal Large Huge Transparent Pricing—No Hidden Fees! Enabl…" at bounding box center [71, 143] width 142 height 73
click at [53, 123] on icon "button" at bounding box center [54, 125] width 9 height 9
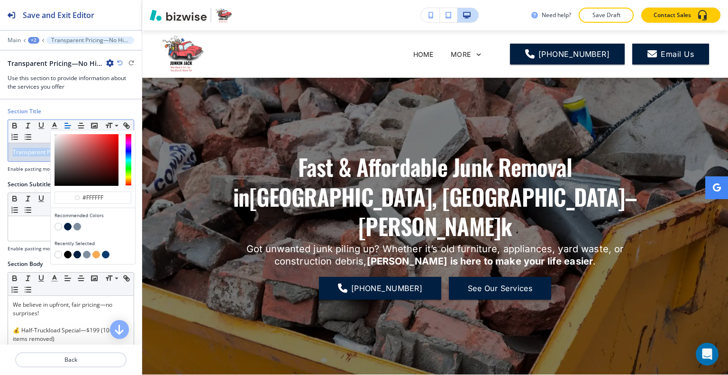
scroll to position [1062, 0]
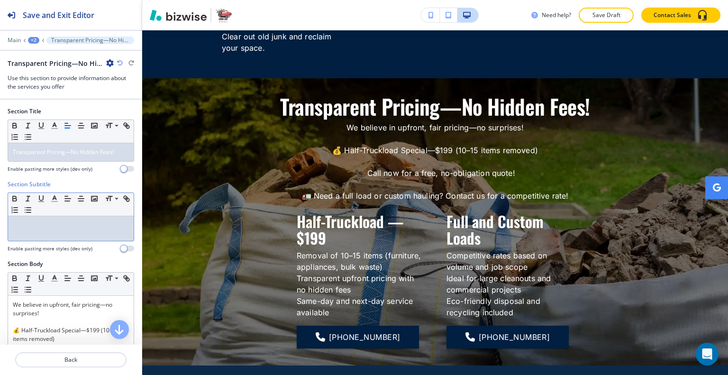
click at [26, 217] on div at bounding box center [71, 228] width 126 height 25
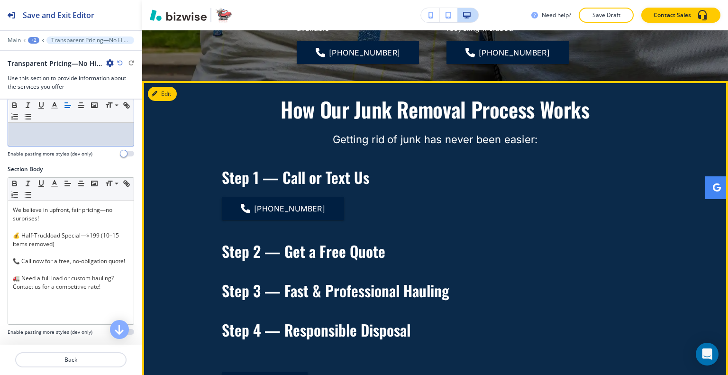
scroll to position [1299, 0]
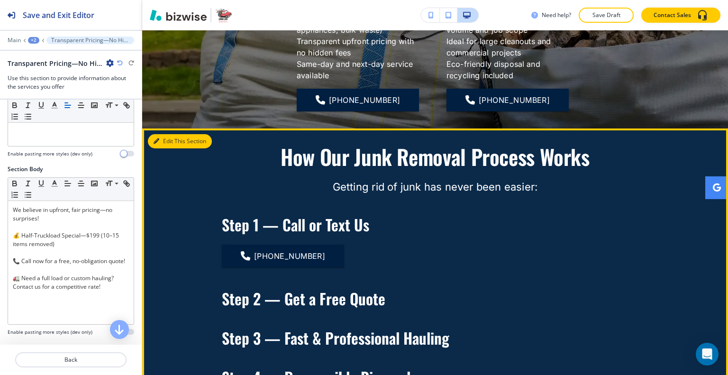
click at [167, 142] on button "Edit This Section" at bounding box center [180, 141] width 64 height 14
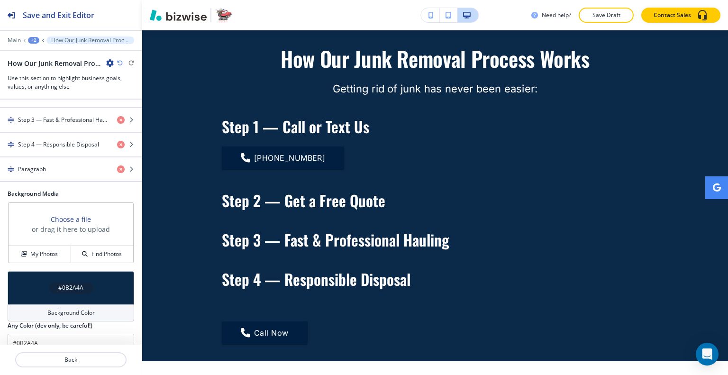
scroll to position [310, 0]
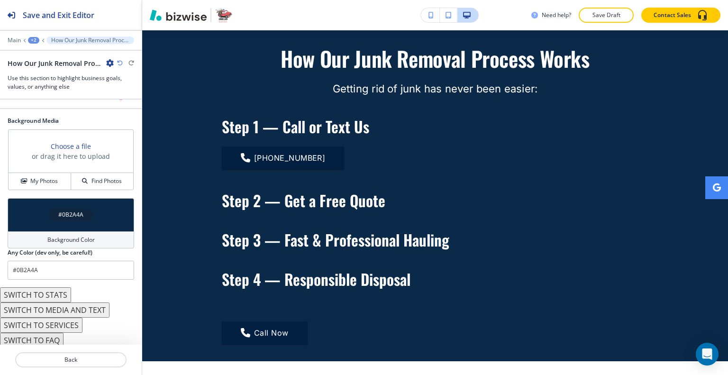
click at [70, 308] on button "SWITCH TO MEDIA AND TEXT" at bounding box center [54, 309] width 109 height 15
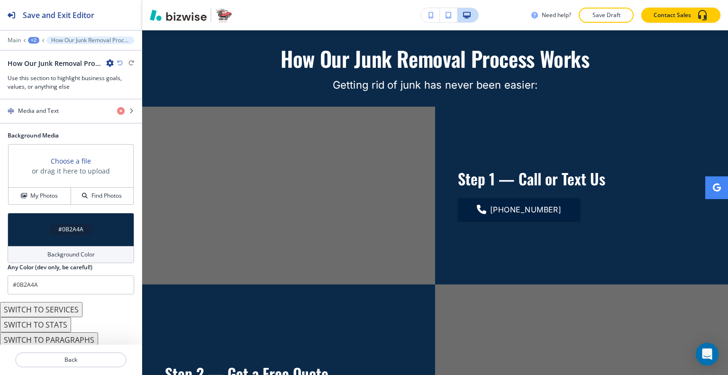
scroll to position [295, 0]
click at [68, 306] on button "SWITCH TO SERVICES" at bounding box center [41, 309] width 82 height 15
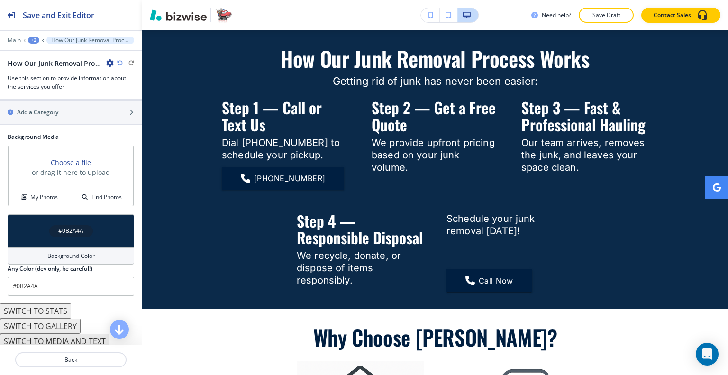
scroll to position [531, 0]
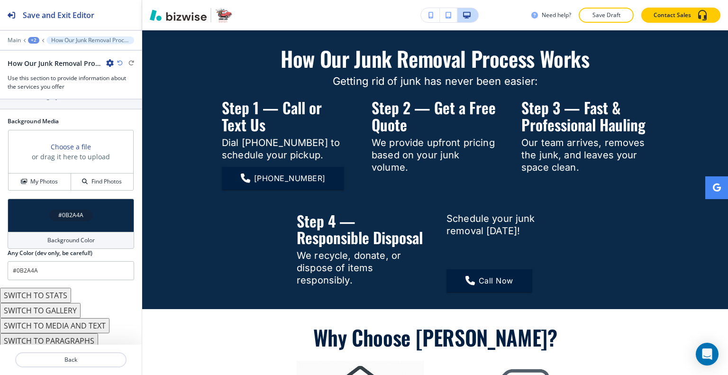
click at [70, 324] on button "SWITCH TO MEDIA AND TEXT" at bounding box center [54, 325] width 109 height 15
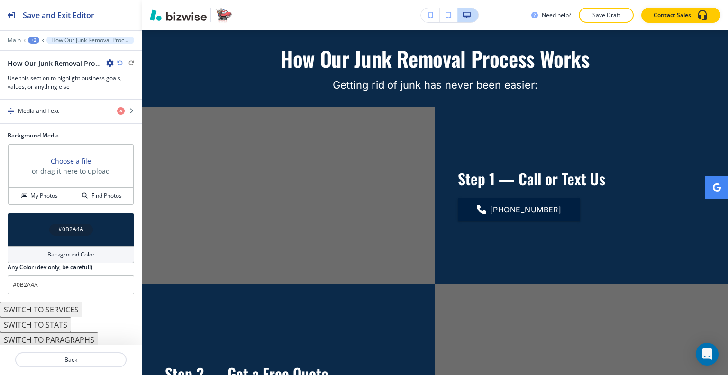
scroll to position [295, 0]
click at [72, 336] on button "SWITCH TO PARAGRAPHS" at bounding box center [49, 340] width 98 height 15
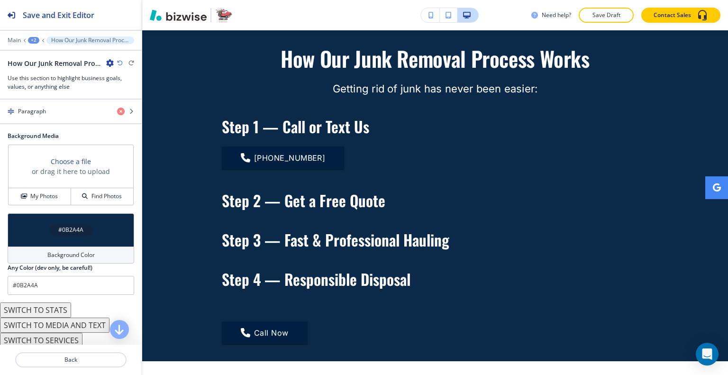
scroll to position [310, 0]
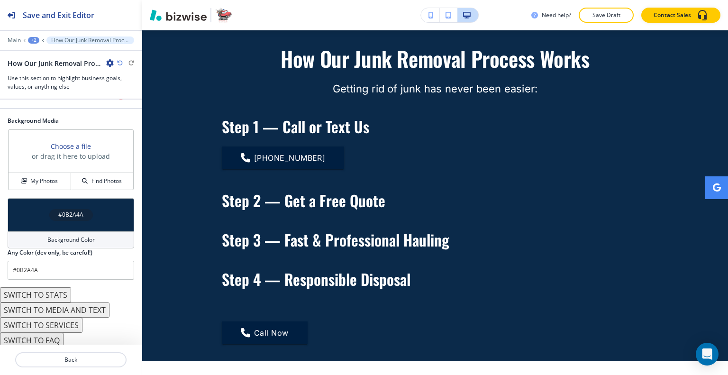
click at [63, 324] on button "SWITCH TO SERVICES" at bounding box center [41, 324] width 82 height 15
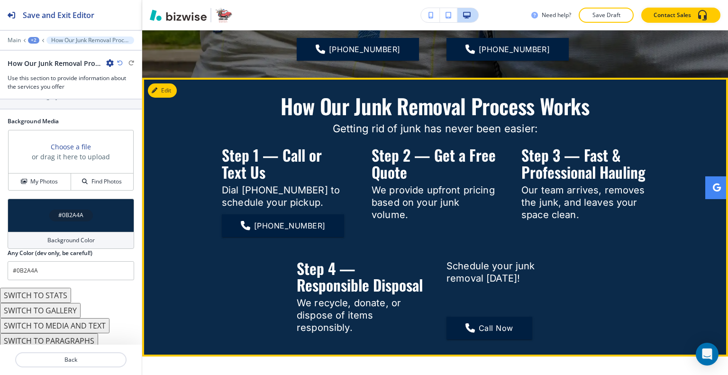
scroll to position [1255, 0]
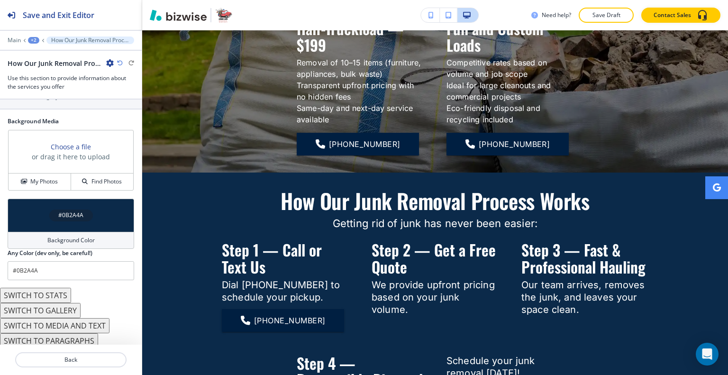
click at [37, 39] on div "+2" at bounding box center [33, 40] width 11 height 7
click at [45, 69] on p "JUNK REMOVAL" at bounding box center [58, 72] width 48 height 9
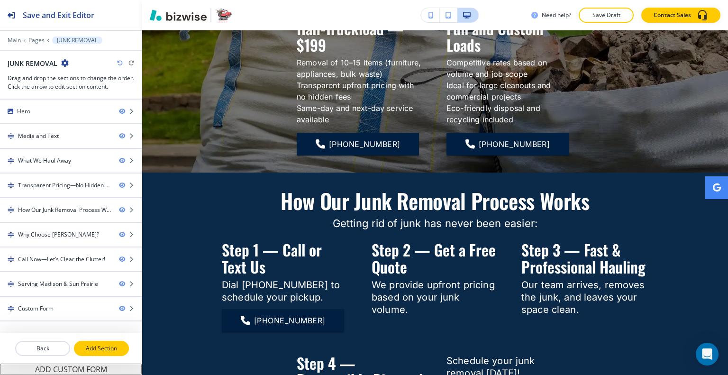
click at [103, 348] on p "Add Section" at bounding box center [101, 348] width 53 height 9
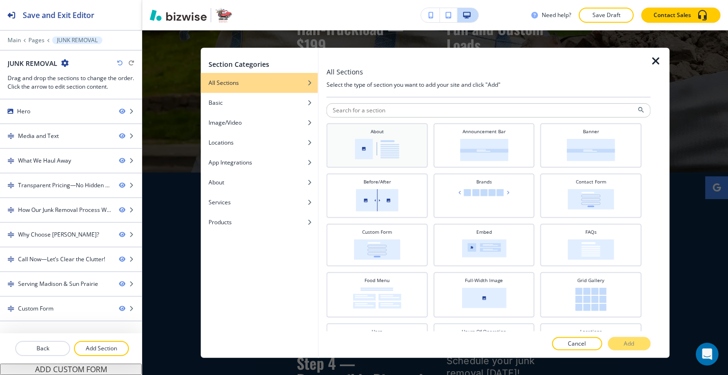
click at [370, 151] on img at bounding box center [377, 148] width 45 height 20
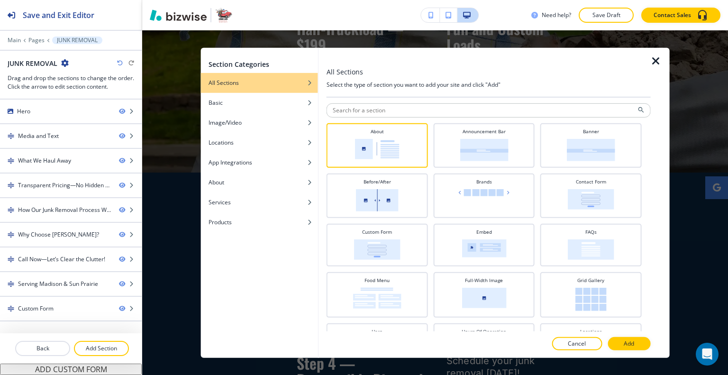
click at [623, 339] on p "Add" at bounding box center [628, 343] width 10 height 9
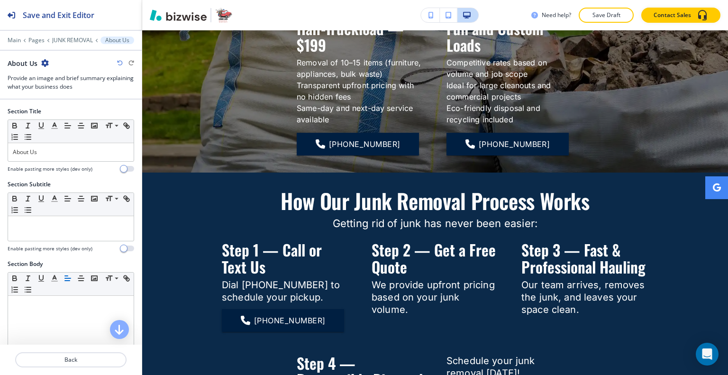
scroll to position [3133, 0]
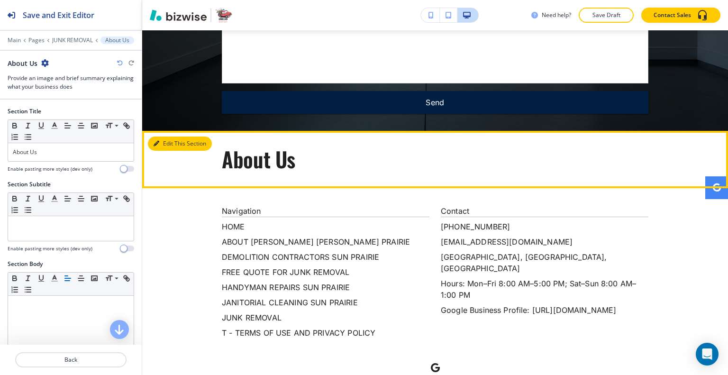
click at [169, 136] on button "Edit This Section" at bounding box center [180, 143] width 64 height 14
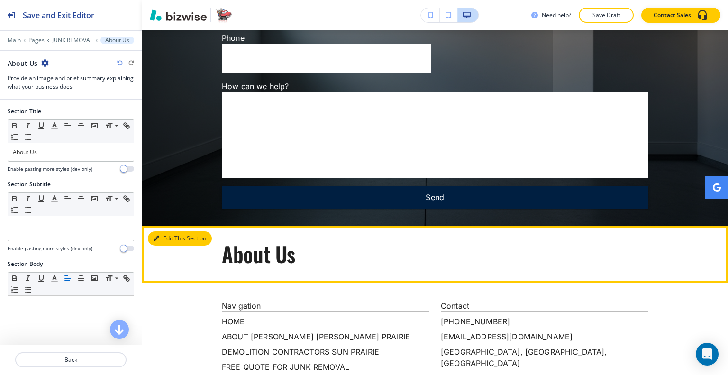
click at [165, 231] on button "Edit This Section" at bounding box center [180, 238] width 64 height 14
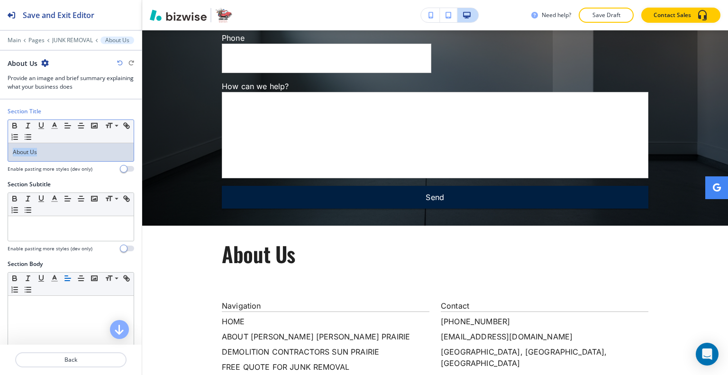
drag, startPoint x: 59, startPoint y: 149, endPoint x: 0, endPoint y: 153, distance: 59.3
click at [0, 153] on div "Section Title Small Normal Large Huge About Us Enable pasting more styles (dev …" at bounding box center [71, 143] width 142 height 73
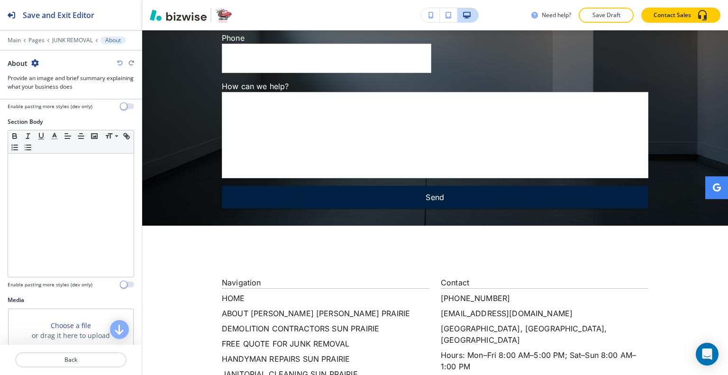
scroll to position [0, 0]
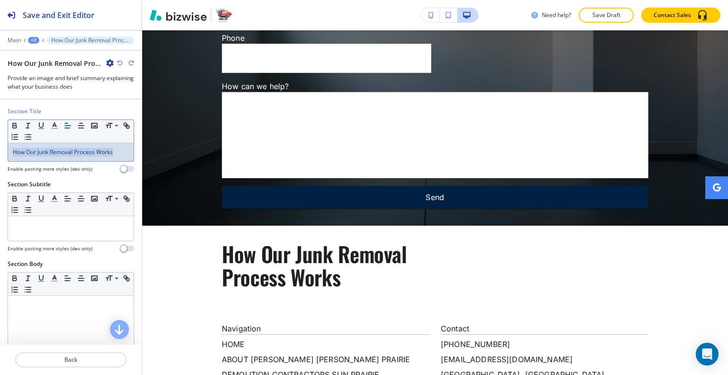
drag, startPoint x: 119, startPoint y: 152, endPoint x: 45, endPoint y: 145, distance: 74.2
click at [0, 145] on div "Section Title Small Normal Large Huge How Our Junk Removal Process Works Enable…" at bounding box center [71, 143] width 142 height 73
click at [81, 128] on line "button" at bounding box center [81, 128] width 5 height 0
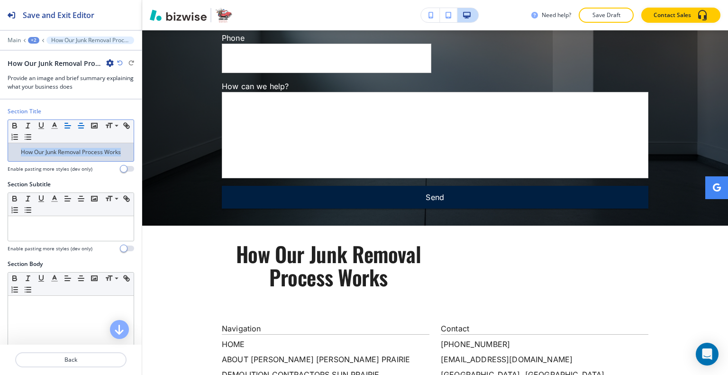
click at [66, 122] on button "button" at bounding box center [67, 125] width 13 height 11
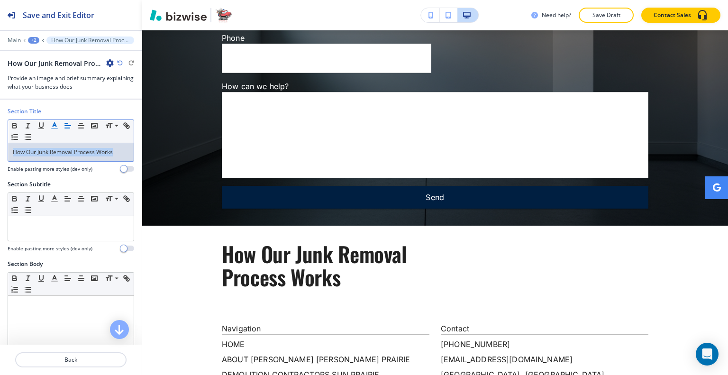
click at [50, 125] on icon "button" at bounding box center [54, 125] width 9 height 9
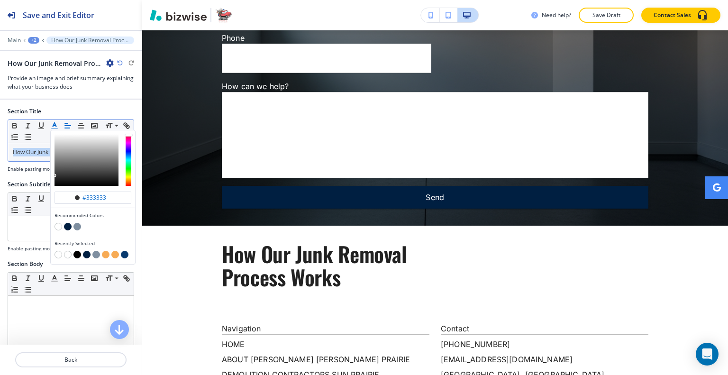
click at [125, 253] on button "button" at bounding box center [125, 255] width 8 height 8
type input "#093a6f"
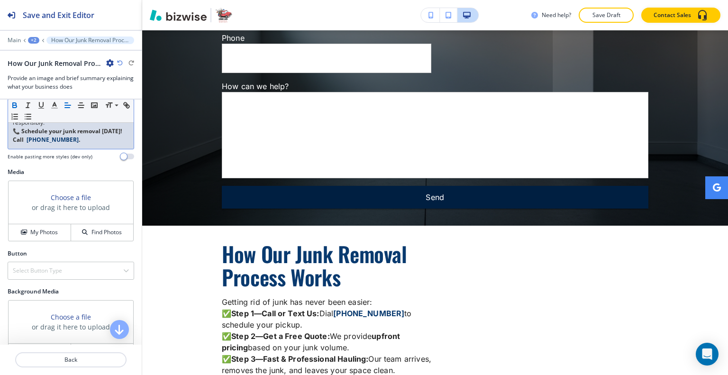
scroll to position [379, 0]
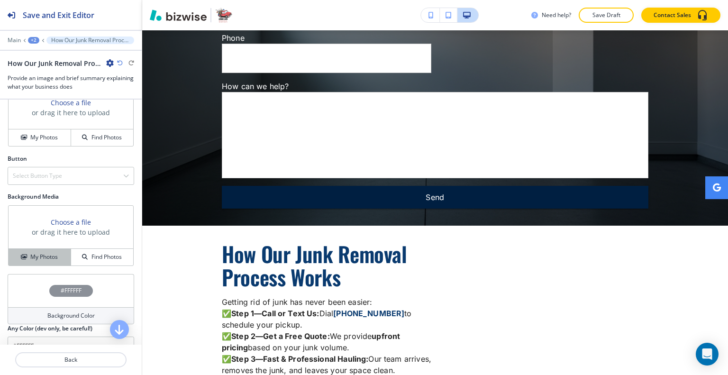
click at [51, 252] on h4 "My Photos" at bounding box center [43, 256] width 27 height 9
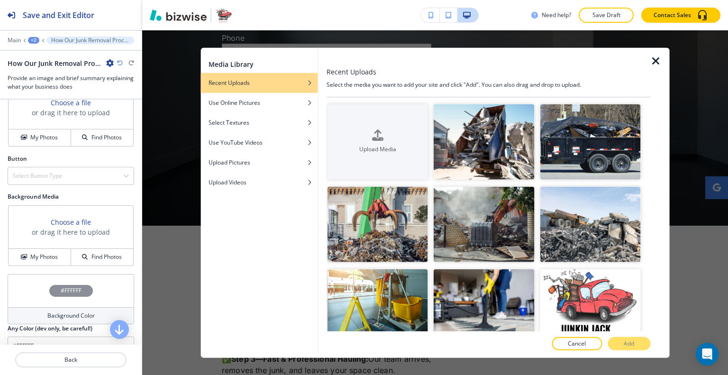
click at [648, 63] on div at bounding box center [488, 56] width 324 height 19
click at [654, 60] on icon "button" at bounding box center [655, 60] width 11 height 11
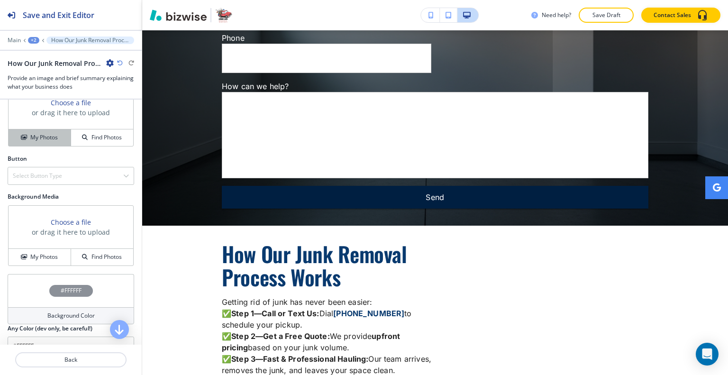
click at [41, 129] on button "My Photos" at bounding box center [40, 137] width 63 height 17
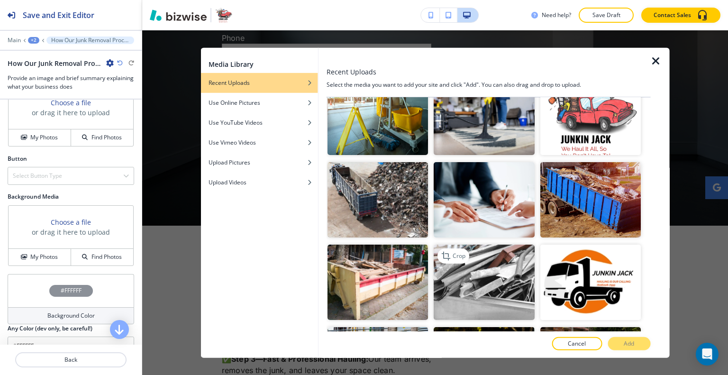
scroll to position [237, 0]
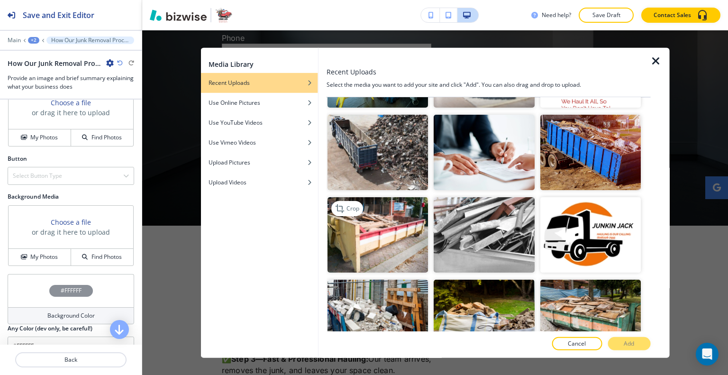
drag, startPoint x: 368, startPoint y: 218, endPoint x: 373, endPoint y: 218, distance: 5.7
click at [368, 218] on img "button" at bounding box center [377, 234] width 100 height 75
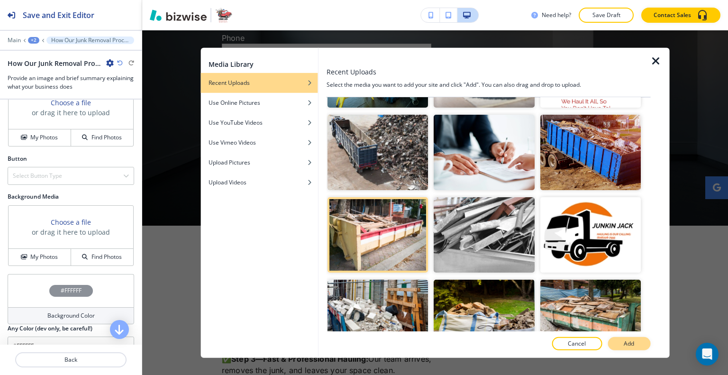
drag, startPoint x: 631, startPoint y: 354, endPoint x: 631, endPoint y: 343, distance: 10.4
click at [631, 353] on div at bounding box center [488, 354] width 324 height 8
click at [631, 343] on p "Add" at bounding box center [628, 343] width 10 height 9
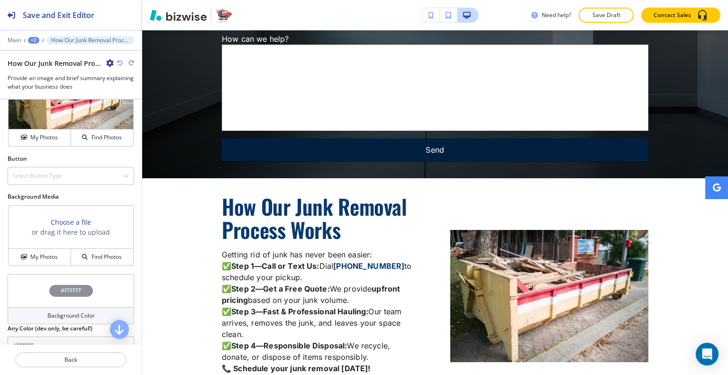
scroll to position [284, 0]
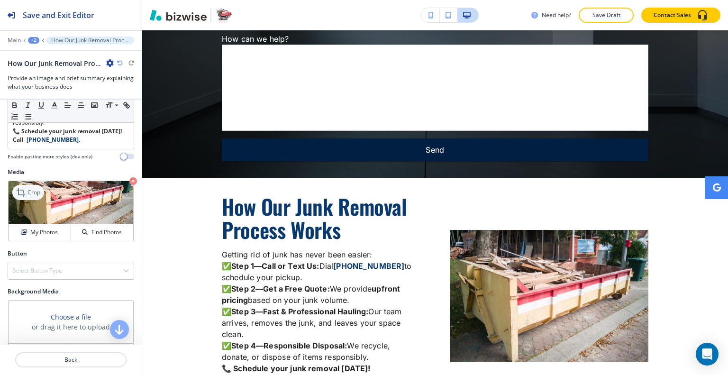
click at [39, 188] on p "Crop" at bounding box center [33, 192] width 13 height 9
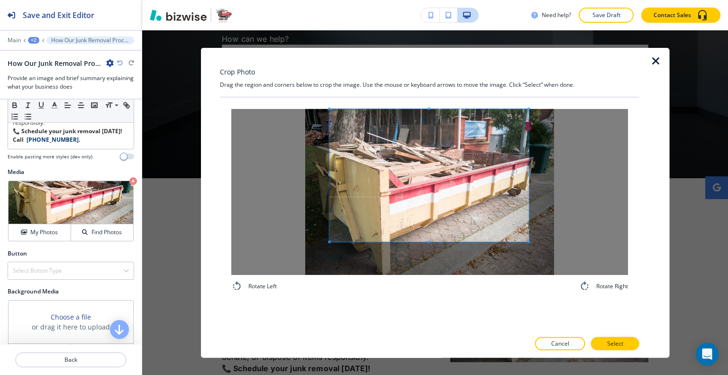
click at [415, 183] on span at bounding box center [428, 174] width 199 height 133
click at [431, 293] on div "Rotate Left Rotate Right" at bounding box center [429, 200] width 419 height 206
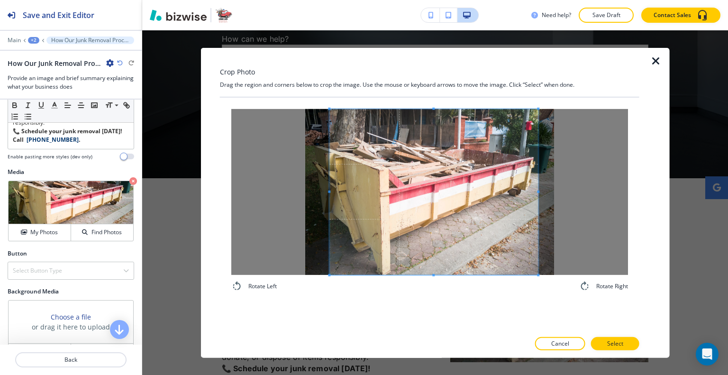
click at [539, 189] on span at bounding box center [538, 191] width 2 height 166
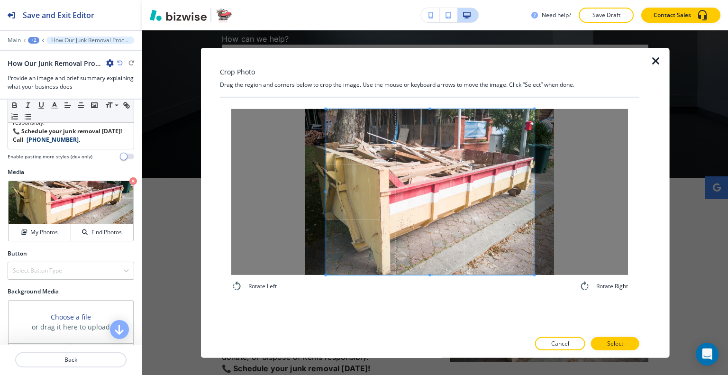
click at [504, 207] on span at bounding box center [429, 191] width 208 height 166
click at [610, 340] on p "Select" at bounding box center [615, 343] width 16 height 9
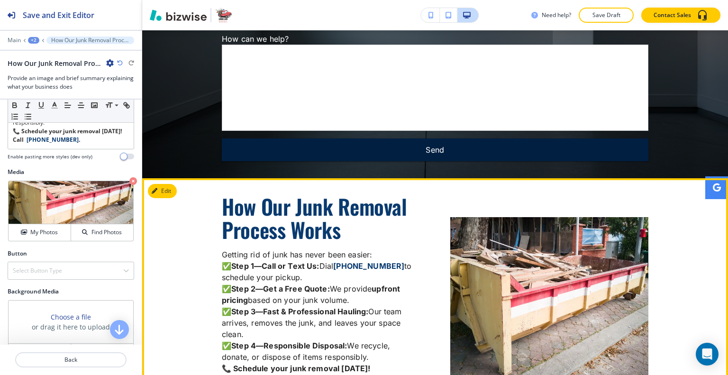
scroll to position [2896, 0]
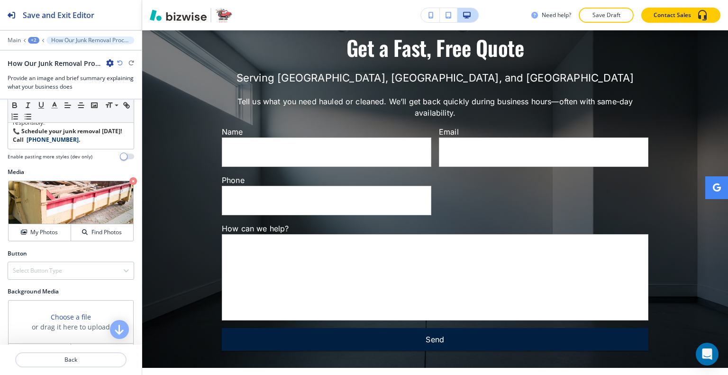
click at [32, 38] on div "+2" at bounding box center [33, 40] width 11 height 7
click at [48, 69] on p "JUNK REMOVAL" at bounding box center [58, 72] width 48 height 9
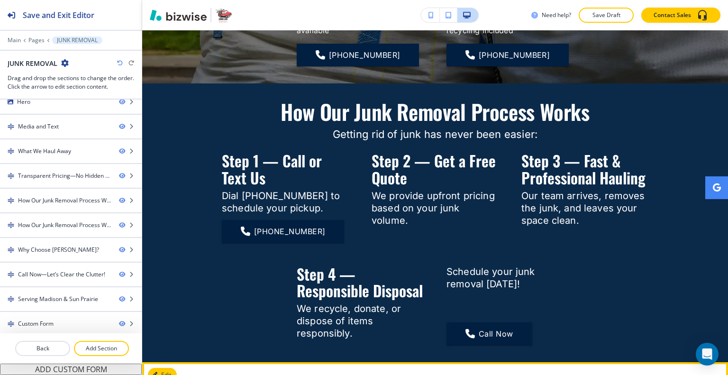
scroll to position [1628, 0]
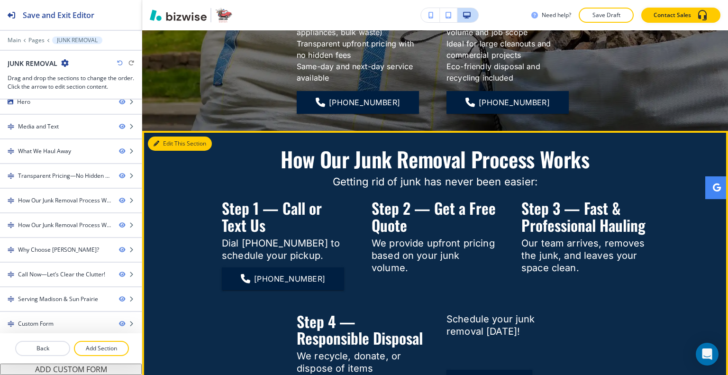
click at [167, 140] on button "Edit This Section" at bounding box center [180, 143] width 64 height 14
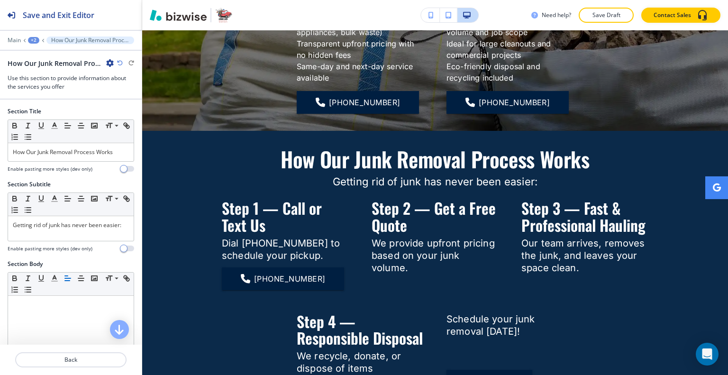
scroll to position [1397, 0]
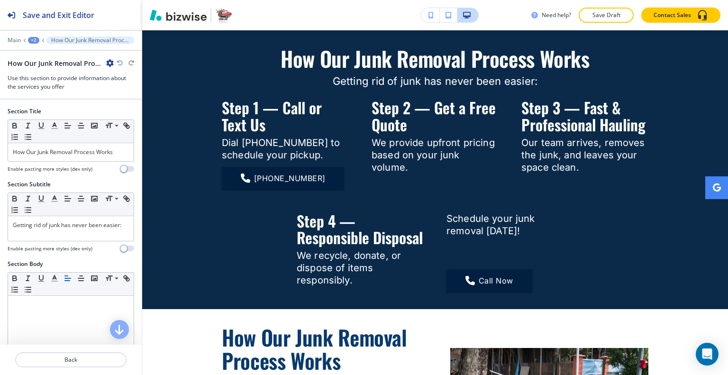
click at [113, 58] on div "How Our Junk Removal Process Works" at bounding box center [61, 63] width 106 height 10
click at [111, 62] on icon "button" at bounding box center [110, 63] width 8 height 8
click at [140, 113] on p "Delete Section" at bounding box center [136, 112] width 48 height 9
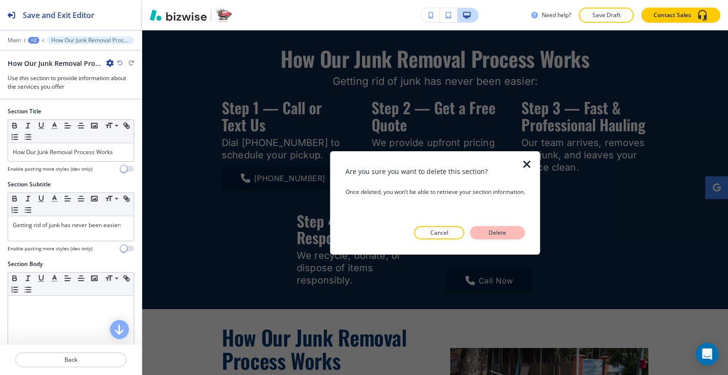
click at [489, 229] on p "Delete" at bounding box center [497, 232] width 23 height 9
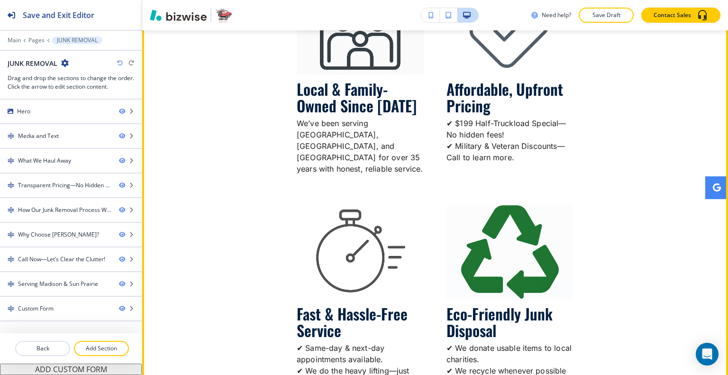
scroll to position [1592, 0]
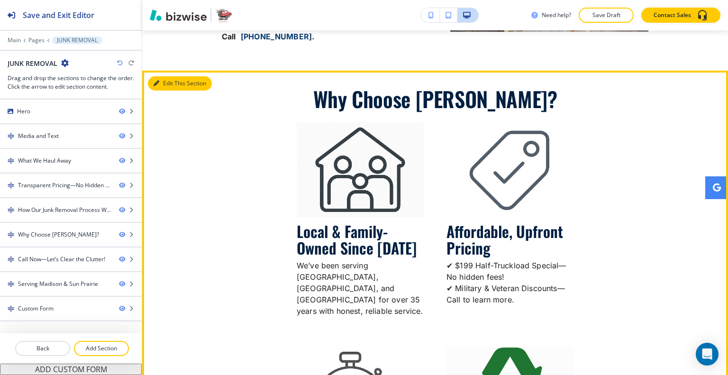
click at [171, 82] on button "Edit This Section" at bounding box center [180, 83] width 64 height 14
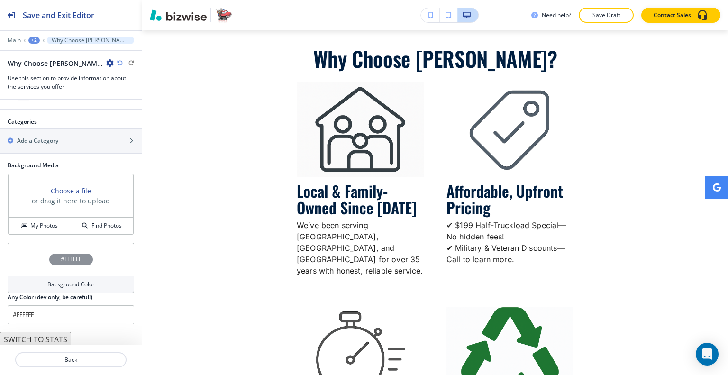
scroll to position [518, 0]
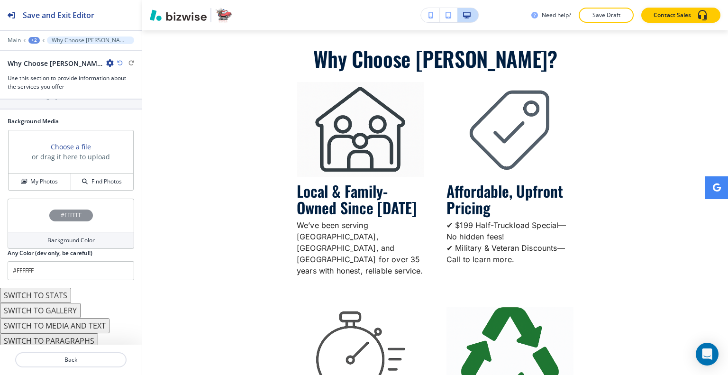
click at [58, 289] on button "SWITCH TO STATS" at bounding box center [35, 295] width 71 height 15
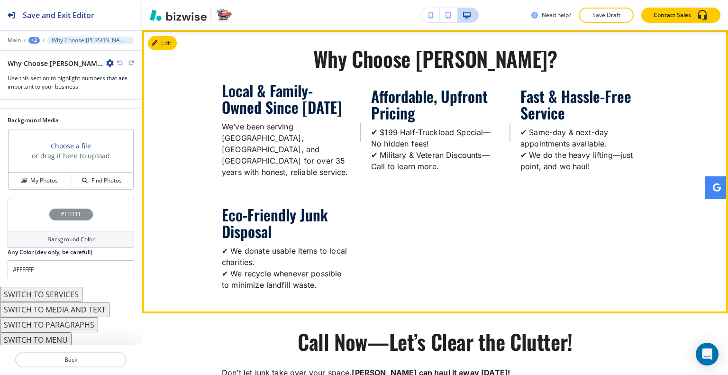
scroll to position [1585, 0]
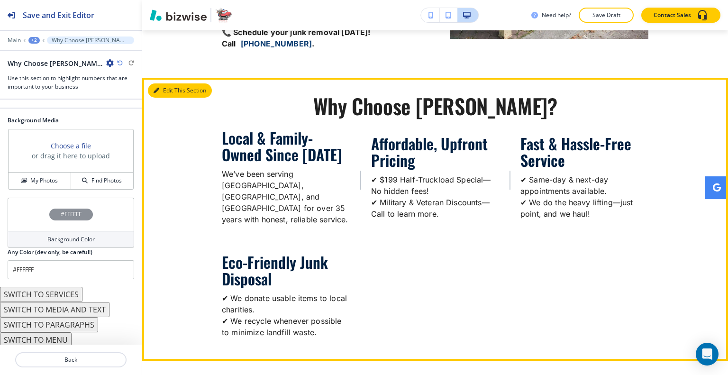
click at [169, 91] on button "Edit This Section" at bounding box center [180, 90] width 64 height 14
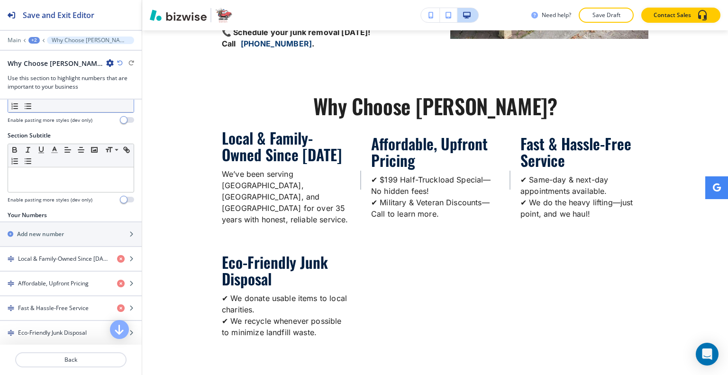
scroll to position [0, 0]
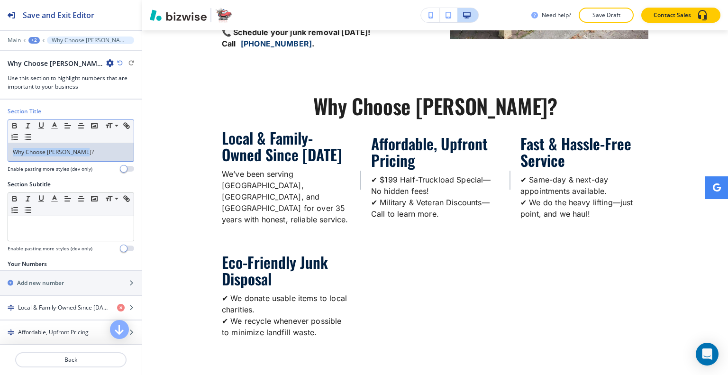
drag, startPoint x: 107, startPoint y: 157, endPoint x: 8, endPoint y: 144, distance: 99.4
click at [0, 147] on div "Section Title Small Normal Large Huge Why Choose [PERSON_NAME]? Enable pasting …" at bounding box center [71, 143] width 142 height 73
click at [54, 126] on icon "button" at bounding box center [54, 125] width 9 height 9
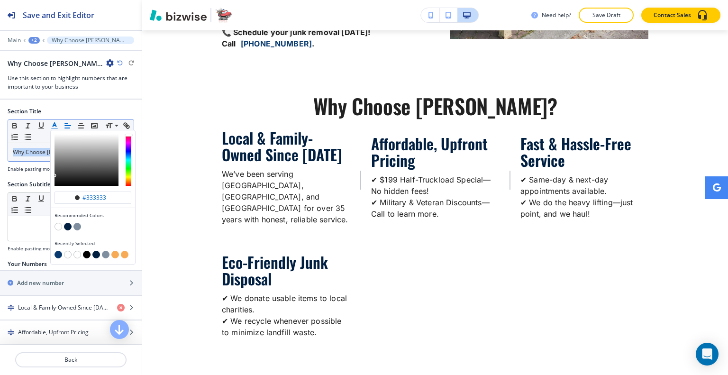
click at [57, 253] on button "button" at bounding box center [58, 255] width 8 height 8
type input "#093a6f"
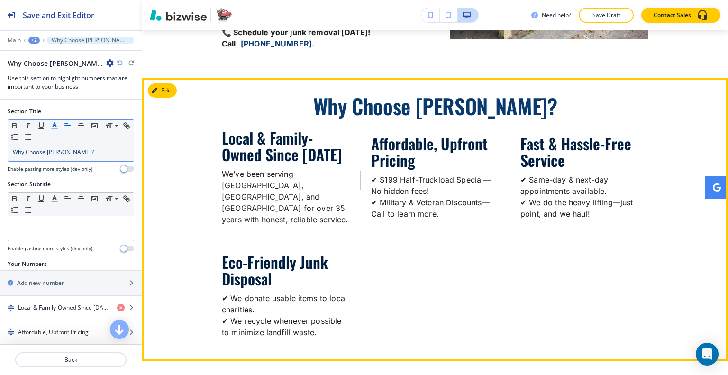
click at [434, 223] on div "Local & Family-Owned Since 1987 We’ve been serving Sun Prairie, Madison, and Da…" at bounding box center [435, 191] width 426 height 124
click at [172, 90] on button "Edit This Section" at bounding box center [180, 90] width 64 height 14
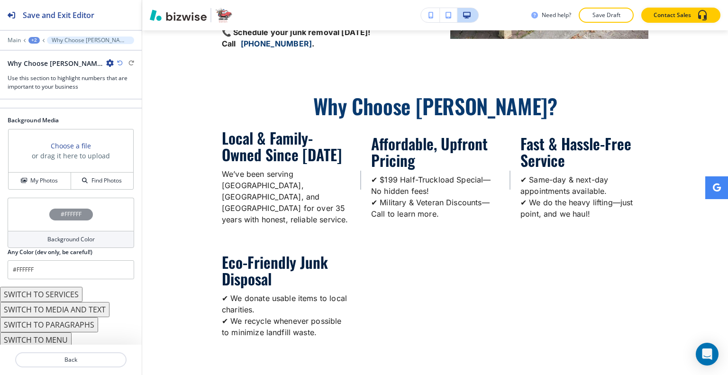
click at [30, 210] on div "#FFFFFF" at bounding box center [71, 214] width 126 height 33
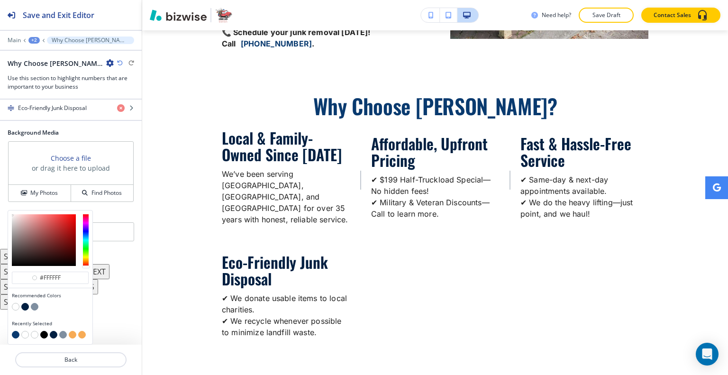
scroll to position [270, 0]
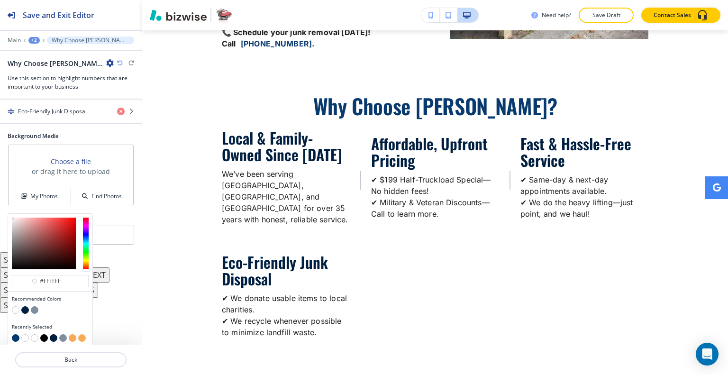
click at [35, 306] on button "button" at bounding box center [35, 310] width 8 height 8
type input "#7f8fa0"
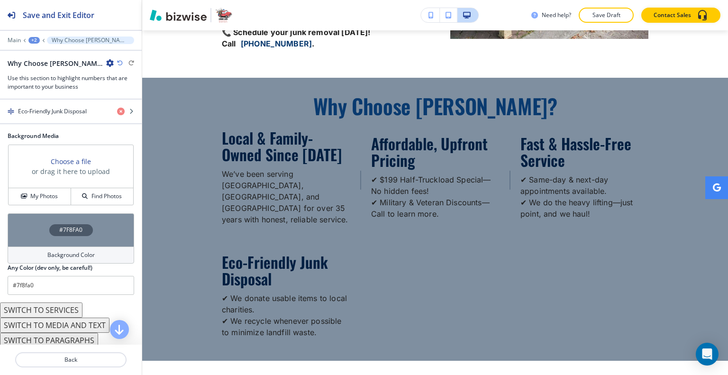
click at [36, 223] on div "#7F8FA0" at bounding box center [71, 229] width 126 height 33
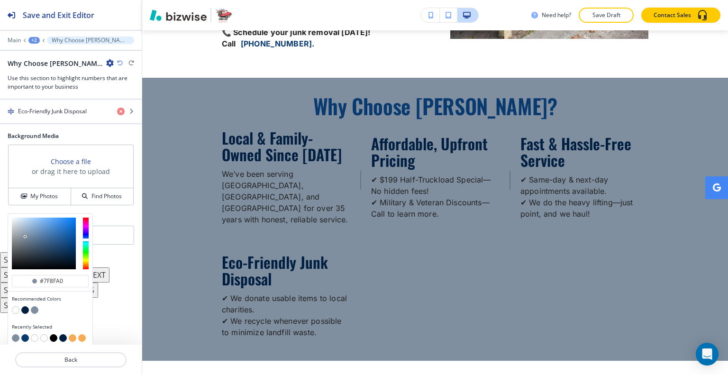
type input "#c7daef"
click at [22, 218] on div at bounding box center [44, 243] width 64 height 52
type input "#c7daef"
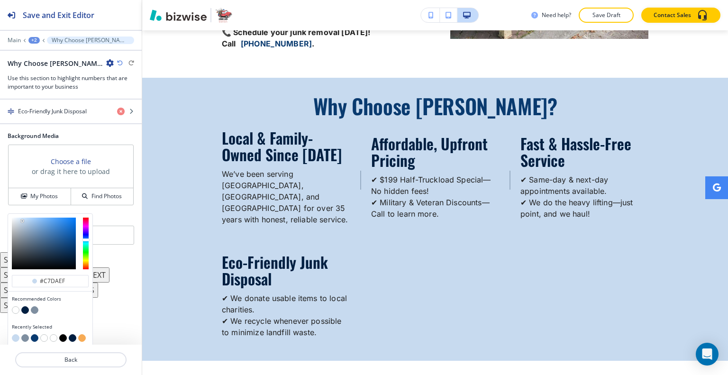
type input "#c0ddfa"
click at [27, 217] on div at bounding box center [44, 243] width 64 height 52
type input "#c0ddfa"
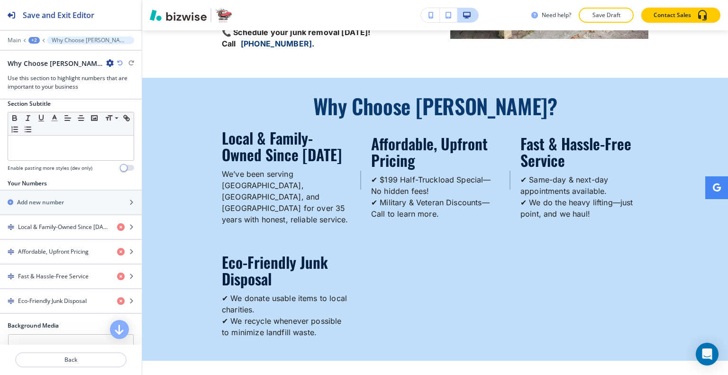
scroll to position [0, 0]
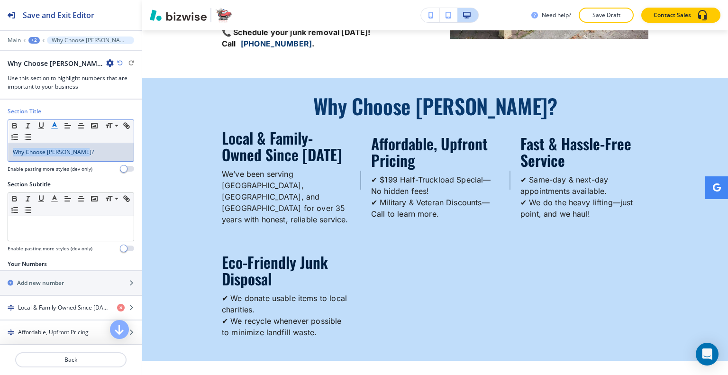
drag, startPoint x: 89, startPoint y: 146, endPoint x: 0, endPoint y: 140, distance: 88.8
click at [0, 140] on div "Section Title Small Normal Large Huge Why Choose [PERSON_NAME]? Enable pasting …" at bounding box center [71, 143] width 142 height 73
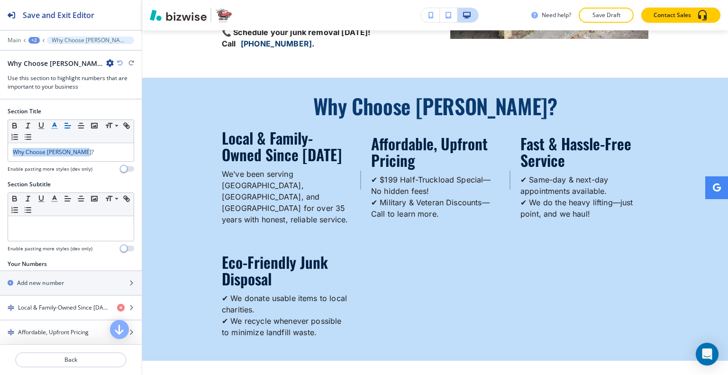
click at [59, 123] on button "button" at bounding box center [54, 125] width 13 height 11
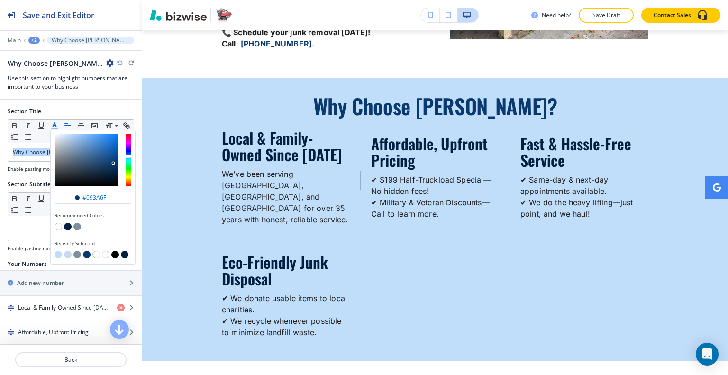
click at [116, 252] on button "button" at bounding box center [115, 255] width 8 height 8
type input "#000000"
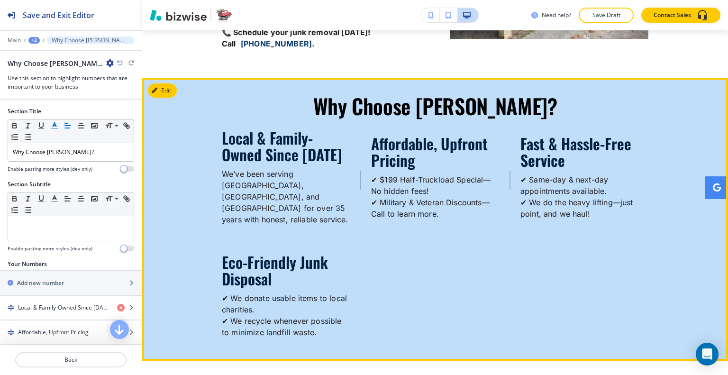
click at [385, 253] on div "Eco-Friendly Junk Disposal ✔ We donate usable items to local charities. ✔ We re…" at bounding box center [435, 298] width 426 height 90
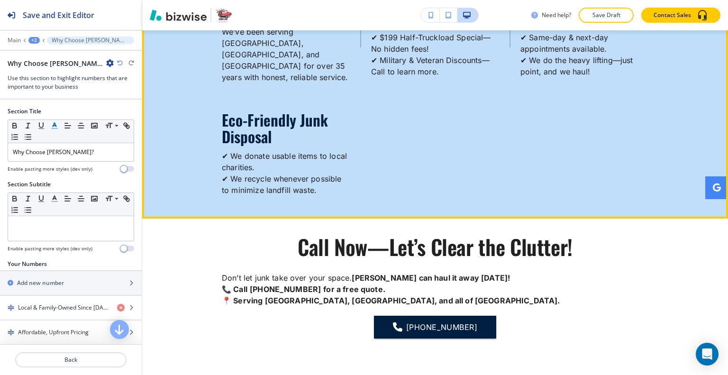
scroll to position [1822, 0]
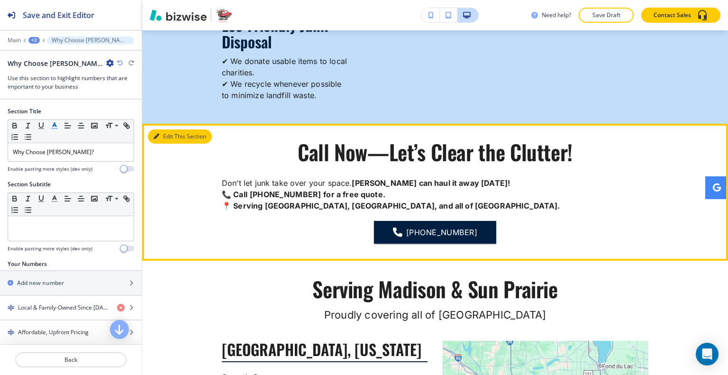
click at [157, 134] on icon "button" at bounding box center [156, 137] width 6 height 6
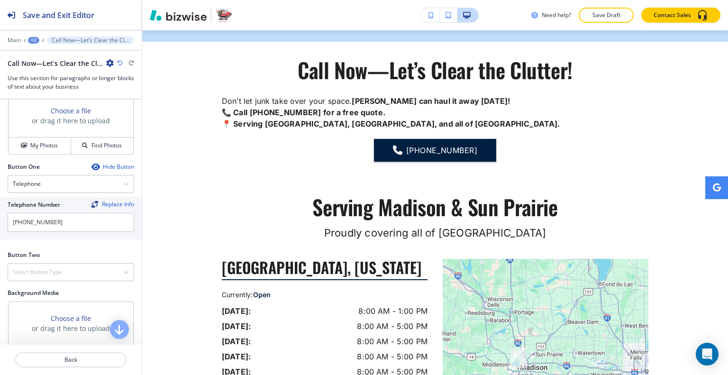
scroll to position [499, 0]
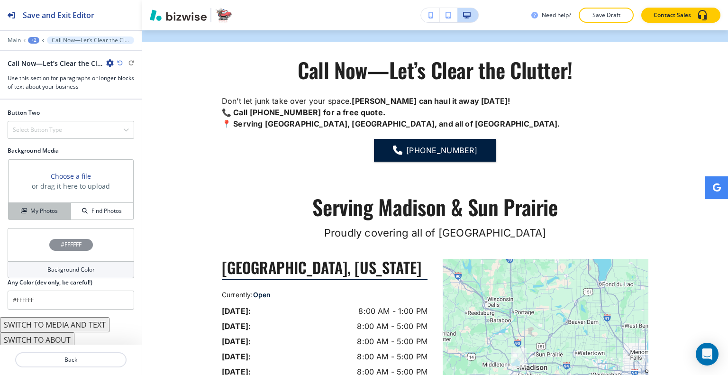
click at [48, 213] on button "My Photos" at bounding box center [40, 211] width 63 height 17
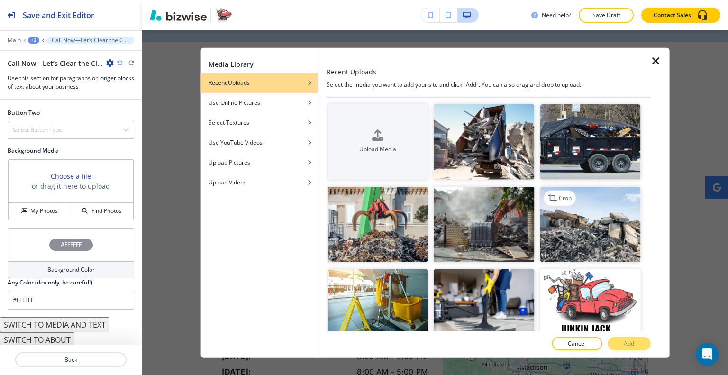
click at [576, 234] on img "button" at bounding box center [590, 224] width 100 height 75
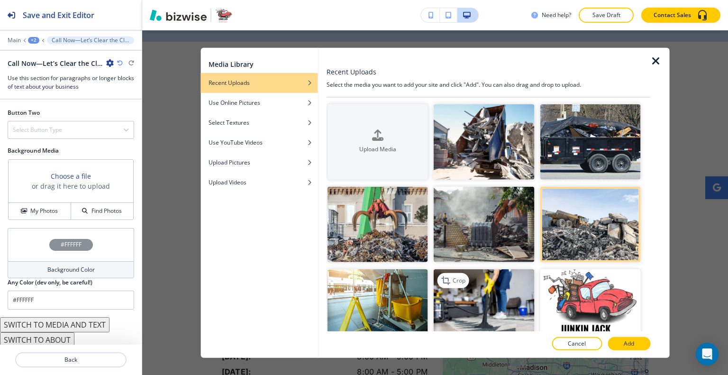
drag, startPoint x: 500, startPoint y: 299, endPoint x: 509, endPoint y: 299, distance: 9.0
click at [499, 299] on img "button" at bounding box center [483, 306] width 100 height 75
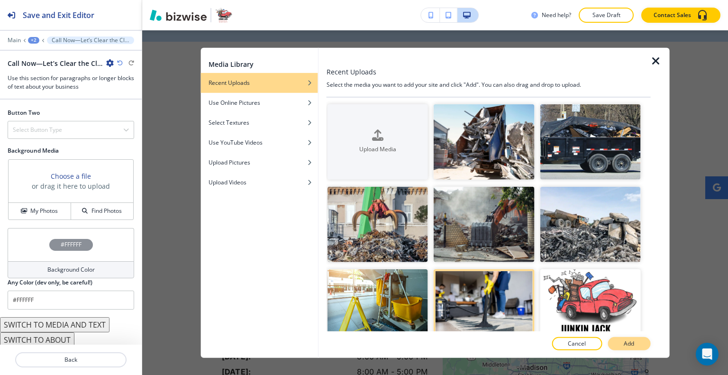
click at [631, 347] on p "Add" at bounding box center [628, 343] width 10 height 9
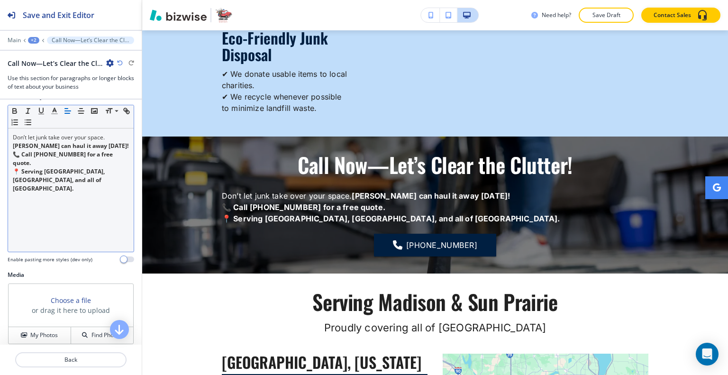
scroll to position [120, 0]
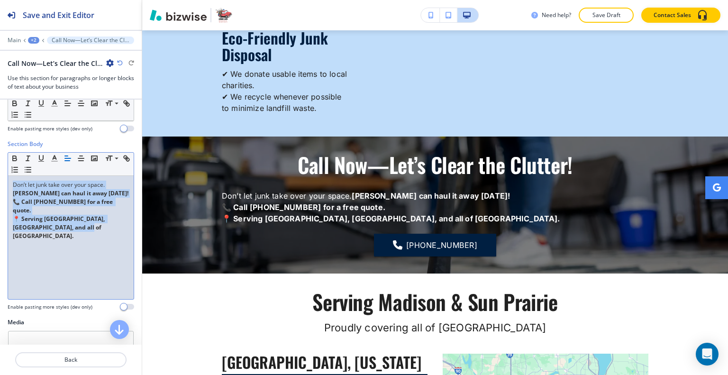
drag, startPoint x: 92, startPoint y: 223, endPoint x: 66, endPoint y: 154, distance: 73.3
click at [0, 155] on div "Section Body Small Normal Large Huge Don’t let junk take over your space. Junki…" at bounding box center [71, 229] width 142 height 178
click at [82, 157] on icon "button" at bounding box center [81, 158] width 9 height 9
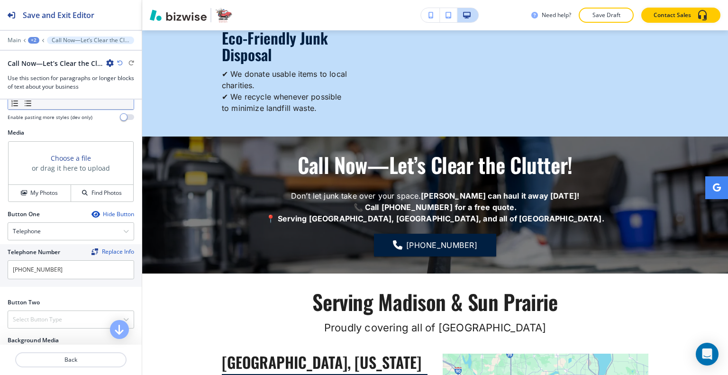
scroll to position [357, 0]
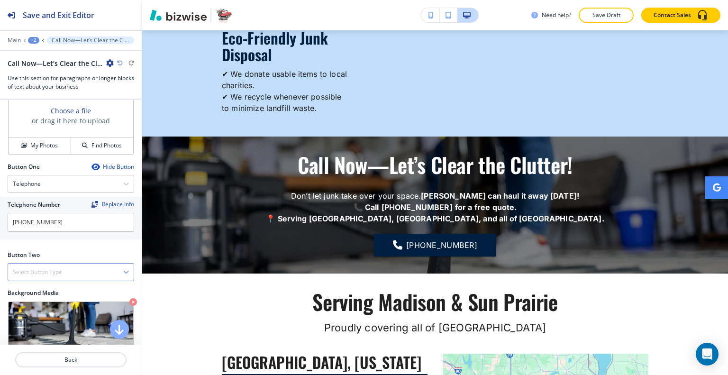
click at [76, 271] on div "Select Button Type" at bounding box center [71, 271] width 126 height 17
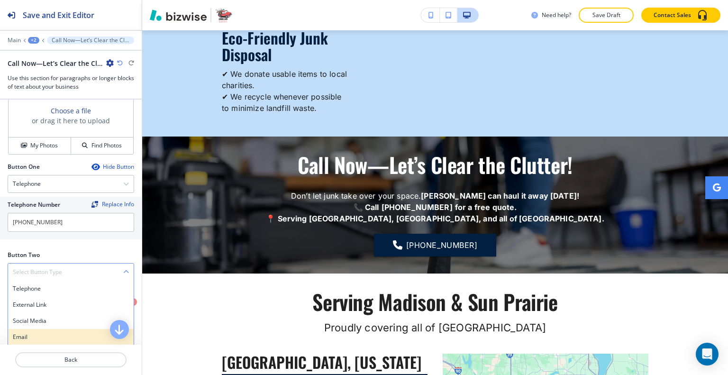
scroll to position [404, 0]
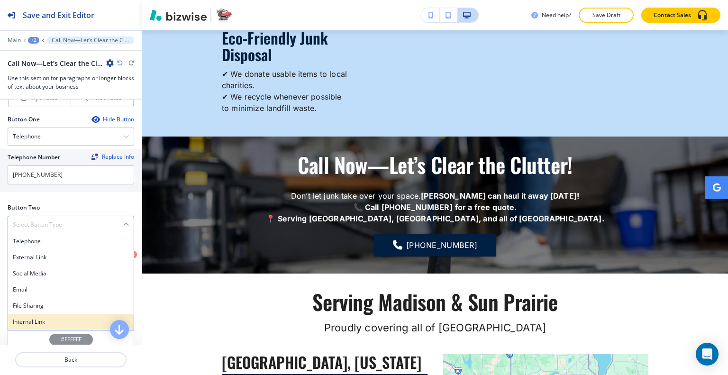
click at [57, 317] on h4 "Internal Link" at bounding box center [71, 321] width 116 height 9
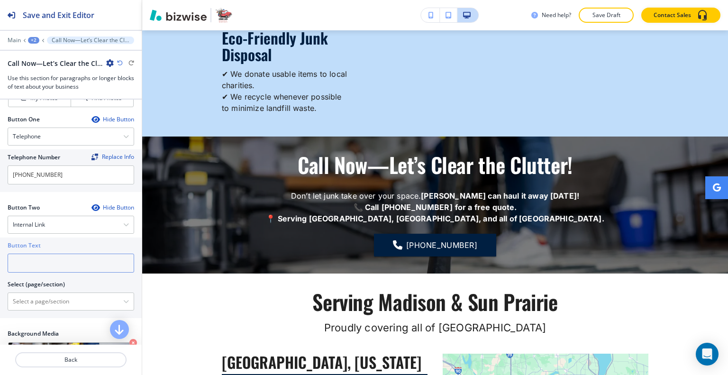
click at [55, 264] on input "text" at bounding box center [71, 262] width 126 height 19
type input "c"
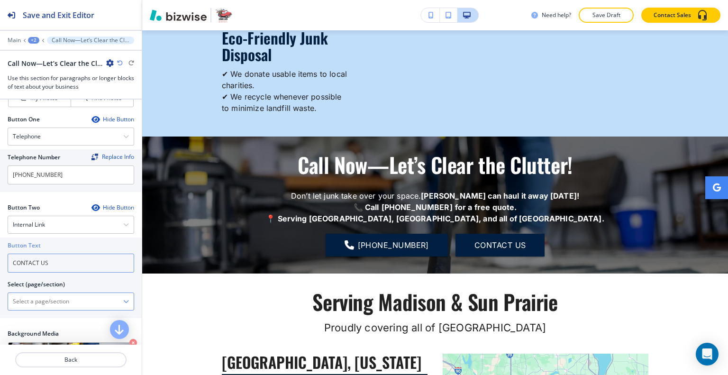
type input "CONTACT US"
click at [54, 302] on \(page\/section\) "Manual Input" at bounding box center [65, 301] width 115 height 16
type \(page\/section\) "CONTACT US"
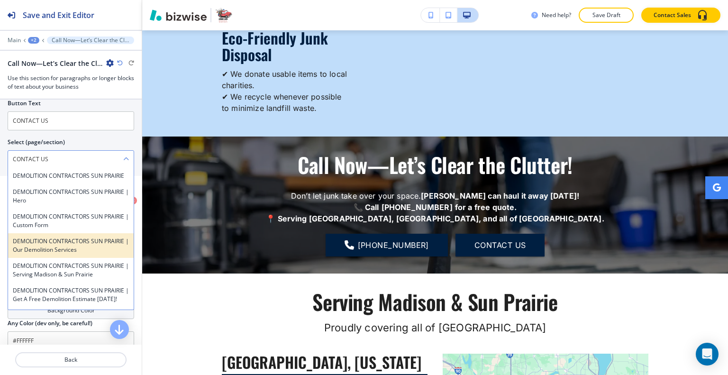
scroll to position [451, 0]
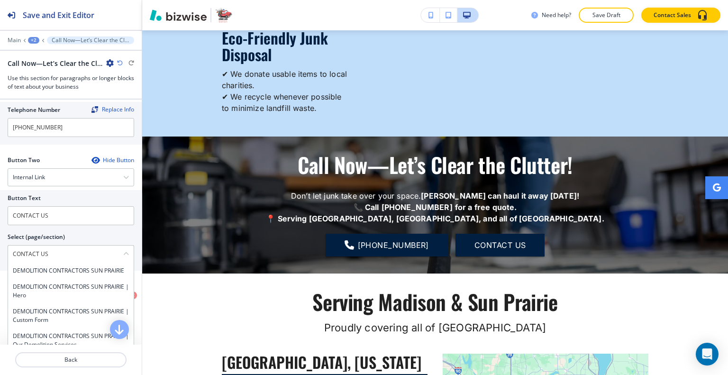
click at [91, 225] on div at bounding box center [71, 229] width 126 height 8
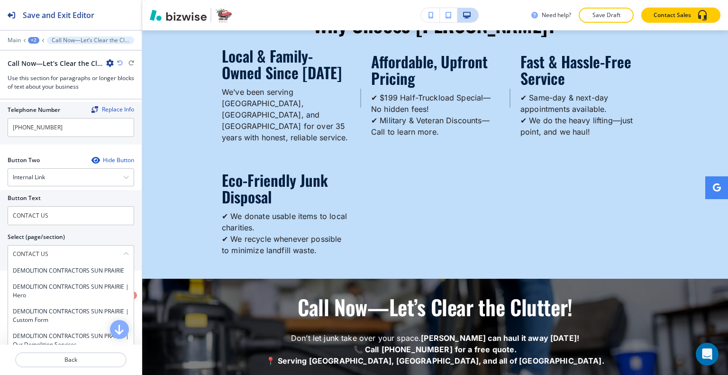
scroll to position [0, 0]
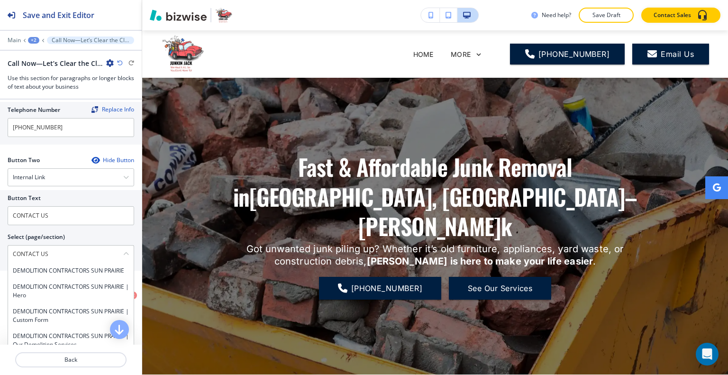
click at [33, 37] on div "+2" at bounding box center [33, 40] width 11 height 7
click at [53, 55] on p "Pages" at bounding box center [58, 55] width 48 height 9
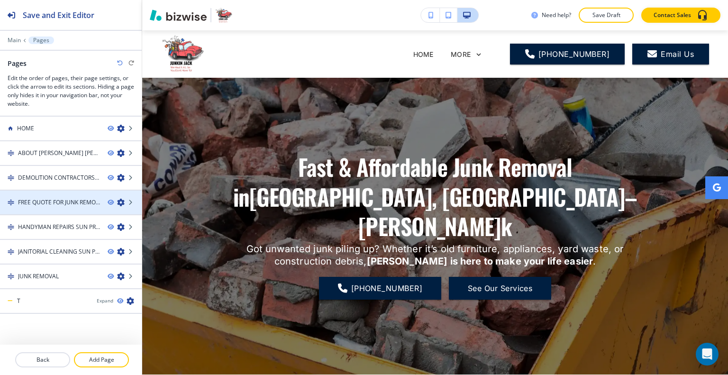
click at [66, 200] on h4 "FREE QUOTE FOR JUNK REMOVAL" at bounding box center [59, 202] width 82 height 9
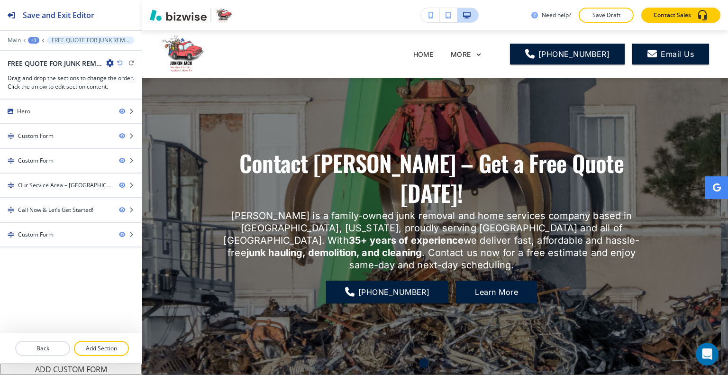
click at [66, 200] on div at bounding box center [71, 202] width 142 height 8
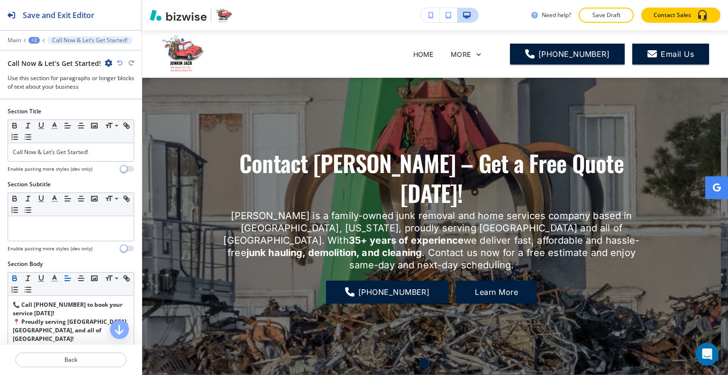
scroll to position [1894, 0]
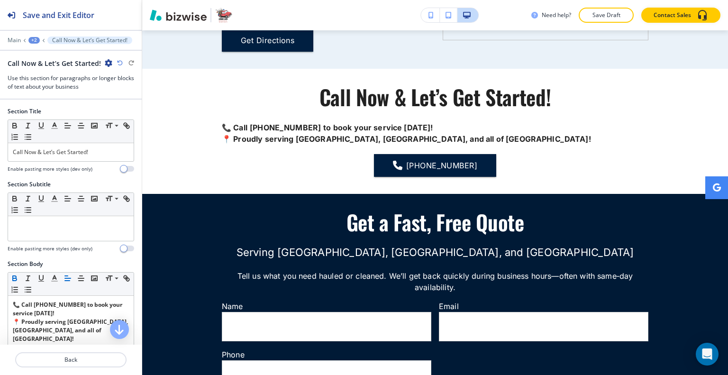
click at [38, 40] on div "+2" at bounding box center [33, 40] width 11 height 7
click at [41, 68] on p "FREE QUOTE FOR JUNK REMOVAL" at bounding box center [59, 72] width 48 height 9
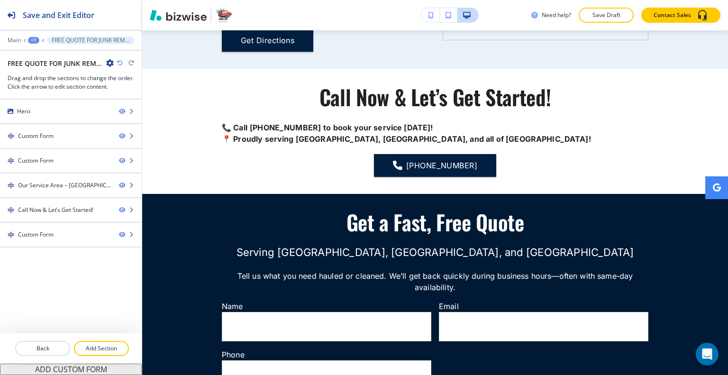
click at [111, 63] on icon "button" at bounding box center [110, 63] width 8 height 8
click at [125, 73] on button "Edit Page Settings" at bounding box center [136, 79] width 61 height 17
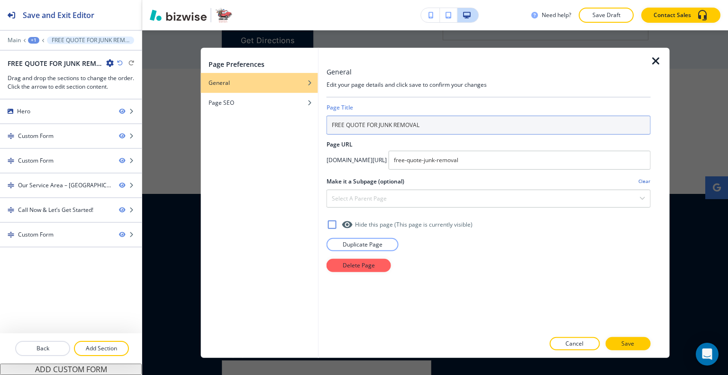
drag, startPoint x: 433, startPoint y: 124, endPoint x: 235, endPoint y: 113, distance: 197.8
click at [235, 113] on div "Page Preferences General Page SEO General Edit your page details and click save…" at bounding box center [435, 202] width 469 height 310
type input "CONTACT US"
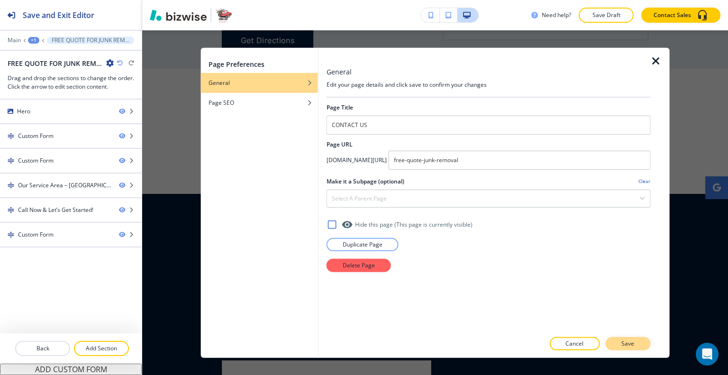
click at [636, 341] on button "Save" at bounding box center [627, 343] width 45 height 13
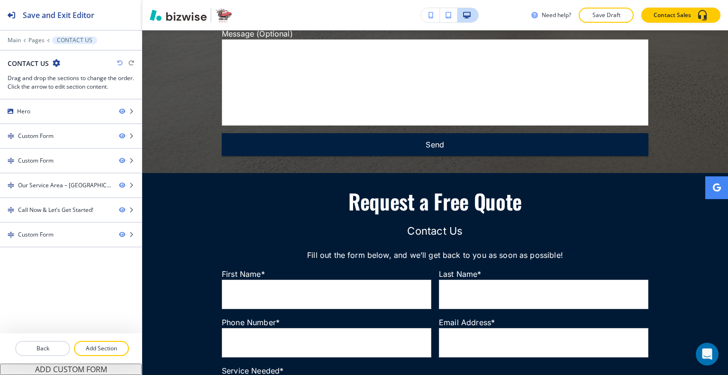
scroll to position [0, 0]
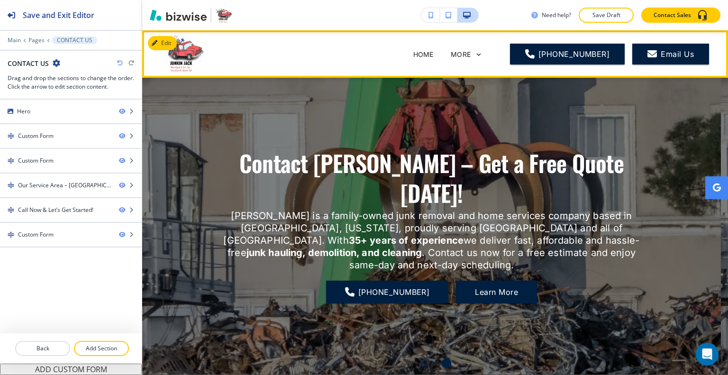
click at [475, 55] on div "MORE" at bounding box center [467, 54] width 32 height 9
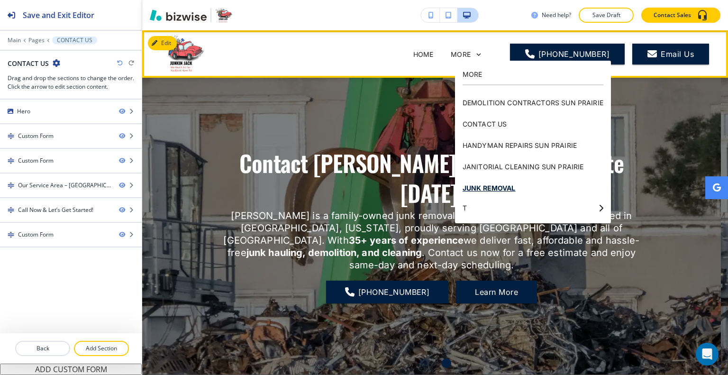
click at [501, 186] on p "JUNK REMOVAL" at bounding box center [532, 187] width 141 height 21
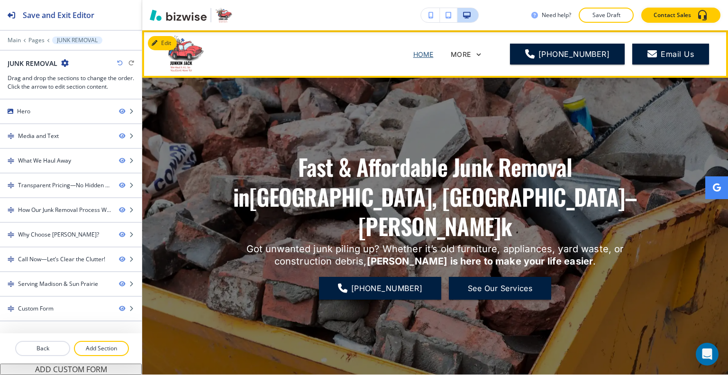
click at [413, 53] on p "HOME" at bounding box center [423, 54] width 20 height 10
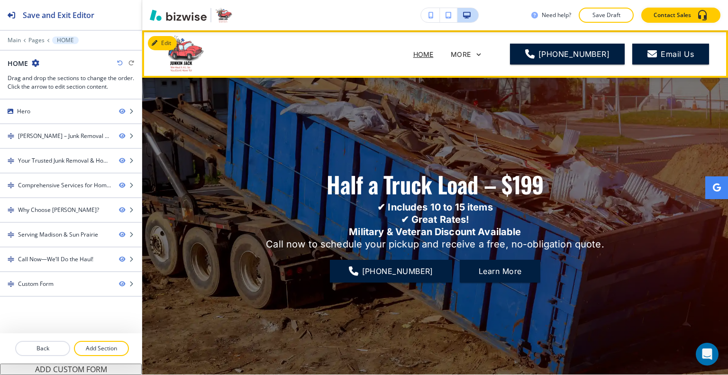
click at [462, 58] on div "MORE" at bounding box center [466, 55] width 33 height 18
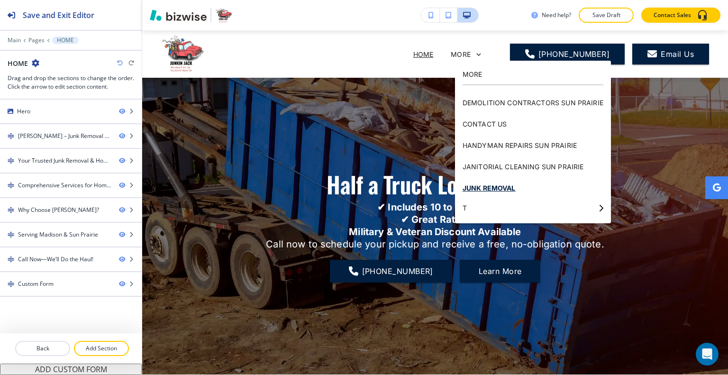
click at [500, 191] on p "JUNK REMOVAL" at bounding box center [532, 187] width 141 height 21
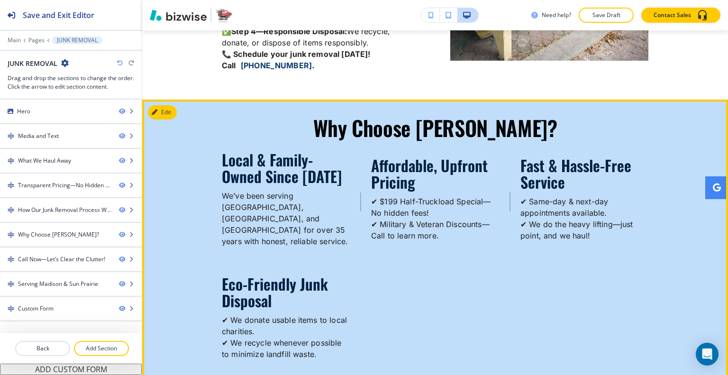
scroll to position [1611, 0]
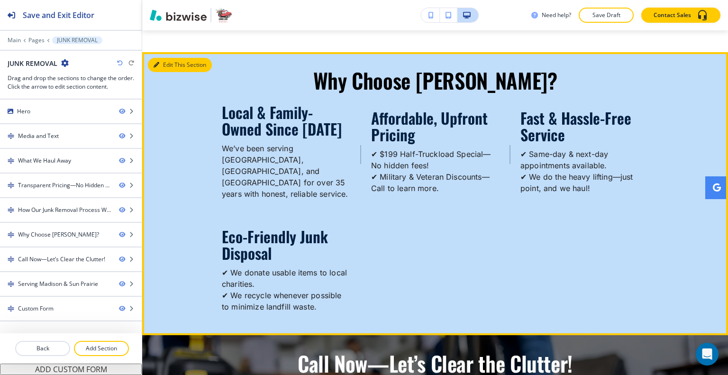
click at [170, 61] on button "Edit This Section" at bounding box center [180, 65] width 64 height 14
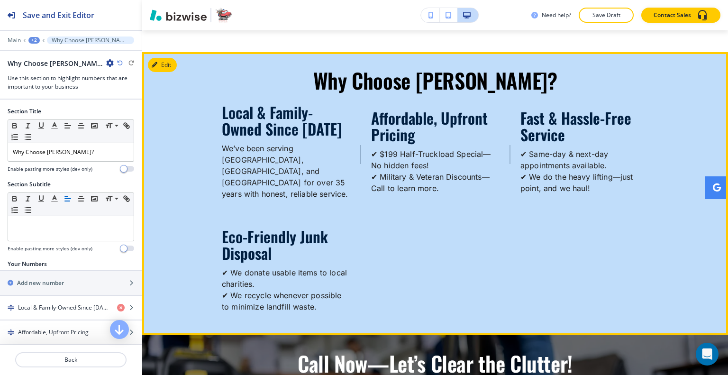
scroll to position [1632, 0]
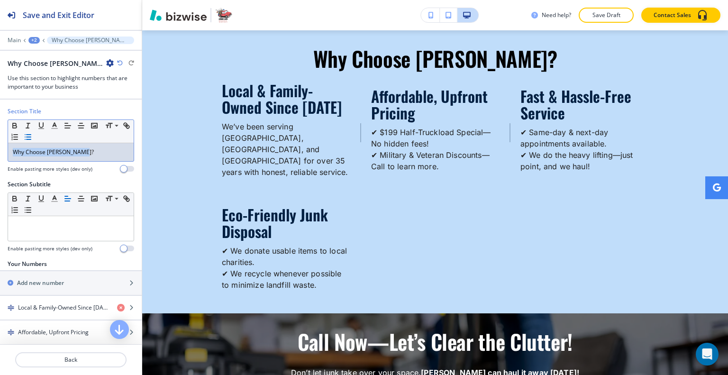
drag, startPoint x: 92, startPoint y: 155, endPoint x: 43, endPoint y: 134, distance: 53.7
click at [1, 147] on div "Section Title Small Normal Large Huge Why Choose [PERSON_NAME]? Enable pasting …" at bounding box center [71, 143] width 142 height 73
click at [54, 123] on icon "button" at bounding box center [54, 125] width 9 height 9
click at [11, 145] on div "Why Choose [PERSON_NAME]?" at bounding box center [71, 152] width 126 height 18
drag, startPoint x: 76, startPoint y: 150, endPoint x: 61, endPoint y: 149, distance: 15.2
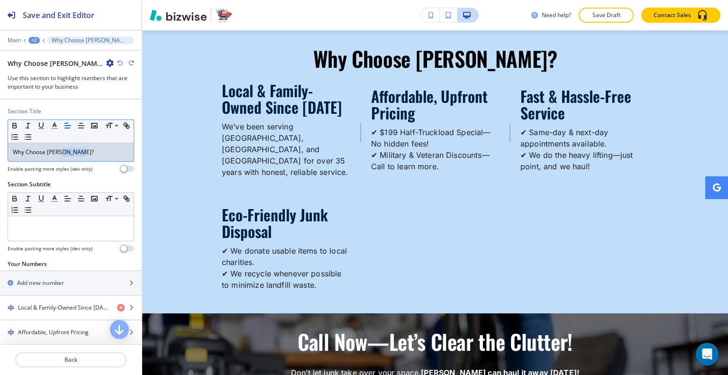
click at [61, 149] on span "Why Choose [PERSON_NAME]?" at bounding box center [53, 152] width 81 height 8
click at [79, 148] on p "Why Choose [PERSON_NAME]?" at bounding box center [71, 152] width 116 height 9
drag, startPoint x: 88, startPoint y: 149, endPoint x: 2, endPoint y: 143, distance: 85.5
click at [0, 143] on div "Section Title Small Normal Large Huge Why Choose [PERSON_NAME]? Enable pasting …" at bounding box center [71, 143] width 142 height 73
click at [53, 126] on icon "button" at bounding box center [54, 125] width 9 height 9
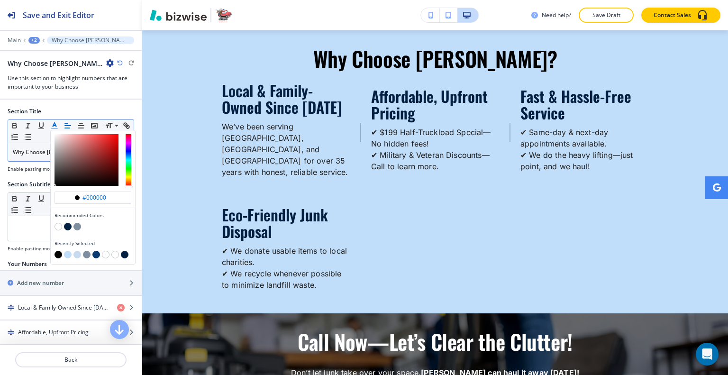
drag, startPoint x: 110, startPoint y: 197, endPoint x: 53, endPoint y: 192, distance: 57.5
click at [53, 192] on div "#000000" at bounding box center [93, 199] width 84 height 17
paste input "F7AB55"
type input "#f7ab55"
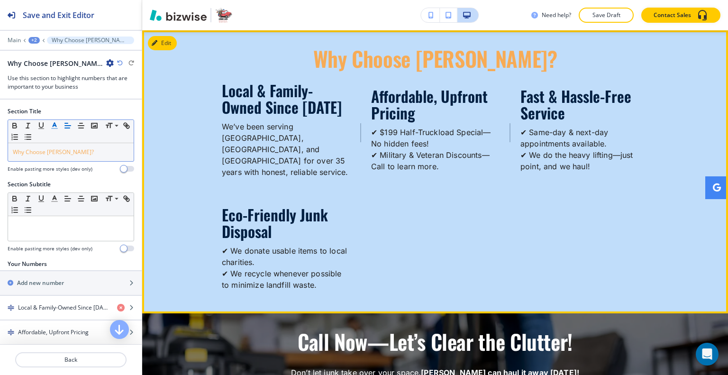
click at [428, 214] on div "Eco-Friendly Junk Disposal ✔ We donate usable items to local charities. ✔ We re…" at bounding box center [435, 251] width 426 height 90
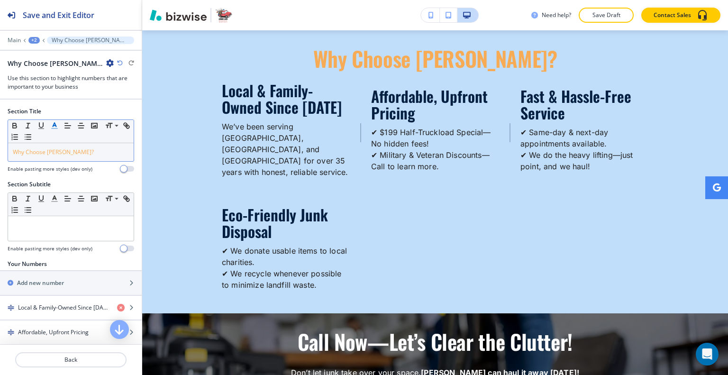
scroll to position [142, 0]
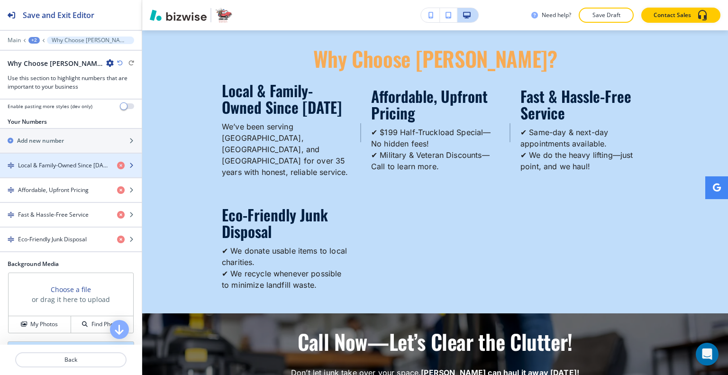
click at [58, 170] on div "button" at bounding box center [71, 174] width 142 height 8
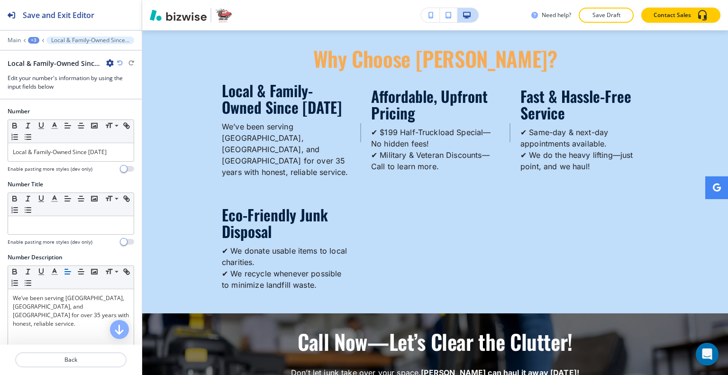
scroll to position [1684, 0]
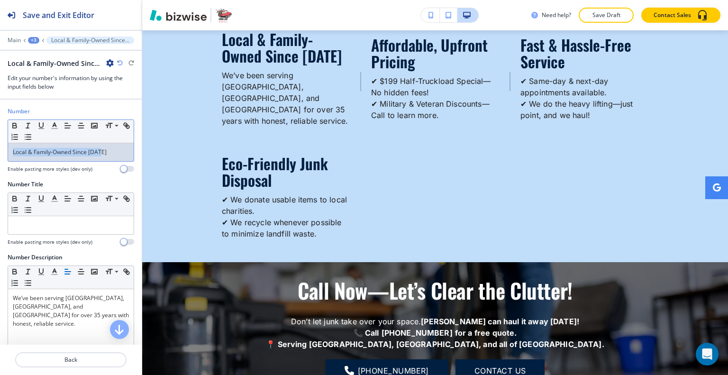
drag, startPoint x: 115, startPoint y: 156, endPoint x: 63, endPoint y: 141, distance: 54.4
click at [1, 144] on div "Number Small Normal Large Huge Local & Family-Owned Since 1987 Enable pasting m…" at bounding box center [71, 143] width 142 height 73
click at [55, 126] on line "button" at bounding box center [54, 126] width 2 height 0
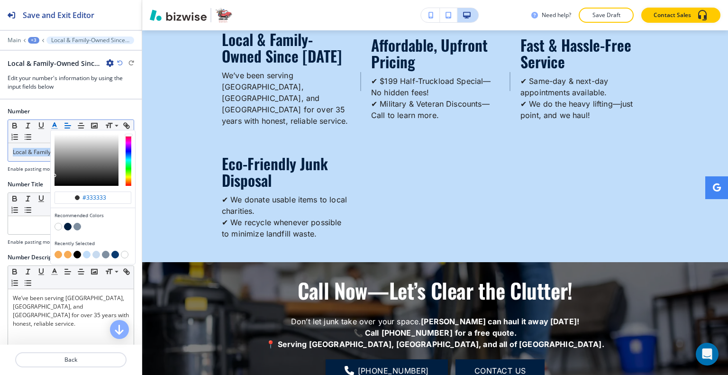
click at [59, 253] on button "button" at bounding box center [58, 255] width 8 height 8
type input "#f7ab55"
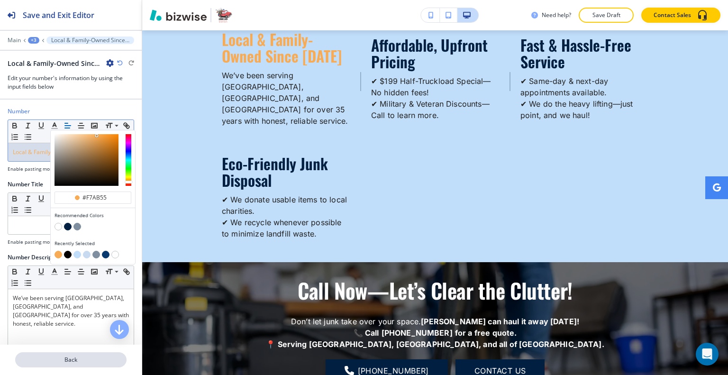
click at [74, 358] on p "Back" at bounding box center [70, 359] width 109 height 9
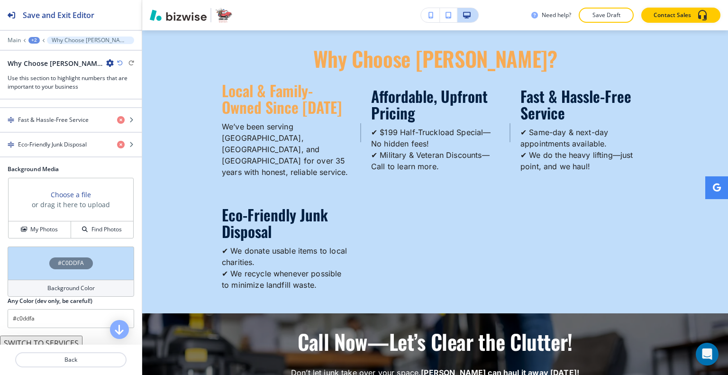
scroll to position [142, 0]
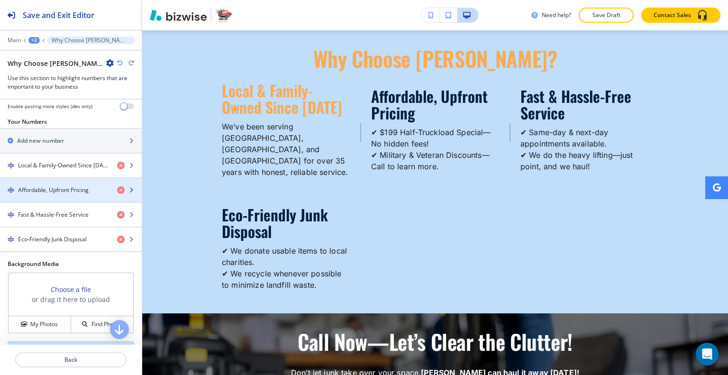
click at [59, 197] on div "button" at bounding box center [71, 198] width 142 height 8
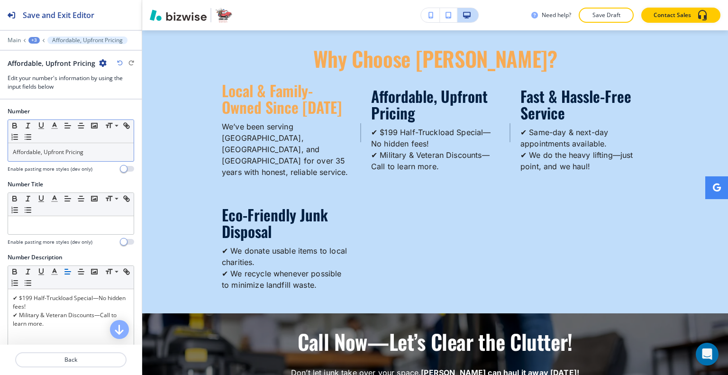
scroll to position [1684, 0]
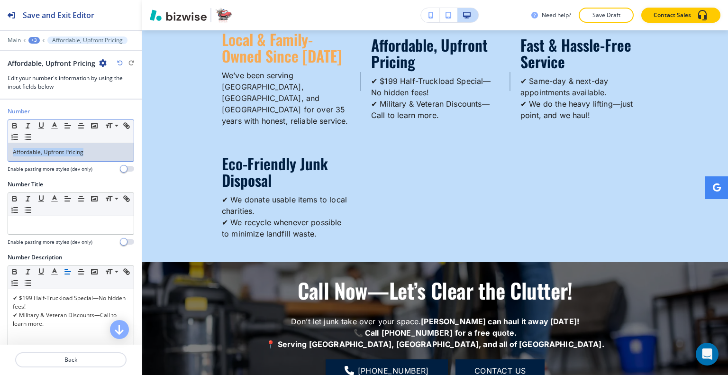
drag, startPoint x: 99, startPoint y: 147, endPoint x: 2, endPoint y: 138, distance: 96.6
click at [0, 140] on div "Number Small Normal Large Huge Affordable, Upfront Pricing Enable pasting more …" at bounding box center [71, 143] width 142 height 73
click at [55, 126] on line "button" at bounding box center [54, 126] width 2 height 0
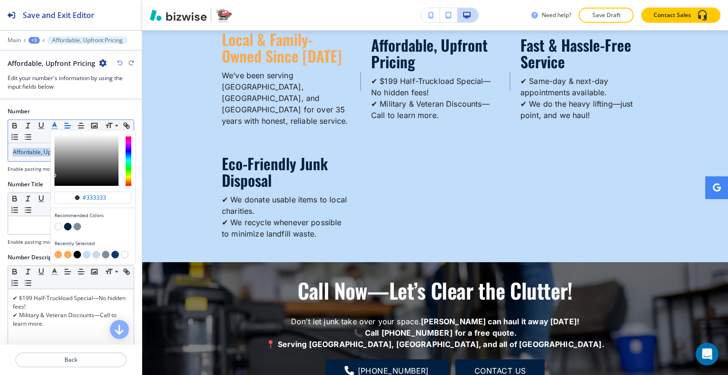
click at [61, 254] on button "button" at bounding box center [58, 255] width 8 height 8
type input "#f7ab55"
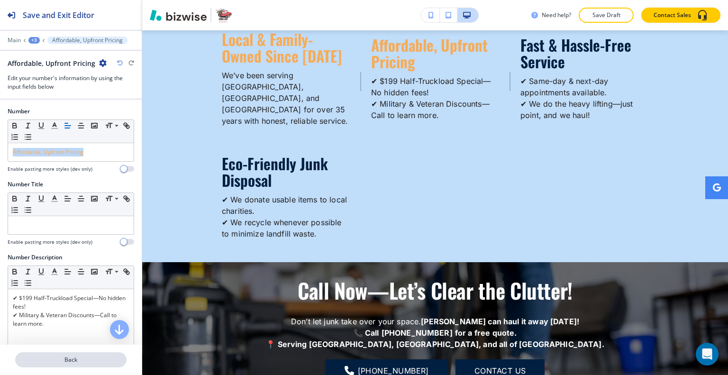
click at [67, 362] on p "Back" at bounding box center [70, 359] width 109 height 9
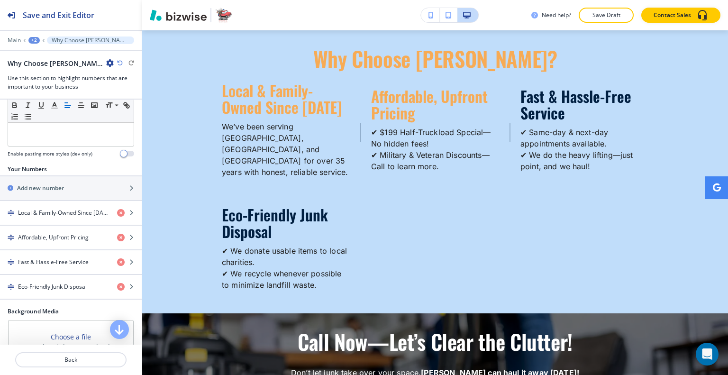
scroll to position [189, 0]
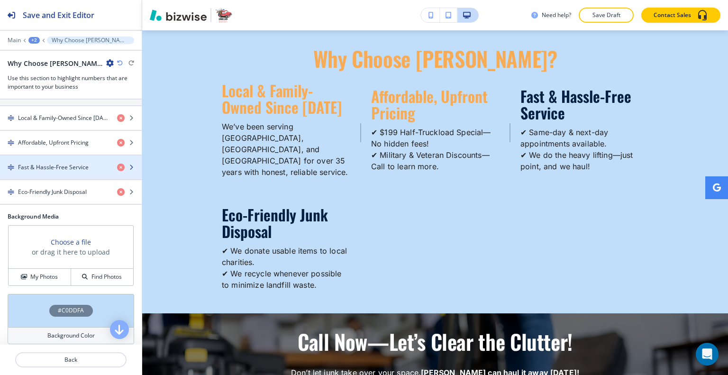
click at [70, 166] on h4 "Fast & Hassle-Free Service" at bounding box center [53, 167] width 71 height 9
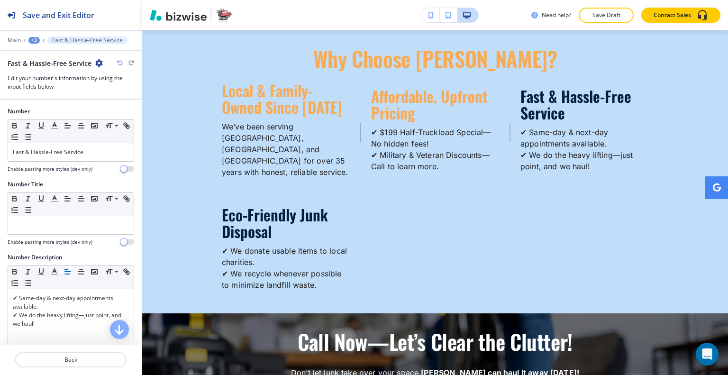
scroll to position [1684, 0]
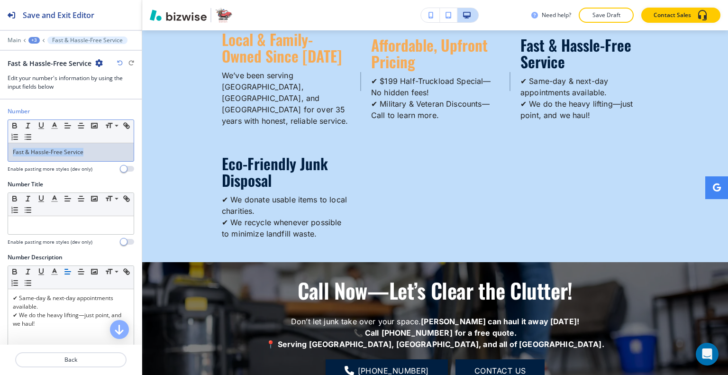
drag, startPoint x: 38, startPoint y: 154, endPoint x: 57, endPoint y: 138, distance: 24.9
click at [2, 154] on div "Number Small Normal Large Huge Fast & Hassle-Free Service Enable pasting more s…" at bounding box center [71, 143] width 142 height 73
click at [56, 125] on icon "button" at bounding box center [54, 125] width 9 height 9
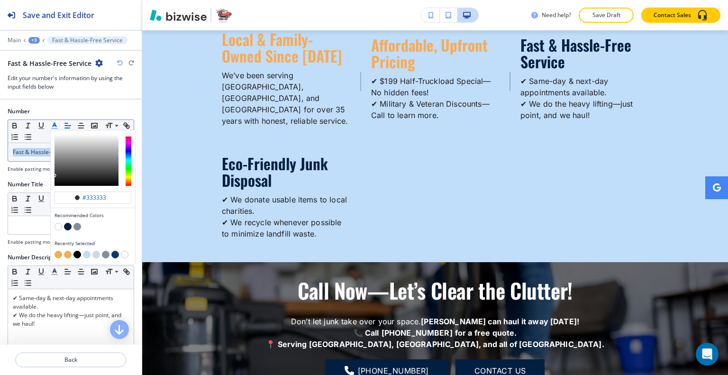
click at [57, 252] on button "button" at bounding box center [58, 255] width 8 height 8
type input "#f7ab55"
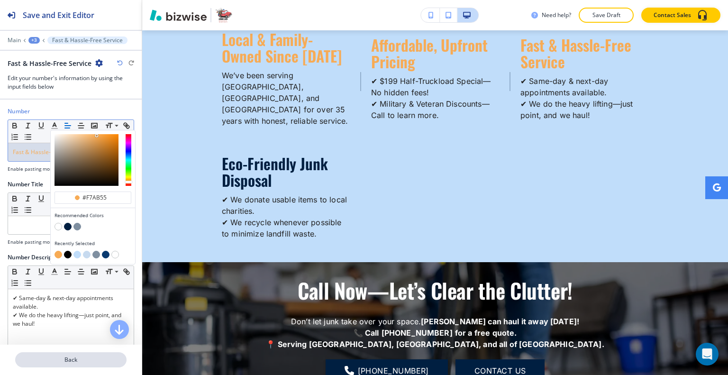
click at [93, 366] on button "Back" at bounding box center [70, 359] width 111 height 15
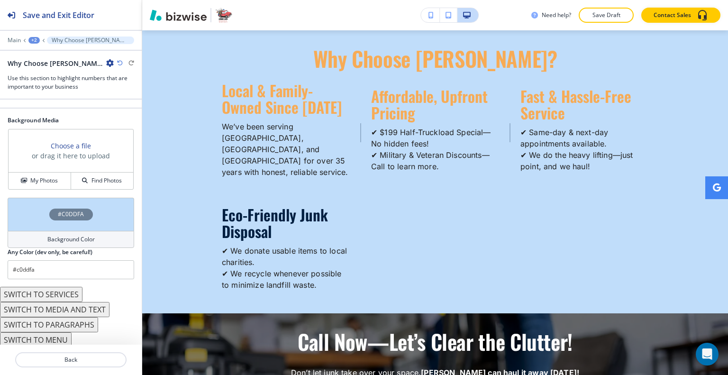
scroll to position [191, 0]
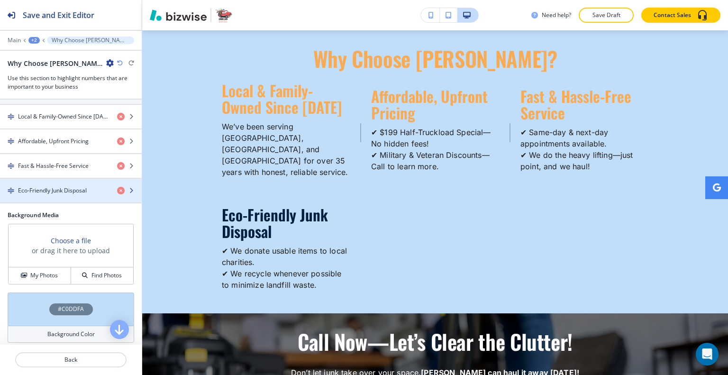
click at [55, 191] on h4 "Eco-Friendly Junk Disposal" at bounding box center [52, 190] width 69 height 9
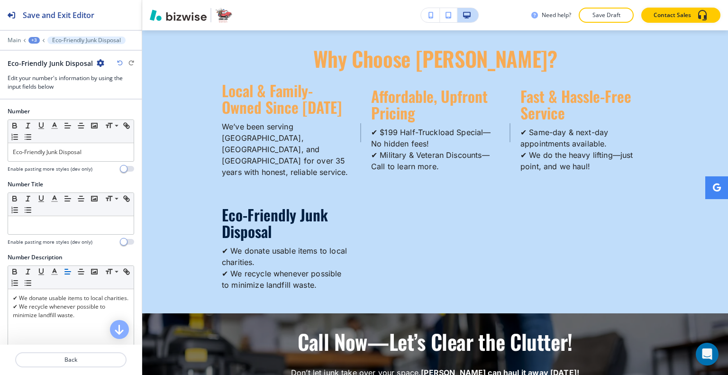
scroll to position [1796, 0]
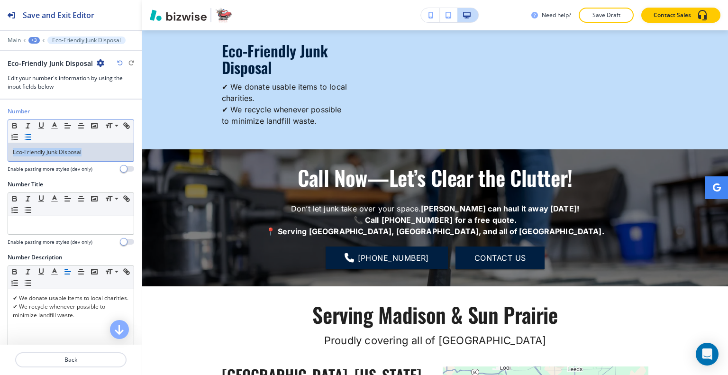
drag, startPoint x: 88, startPoint y: 156, endPoint x: 47, endPoint y: 140, distance: 43.4
click at [0, 143] on div "Number Small Normal Large Huge Eco-Friendly Junk Disposal Enable pasting more s…" at bounding box center [71, 143] width 142 height 73
click at [53, 126] on polyline "button" at bounding box center [54, 125] width 3 height 4
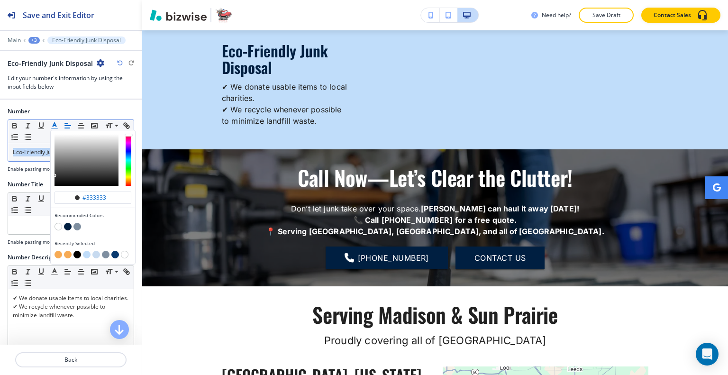
click at [60, 252] on button "button" at bounding box center [58, 255] width 8 height 8
type input "#f7ab55"
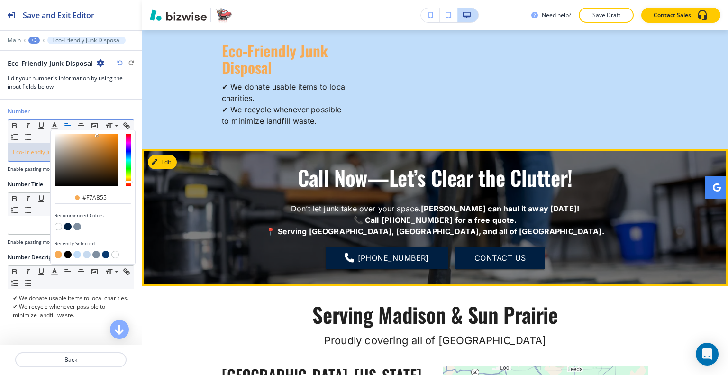
click at [346, 149] on div at bounding box center [435, 217] width 586 height 136
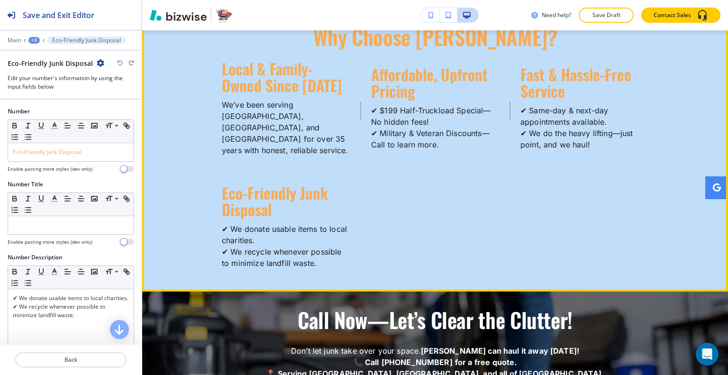
scroll to position [1559, 0]
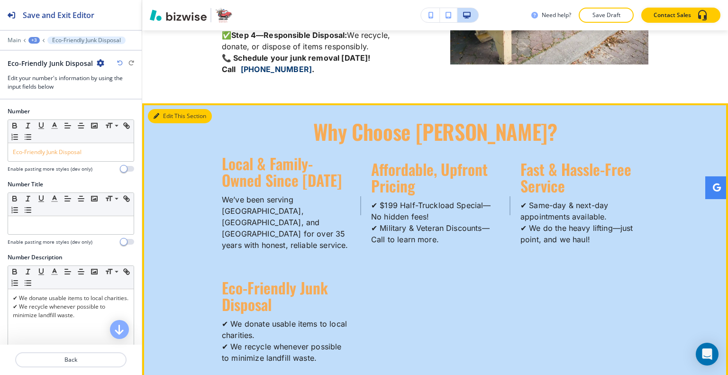
click at [169, 116] on button "Edit This Section" at bounding box center [180, 116] width 64 height 14
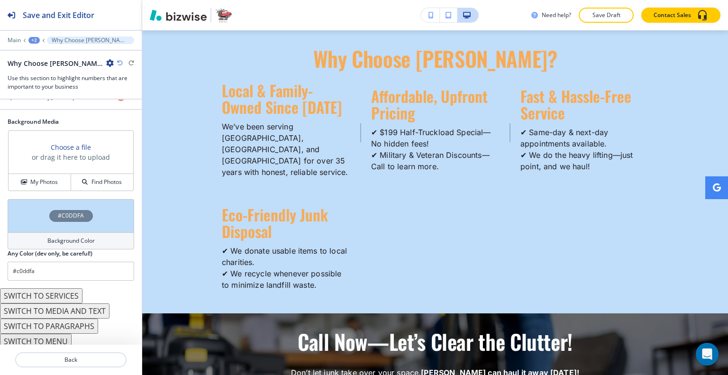
scroll to position [286, 0]
click at [47, 180] on h4 "My Photos" at bounding box center [43, 180] width 27 height 9
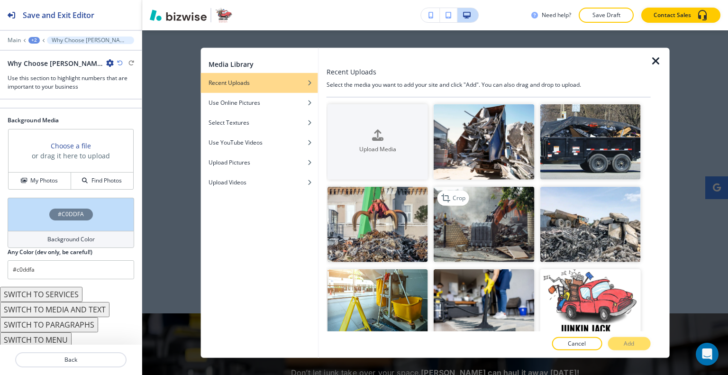
click at [492, 227] on img "button" at bounding box center [483, 224] width 100 height 75
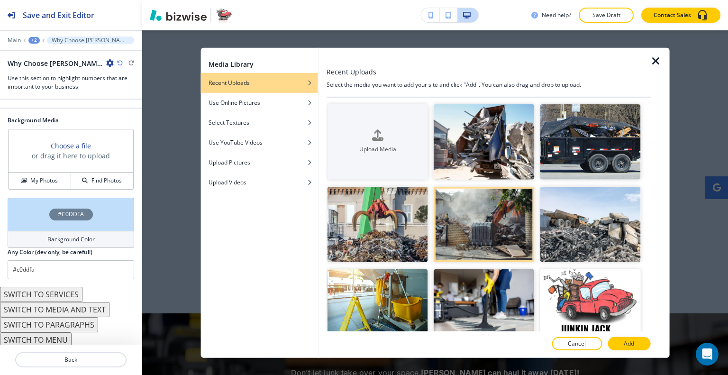
click at [629, 346] on p "Add" at bounding box center [628, 343] width 10 height 9
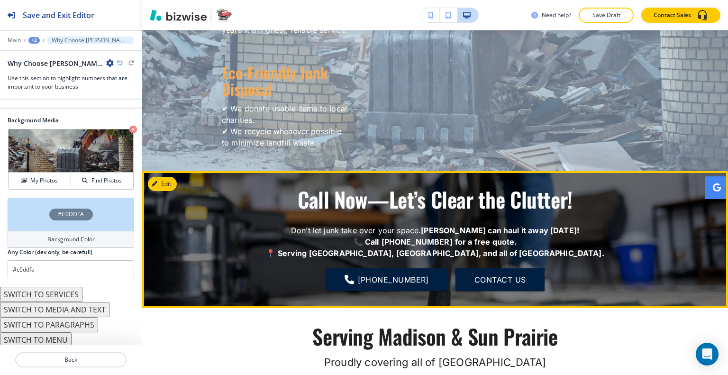
scroll to position [1680, 0]
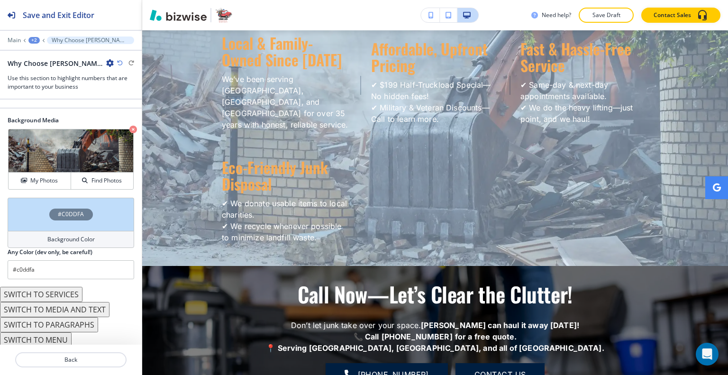
click at [118, 63] on icon "button" at bounding box center [120, 63] width 6 height 6
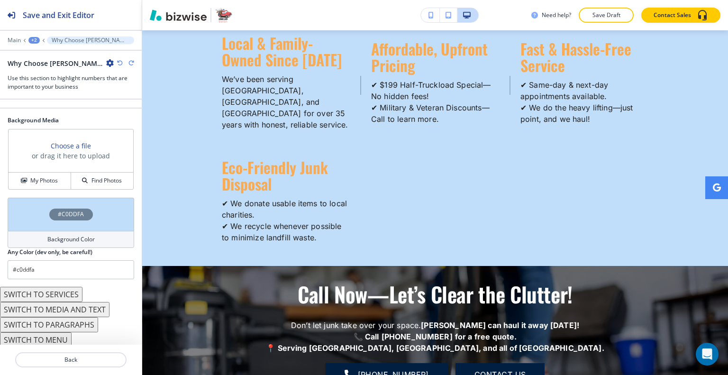
click at [30, 210] on div "#C0DDFA" at bounding box center [71, 214] width 126 height 33
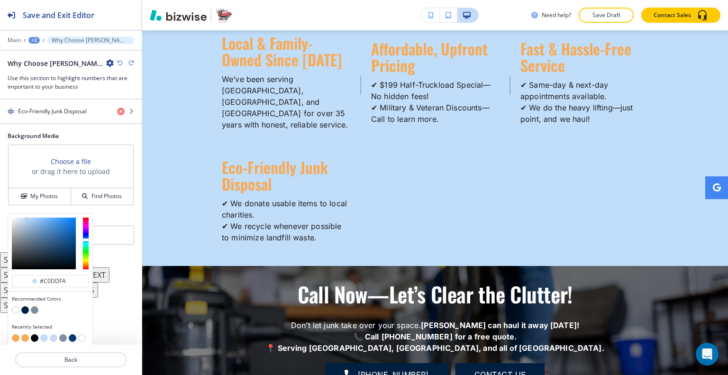
click at [23, 306] on button "button" at bounding box center [25, 310] width 8 height 8
type input "#001f41"
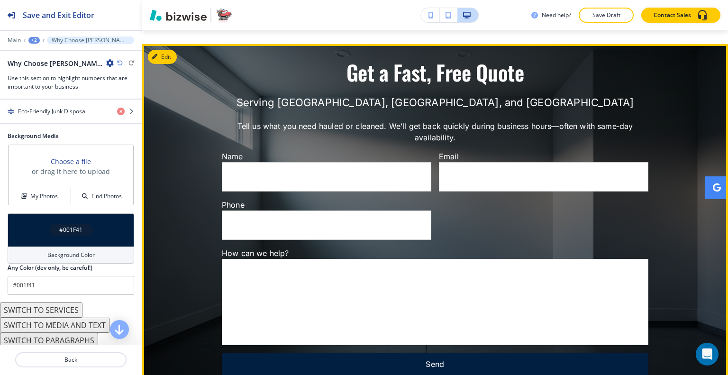
scroll to position [2580, 0]
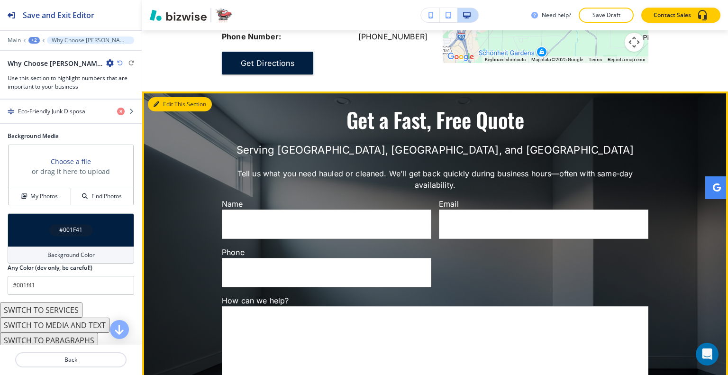
click at [167, 97] on button "Edit This Section" at bounding box center [180, 104] width 64 height 14
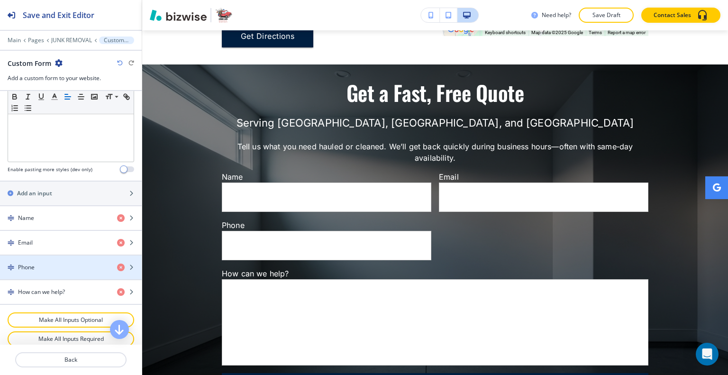
scroll to position [499, 0]
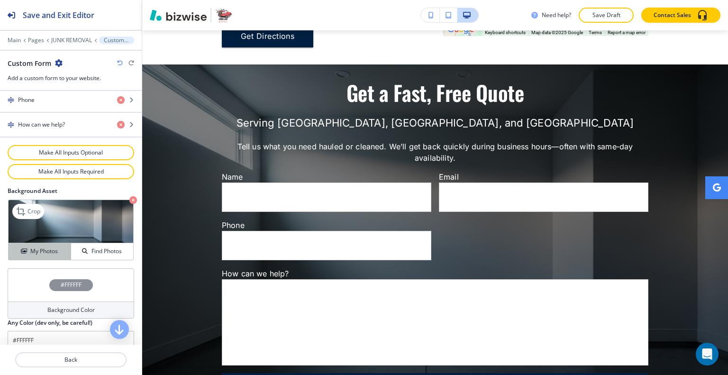
click at [45, 247] on h4 "My Photos" at bounding box center [43, 251] width 27 height 9
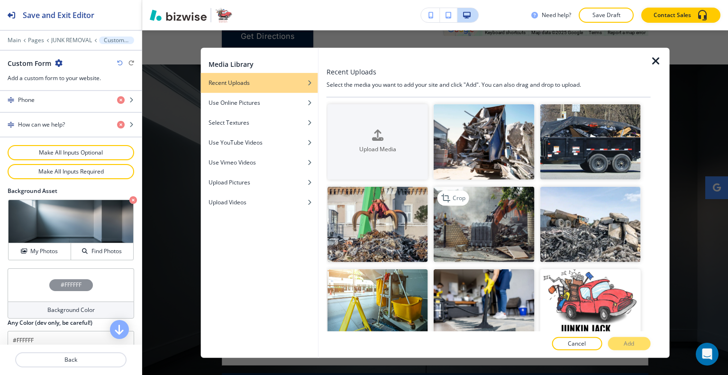
click at [501, 216] on img "button" at bounding box center [483, 224] width 100 height 75
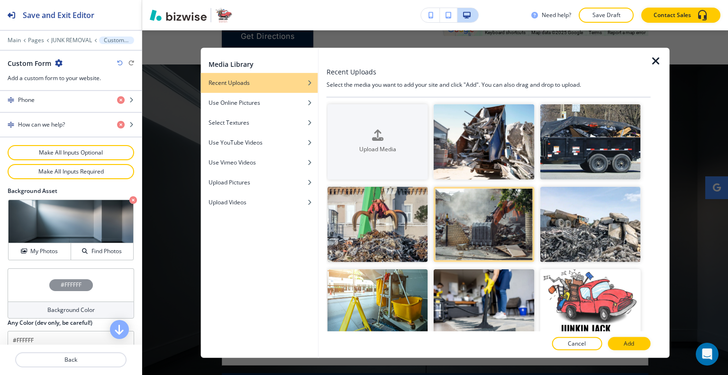
click at [636, 340] on button "Add" at bounding box center [628, 343] width 43 height 13
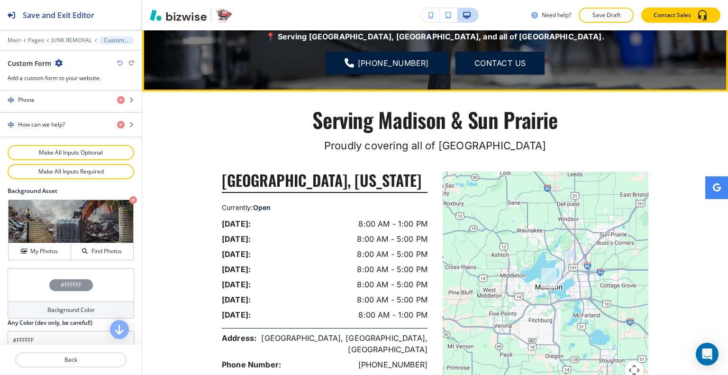
scroll to position [1754, 0]
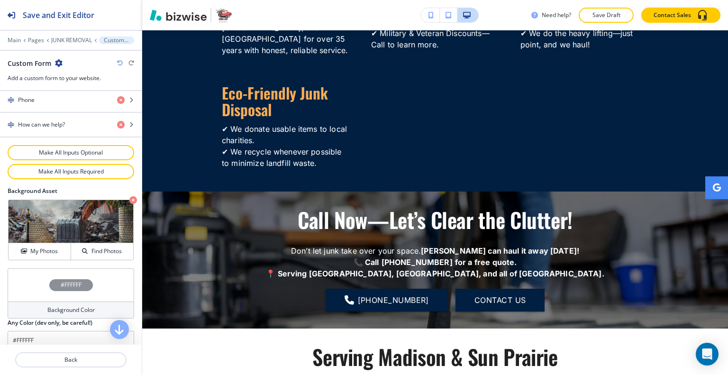
click at [612, 20] on button "Save Draft" at bounding box center [605, 15] width 55 height 15
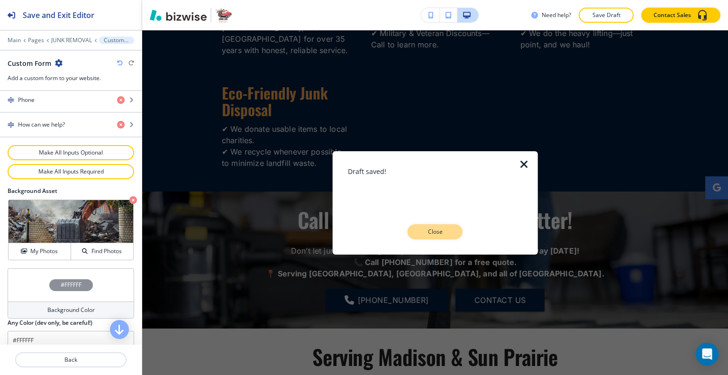
click at [447, 231] on p "Close" at bounding box center [435, 231] width 30 height 9
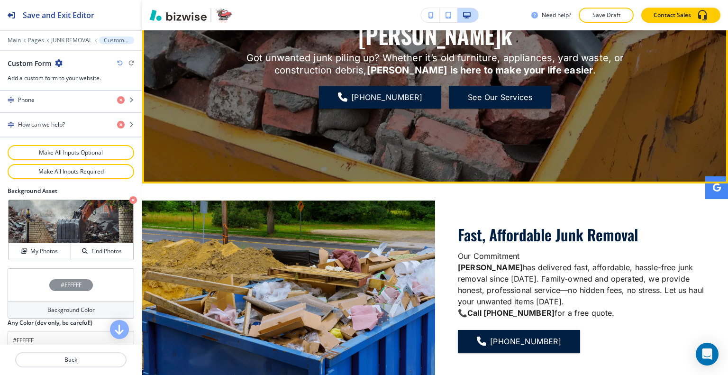
scroll to position [0, 0]
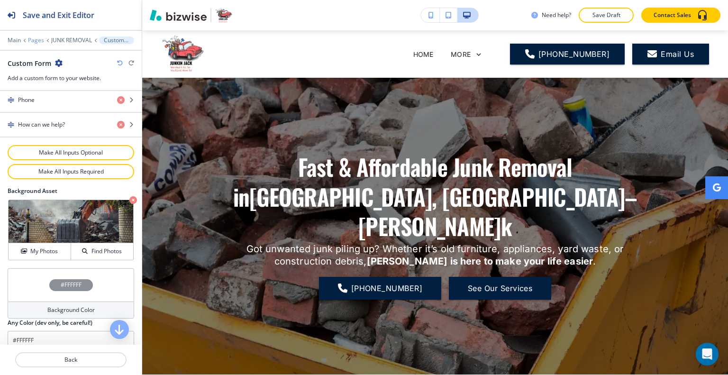
click at [41, 39] on p "Pages" at bounding box center [36, 40] width 16 height 7
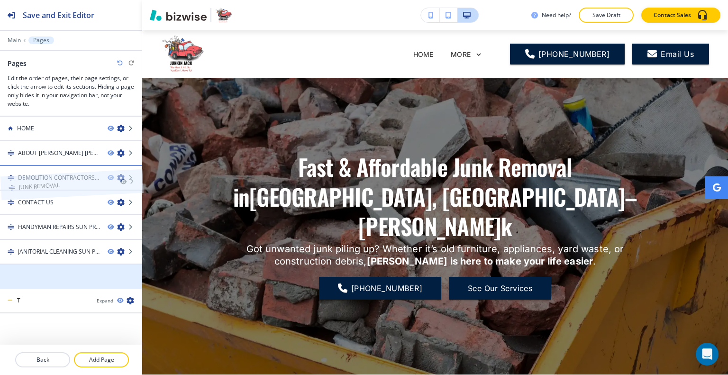
drag, startPoint x: 49, startPoint y: 277, endPoint x: 49, endPoint y: 171, distance: 105.2
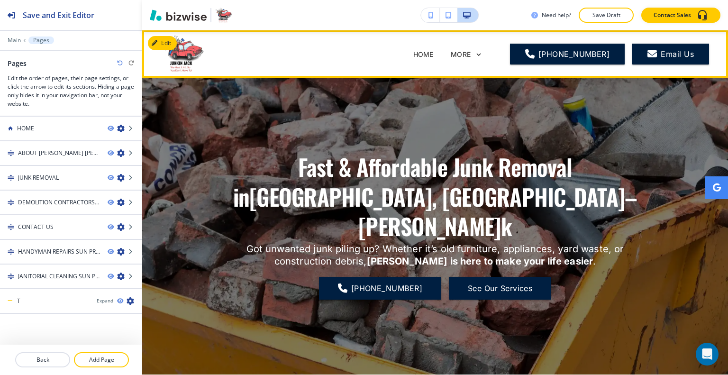
click at [352, 87] on p "ABOUT [PERSON_NAME] [PERSON_NAME] PRAIRIE" at bounding box center [350, 92] width 166 height 10
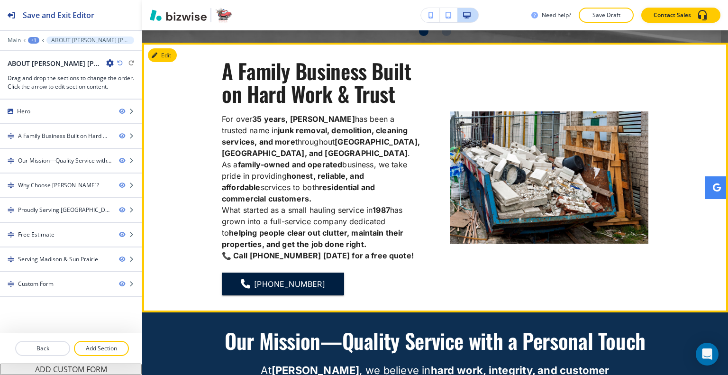
scroll to position [142, 0]
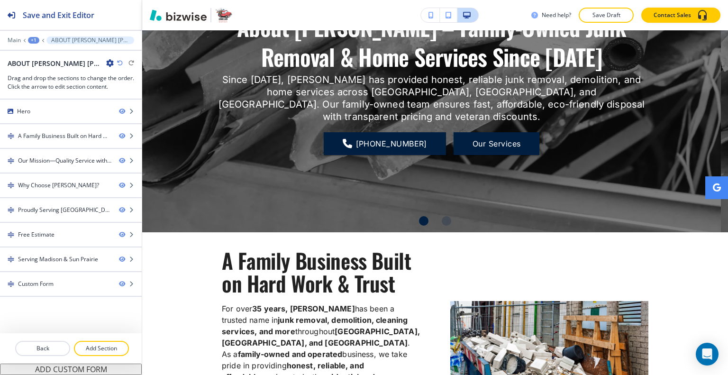
click at [108, 62] on icon "button" at bounding box center [110, 63] width 8 height 8
click at [150, 81] on p "Edit Page Settings" at bounding box center [136, 79] width 48 height 9
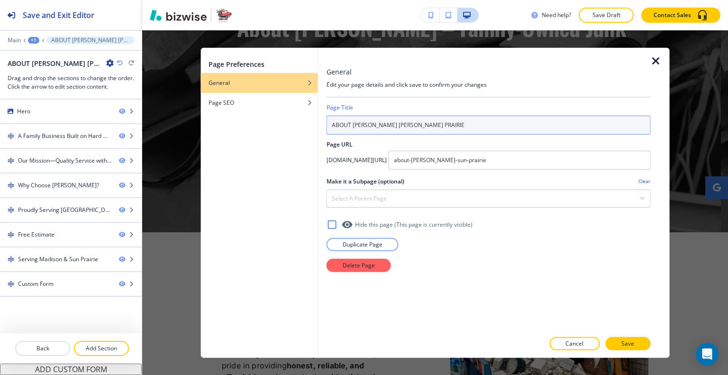
drag, startPoint x: 442, startPoint y: 127, endPoint x: 350, endPoint y: 130, distance: 91.5
click at [350, 130] on input "ABOUT [PERSON_NAME] [PERSON_NAME] PRAIRIE" at bounding box center [488, 124] width 324 height 19
type input "ABOUT US"
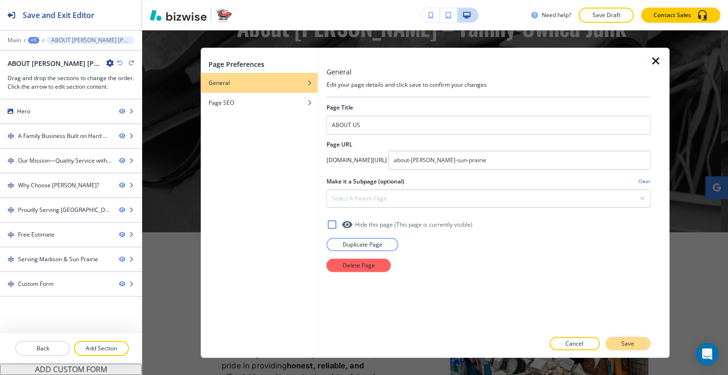
click at [627, 342] on p "Save" at bounding box center [627, 343] width 13 height 9
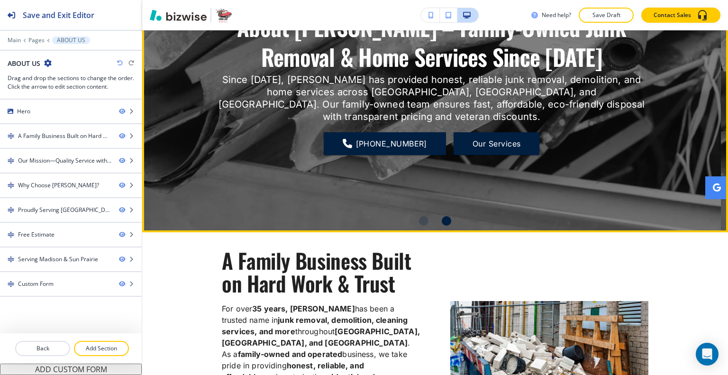
scroll to position [0, 0]
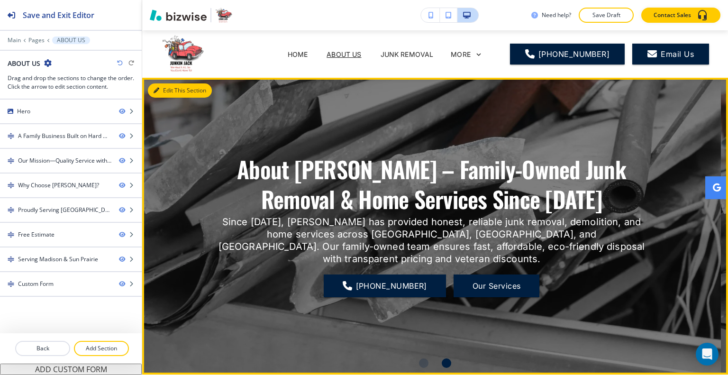
click at [167, 91] on button "Edit This Section" at bounding box center [180, 90] width 64 height 14
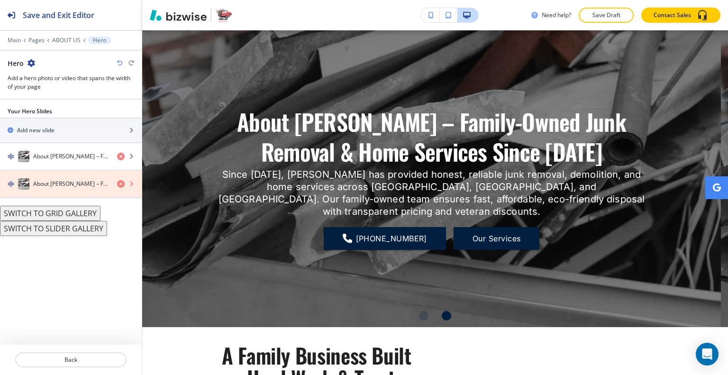
click at [119, 180] on icon "button" at bounding box center [121, 184] width 8 height 8
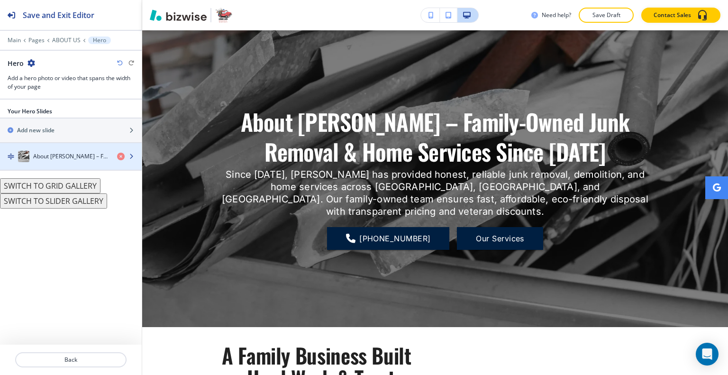
click at [72, 155] on h4 "About [PERSON_NAME] – Family-Owned Junk Removal & Home Services Since [DATE]" at bounding box center [71, 156] width 76 height 9
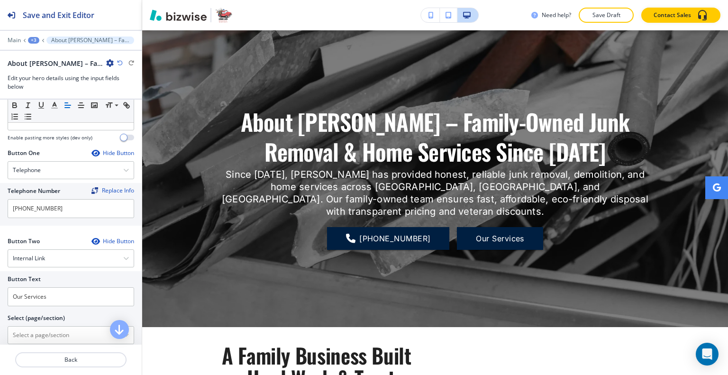
scroll to position [237, 0]
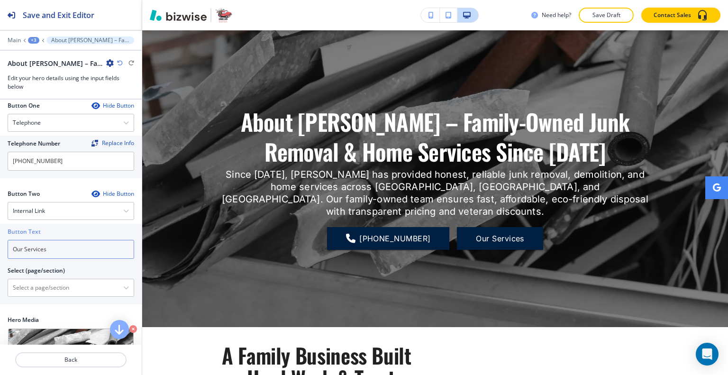
drag, startPoint x: 77, startPoint y: 227, endPoint x: 0, endPoint y: 202, distance: 81.1
click at [0, 202] on div "Button Two Hide Button Internal Link Telephone External Link Social Media Email…" at bounding box center [71, 252] width 142 height 126
type input "CONTACT US"
click at [56, 279] on \(page\/section\) "Manual Input" at bounding box center [65, 287] width 115 height 16
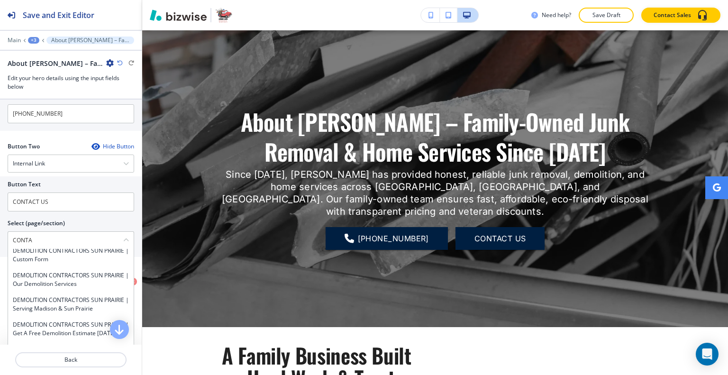
scroll to position [359, 0]
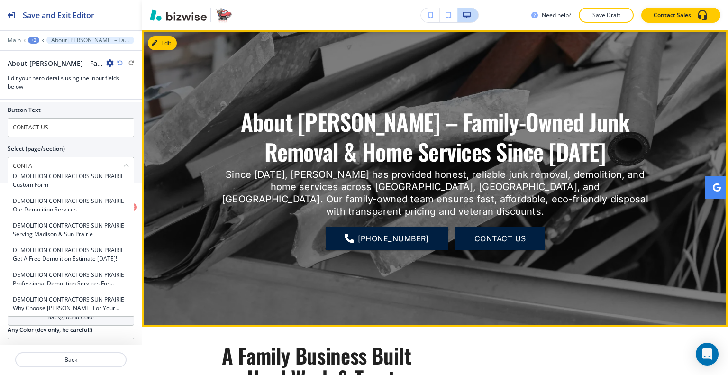
type \(page\/section\) "CONTA"
click at [201, 306] on div "About Junkin Jack – Family-Owned Junk Removal & Home Services Since 1987 Since …" at bounding box center [435, 178] width 586 height 262
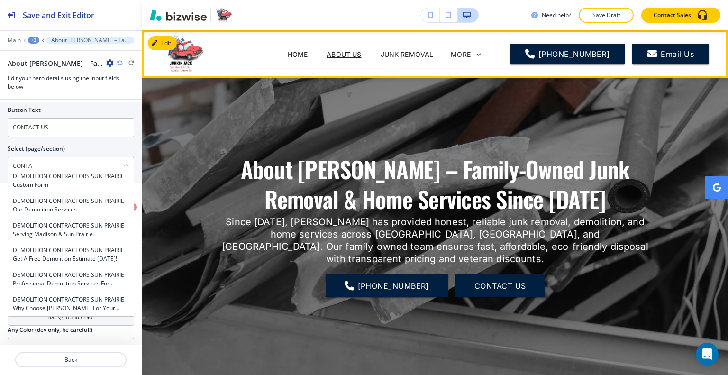
click at [477, 51] on div "MORE" at bounding box center [467, 54] width 32 height 9
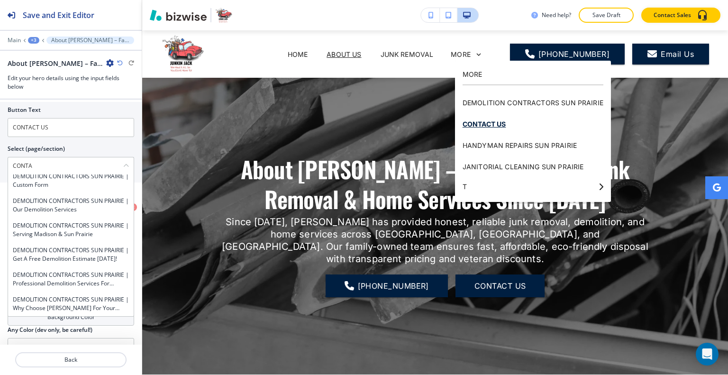
click at [498, 120] on p "CONTACT US" at bounding box center [532, 123] width 141 height 21
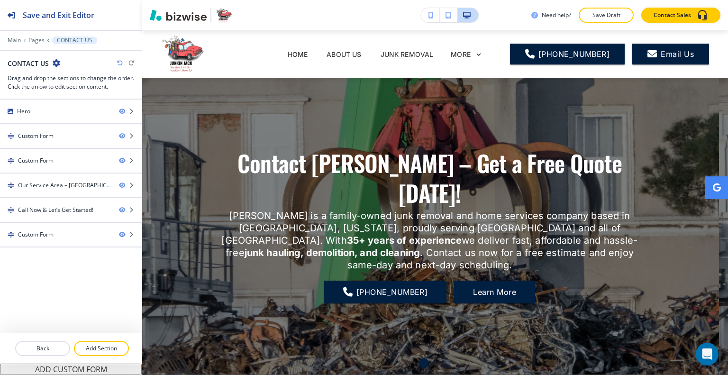
click at [267, 131] on div "Contact Junkin Jack – Get a Free Quote Today! Junkin Jack is a family-owned jun…" at bounding box center [429, 226] width 426 height 262
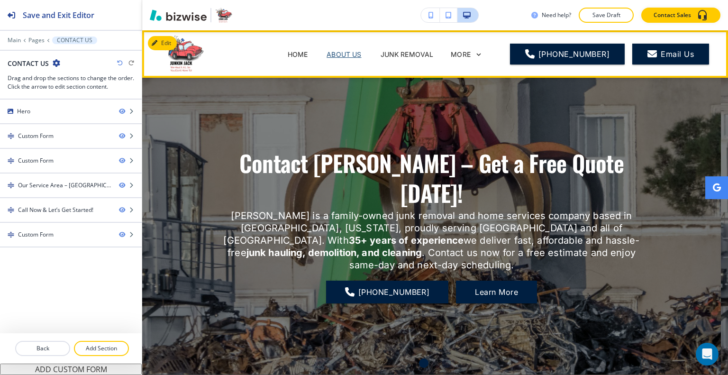
click at [349, 54] on p "ABOUT US" at bounding box center [343, 54] width 35 height 10
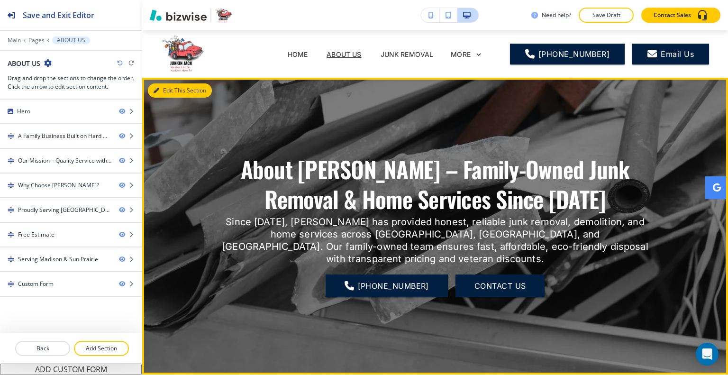
click at [171, 89] on button "Edit This Section" at bounding box center [180, 90] width 64 height 14
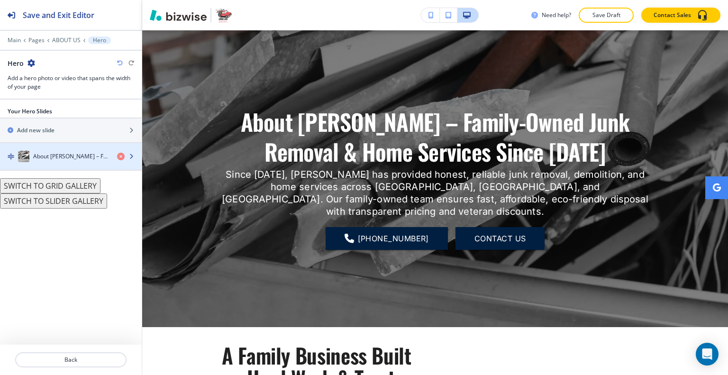
click at [63, 154] on h4 "About [PERSON_NAME] – Family-Owned Junk Removal & Home Services Since [DATE]" at bounding box center [71, 156] width 76 height 9
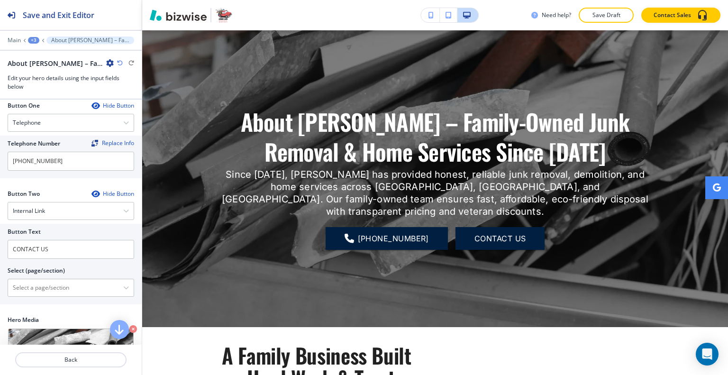
scroll to position [284, 0]
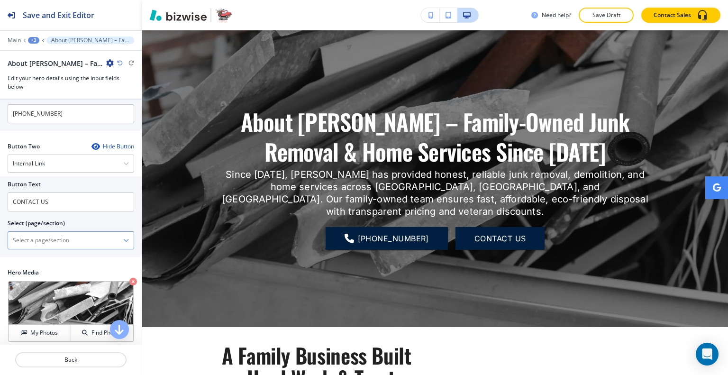
click at [64, 232] on \(page\/section\) "Manual Input" at bounding box center [65, 240] width 115 height 16
type \(page\/section\) "CONTACT US"
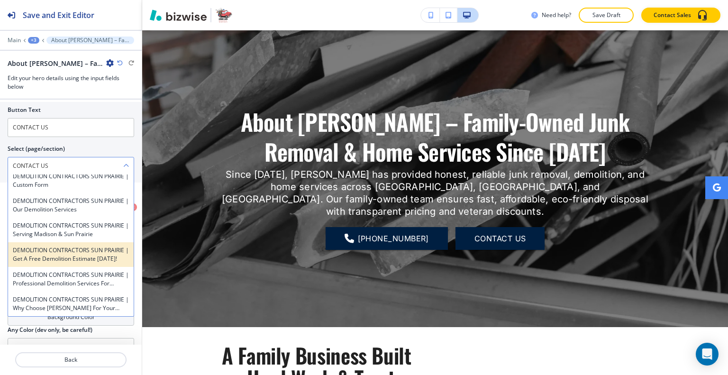
scroll to position [0, 0]
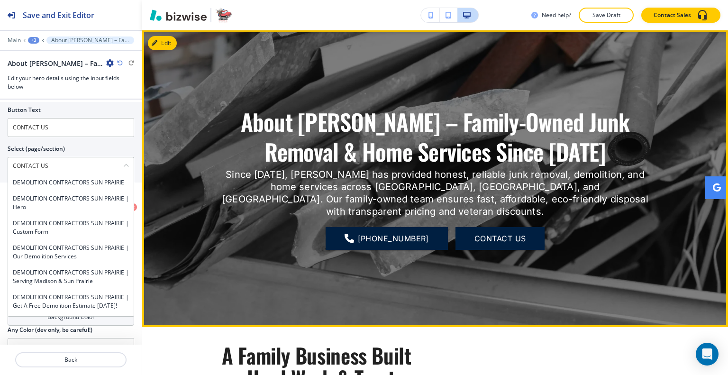
click at [234, 152] on h1 "About [PERSON_NAME] – Family-Owned Junk Removal & Home Services Since [DATE]" at bounding box center [435, 136] width 426 height 59
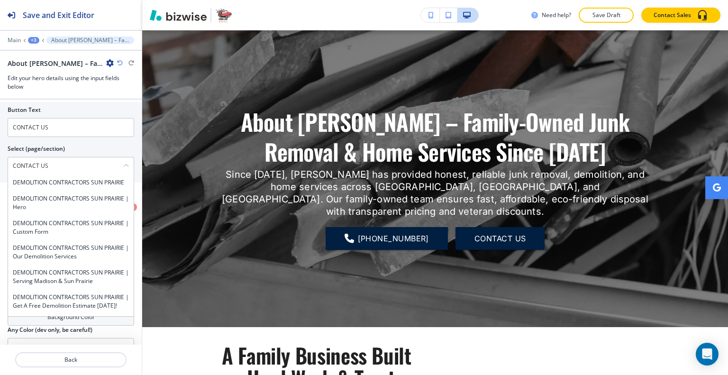
click at [610, 20] on button "Save Draft" at bounding box center [605, 15] width 55 height 15
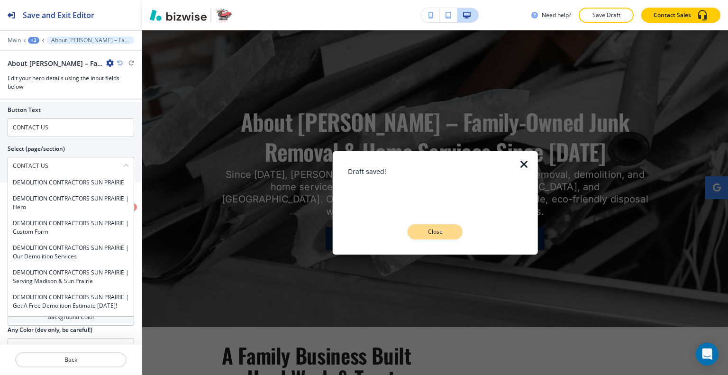
click at [440, 231] on p "Close" at bounding box center [435, 231] width 30 height 9
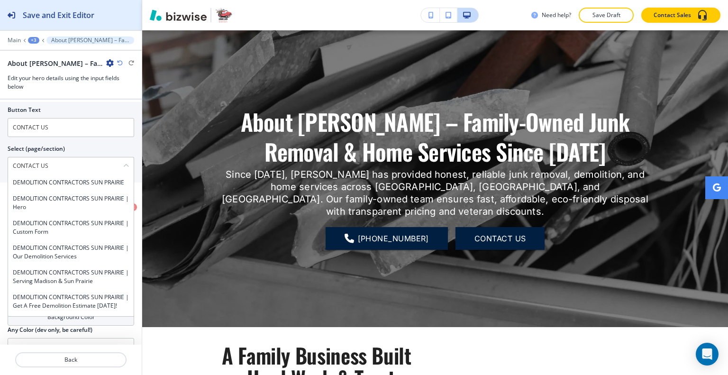
click at [90, 17] on h2 "Save and Exit Editor" at bounding box center [59, 14] width 72 height 11
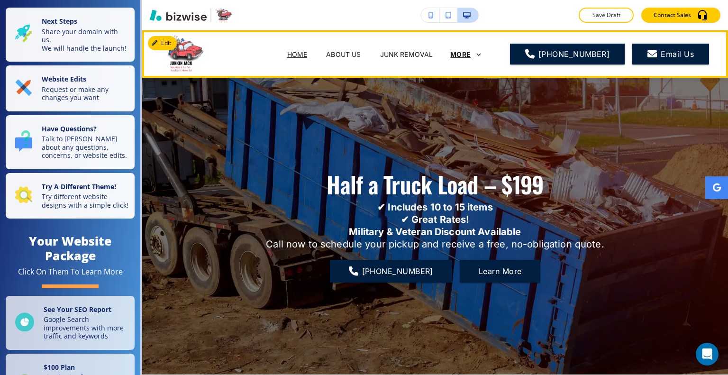
click at [470, 54] on p "MORE" at bounding box center [460, 54] width 20 height 7
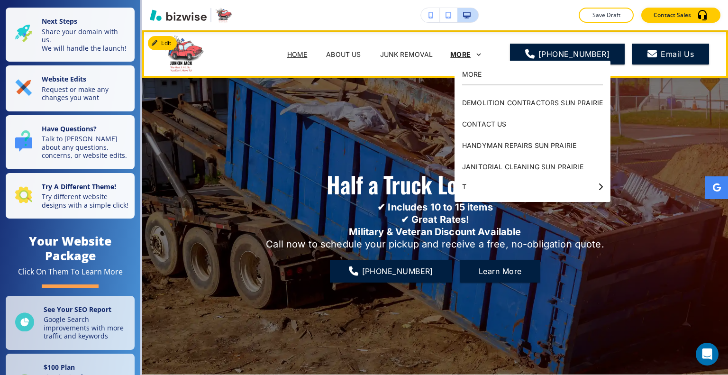
click at [470, 54] on p "MORE" at bounding box center [460, 54] width 20 height 7
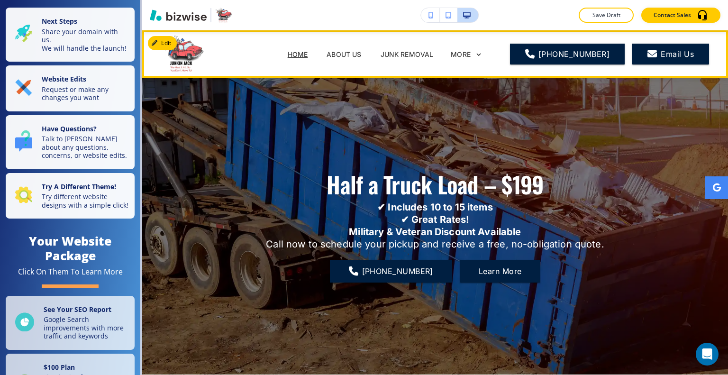
click at [477, 48] on div "MORE" at bounding box center [466, 55] width 33 height 18
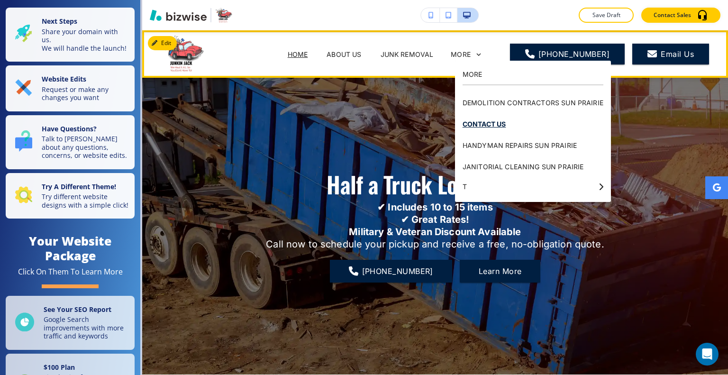
click at [493, 126] on p "CONTACT US" at bounding box center [532, 123] width 141 height 21
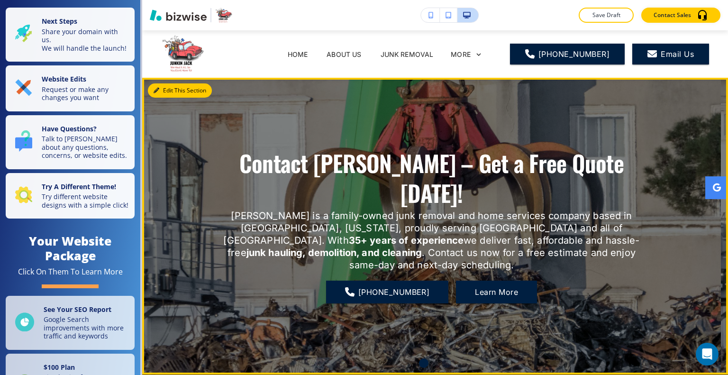
click at [158, 89] on icon "button" at bounding box center [156, 91] width 6 height 6
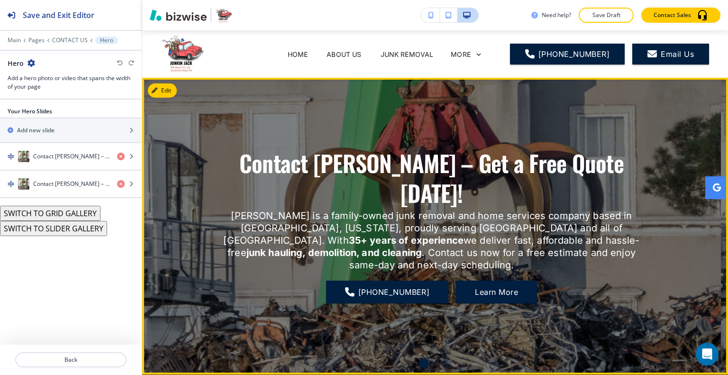
scroll to position [47, 0]
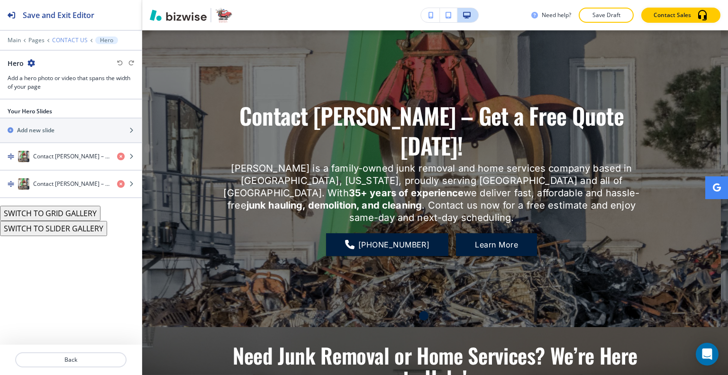
click at [67, 41] on p "CONTACT US" at bounding box center [70, 40] width 36 height 7
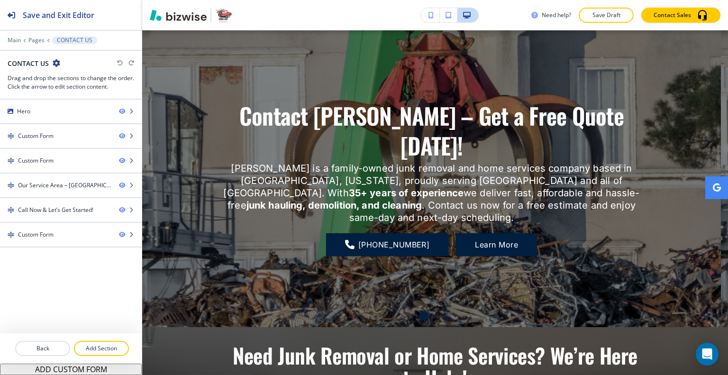
click at [59, 63] on icon "button" at bounding box center [57, 63] width 8 height 8
click at [54, 62] on icon "button" at bounding box center [57, 63] width 8 height 8
click at [81, 75] on button "Edit Page Settings" at bounding box center [82, 79] width 61 height 17
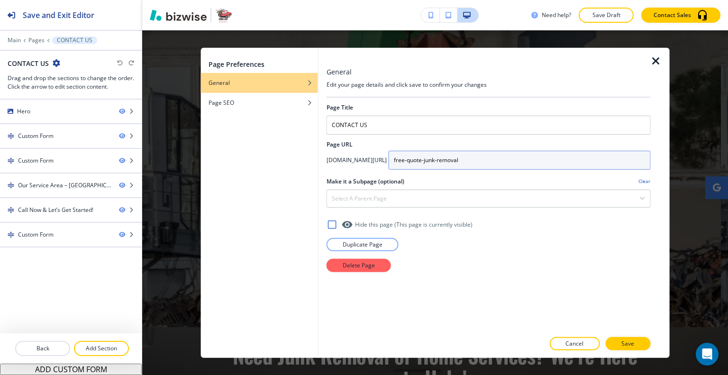
drag, startPoint x: 537, startPoint y: 157, endPoint x: 393, endPoint y: 155, distance: 143.6
click at [393, 155] on div "app.bizwise.com/preview?id=aqbblj7n872b/ free-quote-junk-removal" at bounding box center [488, 159] width 324 height 19
type input "C"
type input "contact-us"
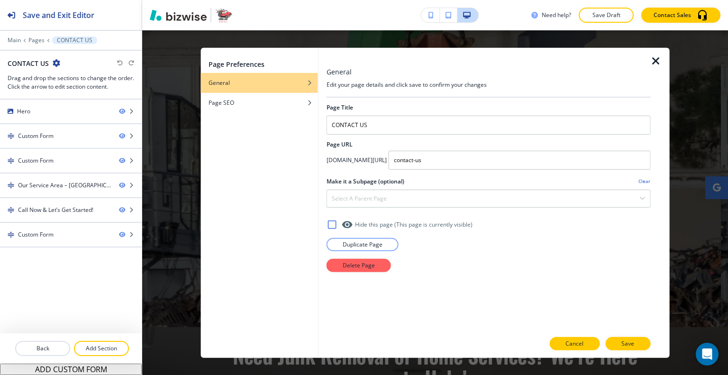
click at [589, 344] on button "Cancel" at bounding box center [574, 343] width 50 height 13
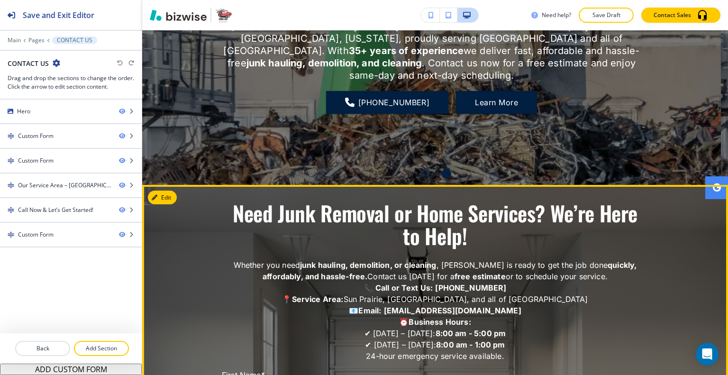
scroll to position [0, 0]
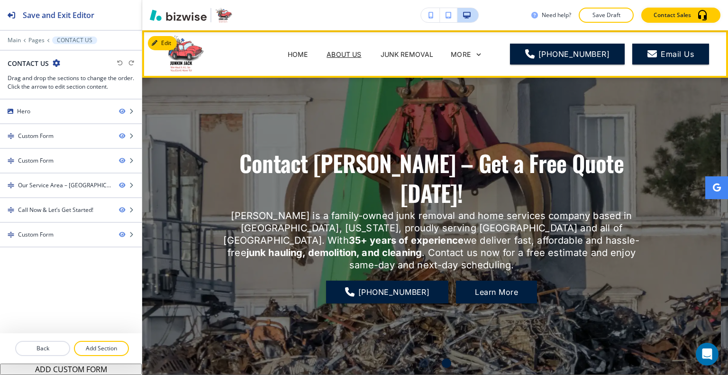
click at [354, 53] on p "ABOUT US" at bounding box center [343, 54] width 35 height 10
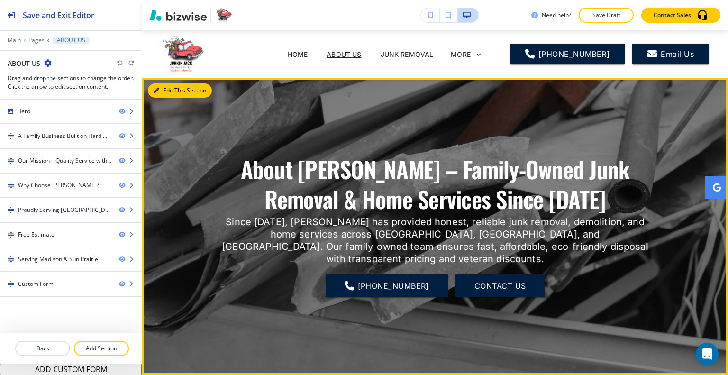
click at [160, 92] on button "Edit This Section" at bounding box center [180, 90] width 64 height 14
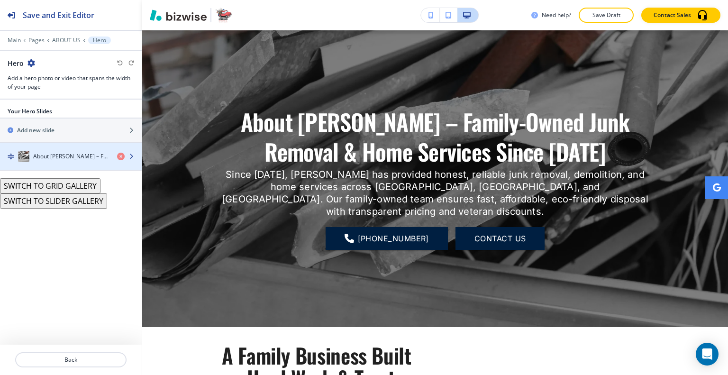
click at [65, 154] on h4 "About [PERSON_NAME] – Family-Owned Junk Removal & Home Services Since [DATE]" at bounding box center [71, 156] width 76 height 9
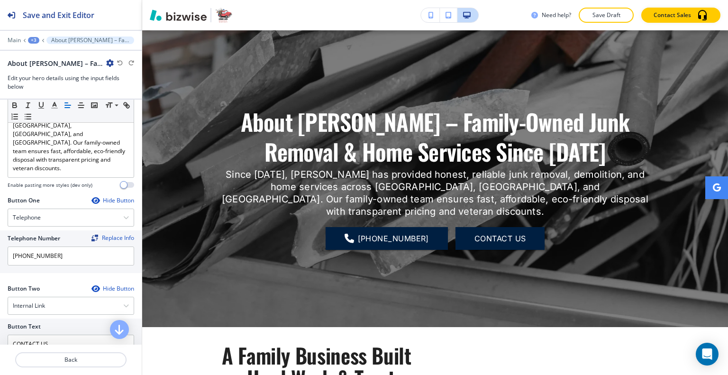
scroll to position [284, 0]
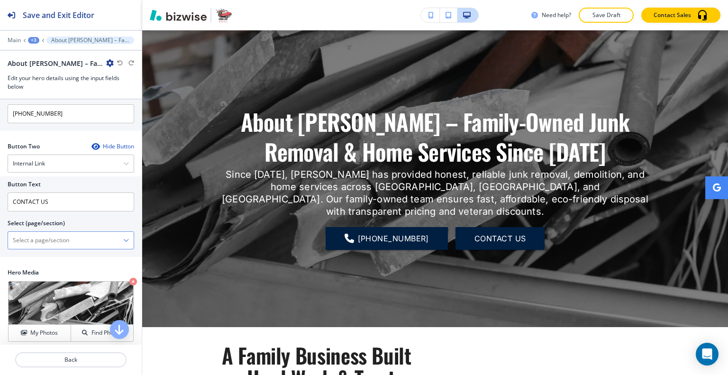
click at [58, 232] on \(page\/section\) "Manual Input" at bounding box center [65, 240] width 115 height 16
type \(page\/section\) "CONTACT US"
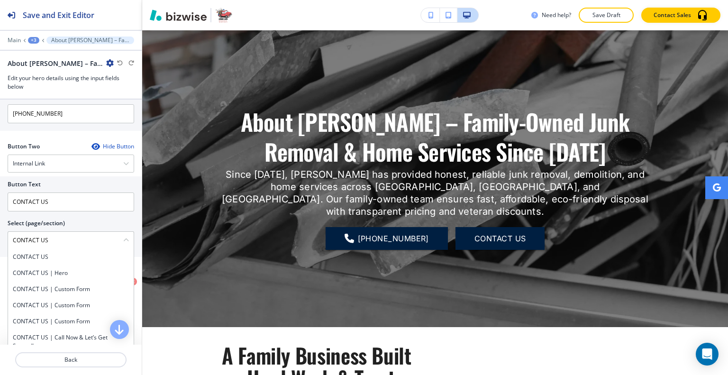
click at [71, 252] on h4 "CONTACT US" at bounding box center [71, 256] width 116 height 9
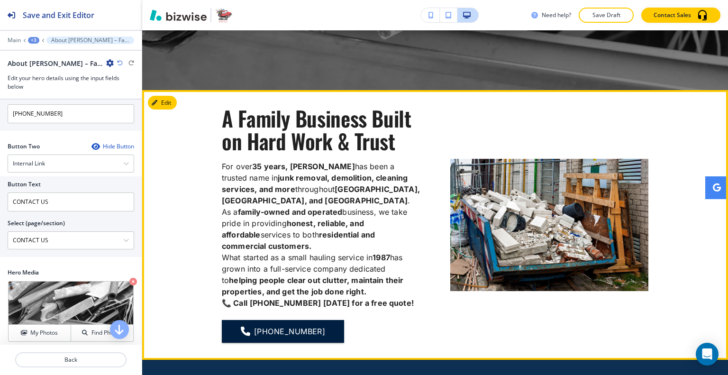
scroll to position [332, 0]
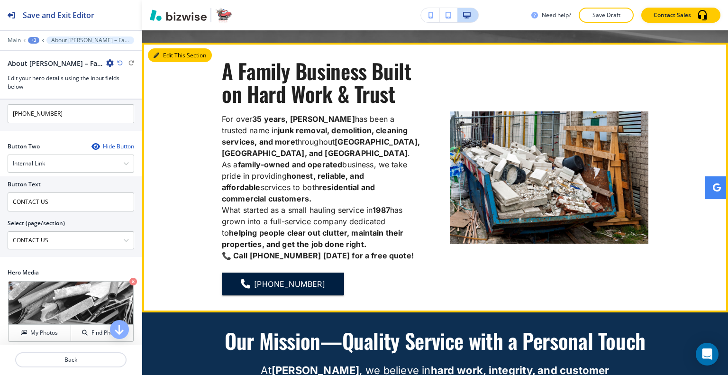
click at [168, 54] on button "Edit This Section" at bounding box center [180, 55] width 64 height 14
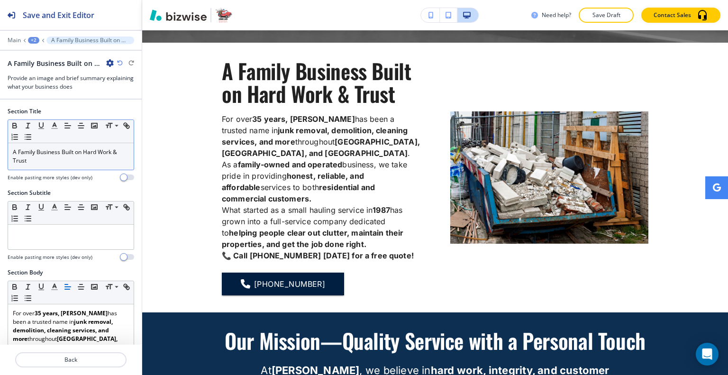
scroll to position [343, 0]
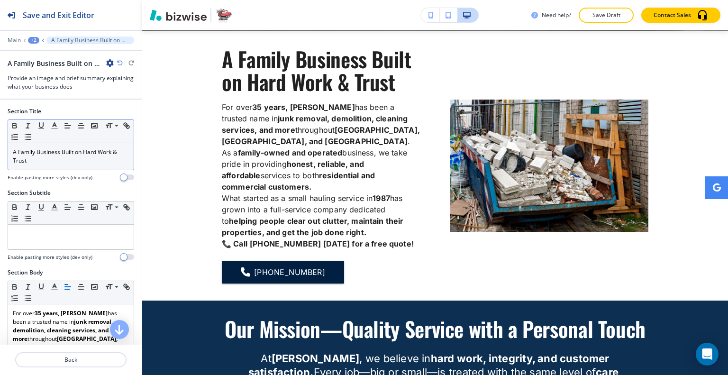
click at [65, 151] on p "A Family Business Built on Hard Work & Trust" at bounding box center [71, 156] width 116 height 17
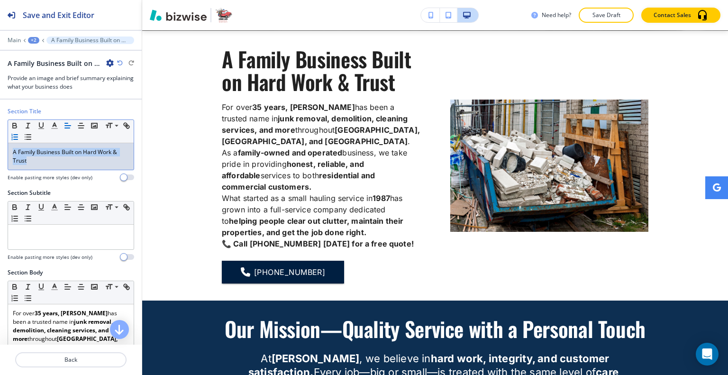
drag, startPoint x: 41, startPoint y: 165, endPoint x: 27, endPoint y: 138, distance: 30.1
click at [0, 138] on div "Section Title Small Normal Large Huge A Family Business Built on Hard Work & Tr…" at bounding box center [71, 147] width 142 height 81
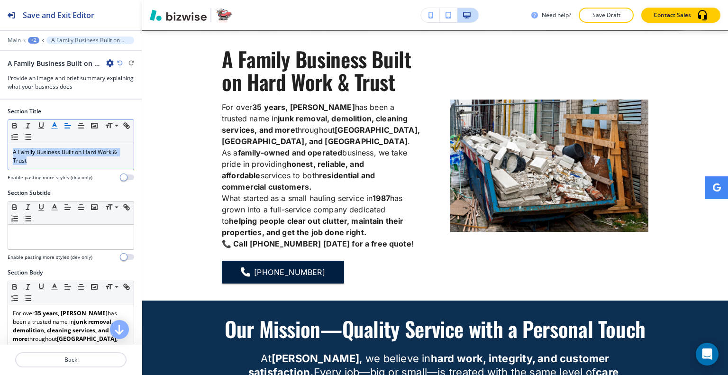
click at [57, 128] on line "button" at bounding box center [55, 128] width 6 height 0
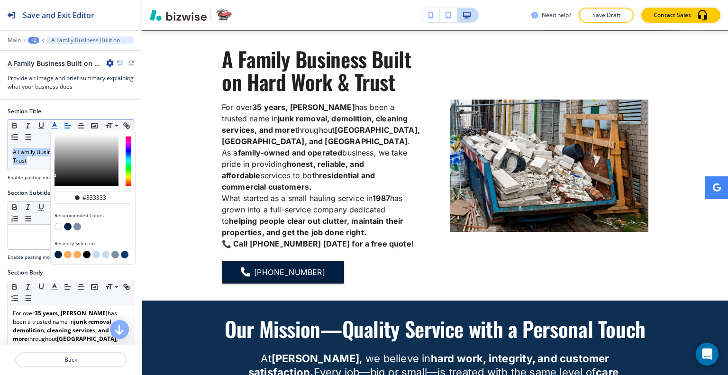
click at [68, 226] on button "button" at bounding box center [68, 227] width 8 height 8
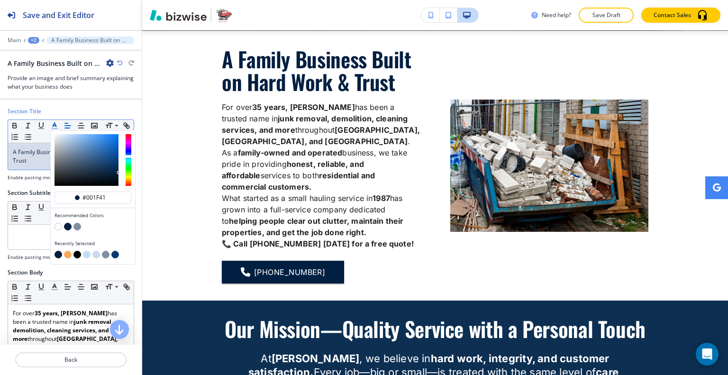
click at [113, 259] on div "button" at bounding box center [92, 255] width 77 height 9
click at [117, 251] on button "button" at bounding box center [115, 255] width 8 height 8
type input "#093a6f"
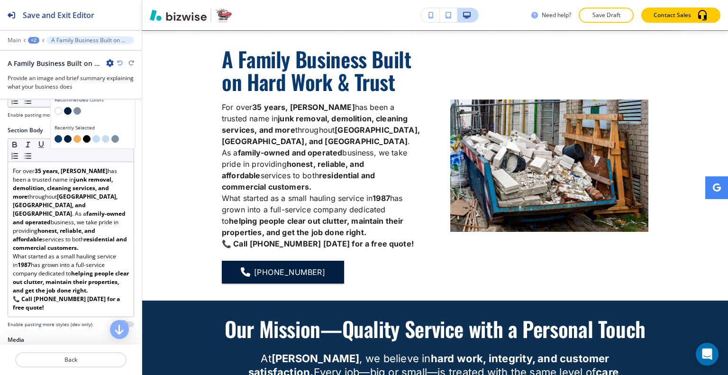
scroll to position [284, 0]
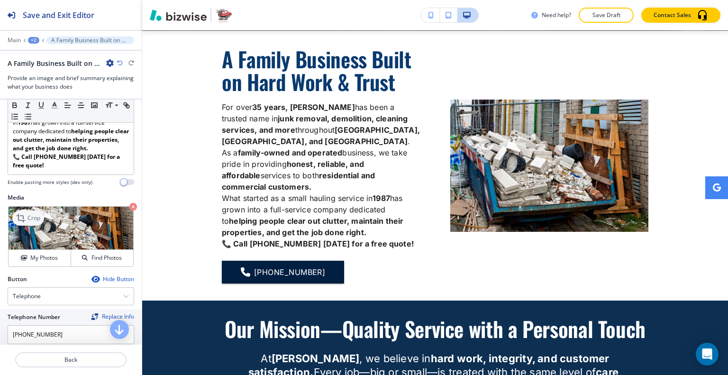
click at [33, 214] on p "Crop" at bounding box center [33, 218] width 13 height 9
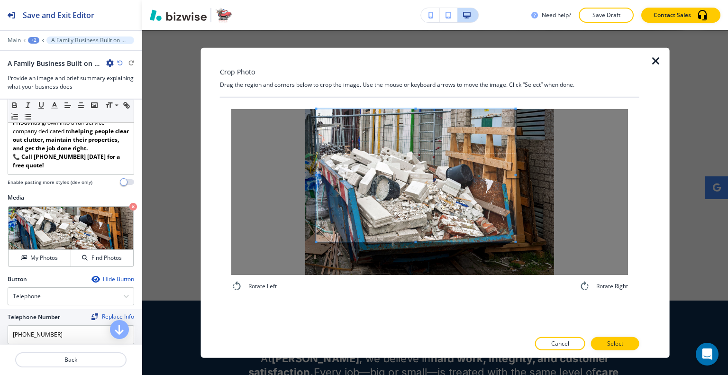
click at [420, 148] on span at bounding box center [415, 174] width 199 height 133
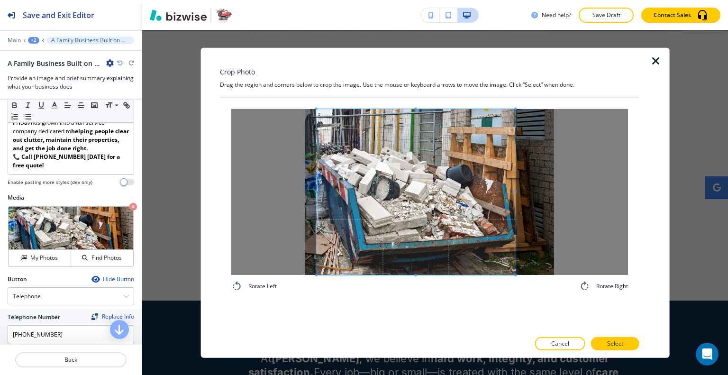
click at [415, 288] on div "Rotate Left Rotate Right" at bounding box center [429, 199] width 397 height 183
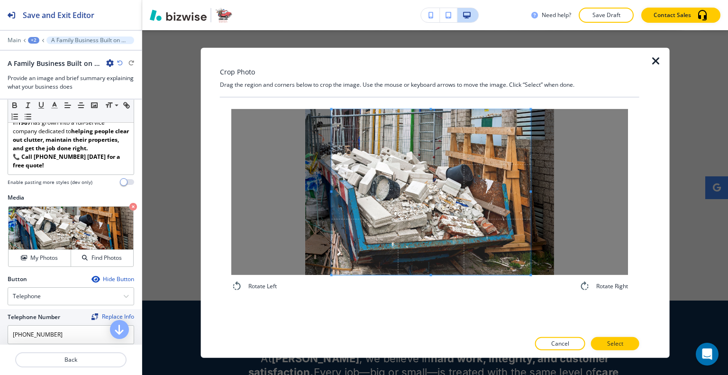
click at [428, 236] on span at bounding box center [430, 191] width 199 height 165
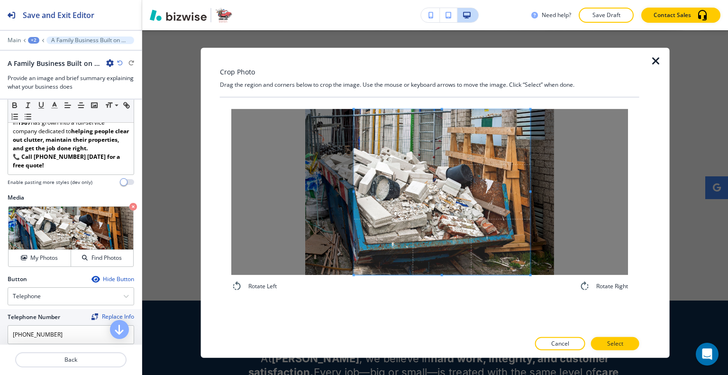
click at [354, 194] on div at bounding box center [442, 191] width 176 height 165
click at [610, 341] on p "Select" at bounding box center [615, 343] width 16 height 9
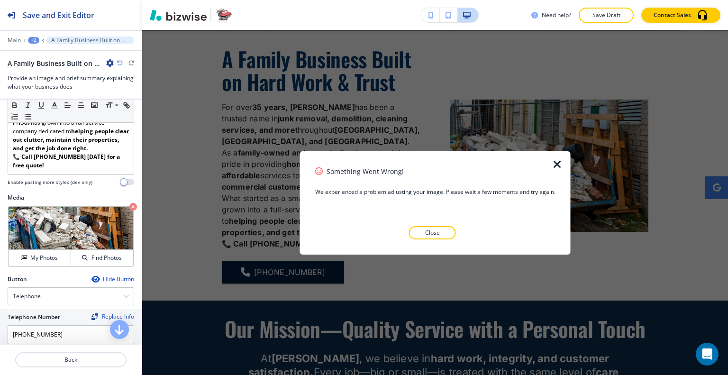
click at [451, 237] on button "Close" at bounding box center [432, 232] width 47 height 13
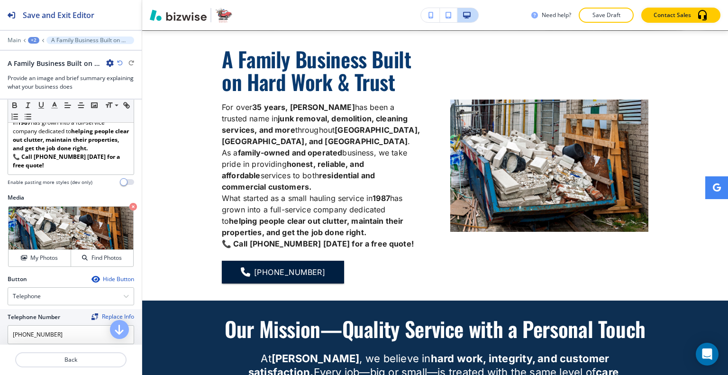
scroll to position [580, 0]
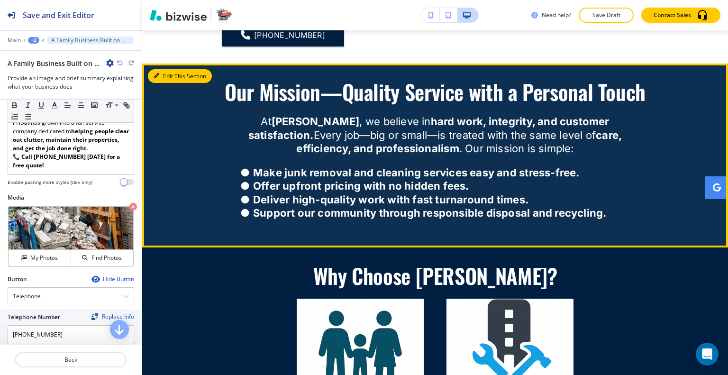
drag, startPoint x: 167, startPoint y: 66, endPoint x: 169, endPoint y: 89, distance: 22.8
click at [167, 69] on button "Edit This Section" at bounding box center [180, 76] width 64 height 14
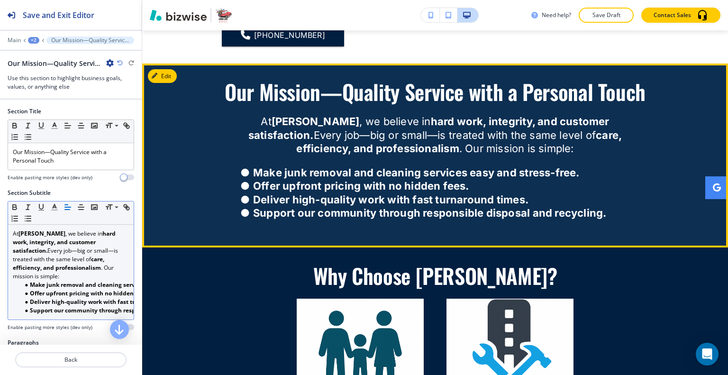
scroll to position [602, 0]
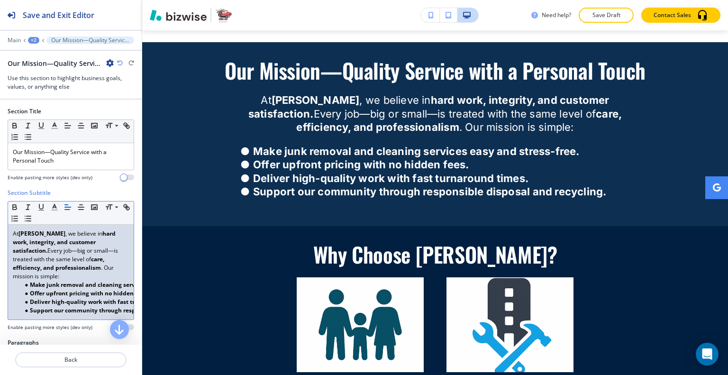
click at [35, 280] on strong "Make junk removal and cleaning services easy and stress-free." at bounding box center [117, 284] width 175 height 8
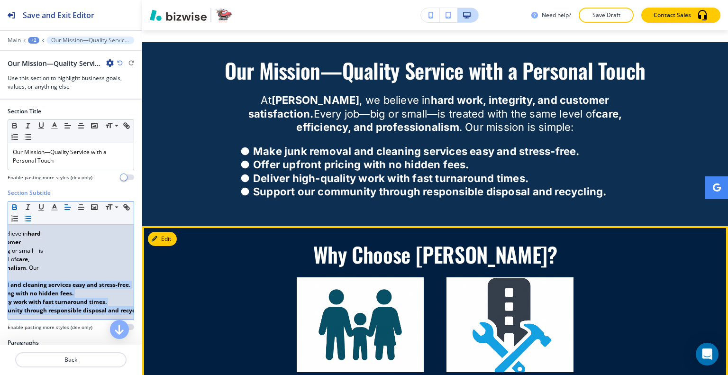
scroll to position [0, 95]
drag, startPoint x: 23, startPoint y: 279, endPoint x: 173, endPoint y: 310, distance: 153.5
click at [174, 310] on div "Save and Exit Editor Main +2 Our Mission—Quality Service with a Personal Touch …" at bounding box center [364, 187] width 728 height 375
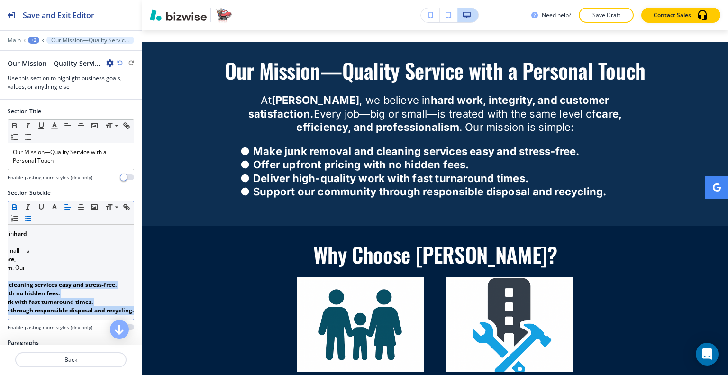
click at [15, 207] on icon "button" at bounding box center [15, 208] width 4 height 2
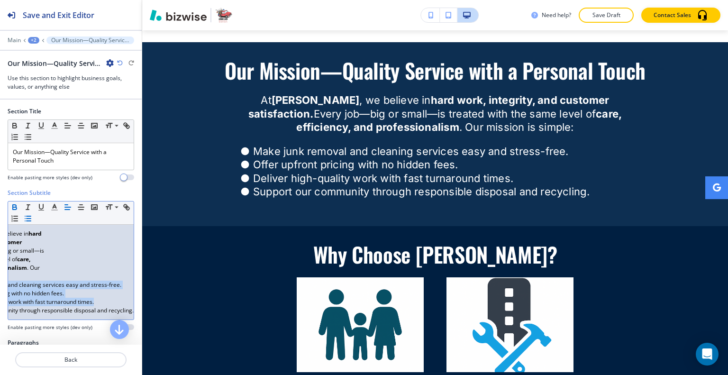
scroll to position [0, 83]
click at [60, 268] on div "At Junkin Jack , we believe in hard work, integrity, and customer satisfaction.…" at bounding box center [71, 272] width 126 height 95
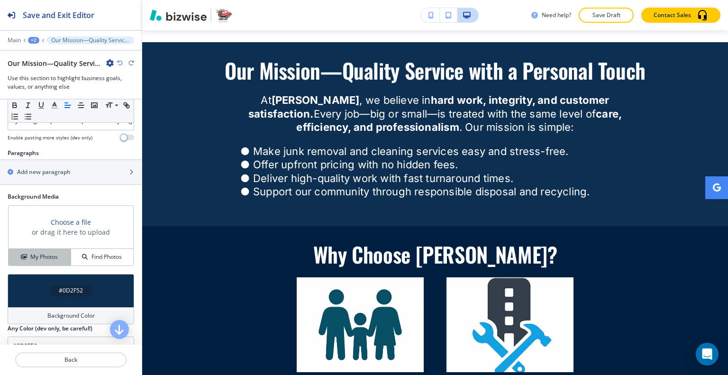
click at [51, 255] on h4 "My Photos" at bounding box center [43, 256] width 27 height 9
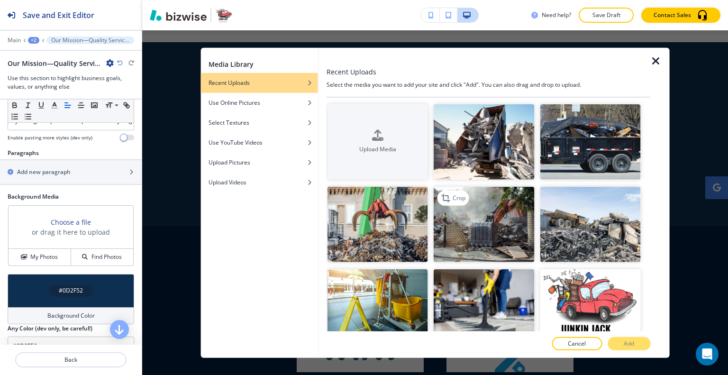
click at [475, 223] on img "button" at bounding box center [483, 224] width 100 height 75
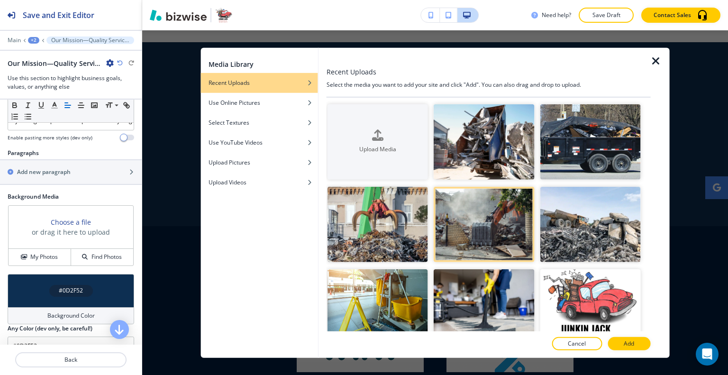
click at [633, 343] on p "Add" at bounding box center [628, 343] width 10 height 9
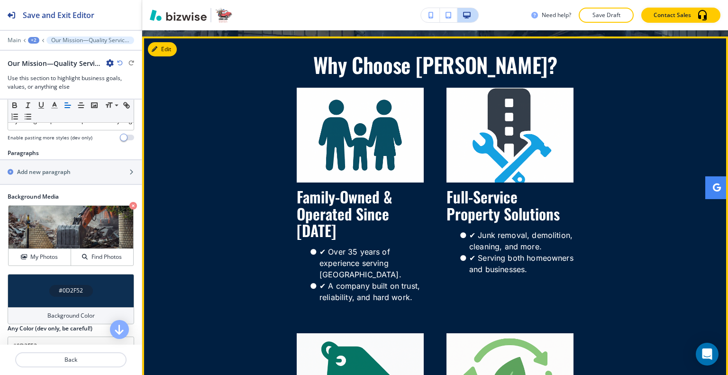
scroll to position [696, 0]
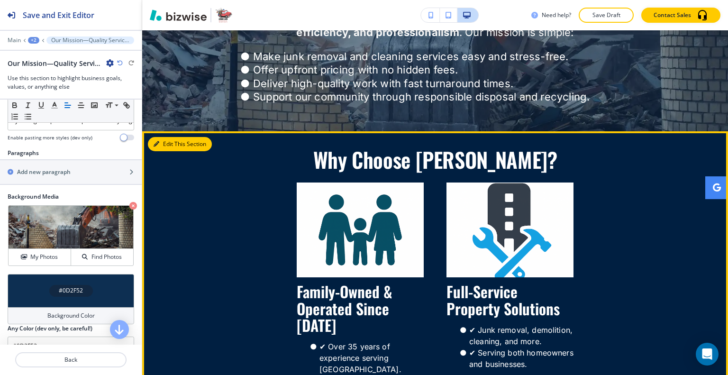
click at [176, 137] on button "Edit This Section" at bounding box center [180, 144] width 64 height 14
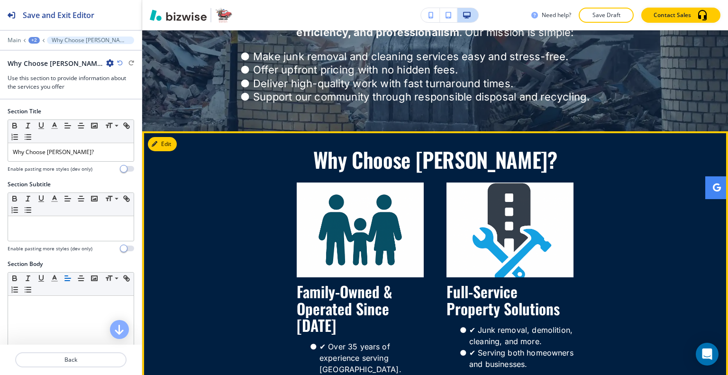
scroll to position [786, 0]
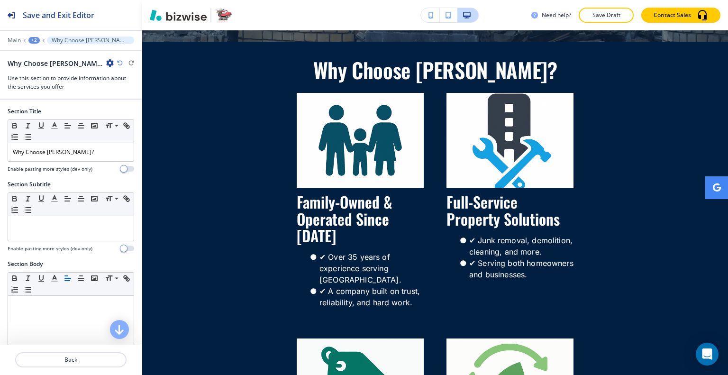
click at [167, 132] on div "Why Choose Junkin Jack? Family-Owned & Operated Since 1987 ✔ Over 35 years of e…" at bounding box center [435, 301] width 586 height 485
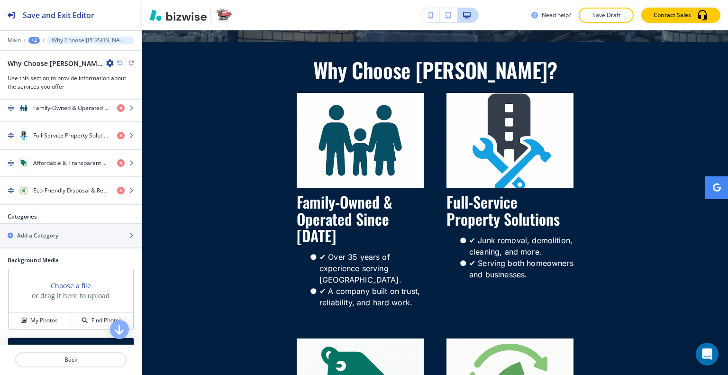
scroll to position [518, 0]
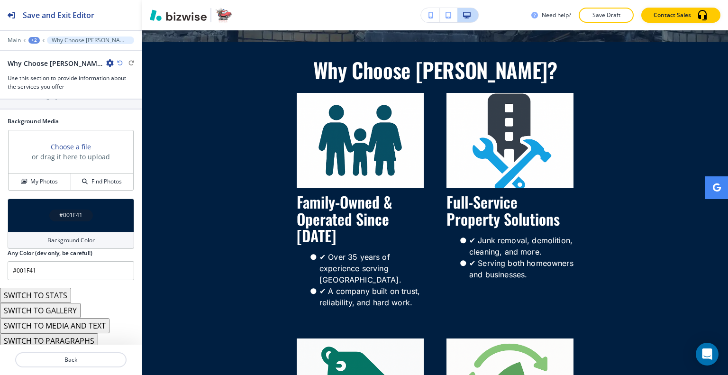
click at [31, 212] on div "#001F41" at bounding box center [71, 214] width 126 height 33
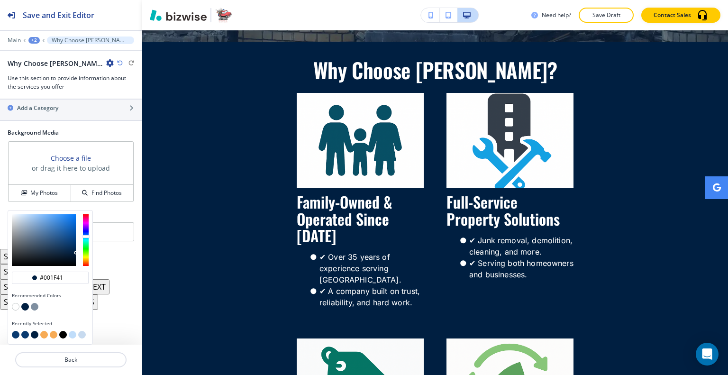
scroll to position [502, 0]
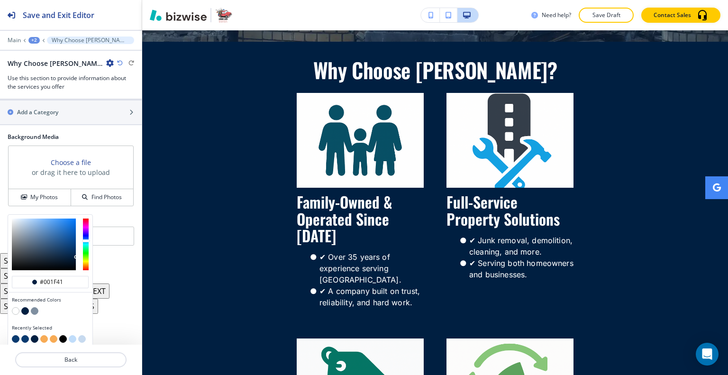
click at [15, 309] on button "button" at bounding box center [16, 311] width 8 height 8
type input "#FFFFFF"
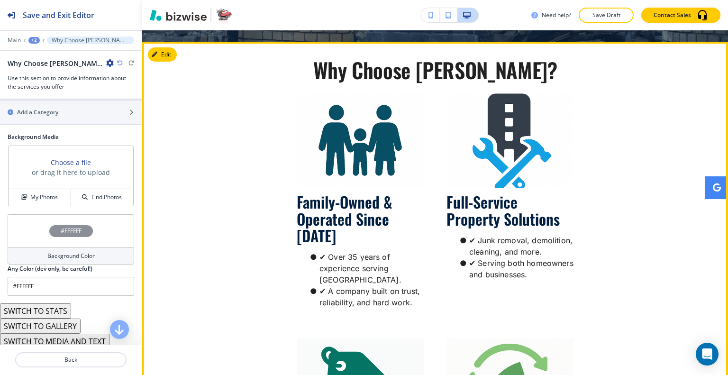
click at [565, 242] on li "✔ Junk removal, demolition, cleaning, and more." at bounding box center [516, 245] width 116 height 23
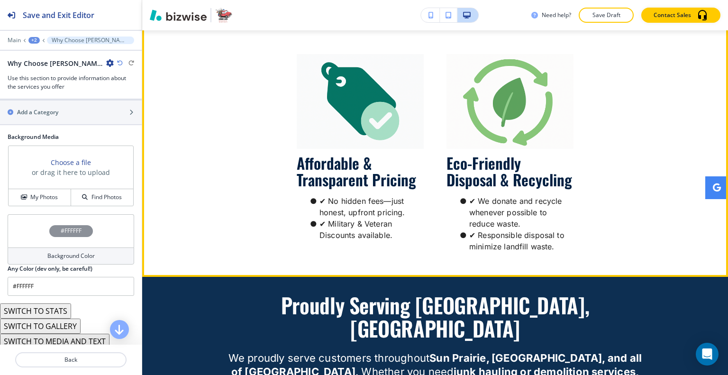
scroll to position [1212, 0]
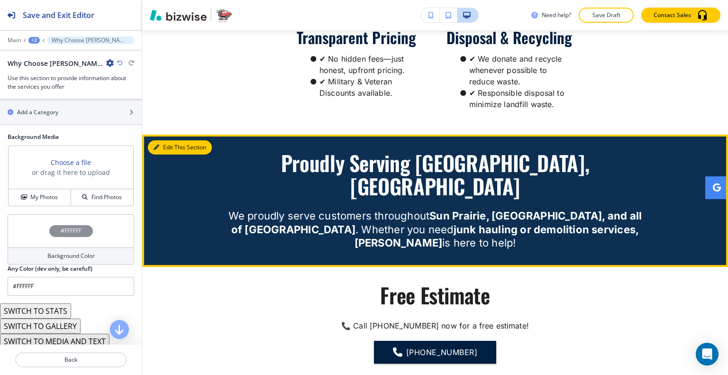
click at [163, 140] on button "Edit This Section" at bounding box center [180, 147] width 64 height 14
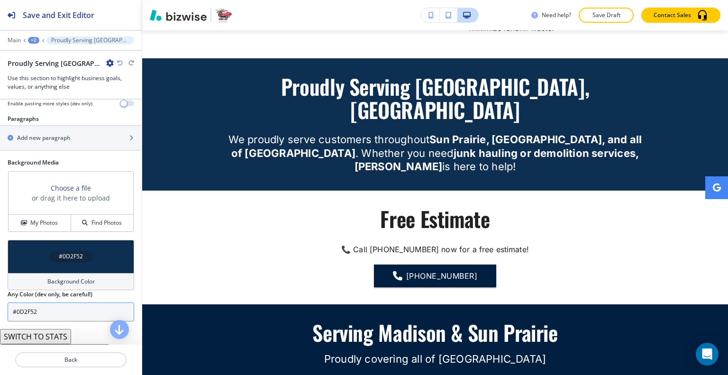
scroll to position [224, 0]
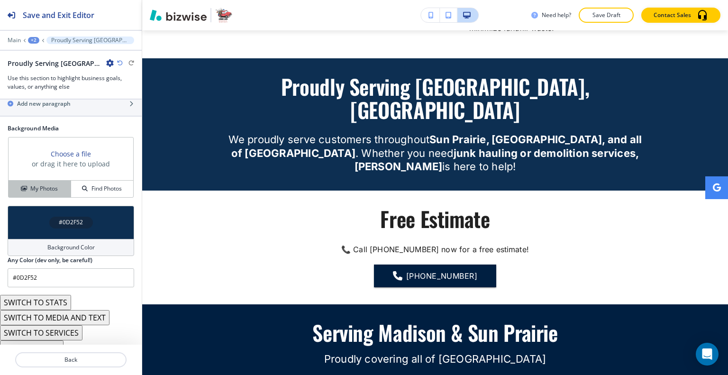
click at [46, 183] on button "My Photos" at bounding box center [40, 188] width 63 height 17
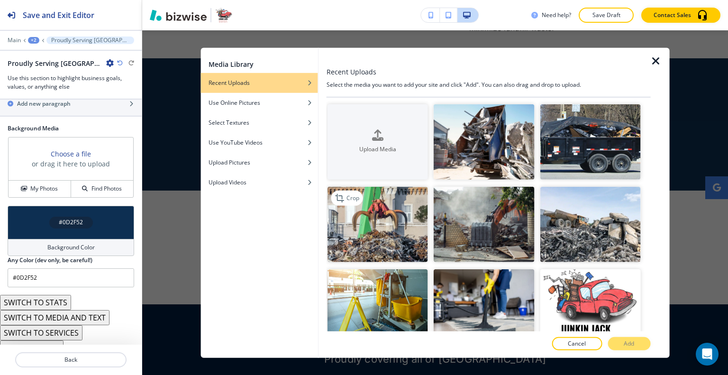
click at [388, 239] on img "button" at bounding box center [377, 224] width 100 height 75
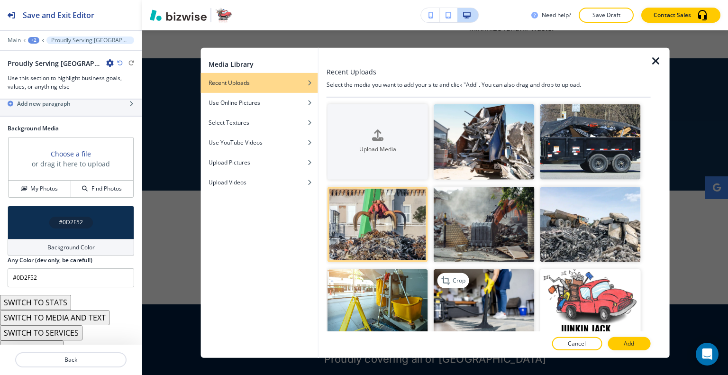
click at [514, 308] on img "button" at bounding box center [483, 306] width 100 height 75
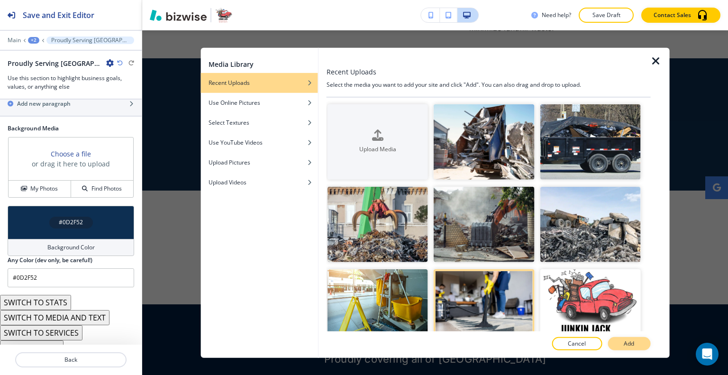
click at [631, 344] on p "Add" at bounding box center [628, 343] width 10 height 9
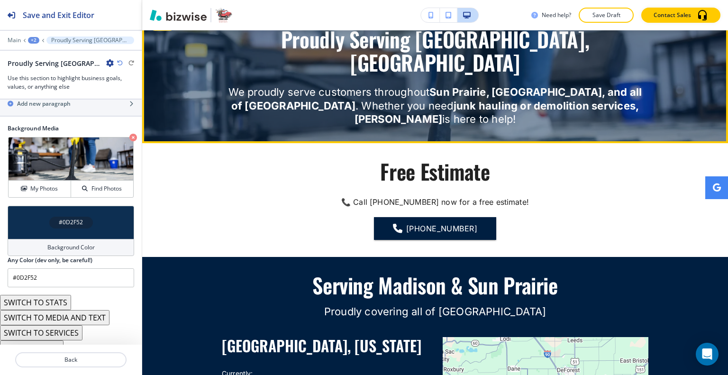
scroll to position [1194, 0]
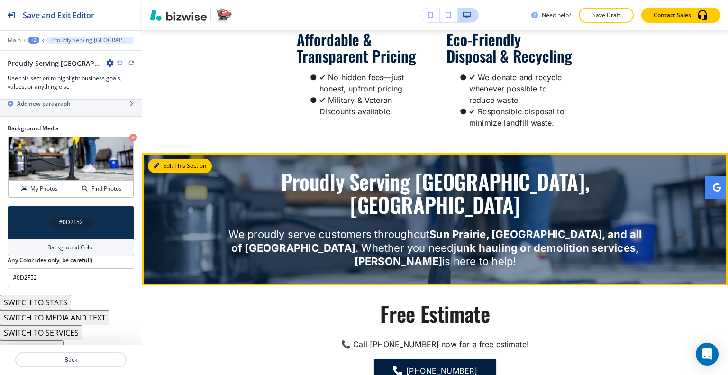
click at [163, 159] on button "Edit This Section" at bounding box center [180, 166] width 64 height 14
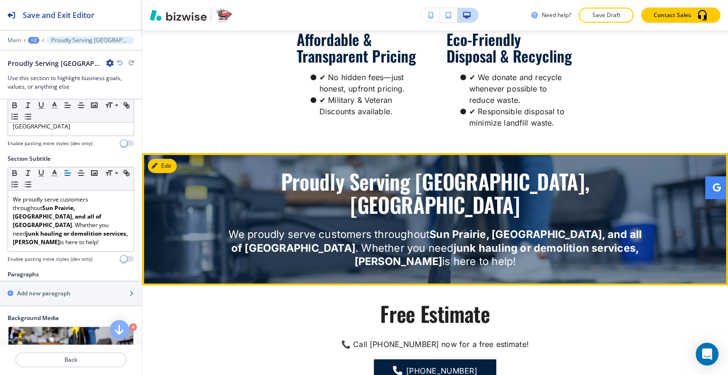
scroll to position [1431, 0]
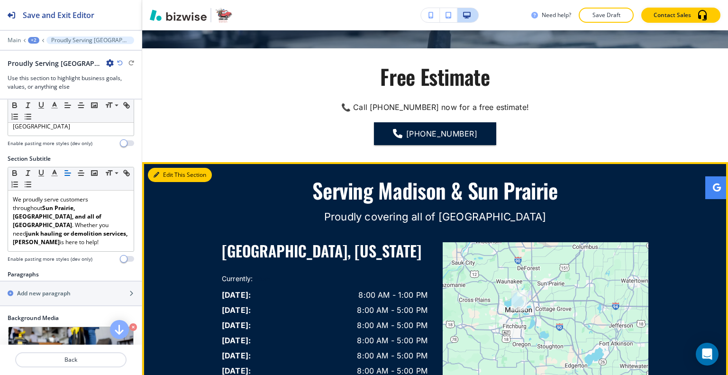
click at [168, 168] on button "Edit This Section" at bounding box center [180, 175] width 64 height 14
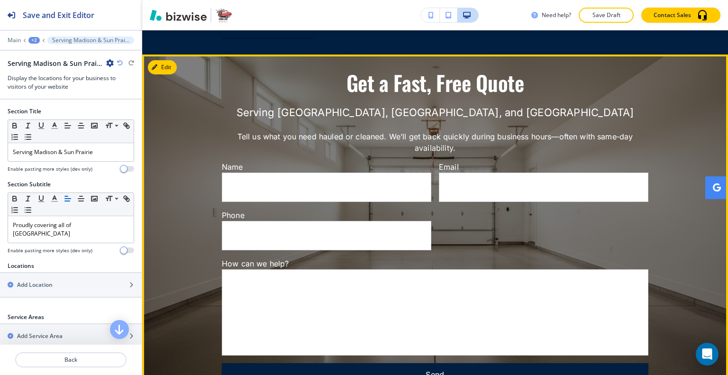
scroll to position [1985, 0]
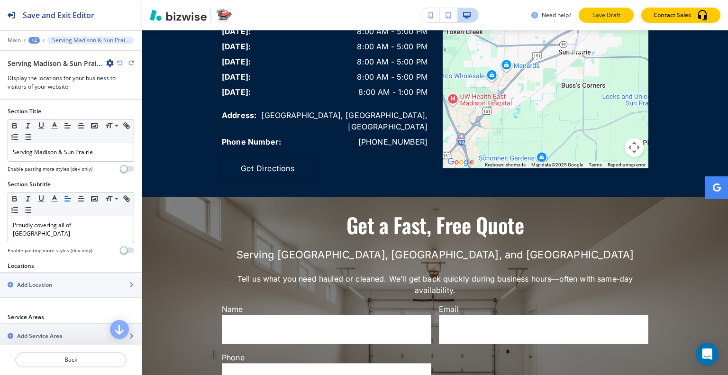
click at [602, 18] on p "Save Draft" at bounding box center [606, 15] width 30 height 9
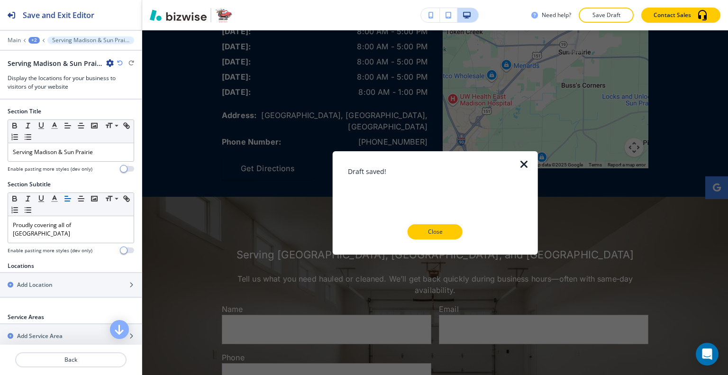
click at [447, 242] on div at bounding box center [435, 246] width 175 height 15
click at [449, 232] on p "Close" at bounding box center [435, 231] width 30 height 9
